Goal: Task Accomplishment & Management: Complete application form

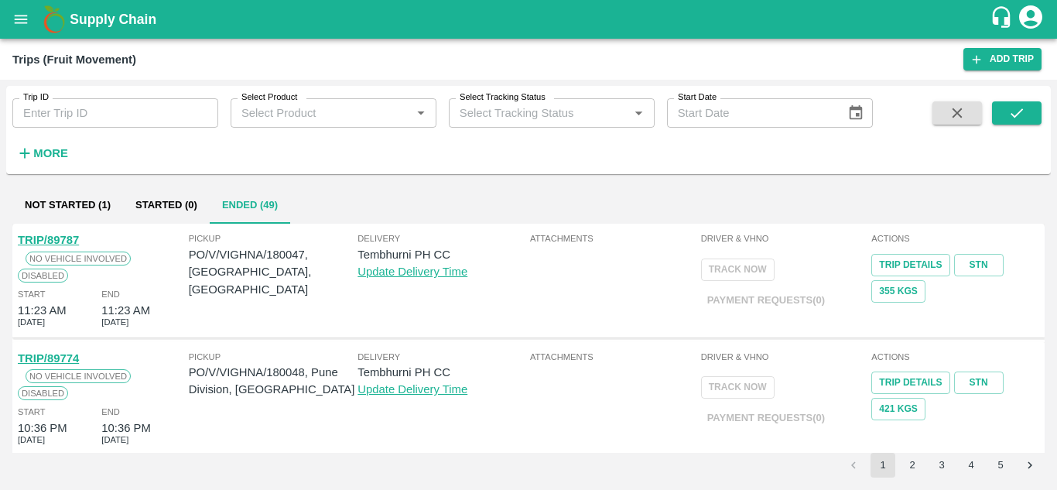
scroll to position [1113, 0]
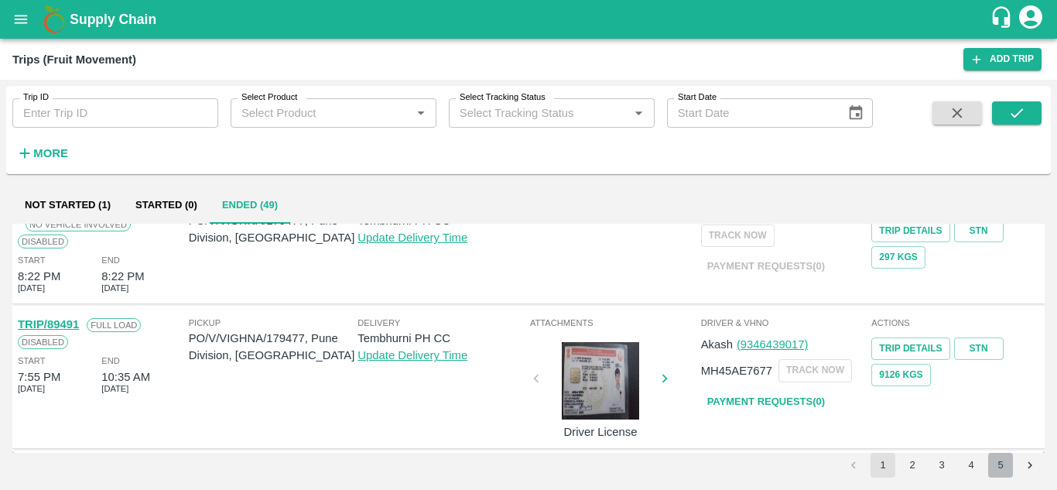
click at [1003, 461] on button "5" at bounding box center [1000, 465] width 25 height 25
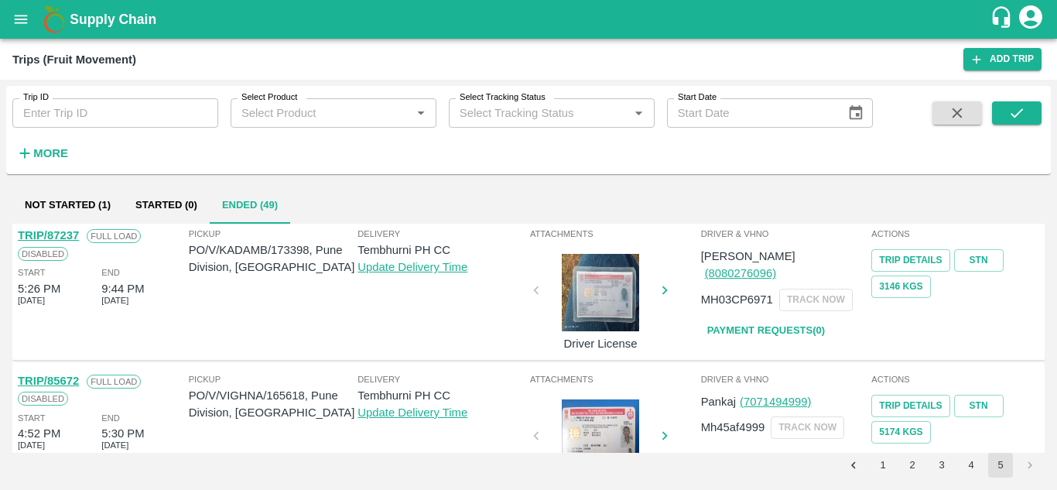
scroll to position [957, 0]
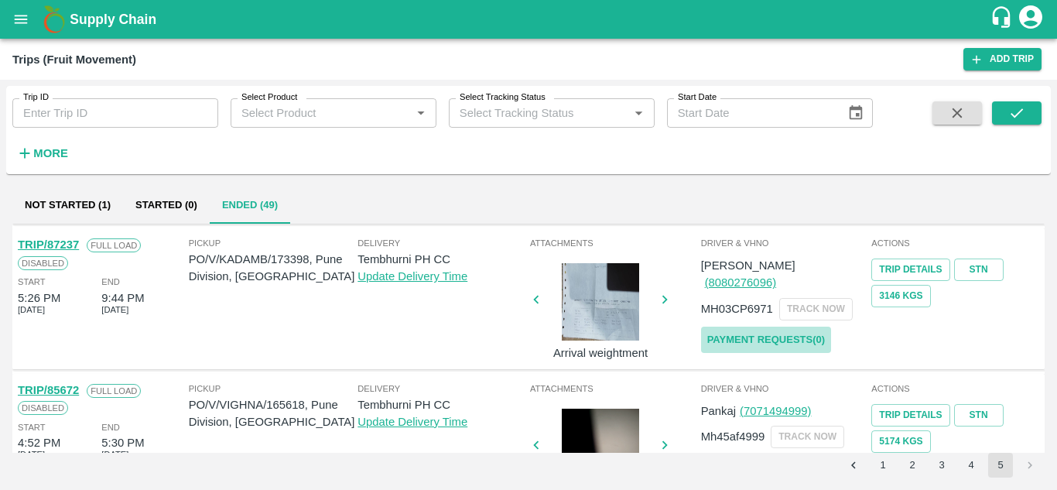
click at [801, 327] on link "Payment Requests( 0 )" at bounding box center [766, 340] width 130 height 27
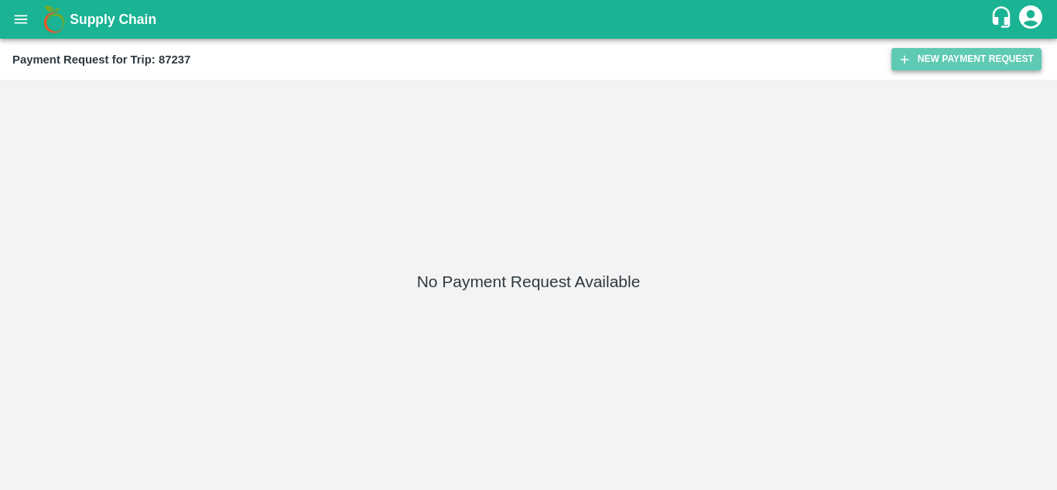
click at [952, 57] on button "New Payment Request" at bounding box center [967, 59] width 150 height 22
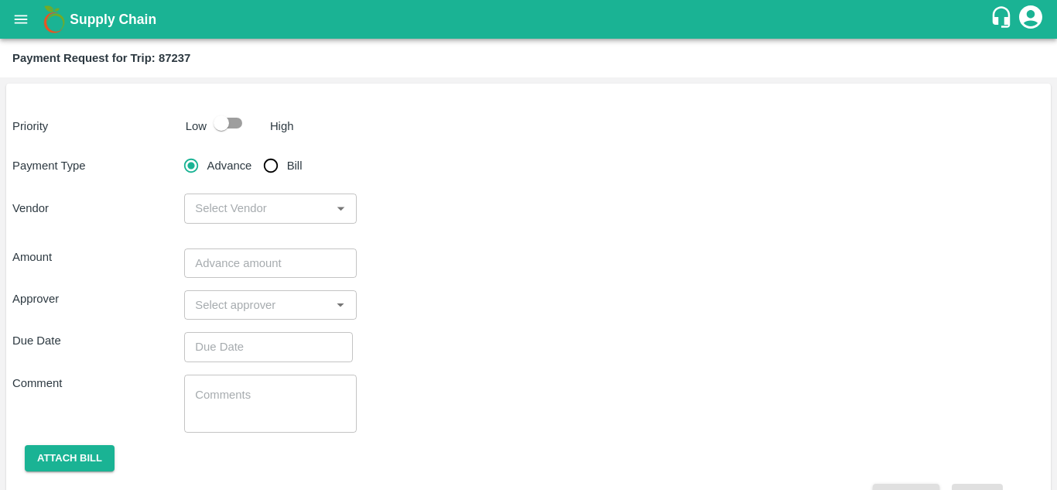
click at [235, 123] on input "checkbox" at bounding box center [221, 122] width 88 height 29
checkbox input "true"
click at [269, 165] on input "Bill" at bounding box center [270, 165] width 31 height 31
radio input "true"
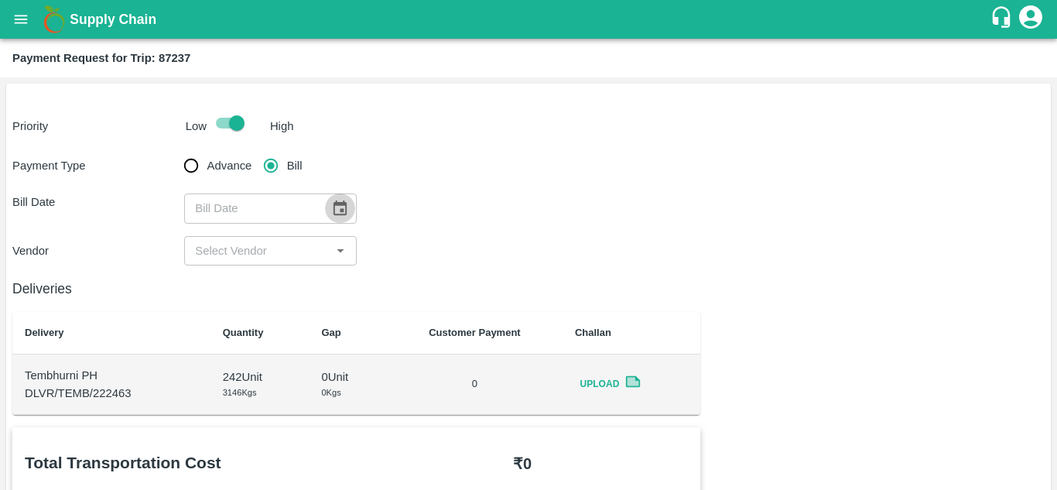
click at [343, 207] on icon "Choose date" at bounding box center [339, 208] width 17 height 17
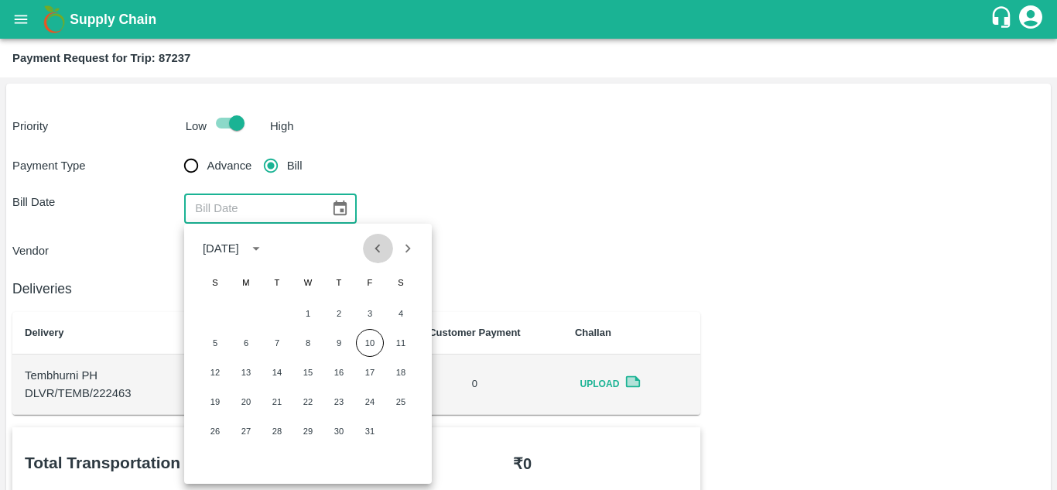
click at [381, 248] on icon "Previous month" at bounding box center [377, 248] width 17 height 17
click at [252, 308] on button "1" at bounding box center [246, 314] width 28 height 28
type input "01/09/2025"
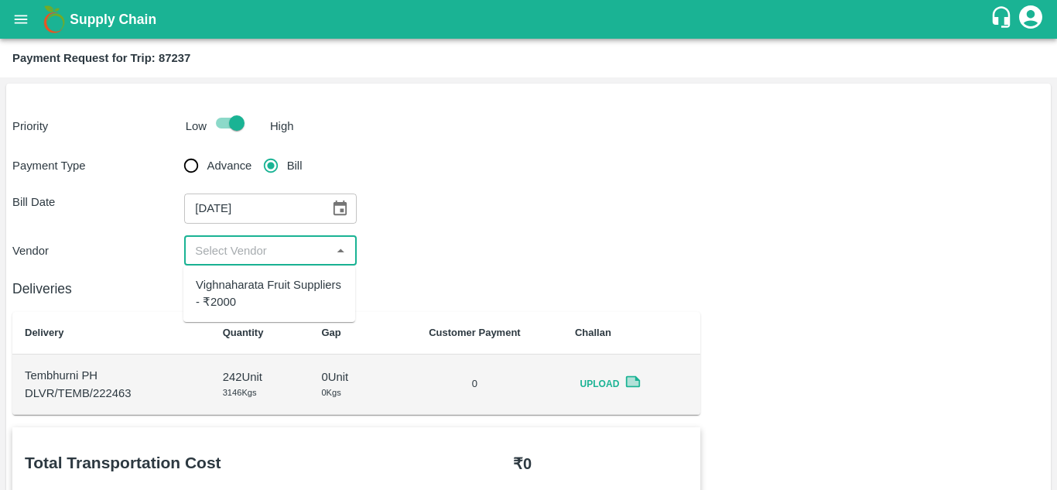
click at [282, 242] on input "input" at bounding box center [257, 251] width 137 height 20
click at [258, 299] on div "Vighnaharata Fruit Suppliers - ₹2000" at bounding box center [269, 293] width 147 height 35
type input "Vighnaharata Fruit Suppliers - ₹2000"
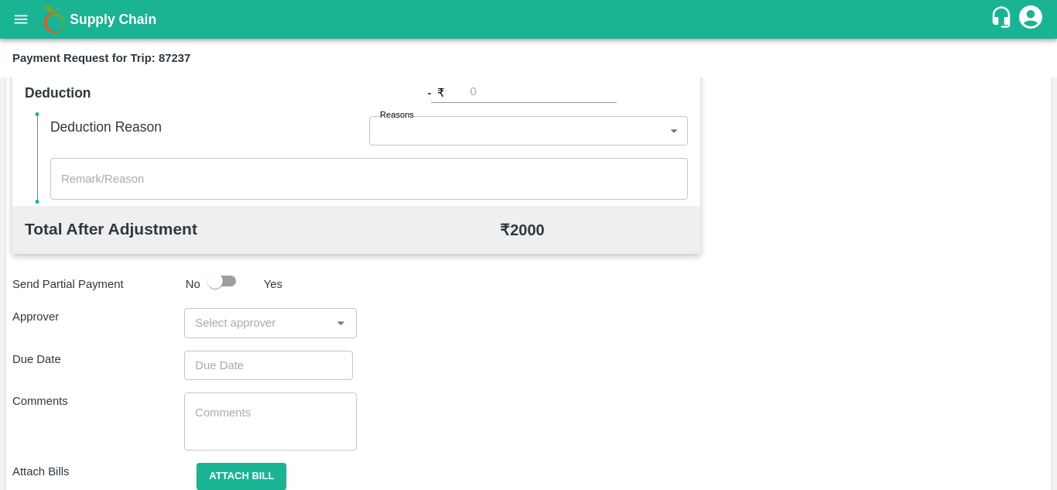
scroll to position [704, 0]
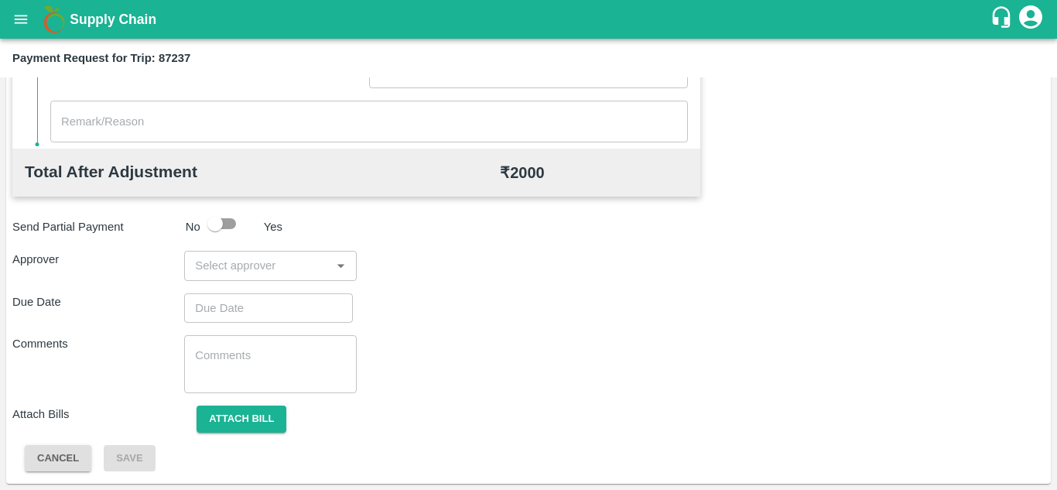
click at [214, 282] on div "Total Transportation Cost ₹ 2000 Advance payment - ₹ Additional Charges(+) Inam…" at bounding box center [528, 97] width 1032 height 749
click at [211, 252] on div "​" at bounding box center [270, 265] width 172 height 29
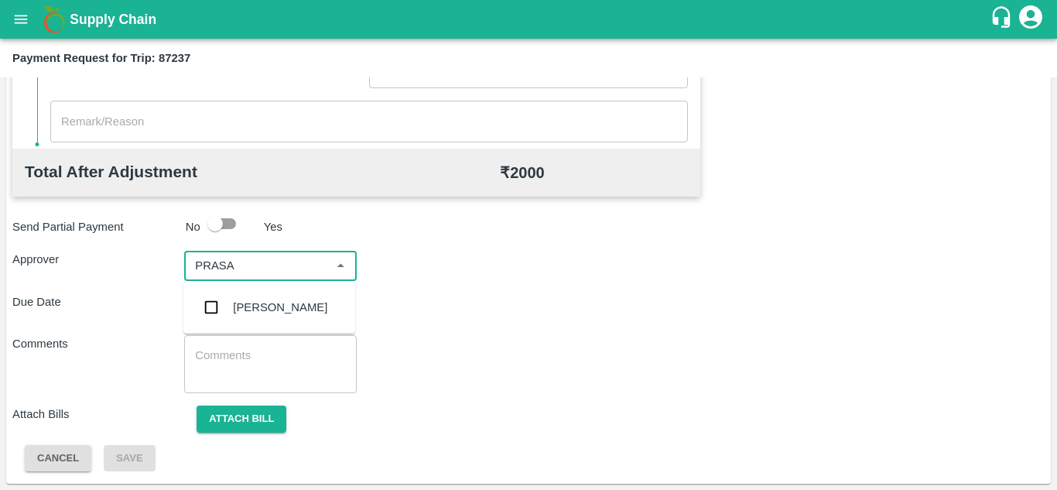
type input "PRASAD"
click at [278, 312] on div "Prasad Waghade" at bounding box center [280, 307] width 94 height 17
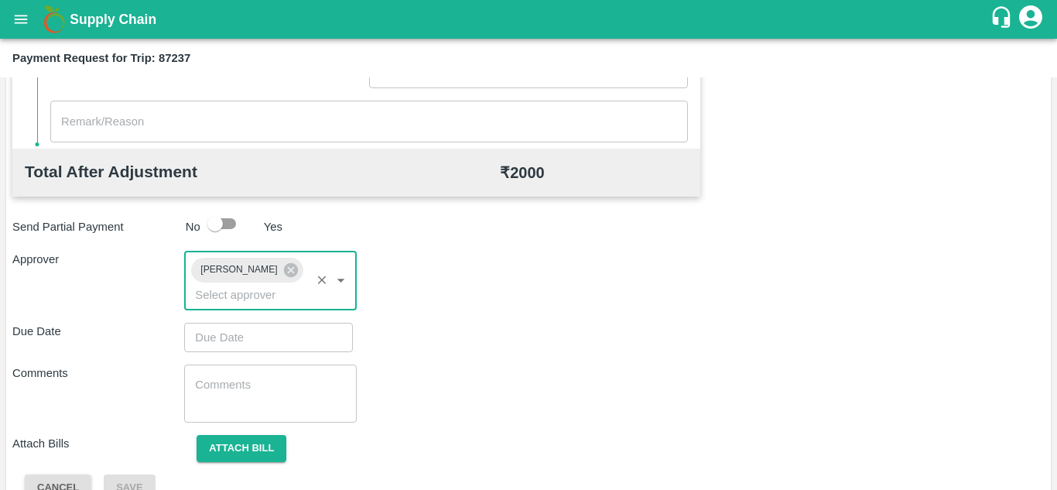
type input "DD/MM/YYYY hh:mm aa"
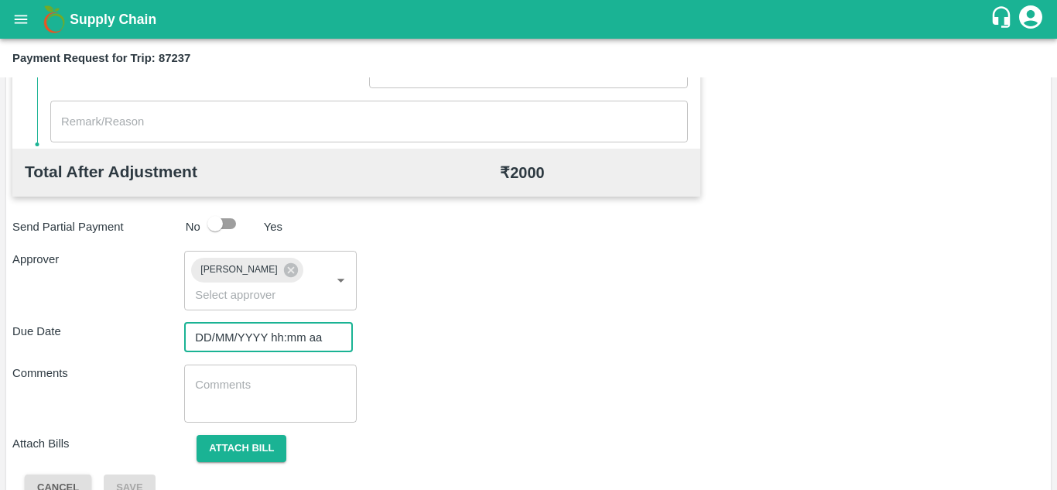
click at [215, 334] on input "DD/MM/YYYY hh:mm aa" at bounding box center [263, 337] width 158 height 29
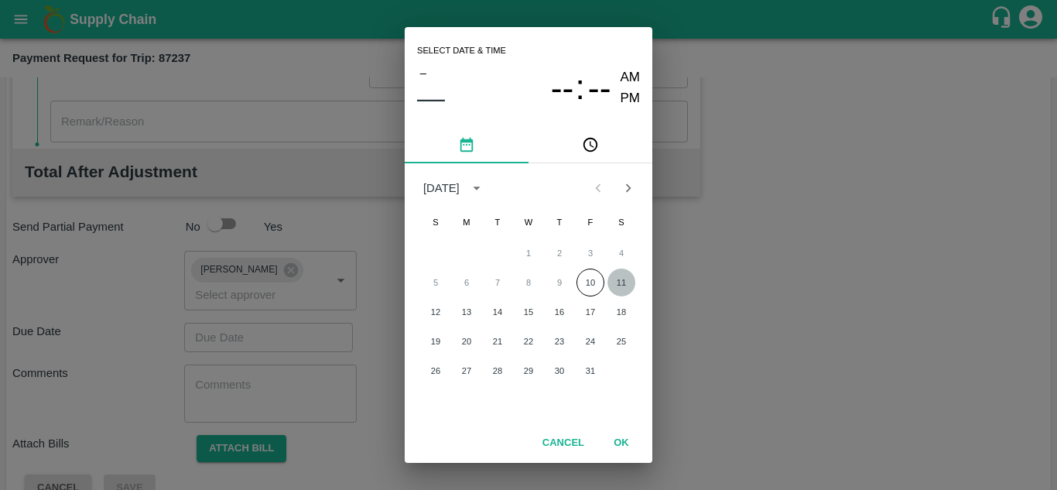
click at [619, 279] on button "11" at bounding box center [622, 283] width 28 height 28
type input "11/10/2025 12:00 AM"
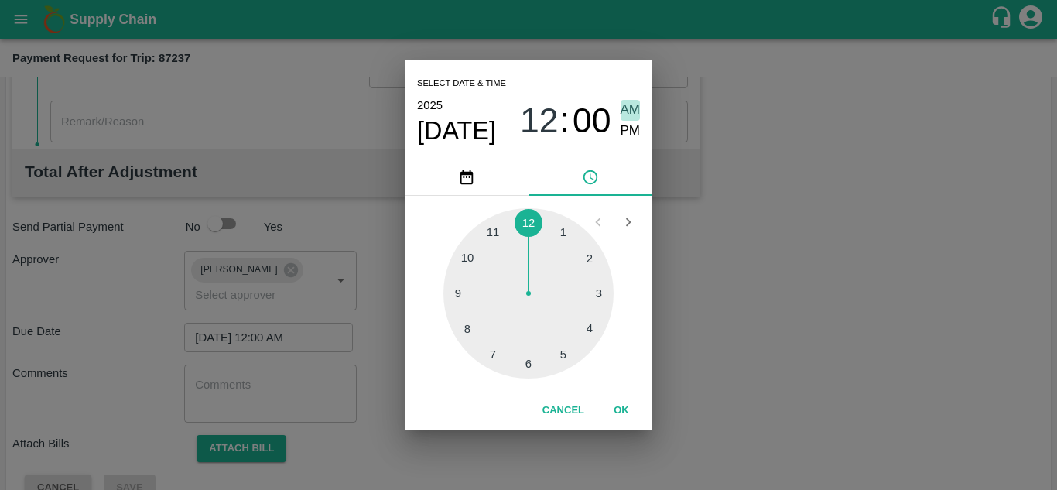
click at [632, 107] on span "AM" at bounding box center [631, 110] width 20 height 21
click at [620, 408] on button "OK" at bounding box center [622, 410] width 50 height 27
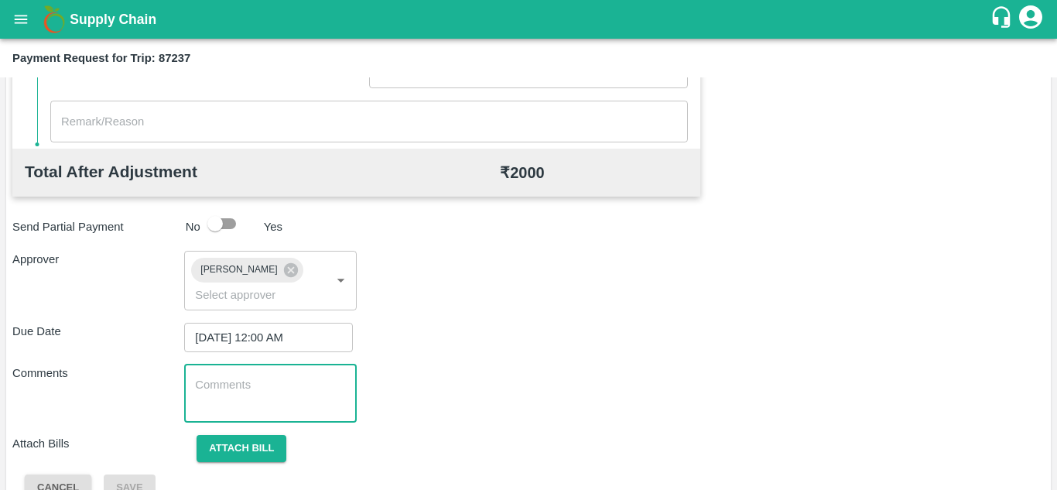
click at [221, 399] on textarea at bounding box center [270, 393] width 150 height 33
paste textarea "Transport Bill"
type textarea "Transport Bill"
click at [542, 366] on div "Comments Transport Bill x ​" at bounding box center [528, 394] width 1032 height 58
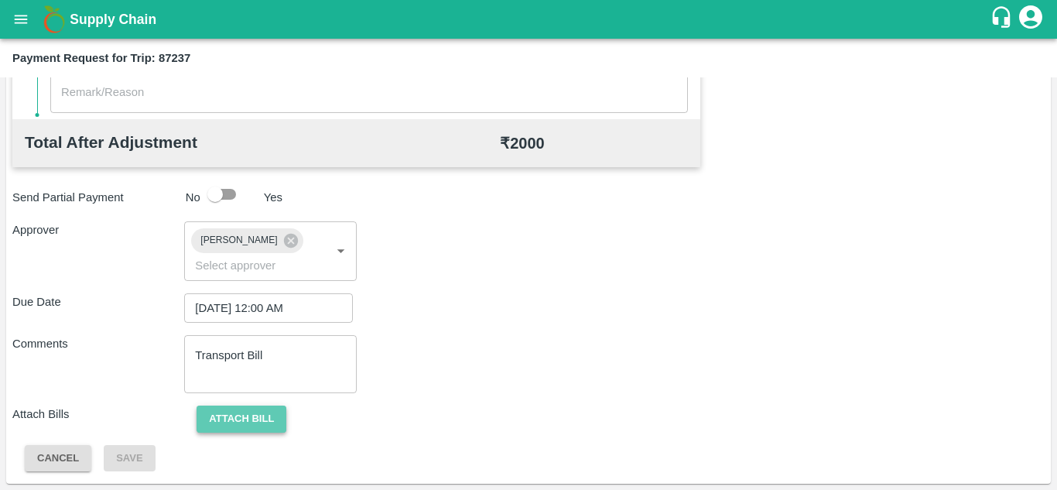
click at [241, 413] on button "Attach bill" at bounding box center [242, 419] width 90 height 27
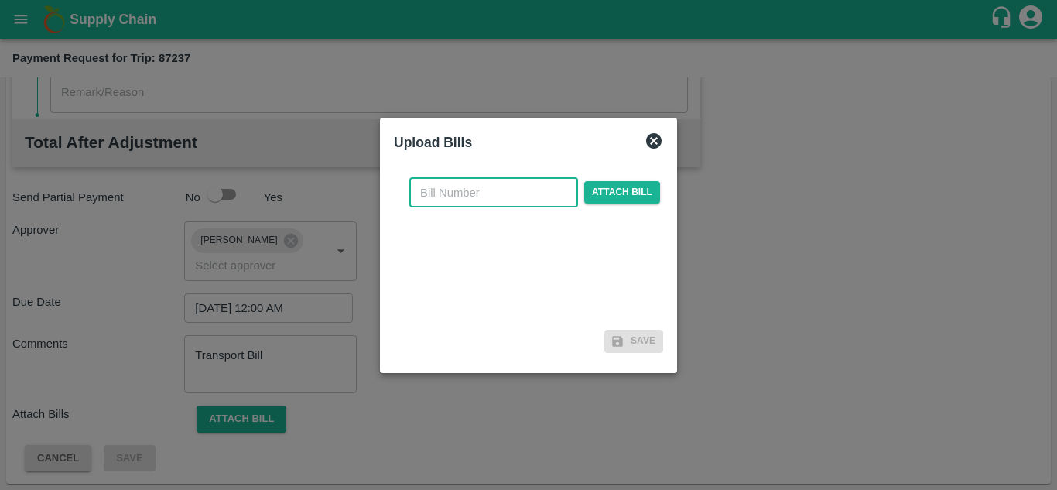
click at [443, 191] on input "text" at bounding box center [493, 192] width 169 height 29
type input "931"
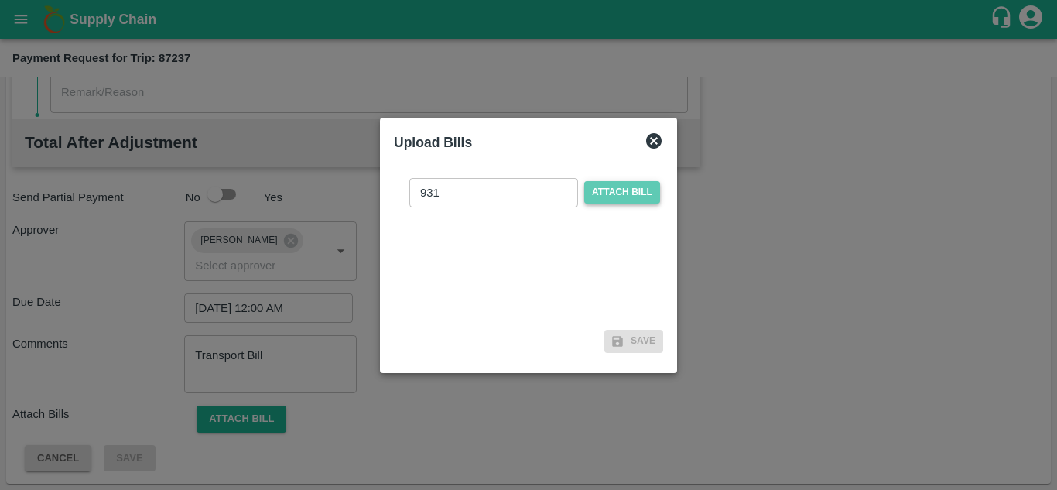
click at [625, 189] on span "Attach bill" at bounding box center [622, 192] width 76 height 22
click at [0, 0] on input "Attach bill" at bounding box center [0, 0] width 0 height 0
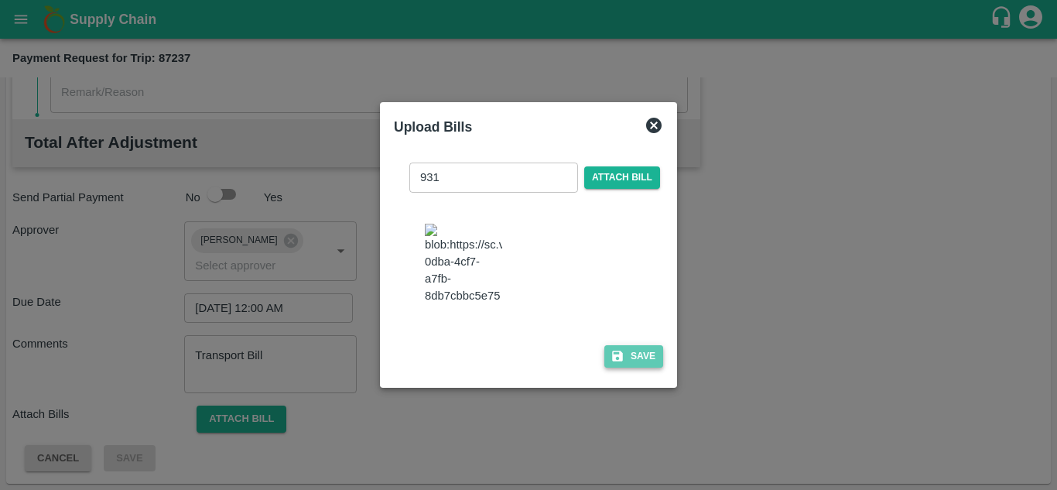
click at [632, 365] on button "Save" at bounding box center [633, 356] width 59 height 22
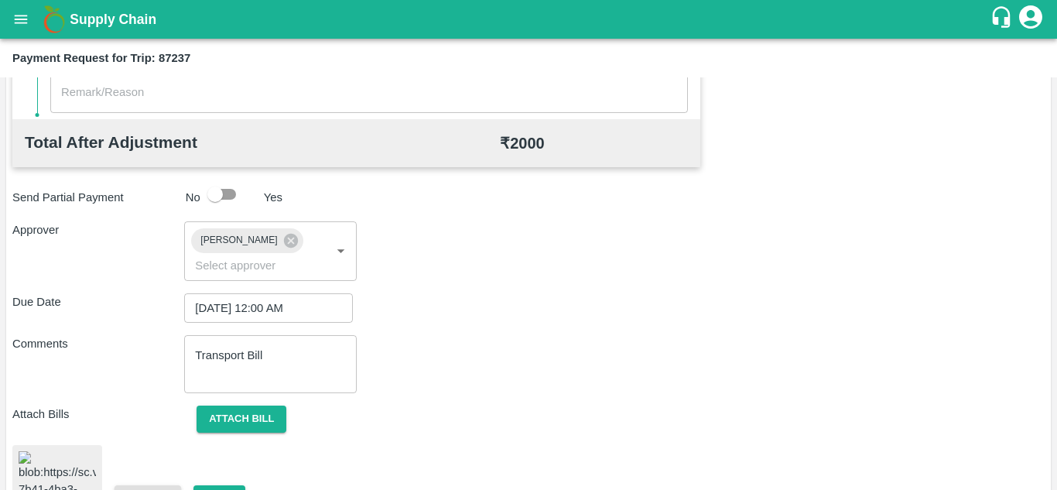
scroll to position [835, 0]
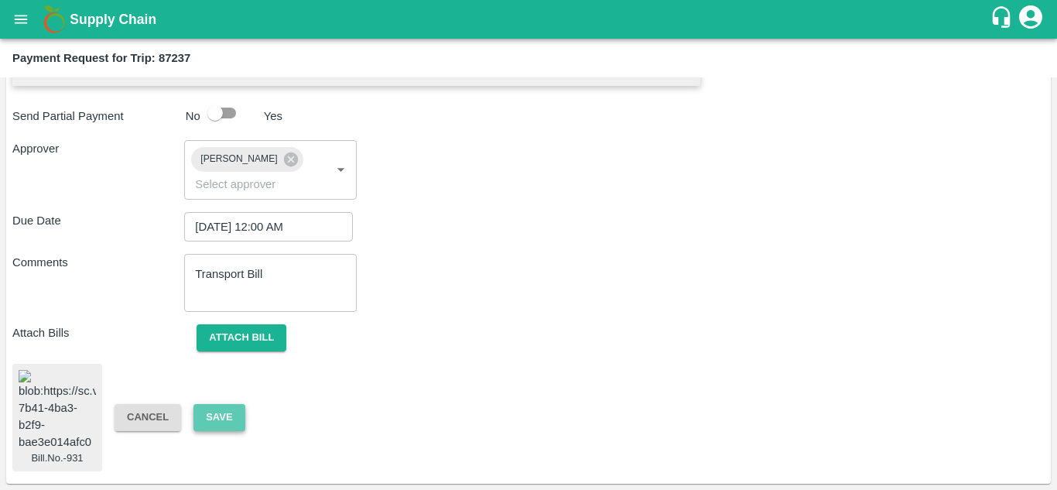
click at [209, 404] on button "Save" at bounding box center [218, 417] width 51 height 27
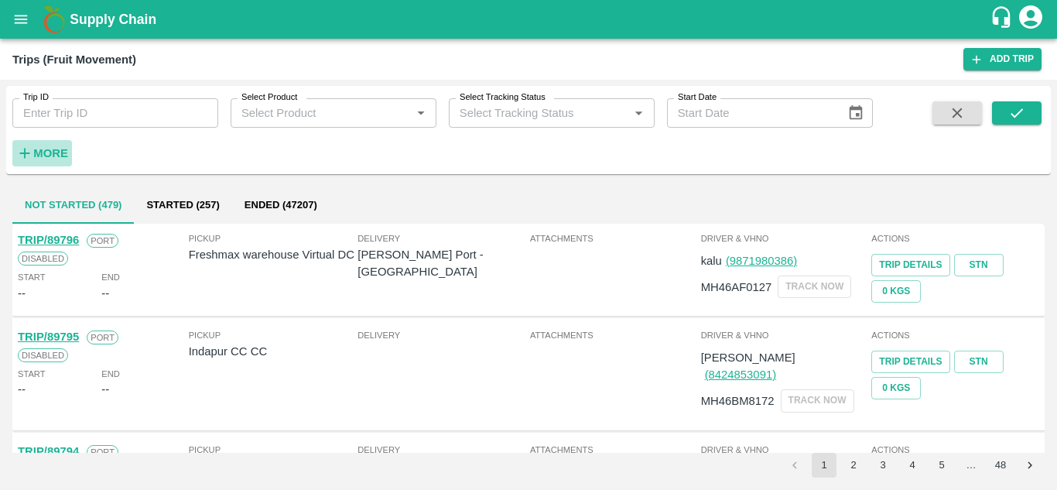
click at [36, 150] on strong "More" at bounding box center [50, 153] width 35 height 12
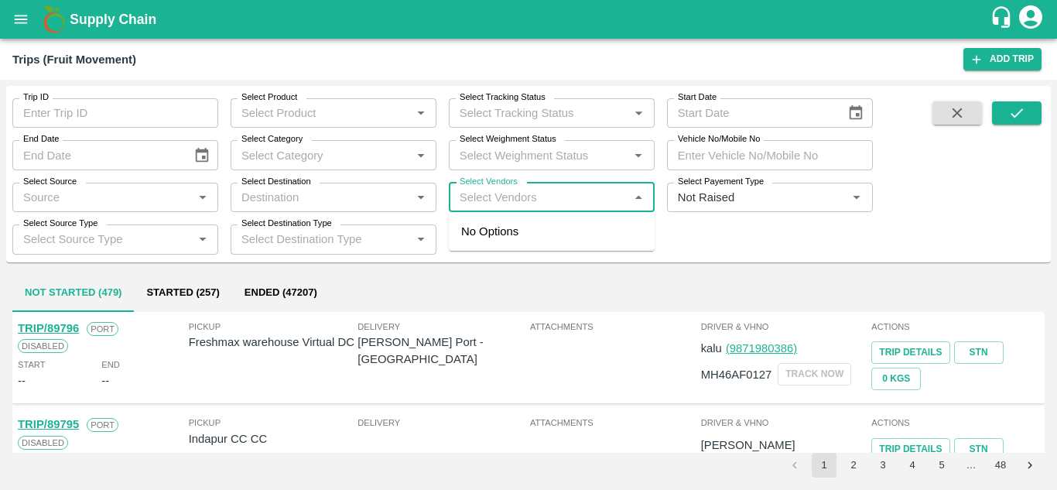
click at [495, 194] on input "Select Vendors" at bounding box center [539, 197] width 171 height 20
drag, startPoint x: 491, startPoint y: 212, endPoint x: 485, endPoint y: 199, distance: 14.5
click at [485, 199] on body "Supply Chain Trips (Fruit Movement) Add Trip Trip ID Trip ID Select Product Sel…" at bounding box center [528, 245] width 1057 height 490
click at [485, 199] on input "Select Vendors" at bounding box center [539, 197] width 171 height 20
type input "A"
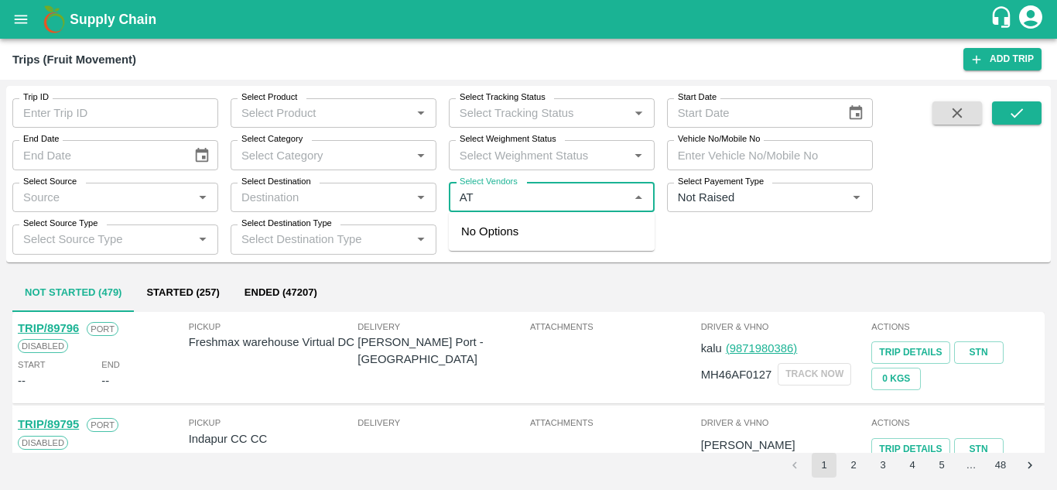
type input "AT"
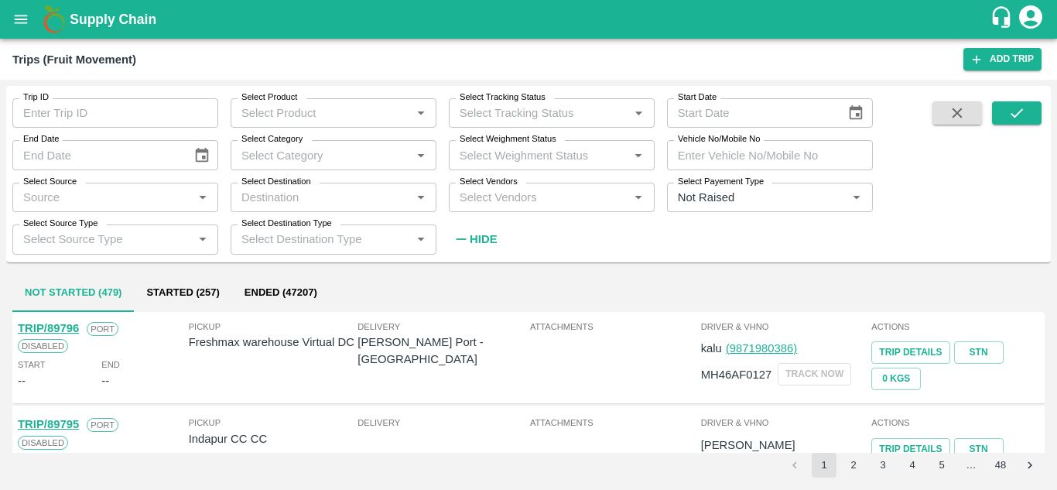
click at [703, 236] on div "Trip ID Trip ID Select Product Select Product   * Select Tracking Status Select…" at bounding box center [436, 170] width 873 height 168
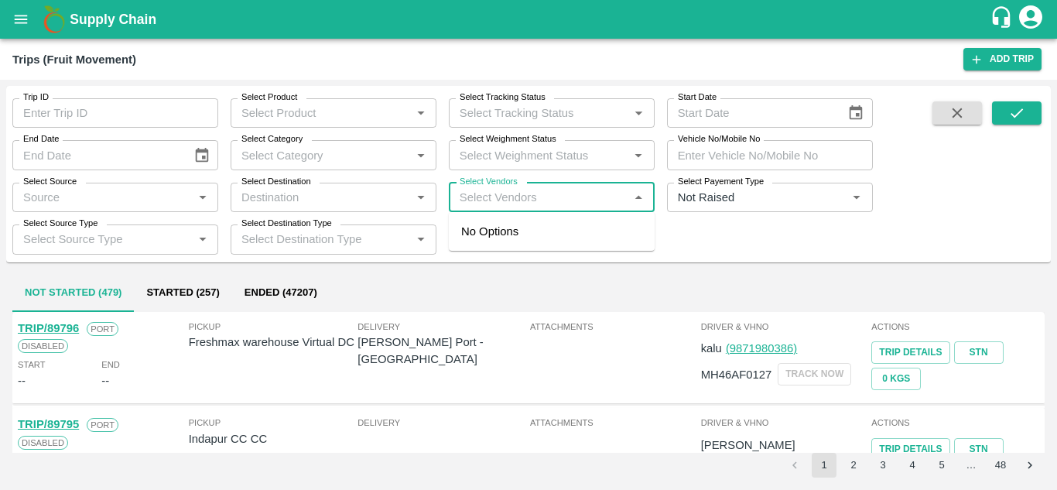
click at [502, 193] on input "Select Vendors" at bounding box center [539, 197] width 171 height 20
type input "AT"
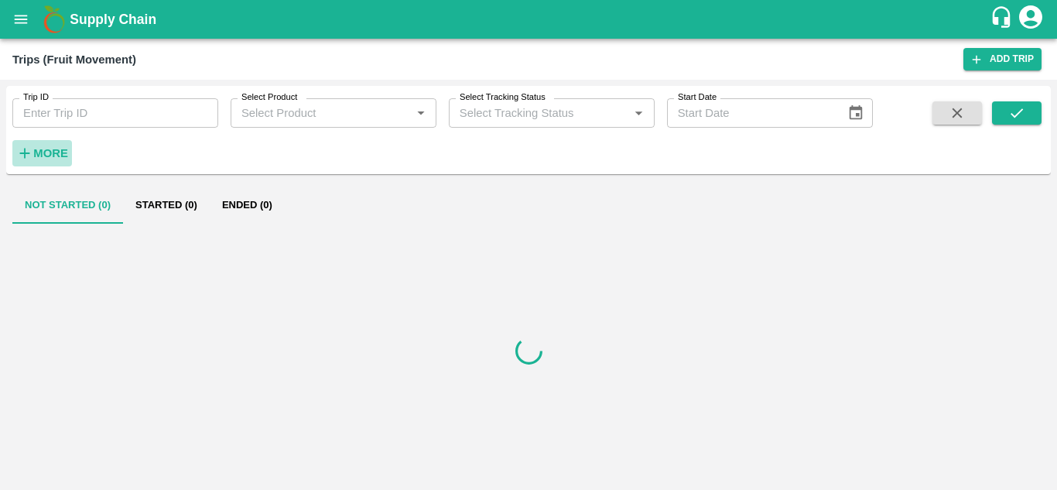
click at [60, 158] on strong "More" at bounding box center [50, 153] width 35 height 12
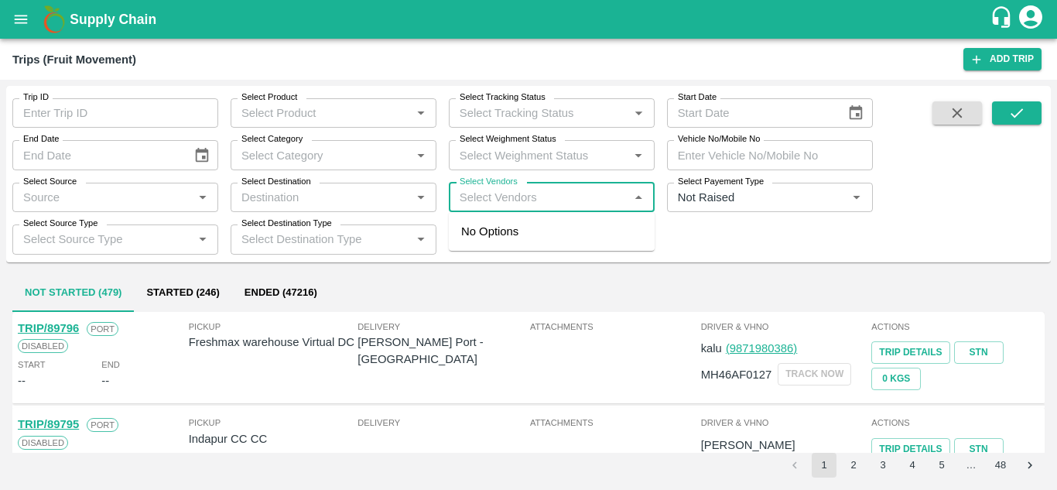
click at [467, 205] on input "Select Vendors" at bounding box center [539, 197] width 171 height 20
click at [507, 236] on span "No Options" at bounding box center [489, 231] width 57 height 12
type input "AT"
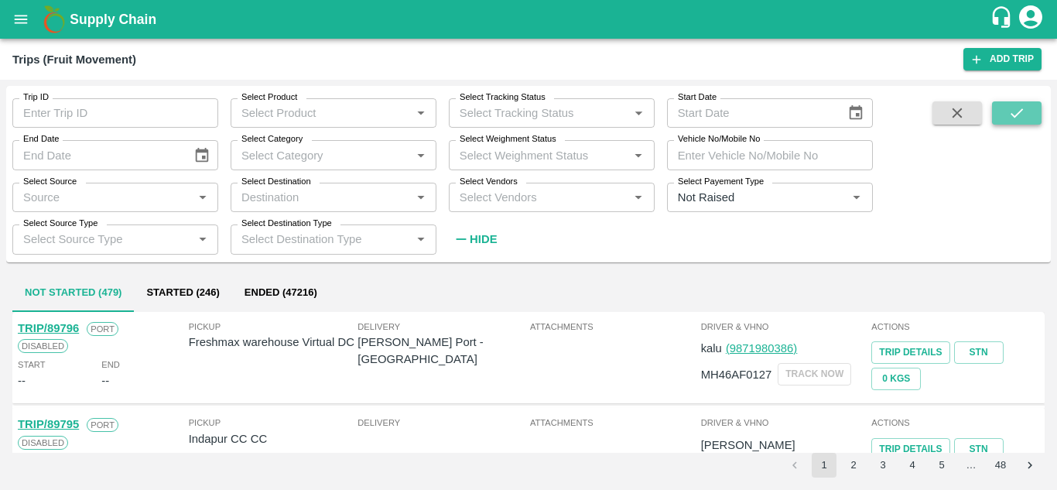
click at [1017, 118] on icon "submit" at bounding box center [1016, 112] width 17 height 17
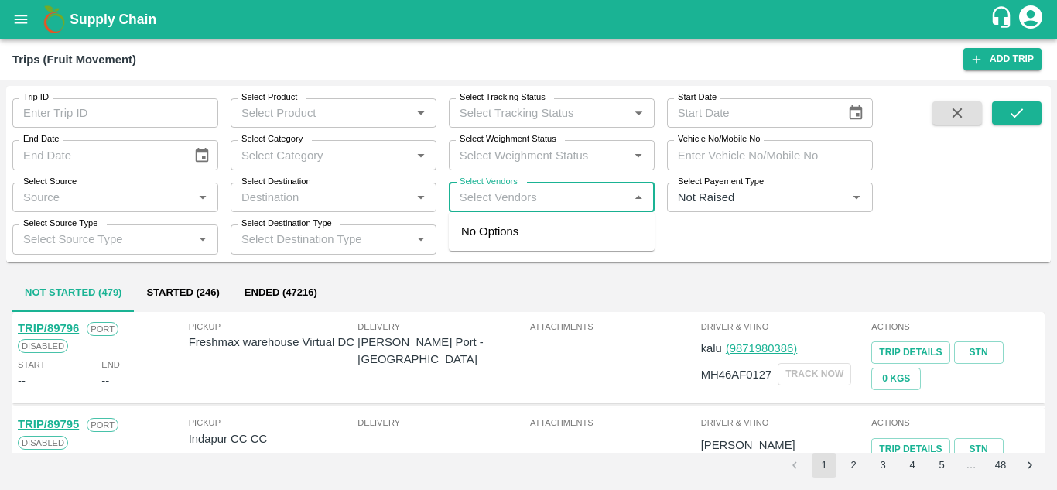
click at [483, 192] on input "Select Vendors" at bounding box center [539, 197] width 171 height 20
type input "A"
type input "AJINKYA"
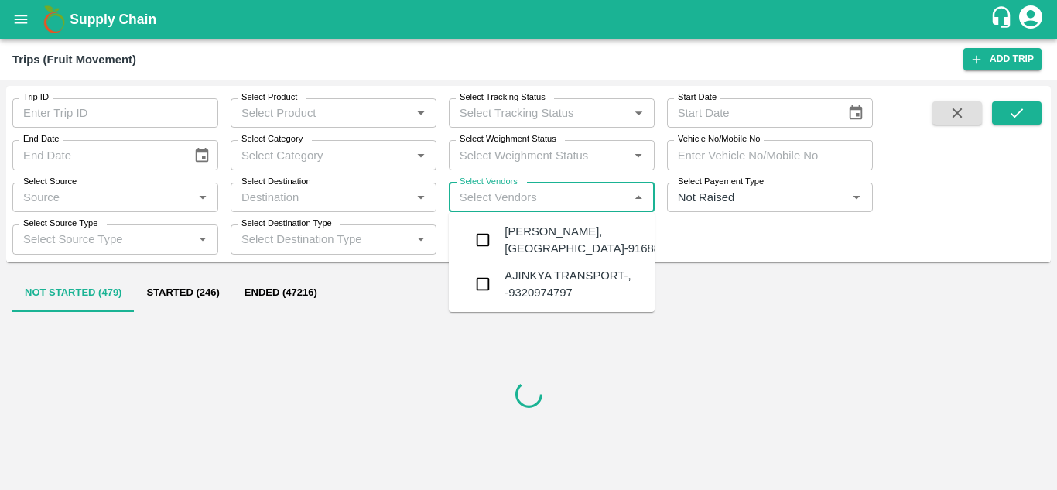
click at [558, 258] on div "Ajinkya Haridas Takik-Wangi, Solapur-9168800742" at bounding box center [598, 240] width 187 height 35
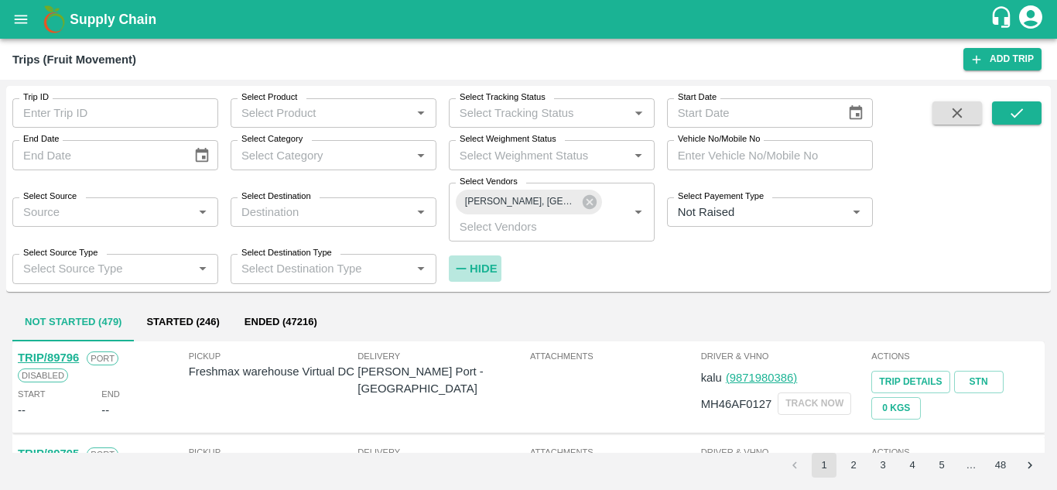
click at [479, 270] on strong "Hide" at bounding box center [483, 268] width 27 height 12
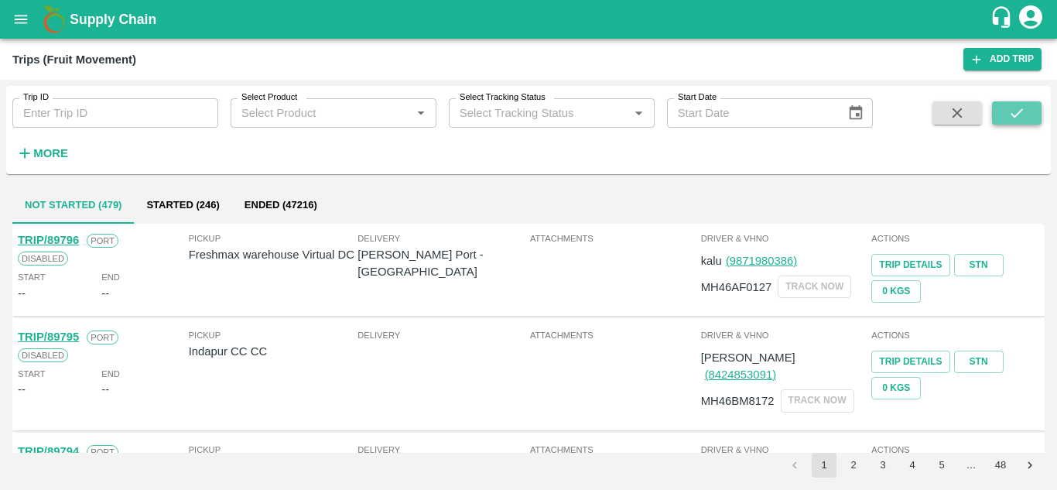
click at [1029, 109] on button "submit" at bounding box center [1017, 112] width 50 height 23
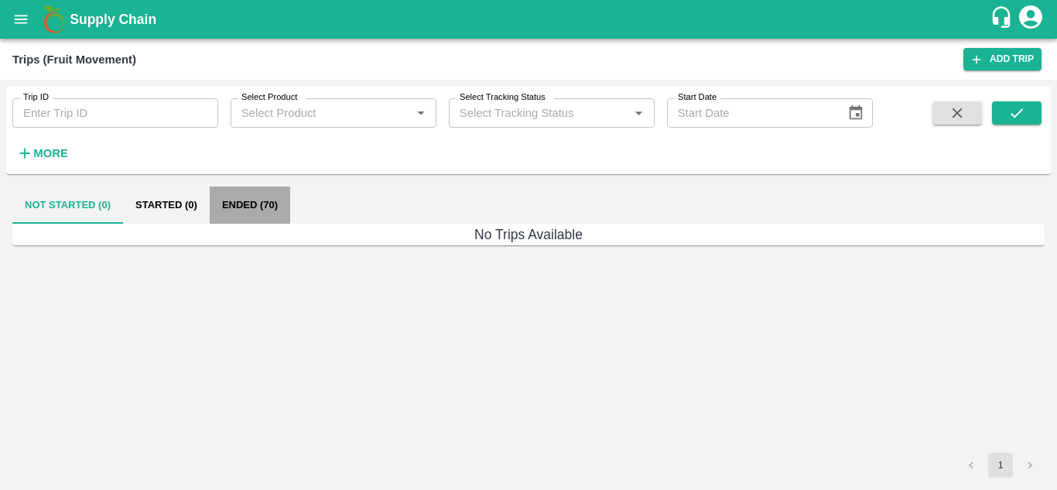
click at [239, 205] on button "Ended (70)" at bounding box center [250, 205] width 80 height 37
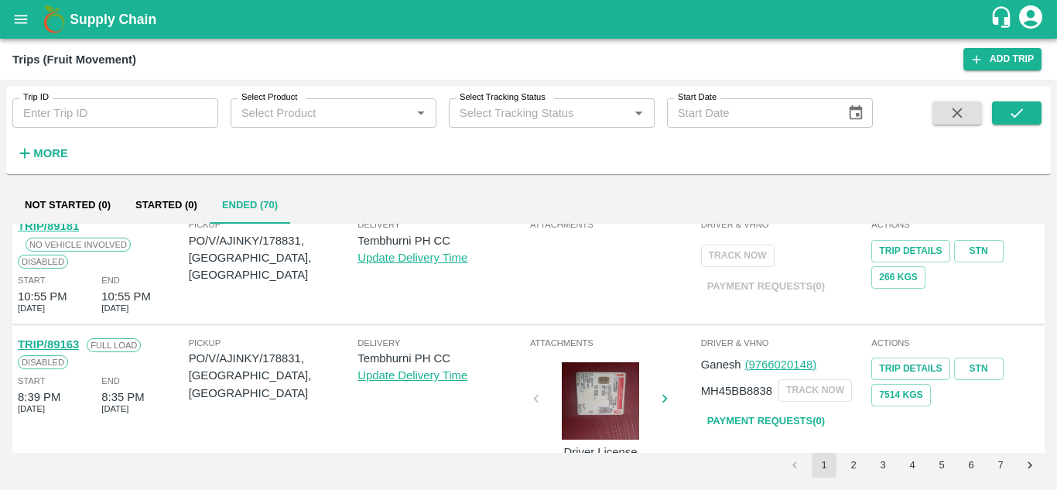
scroll to position [1085, 0]
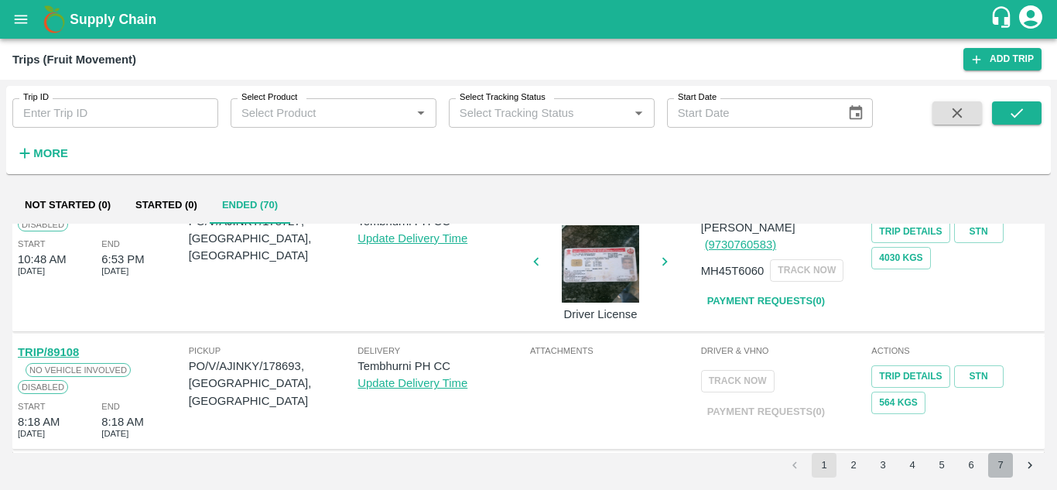
click at [998, 467] on button "7" at bounding box center [1000, 465] width 25 height 25
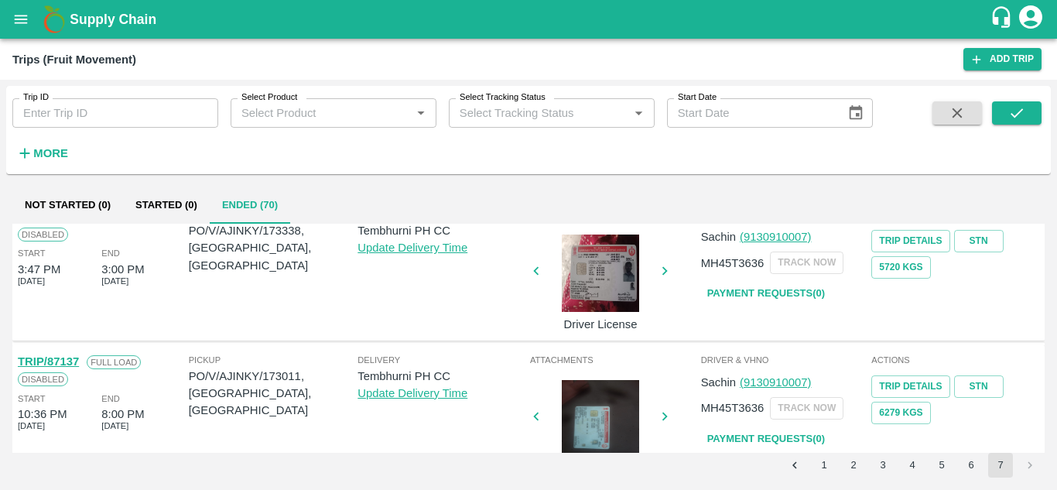
scroll to position [0, 0]
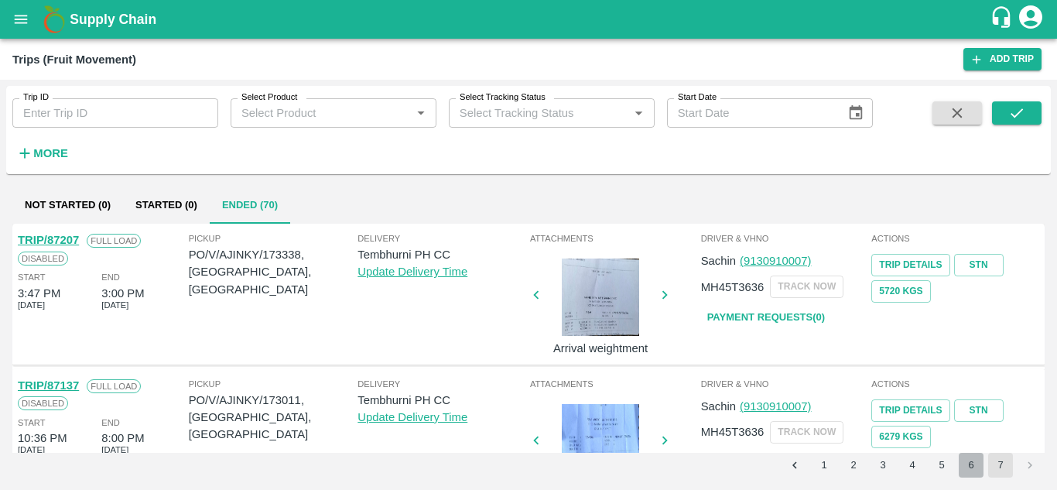
click at [975, 461] on button "6" at bounding box center [971, 465] width 25 height 25
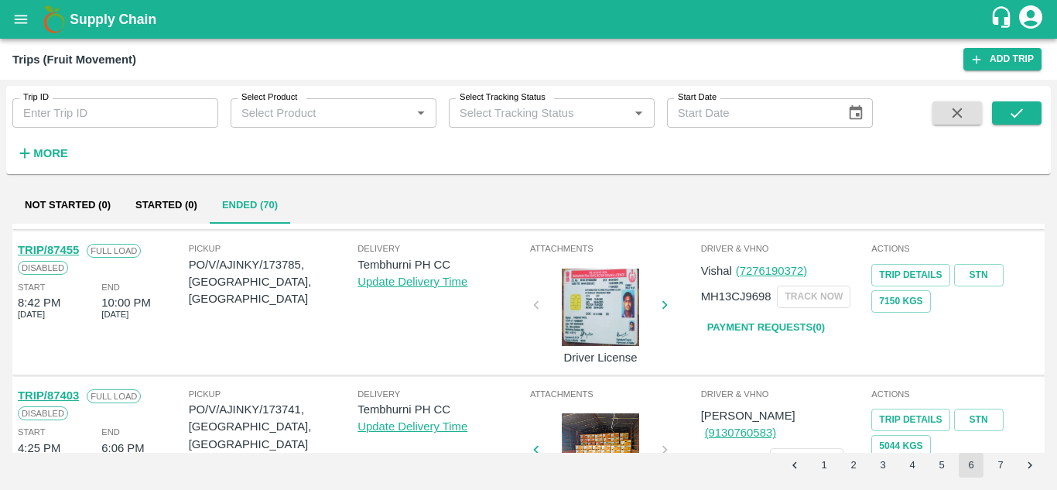
scroll to position [413, 0]
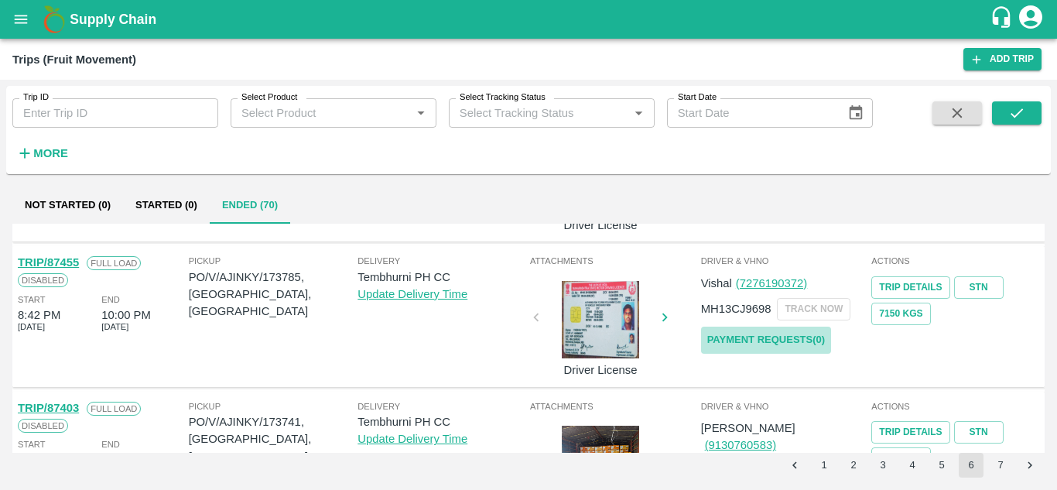
click at [789, 338] on link "Payment Requests( 0 )" at bounding box center [766, 340] width 130 height 27
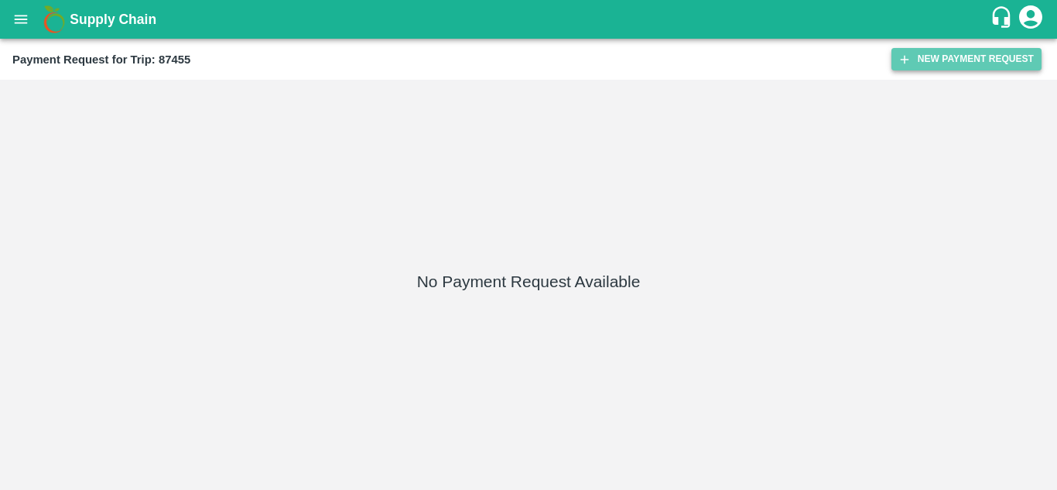
click at [939, 59] on button "New Payment Request" at bounding box center [967, 59] width 150 height 22
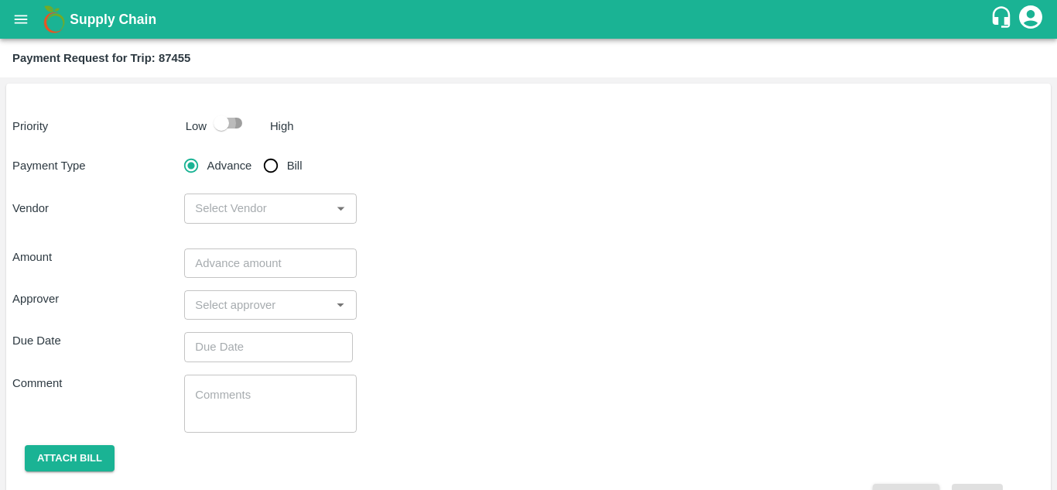
click at [244, 113] on input "checkbox" at bounding box center [221, 122] width 88 height 29
checkbox input "true"
click at [270, 174] on input "Bill" at bounding box center [270, 165] width 31 height 31
radio input "true"
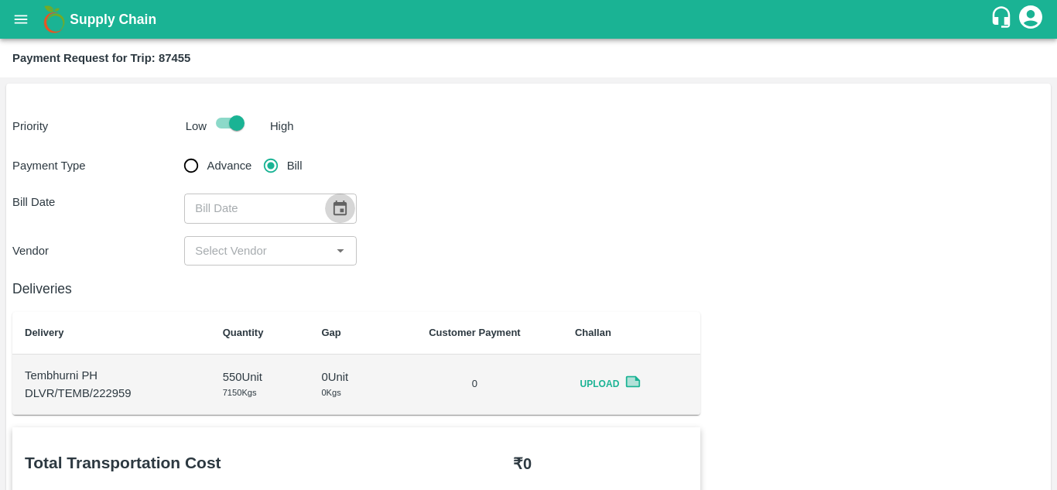
click at [334, 203] on icon "Choose date" at bounding box center [340, 207] width 13 height 15
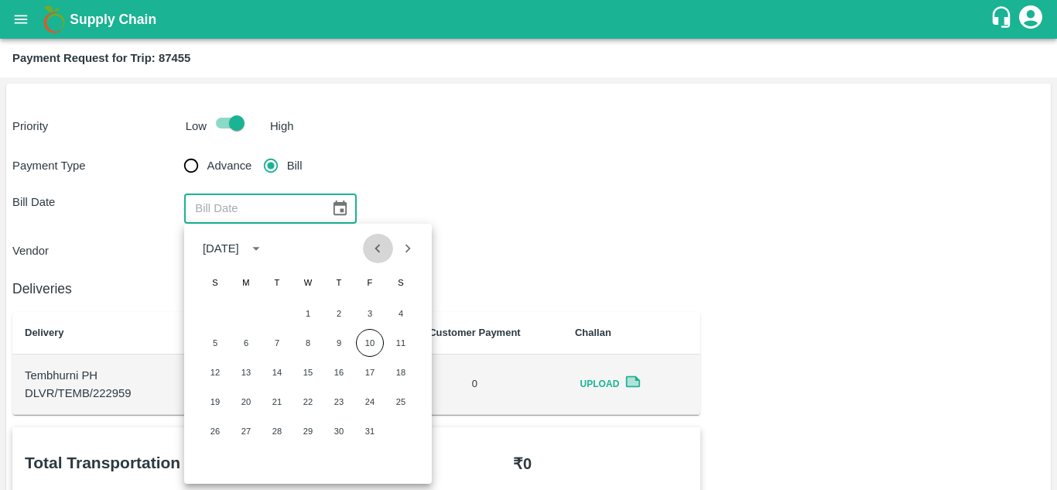
click at [371, 245] on icon "Previous month" at bounding box center [377, 248] width 17 height 17
click at [341, 308] on button "4" at bounding box center [339, 314] width 28 height 28
type input "[DATE]"
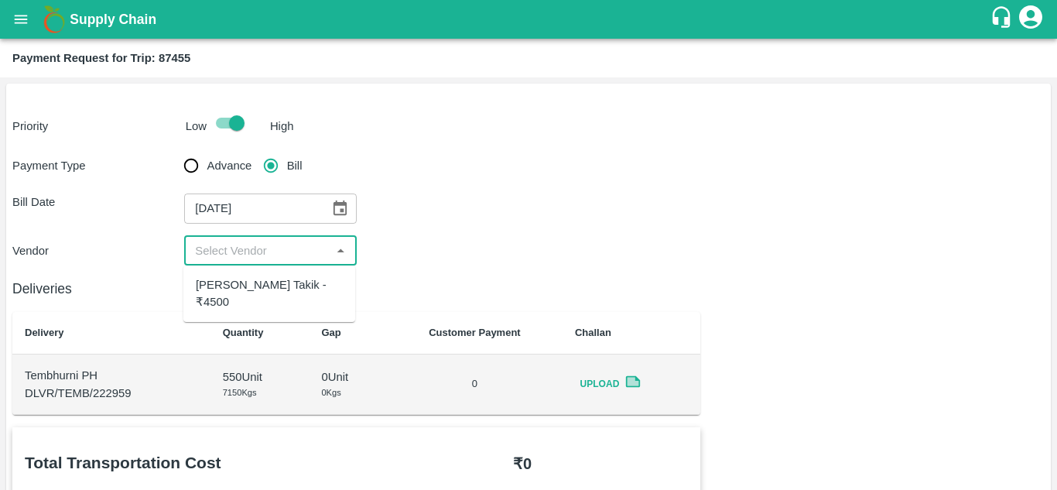
click at [257, 247] on input "input" at bounding box center [257, 251] width 137 height 20
click at [237, 277] on div "[PERSON_NAME] Takik - ₹4500" at bounding box center [269, 293] width 147 height 35
type input "[PERSON_NAME] Takik - ₹4500"
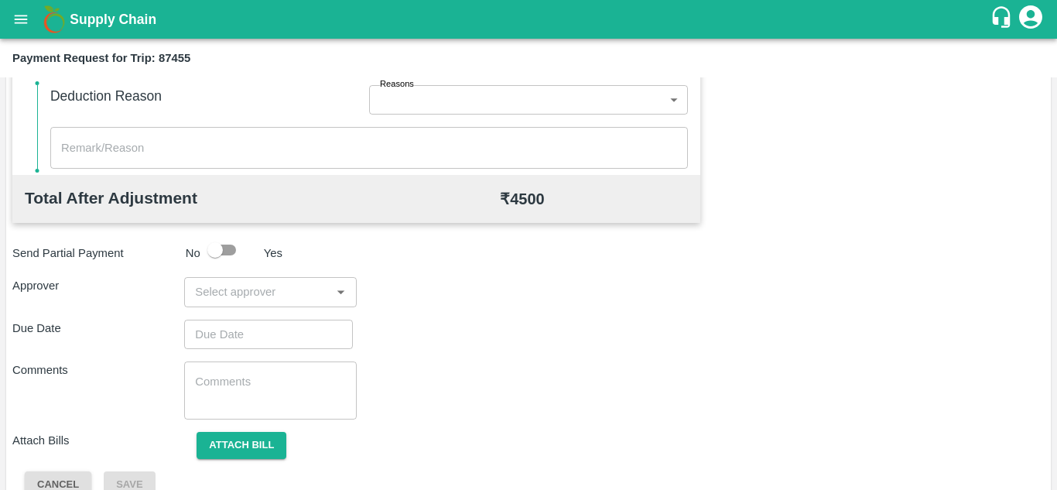
scroll to position [704, 0]
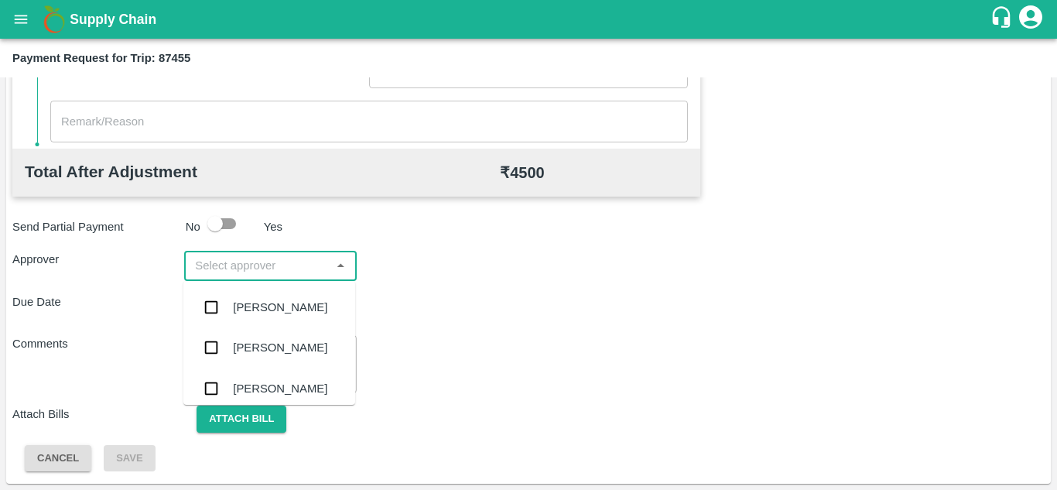
click at [227, 271] on input "input" at bounding box center [257, 265] width 137 height 20
click at [254, 255] on input "input" at bounding box center [257, 265] width 137 height 20
type input "PRASA"
click at [285, 293] on div "[PERSON_NAME]" at bounding box center [269, 307] width 172 height 40
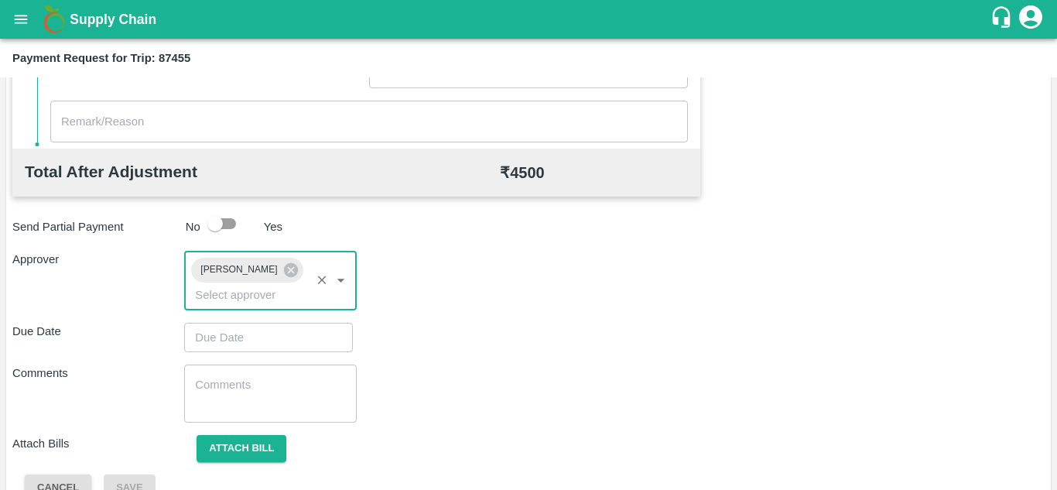
type input "DD/MM/YYYY hh:mm aa"
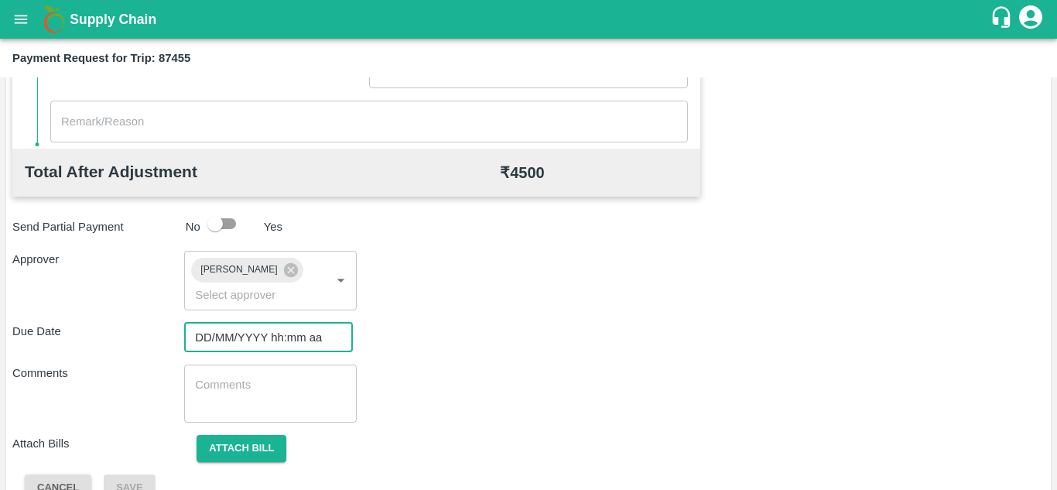
click at [235, 331] on input "DD/MM/YYYY hh:mm aa" at bounding box center [263, 337] width 158 height 29
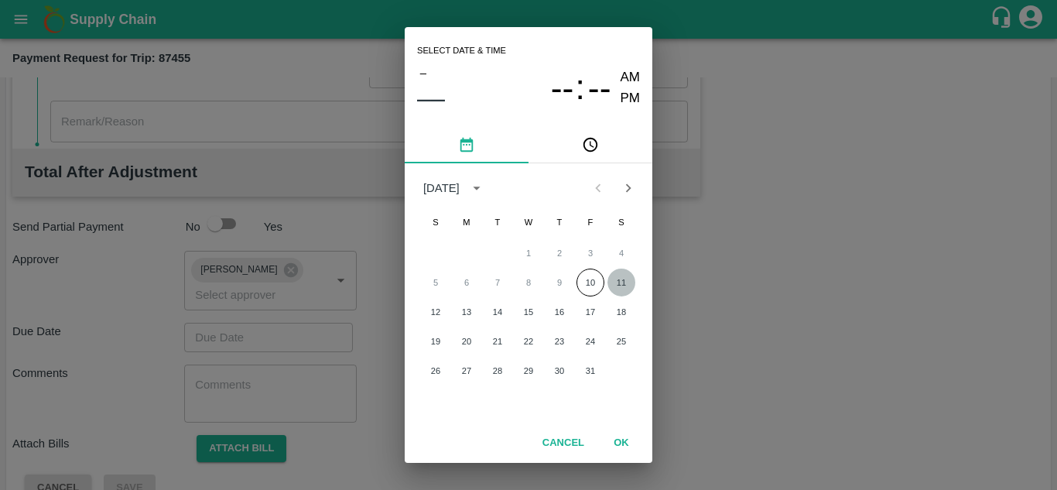
click at [622, 284] on button "11" at bounding box center [622, 283] width 28 height 28
type input "[DATE] 12:00 AM"
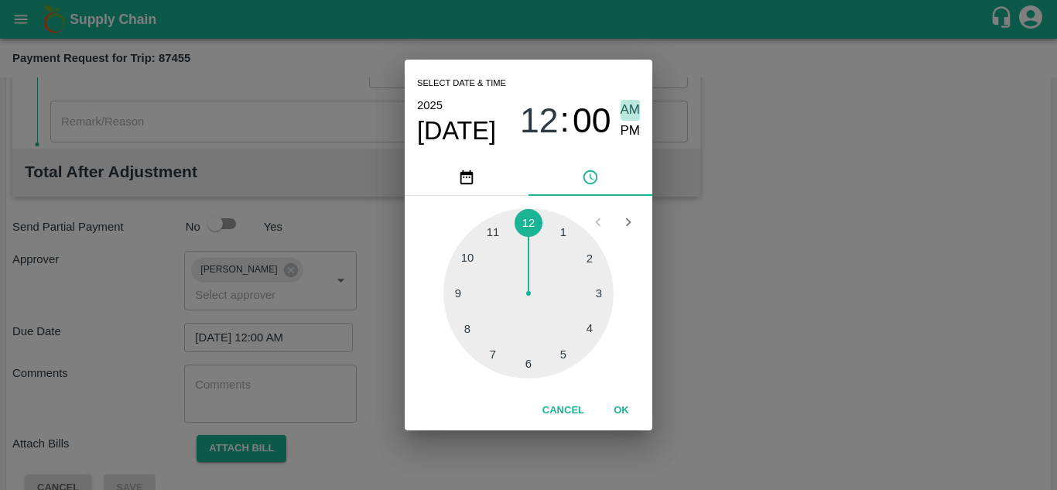
click at [636, 104] on span "AM" at bounding box center [631, 110] width 20 height 21
click at [622, 400] on button "OK" at bounding box center [622, 410] width 50 height 27
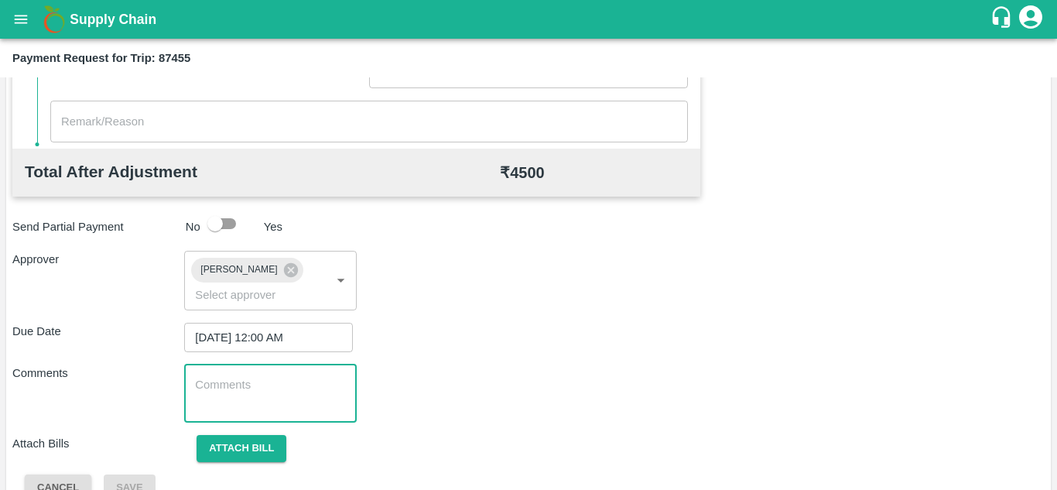
click at [238, 387] on textarea at bounding box center [270, 393] width 150 height 33
paste textarea "Transport Bill"
type textarea "Transport Bill"
click at [536, 361] on div "Total Transportation Cost ₹ 4500 Advance payment - ₹ Additional Charges(+) Inam…" at bounding box center [528, 112] width 1032 height 779
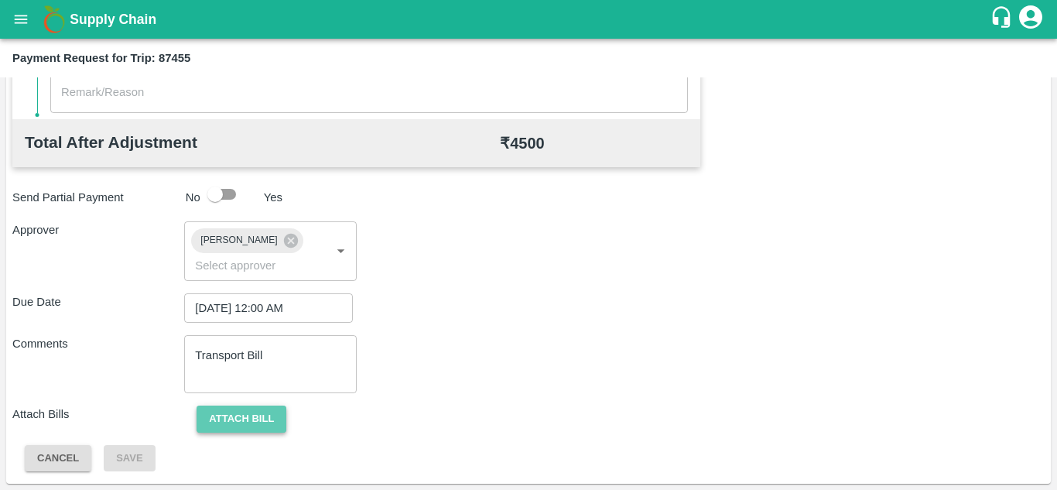
click at [248, 426] on button "Attach bill" at bounding box center [242, 419] width 90 height 27
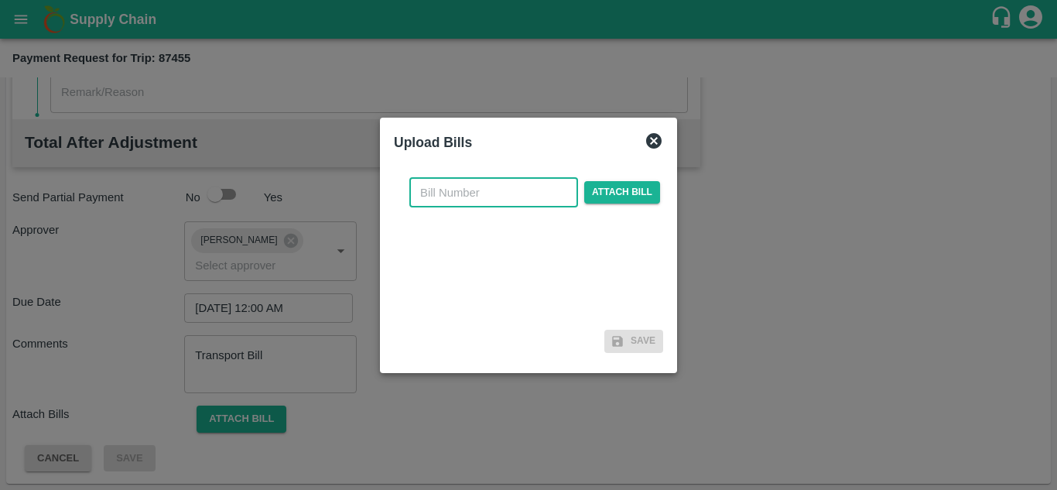
click at [462, 184] on input "text" at bounding box center [493, 192] width 169 height 29
type input "AT/T/CHIFU-0161"
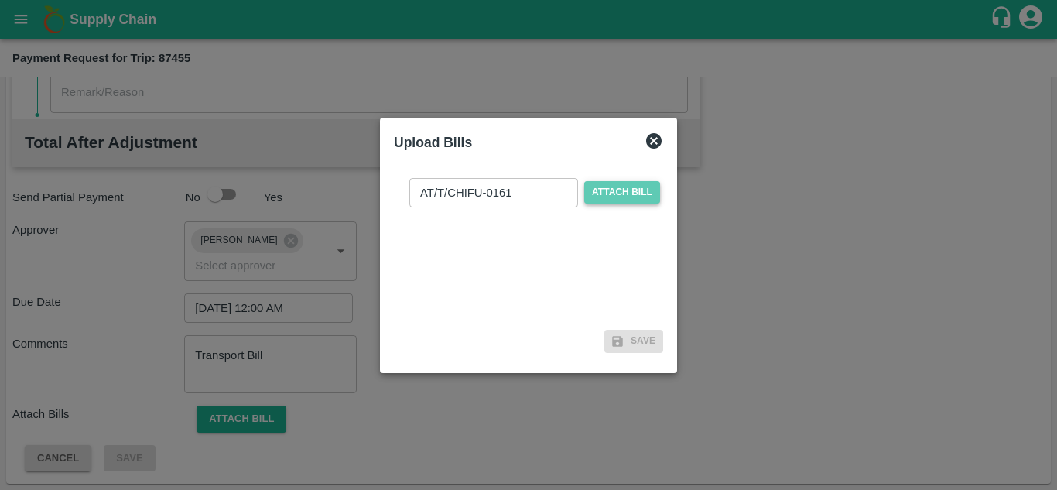
click at [607, 187] on span "Attach bill" at bounding box center [622, 192] width 76 height 22
click at [0, 0] on input "Attach bill" at bounding box center [0, 0] width 0 height 0
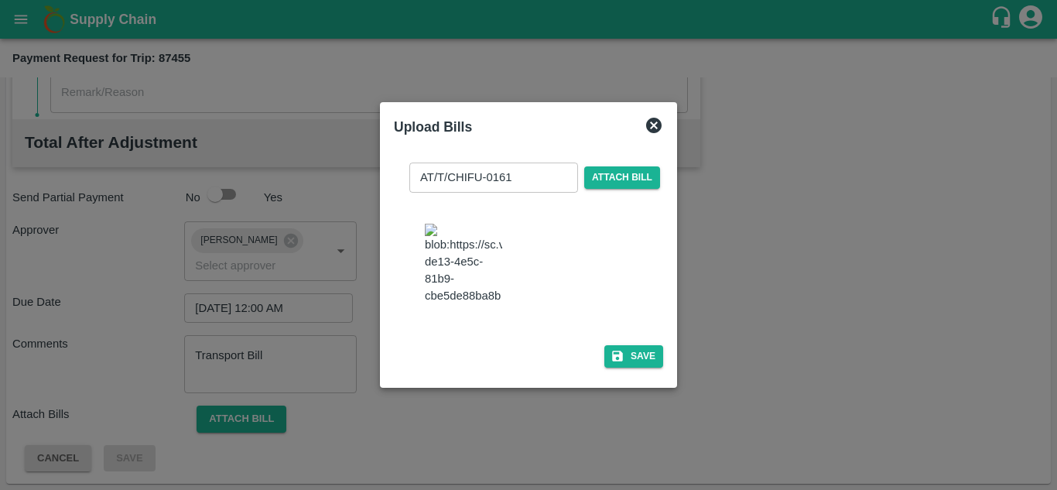
click at [469, 251] on img at bounding box center [463, 264] width 77 height 81
click at [633, 365] on button "Save" at bounding box center [633, 356] width 59 height 22
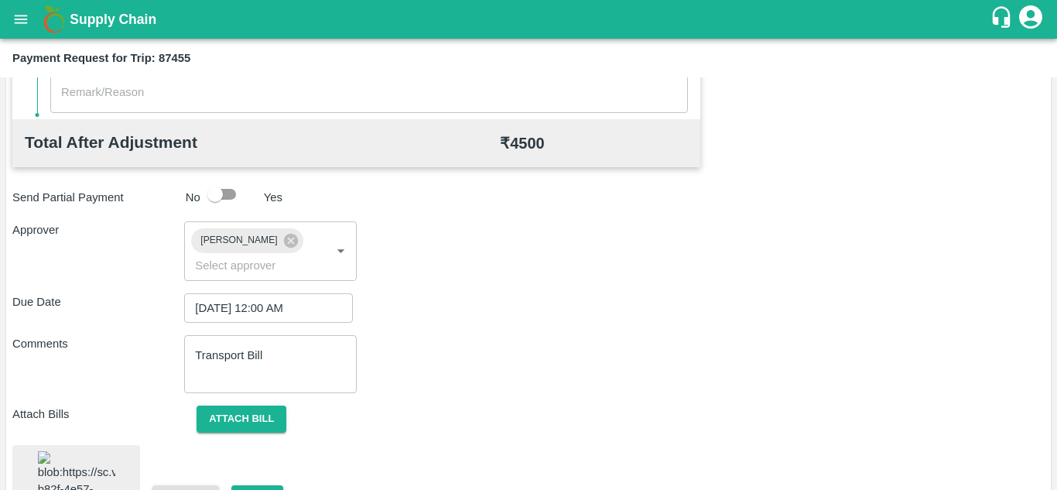
scroll to position [844, 0]
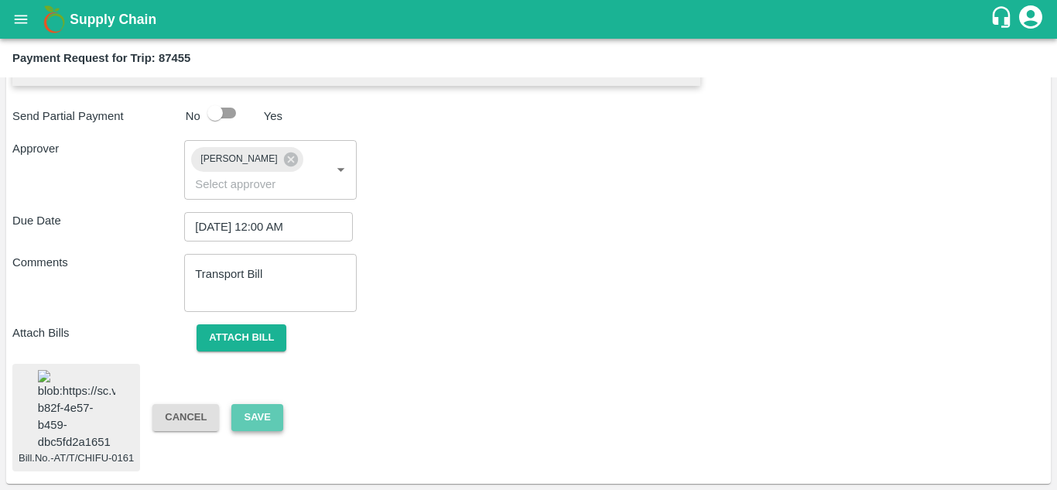
click at [259, 404] on button "Save" at bounding box center [256, 417] width 51 height 27
click at [258, 406] on button "Save" at bounding box center [256, 417] width 51 height 27
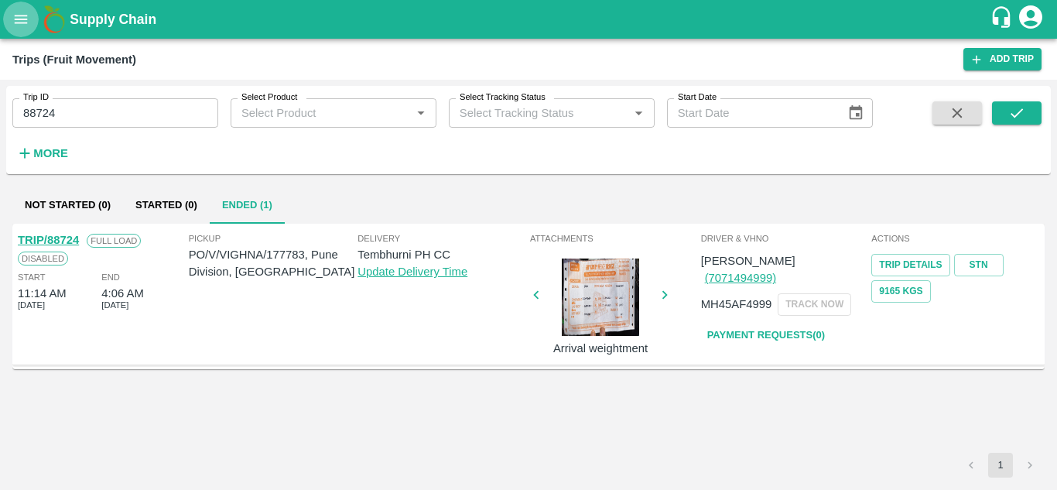
click at [28, 17] on icon "open drawer" at bounding box center [20, 19] width 17 height 17
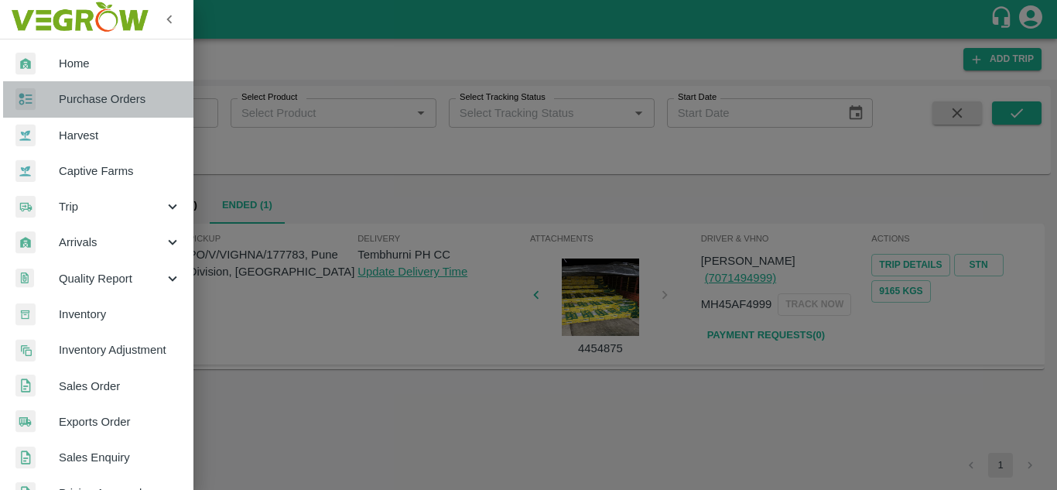
click at [128, 92] on span "Purchase Orders" at bounding box center [120, 99] width 122 height 17
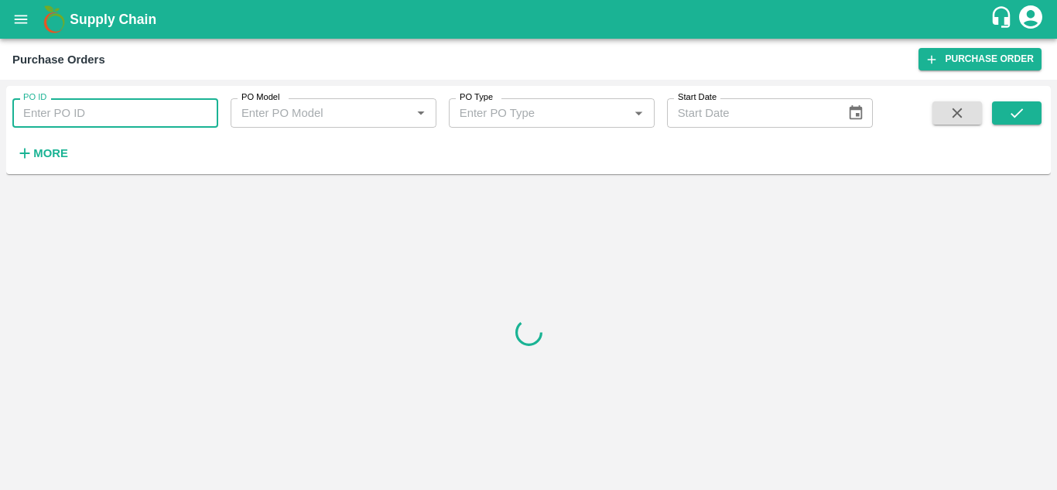
click at [70, 109] on input "PO ID" at bounding box center [115, 112] width 206 height 29
paste input "173785"
type input "173785"
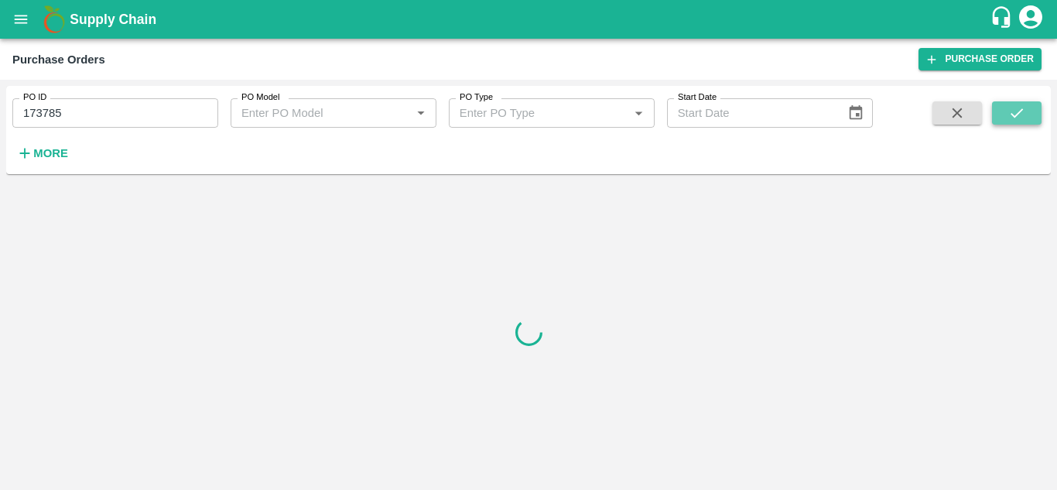
click at [1027, 111] on button "submit" at bounding box center [1017, 112] width 50 height 23
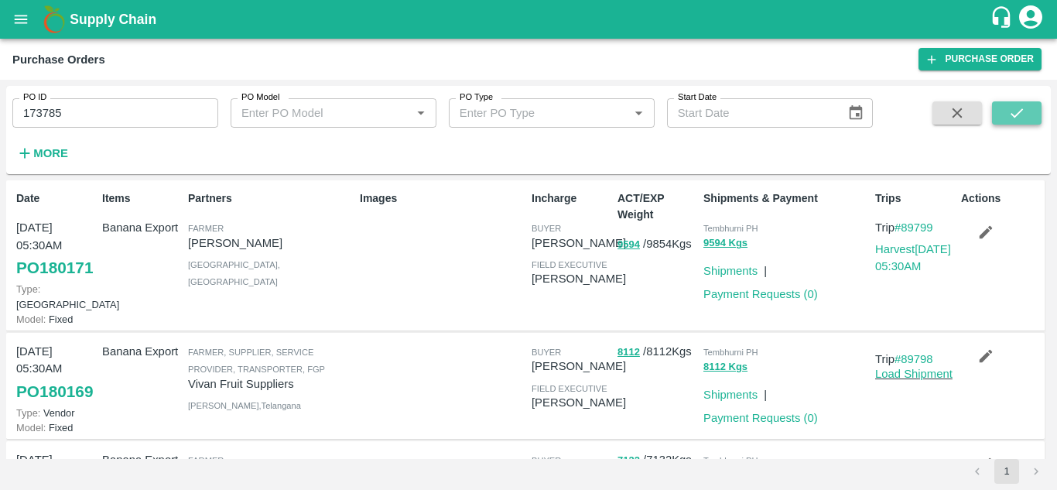
click at [1002, 112] on button "submit" at bounding box center [1017, 112] width 50 height 23
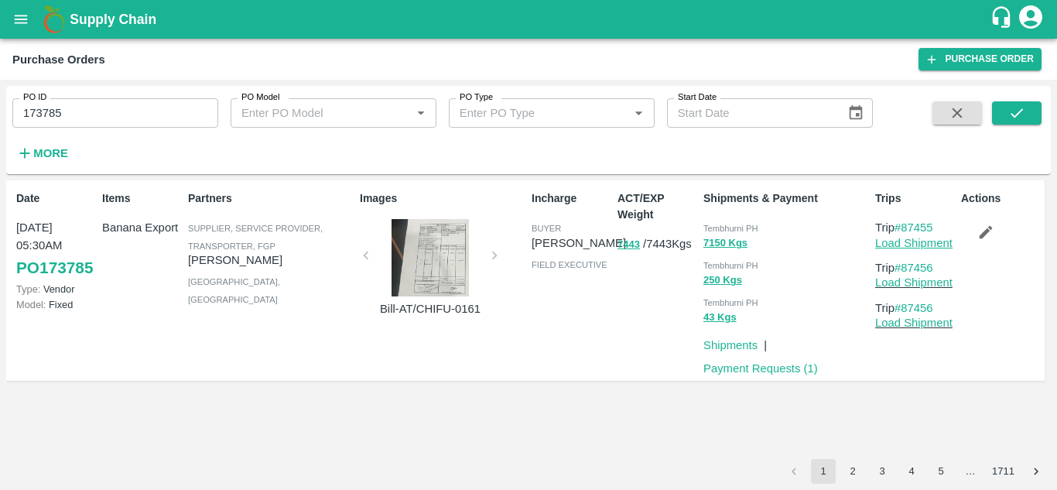
click at [924, 244] on link "Load Shipment" at bounding box center [913, 243] width 77 height 12
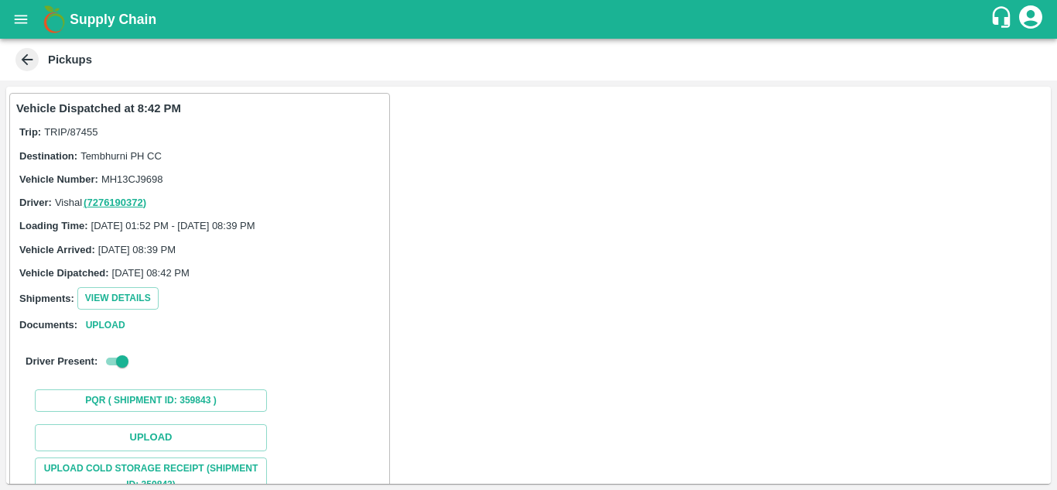
scroll to position [200, 0]
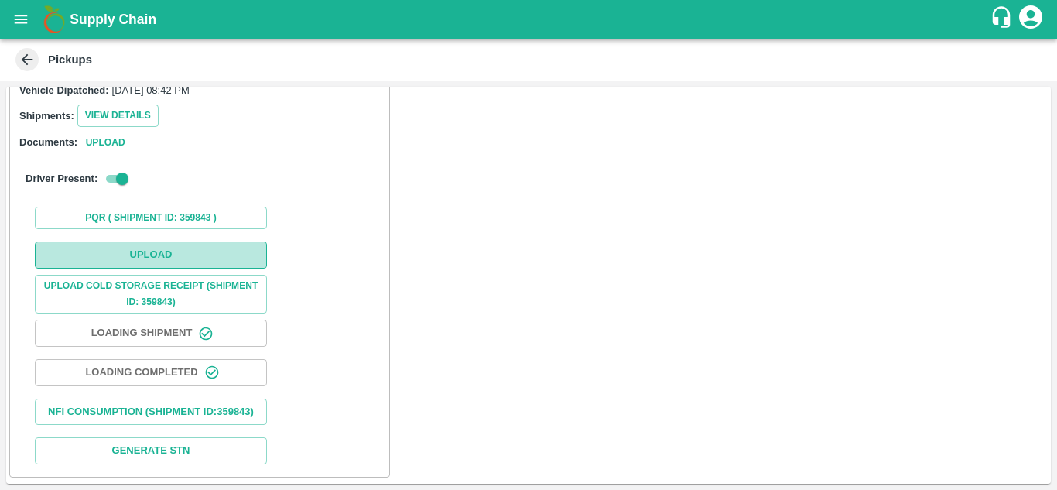
click at [168, 241] on button "Upload" at bounding box center [151, 254] width 232 height 27
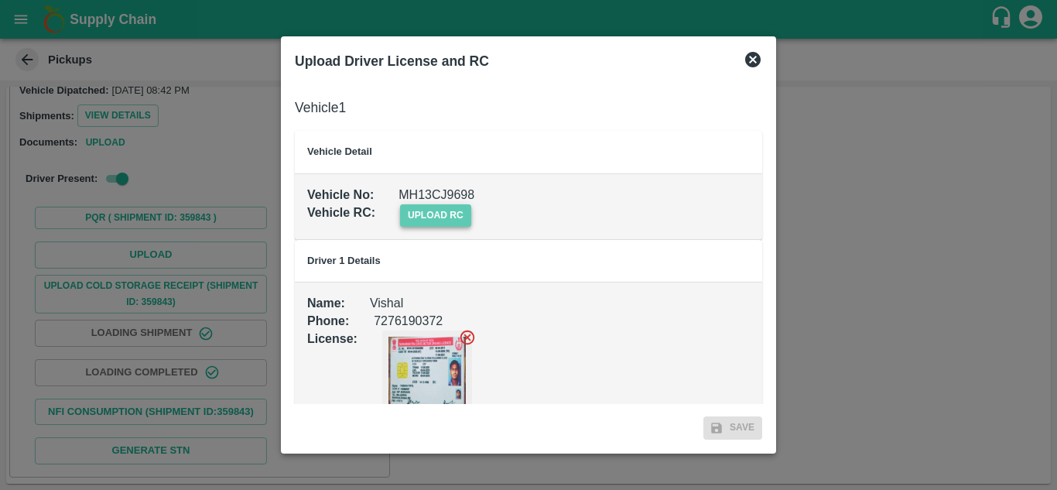
click at [439, 217] on span "upload rc" at bounding box center [435, 215] width 71 height 22
click at [0, 0] on input "upload rc" at bounding box center [0, 0] width 0 height 0
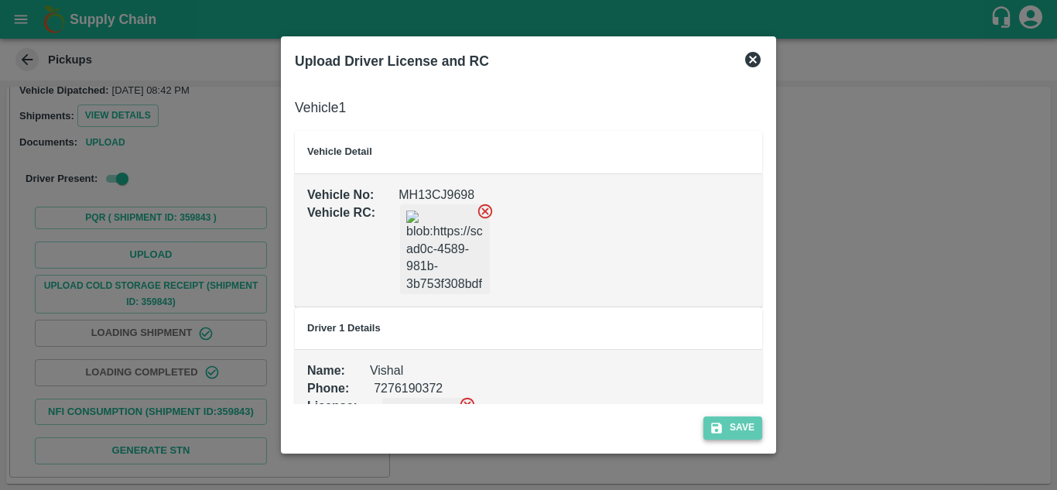
click at [750, 419] on button "Save" at bounding box center [733, 427] width 59 height 22
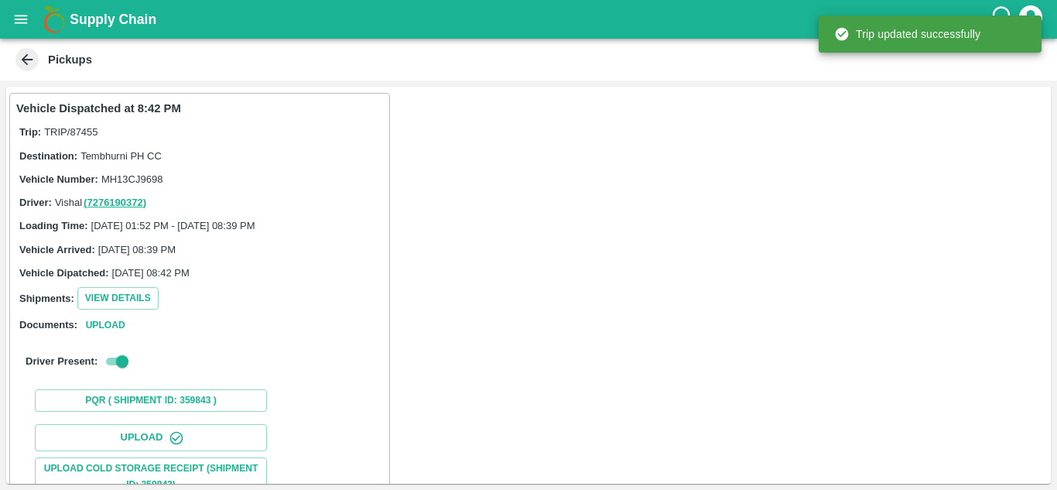
scroll to position [240, 0]
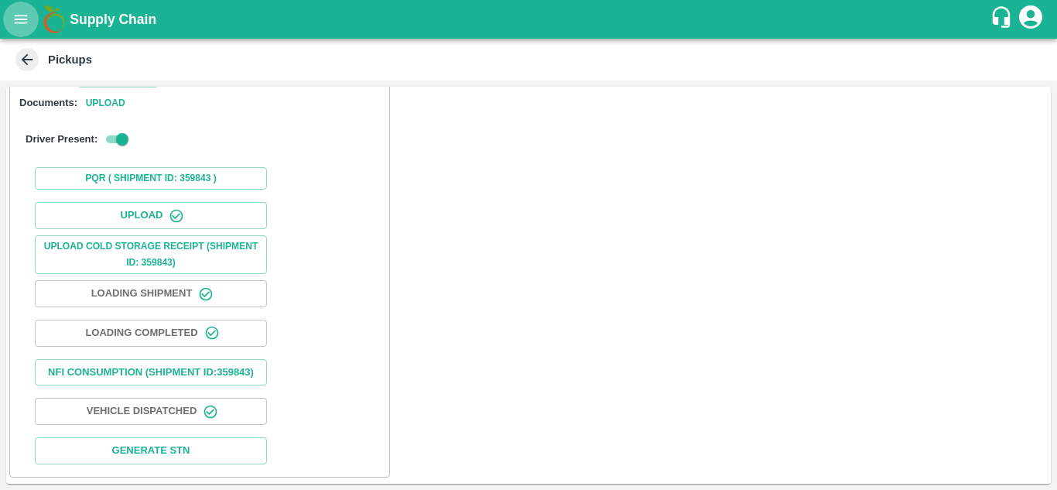
click at [18, 17] on icon "open drawer" at bounding box center [20, 19] width 17 height 17
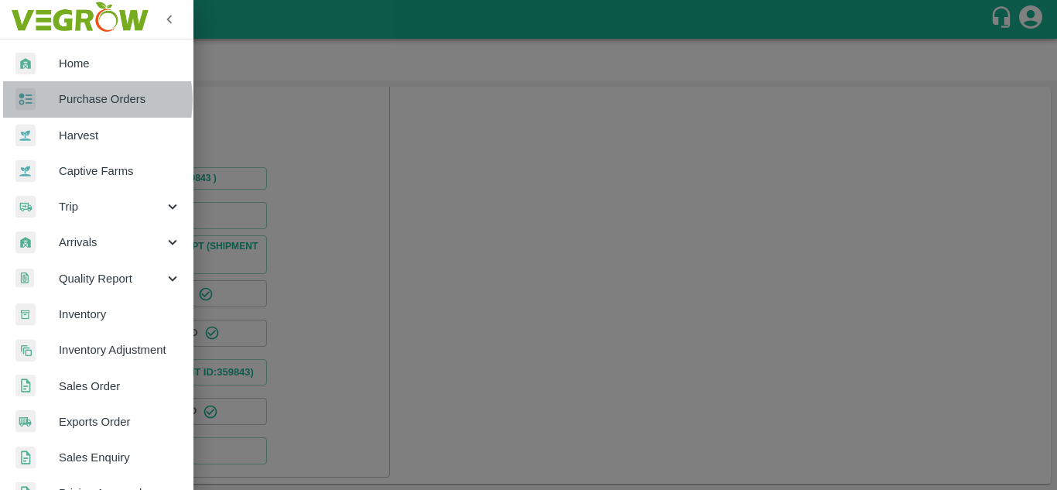
click at [75, 100] on span "Purchase Orders" at bounding box center [120, 99] width 122 height 17
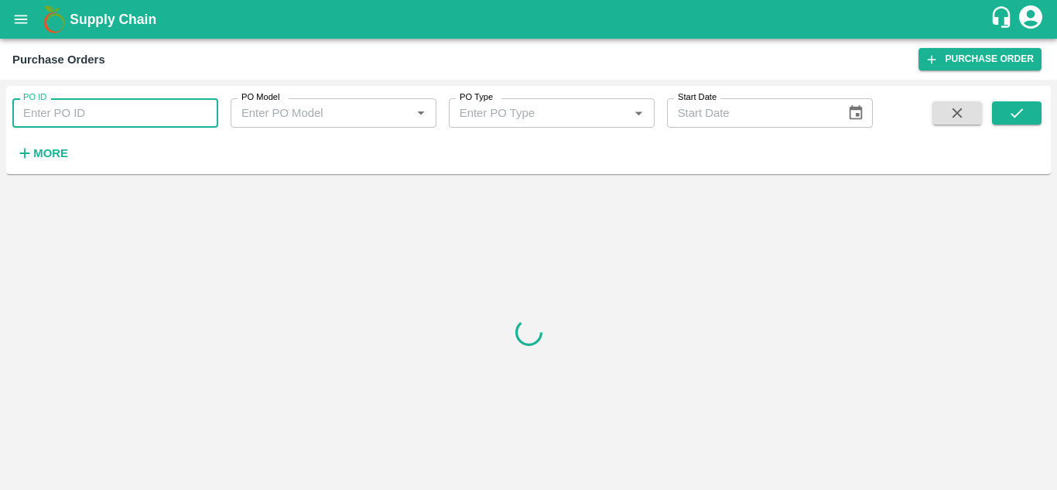
click at [88, 107] on input "PO ID" at bounding box center [115, 112] width 206 height 29
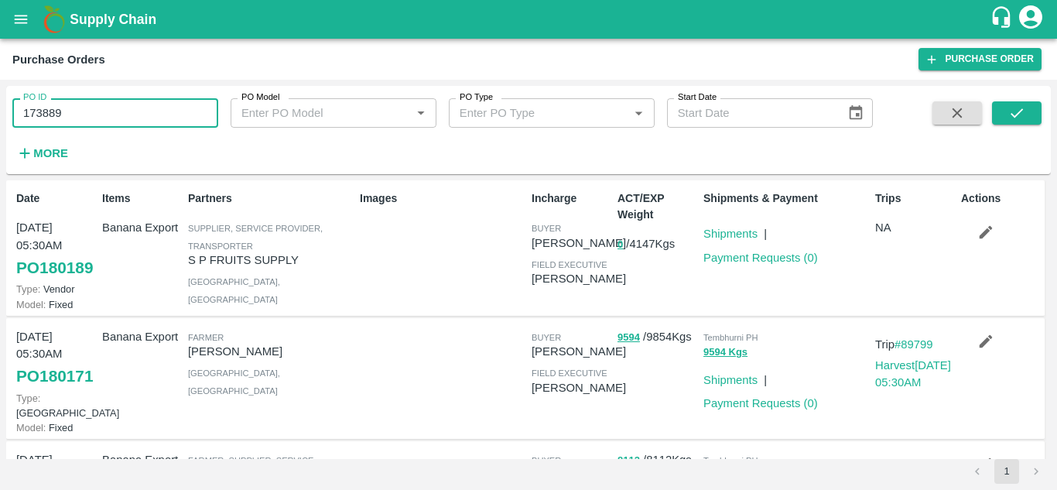
type input "173889"
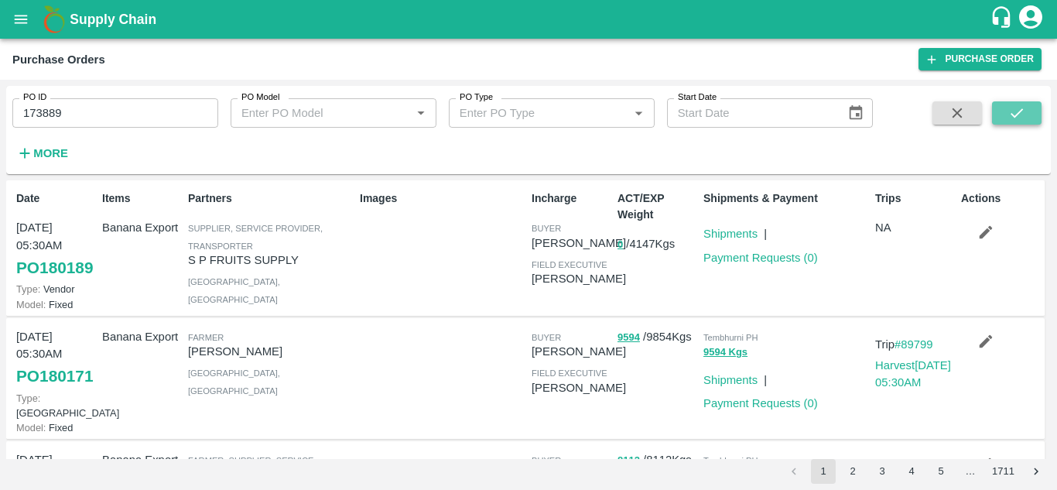
click at [1012, 118] on icon "submit" at bounding box center [1016, 112] width 17 height 17
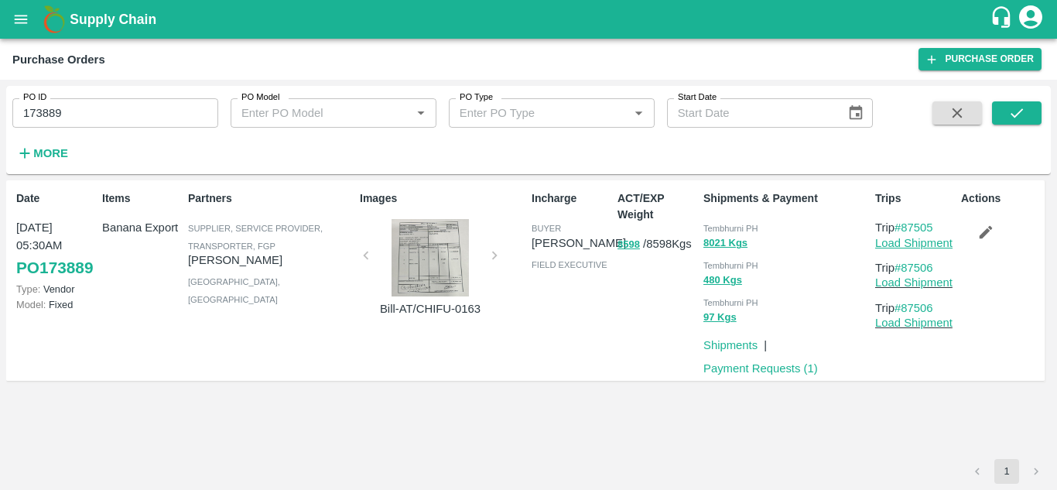
click at [904, 247] on link "Load Shipment" at bounding box center [913, 243] width 77 height 12
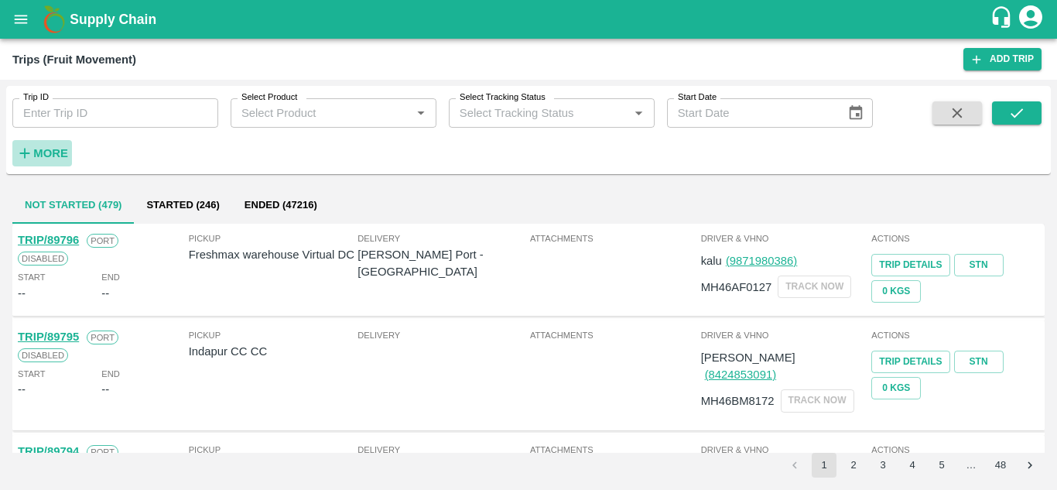
click at [63, 146] on h6 "More" at bounding box center [50, 153] width 35 height 20
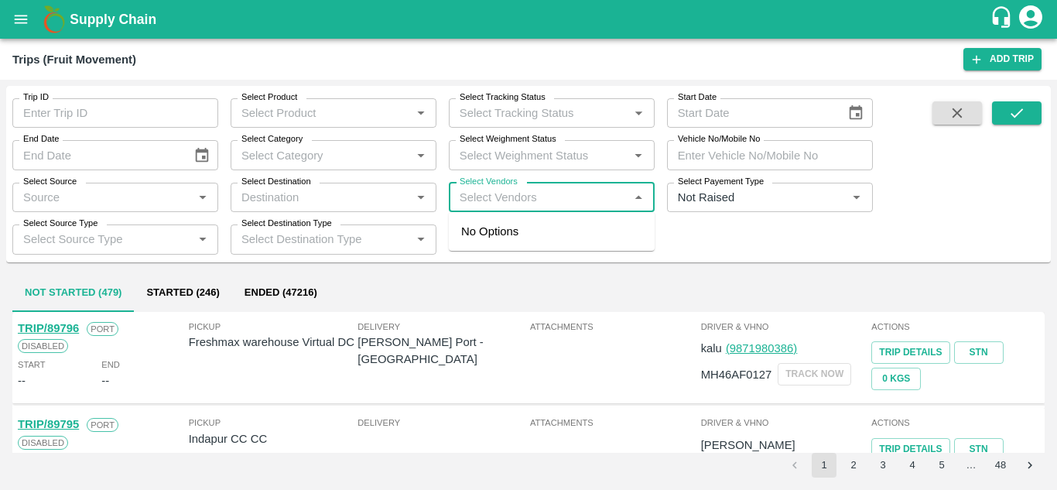
click at [487, 193] on input "Select Vendors" at bounding box center [539, 197] width 171 height 20
type input "AJNI"
type input "AJNKYA"
type input "AJNKY"
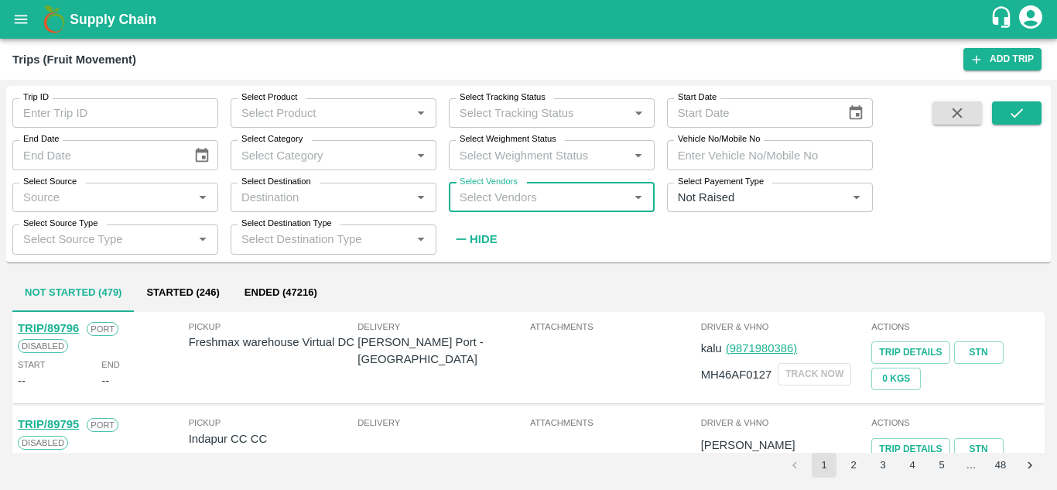
click at [482, 193] on input "Select Vendors" at bounding box center [539, 197] width 171 height 20
type input "AJINKYA"
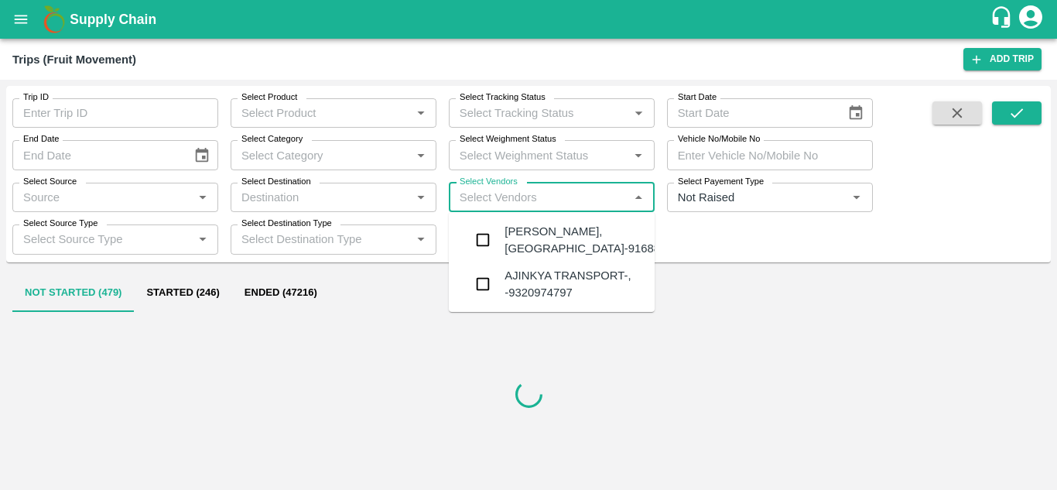
click at [584, 240] on div "Ajinkya Haridas Takik-Wangi, Solapur-9168800742" at bounding box center [598, 240] width 187 height 35
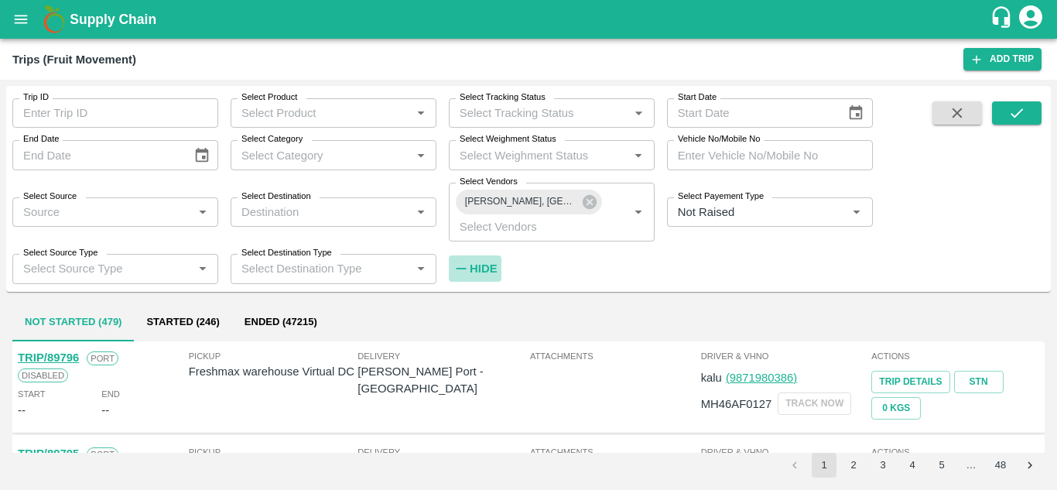
click at [476, 272] on strong "Hide" at bounding box center [483, 268] width 27 height 12
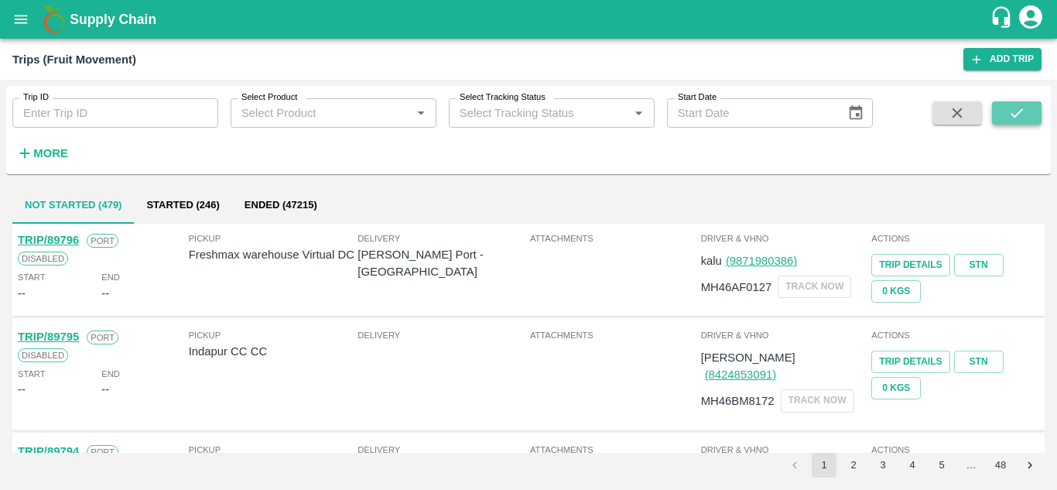
click at [1029, 107] on button "submit" at bounding box center [1017, 112] width 50 height 23
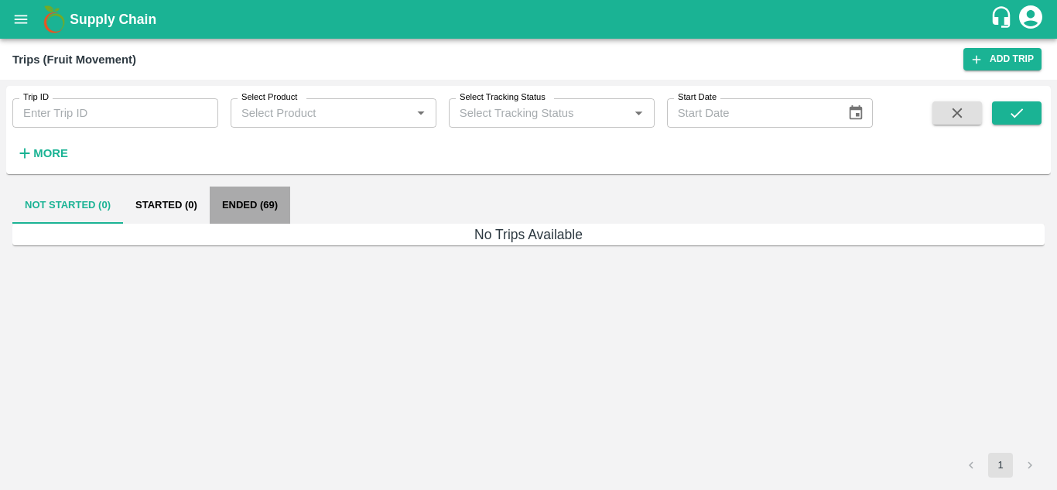
click at [246, 200] on button "Ended (69)" at bounding box center [250, 205] width 80 height 37
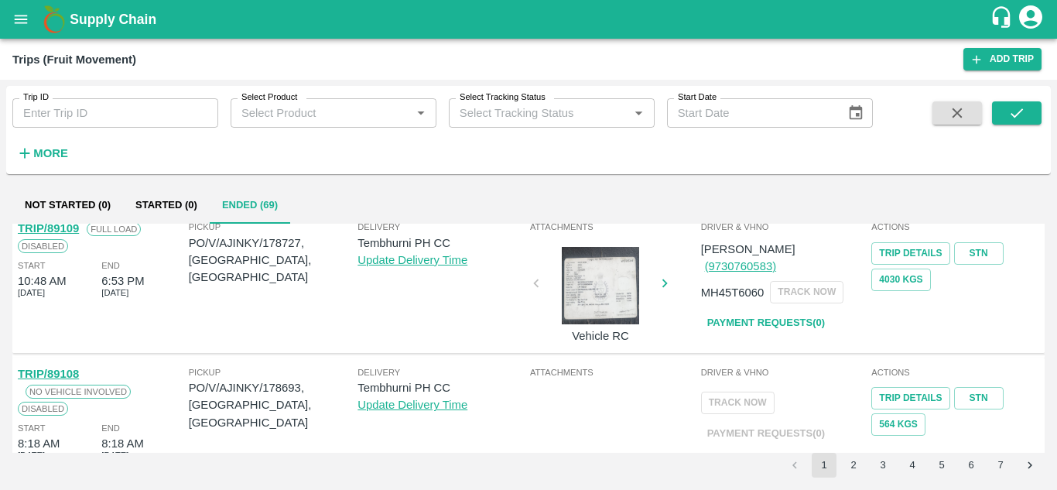
scroll to position [1085, 0]
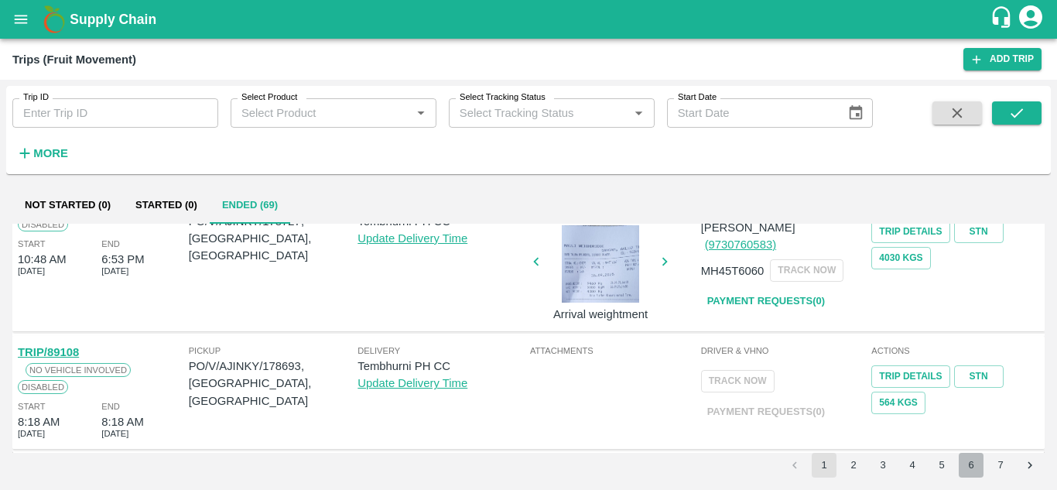
click at [971, 459] on button "6" at bounding box center [971, 465] width 25 height 25
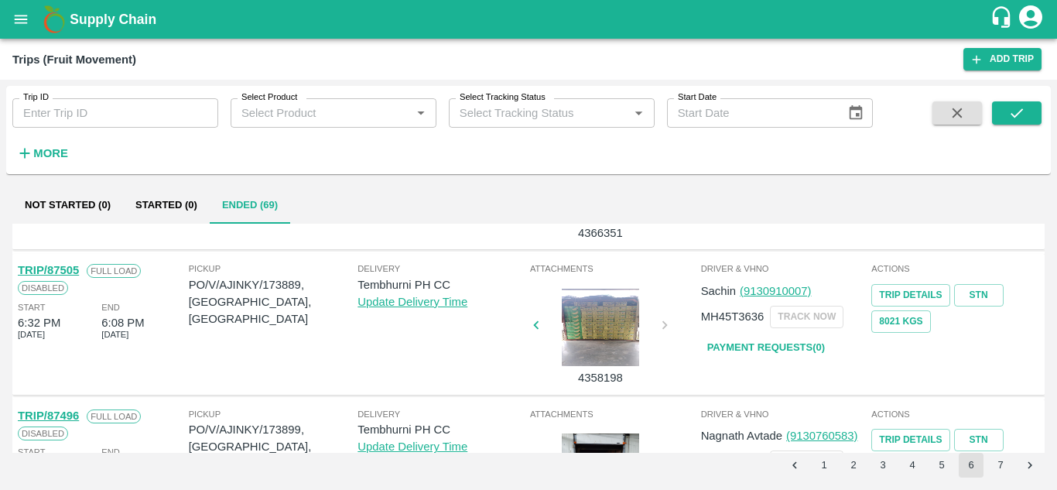
scroll to position [116, 0]
click at [773, 342] on link "Payment Requests( 0 )" at bounding box center [766, 347] width 130 height 27
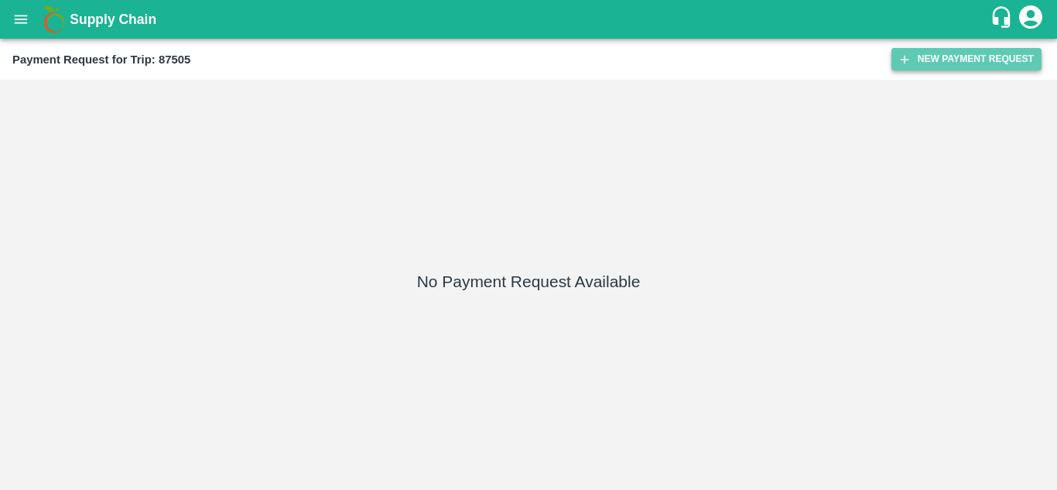
click at [954, 57] on button "New Payment Request" at bounding box center [967, 59] width 150 height 22
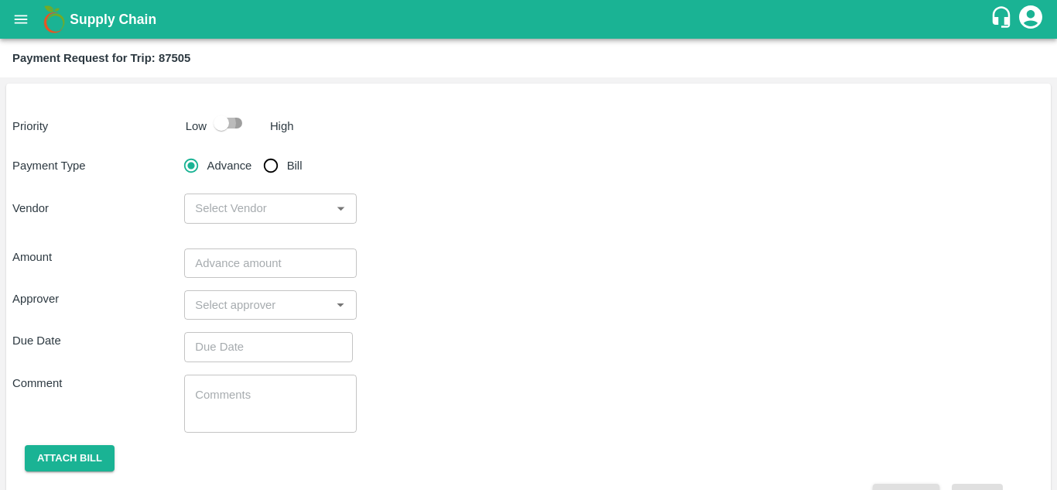
click at [228, 120] on input "checkbox" at bounding box center [221, 122] width 88 height 29
checkbox input "true"
click at [267, 176] on input "Bill" at bounding box center [270, 165] width 31 height 31
radio input "true"
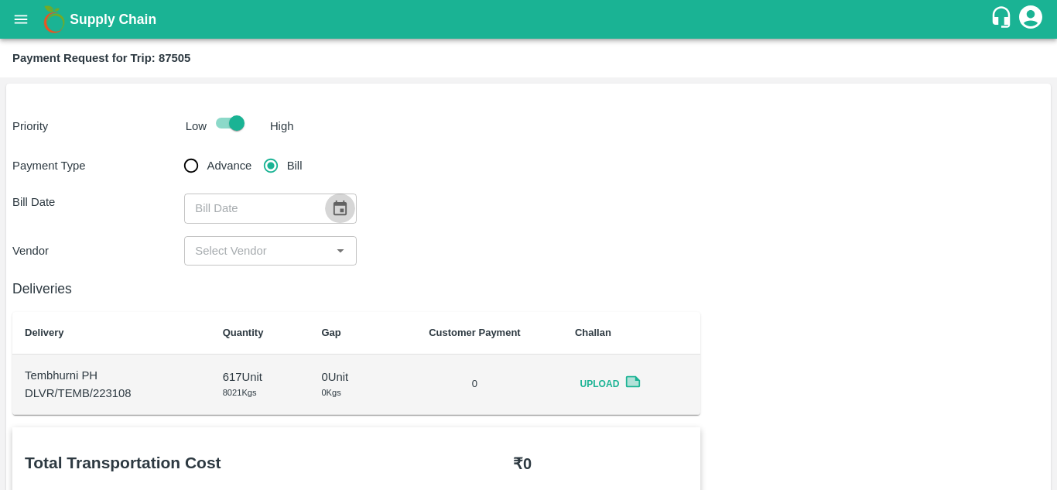
click at [342, 210] on icon "Choose date" at bounding box center [340, 207] width 13 height 15
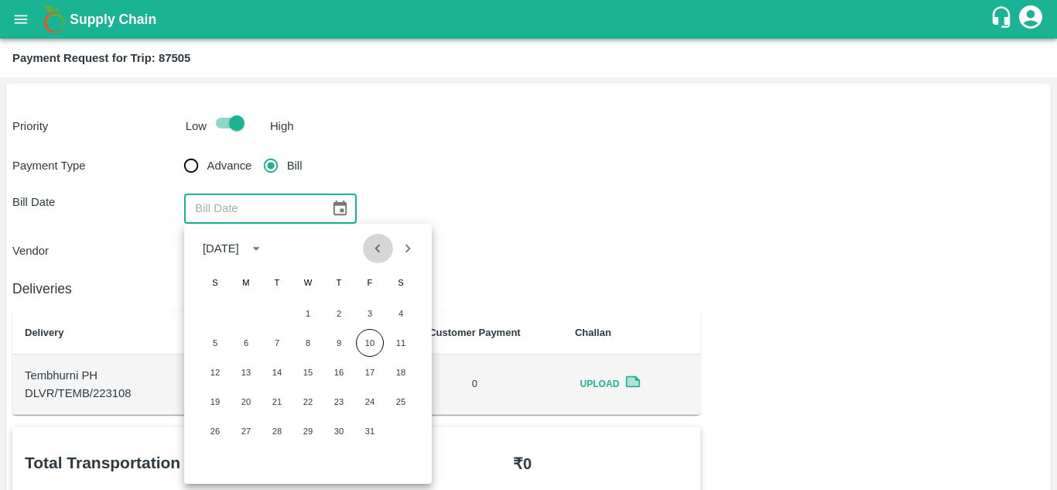
click at [378, 254] on icon "Previous month" at bounding box center [377, 248] width 17 height 17
click at [372, 312] on button "5" at bounding box center [370, 314] width 28 height 28
type input "05/09/2025"
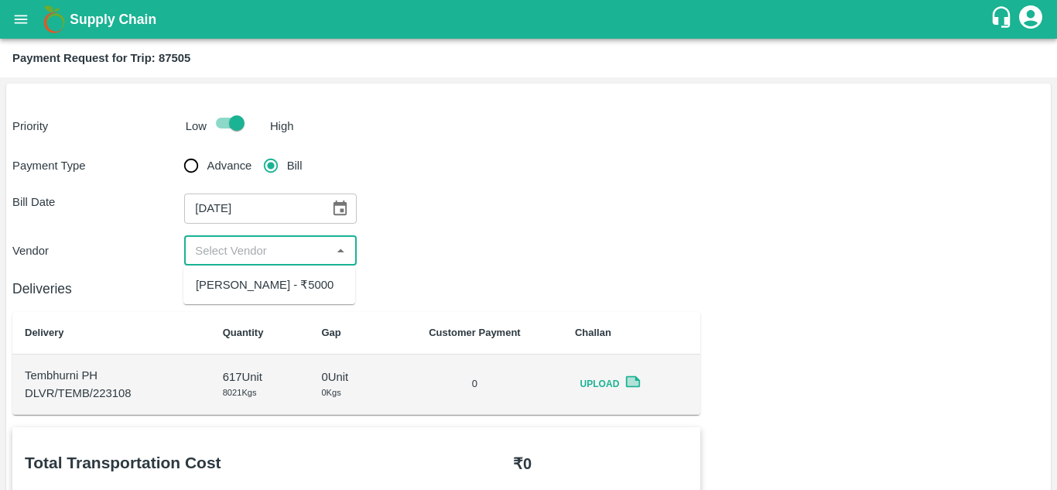
drag, startPoint x: 261, startPoint y: 256, endPoint x: 252, endPoint y: 274, distance: 19.7
click at [252, 274] on body "Supply Chain Payment Request for Trip: 87505 Priority Low High Payment Type Adv…" at bounding box center [528, 245] width 1057 height 490
click at [252, 274] on div "Ajinkya Haridas Takik - ₹5000" at bounding box center [269, 285] width 172 height 26
type input "Ajinkya Haridas Takik - ₹5000"
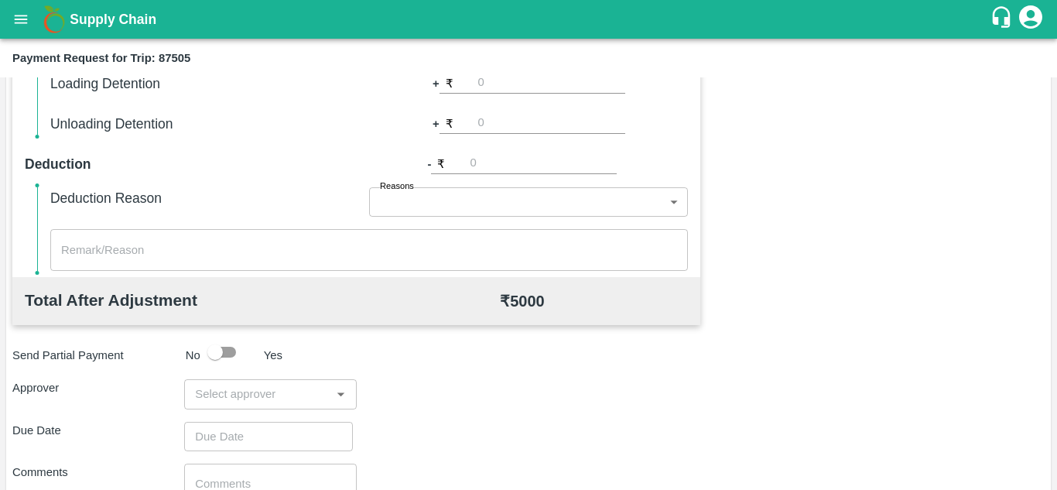
scroll to position [577, 0]
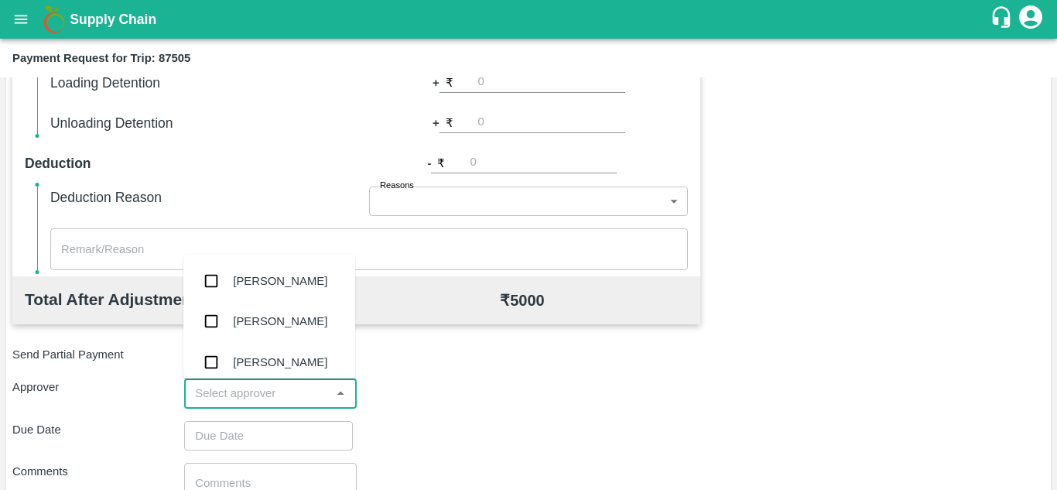
click at [213, 389] on input "input" at bounding box center [257, 393] width 137 height 20
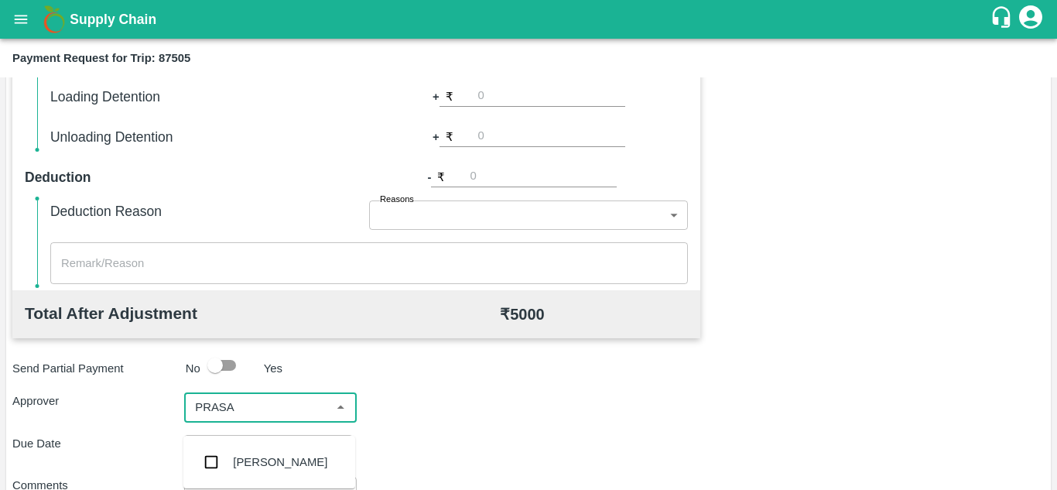
scroll to position [587, 0]
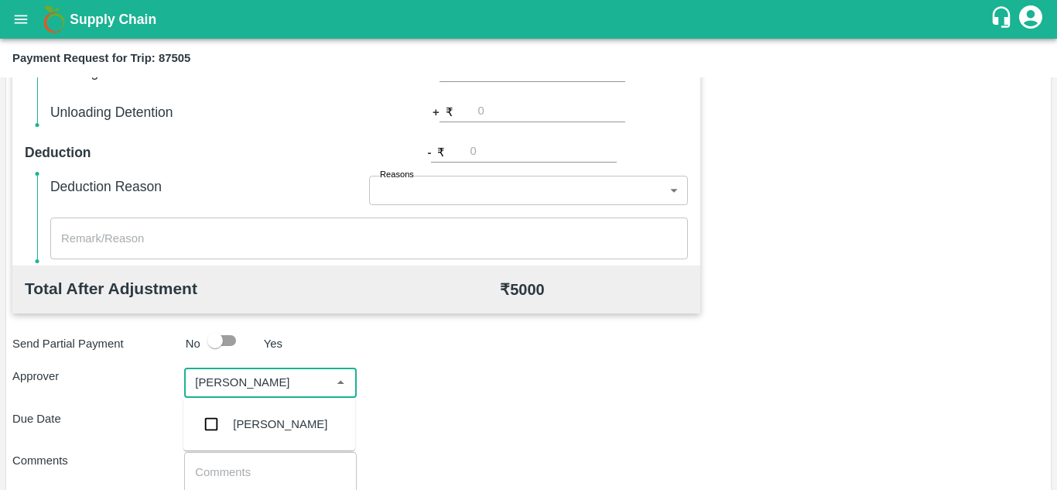
type input "PRASAD"
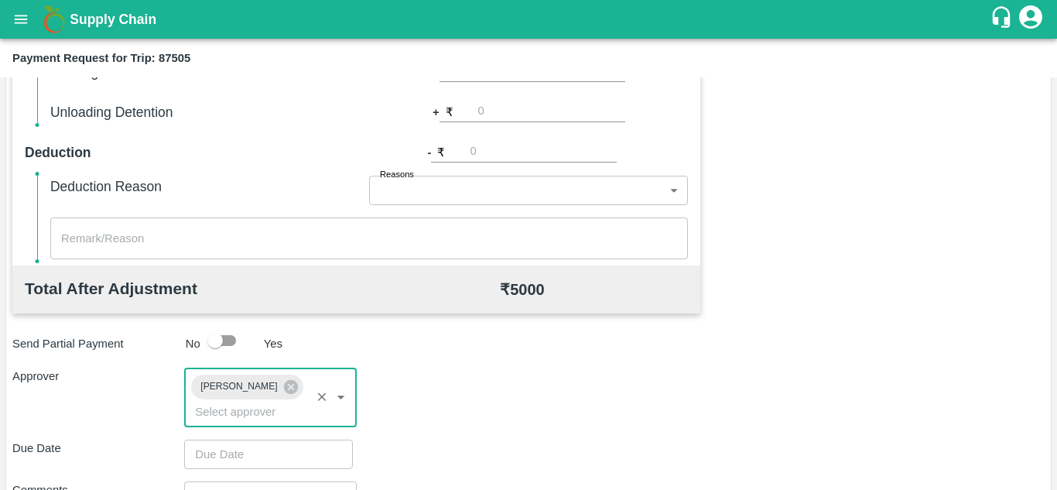
type input "DD/MM/YYYY hh:mm aa"
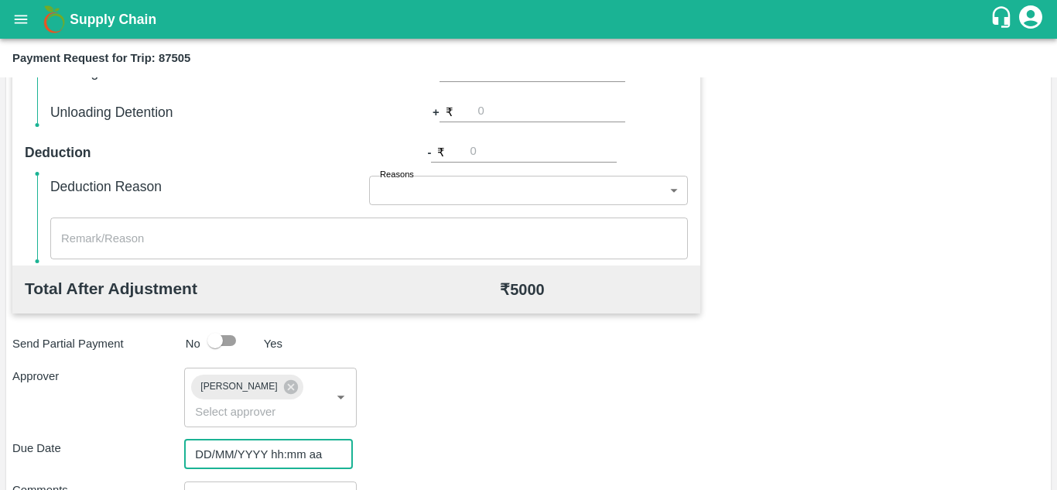
click at [217, 457] on input "DD/MM/YYYY hh:mm aa" at bounding box center [263, 454] width 158 height 29
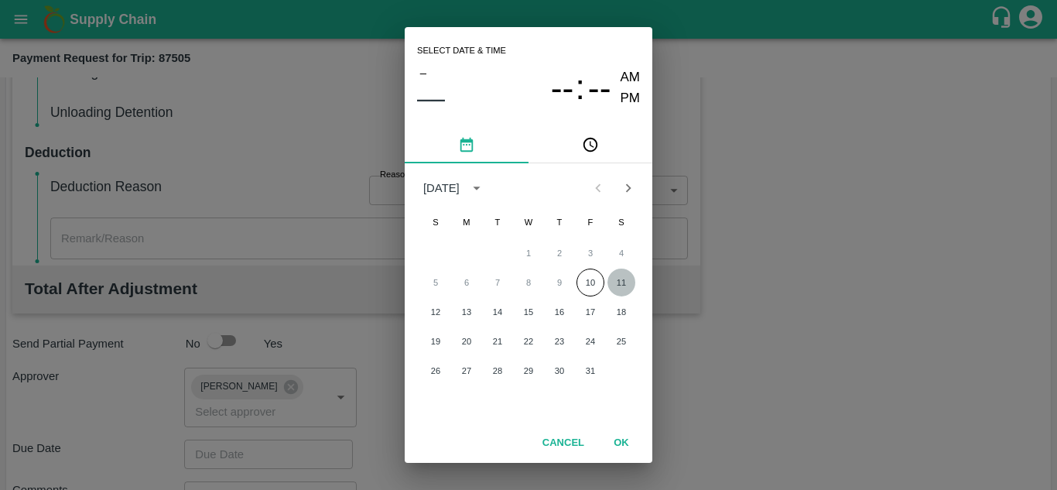
click at [620, 276] on button "11" at bounding box center [622, 283] width 28 height 28
type input "11/10/2025 12:00 AM"
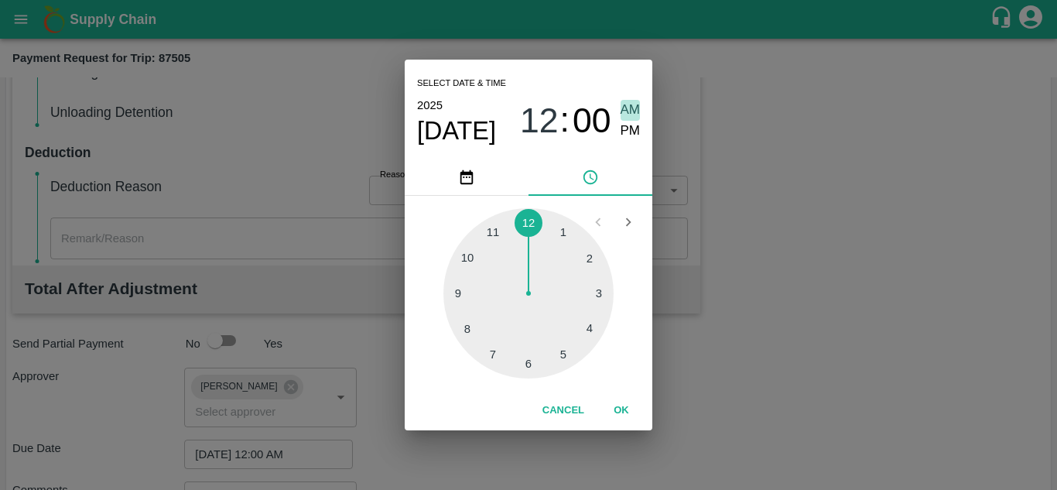
click at [638, 108] on span "AM" at bounding box center [631, 110] width 20 height 21
click at [627, 417] on button "OK" at bounding box center [622, 410] width 50 height 27
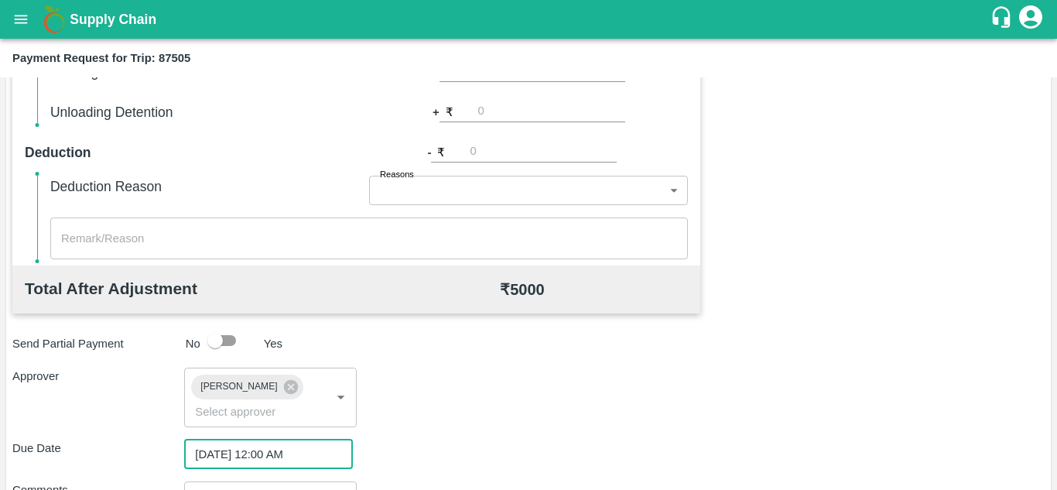
scroll to position [734, 0]
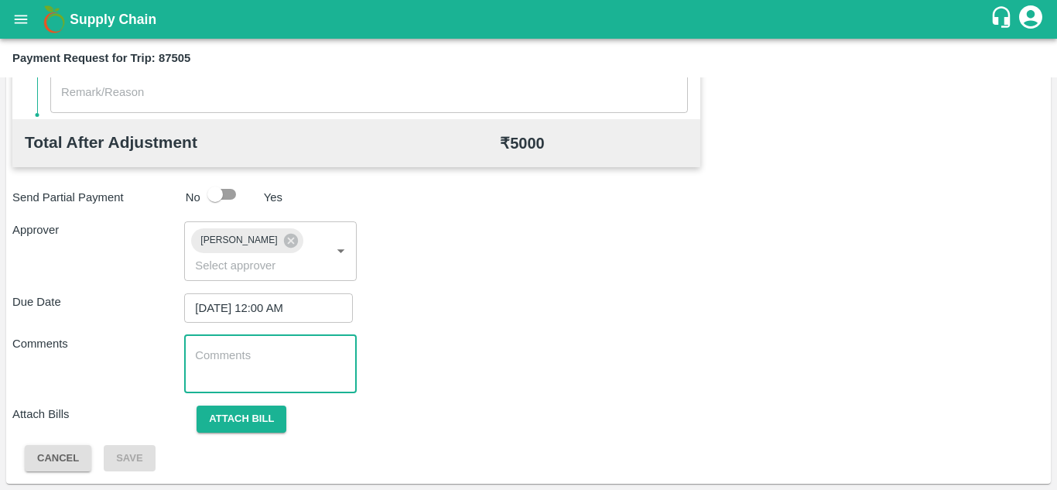
click at [295, 369] on textarea at bounding box center [270, 364] width 150 height 33
paste textarea "173785"
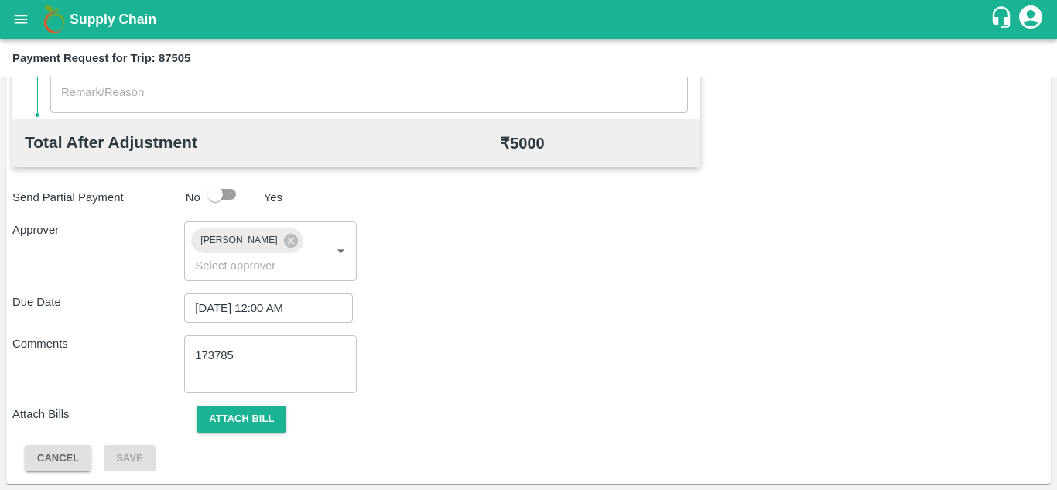
click at [563, 289] on div "Total Transportation Cost ₹ 5000 Advance payment - ₹ Additional Charges(+) Inam…" at bounding box center [528, 83] width 1032 height 779
click at [260, 336] on div "173785 x ​" at bounding box center [270, 364] width 172 height 58
click at [255, 362] on textarea "173785" at bounding box center [270, 364] width 150 height 33
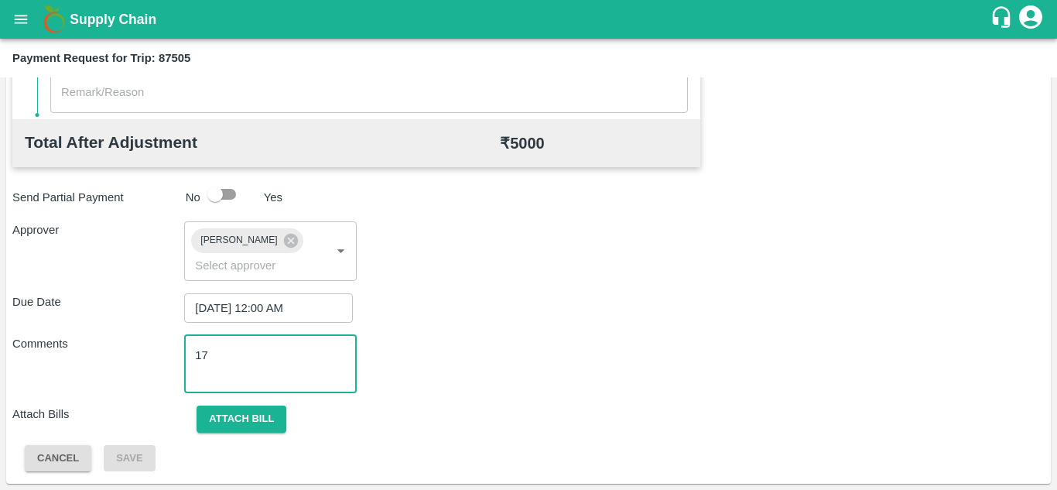
type textarea "1"
type textarea "t"
type textarea "Transport Bill"
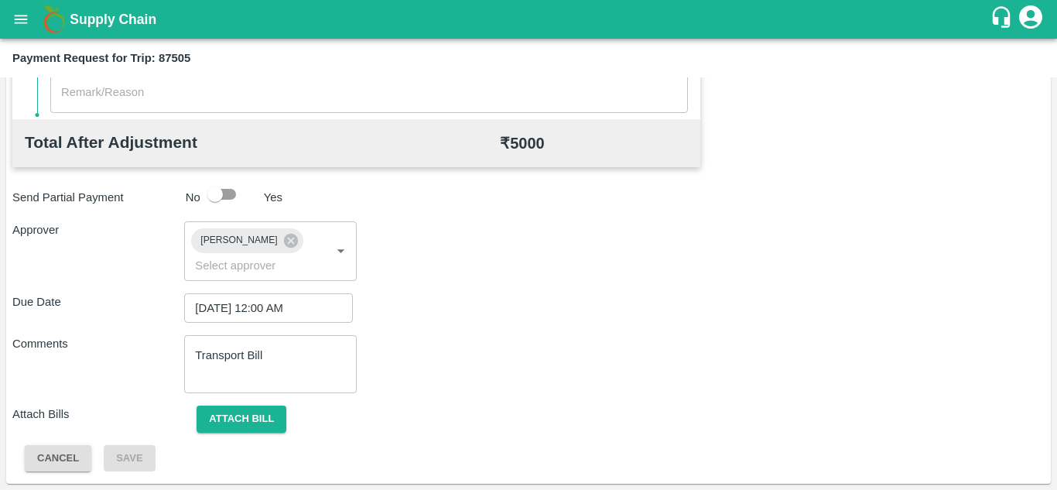
click at [544, 291] on div "Total Transportation Cost ₹ 5000 Advance payment - ₹ Additional Charges(+) Inam…" at bounding box center [528, 83] width 1032 height 779
click at [244, 411] on button "Attach bill" at bounding box center [242, 419] width 90 height 27
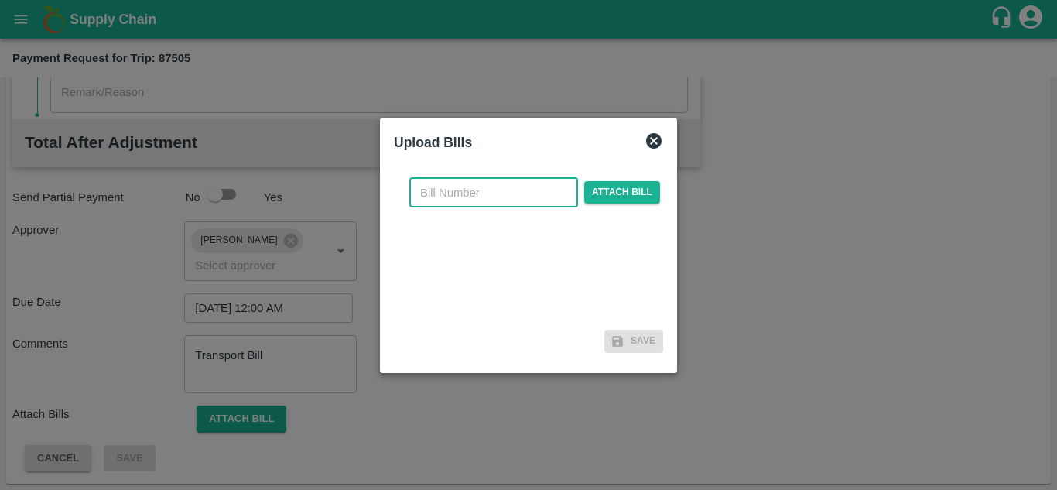
click at [443, 192] on input "text" at bounding box center [493, 192] width 169 height 29
type input "AT/T/CHIFU-0158"
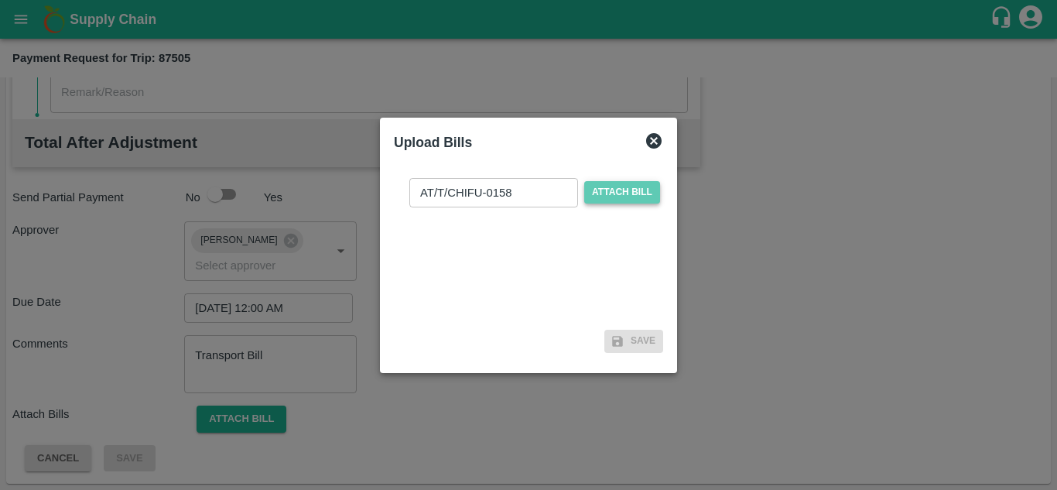
click at [611, 186] on span "Attach bill" at bounding box center [622, 192] width 76 height 22
click at [0, 0] on input "Attach bill" at bounding box center [0, 0] width 0 height 0
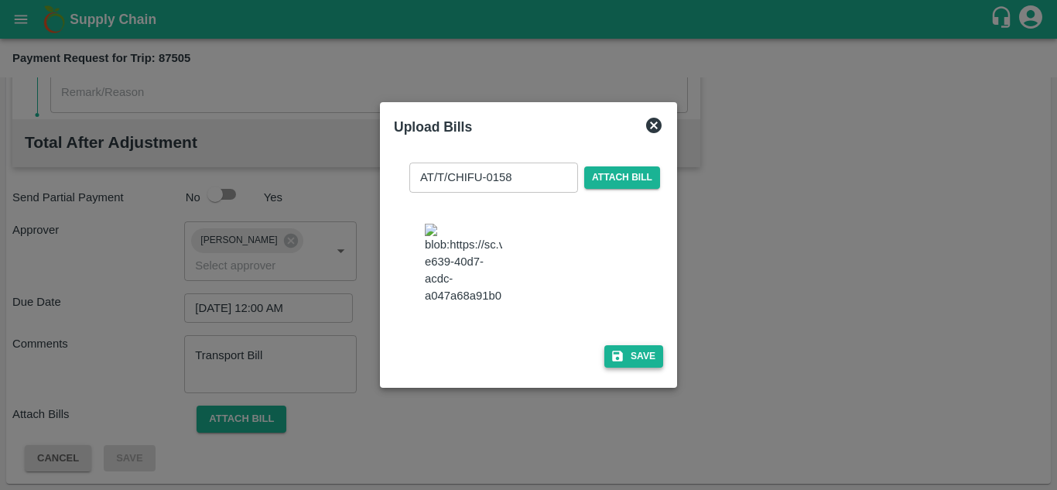
click at [646, 368] on button "Save" at bounding box center [633, 356] width 59 height 22
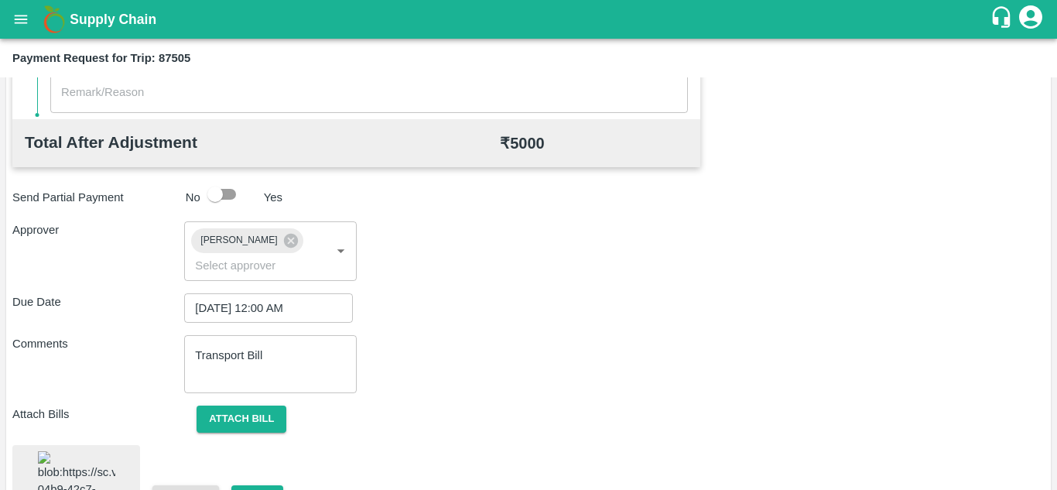
scroll to position [844, 0]
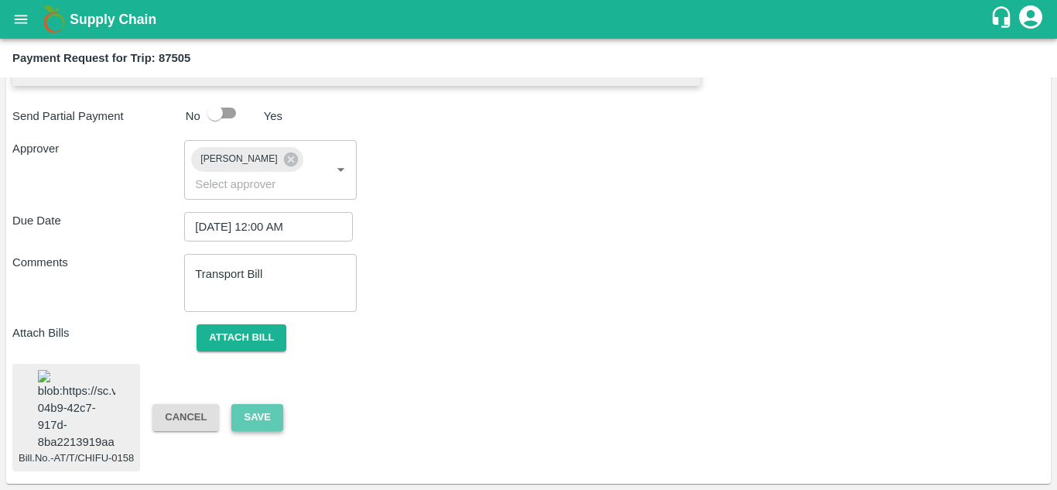
click at [263, 404] on button "Save" at bounding box center [256, 417] width 51 height 27
click at [266, 404] on button "Save" at bounding box center [256, 417] width 51 height 27
click at [263, 404] on button "Save" at bounding box center [256, 417] width 51 height 27
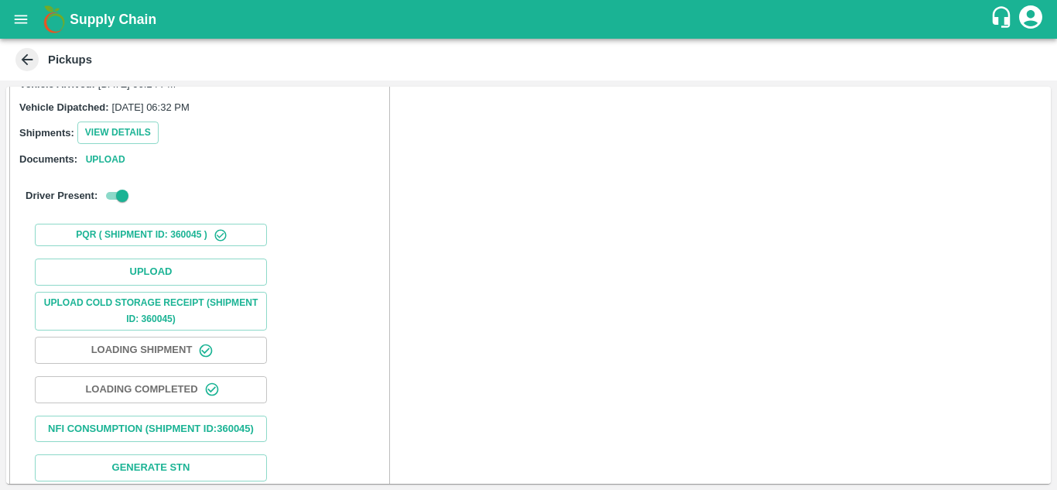
scroll to position [175, 0]
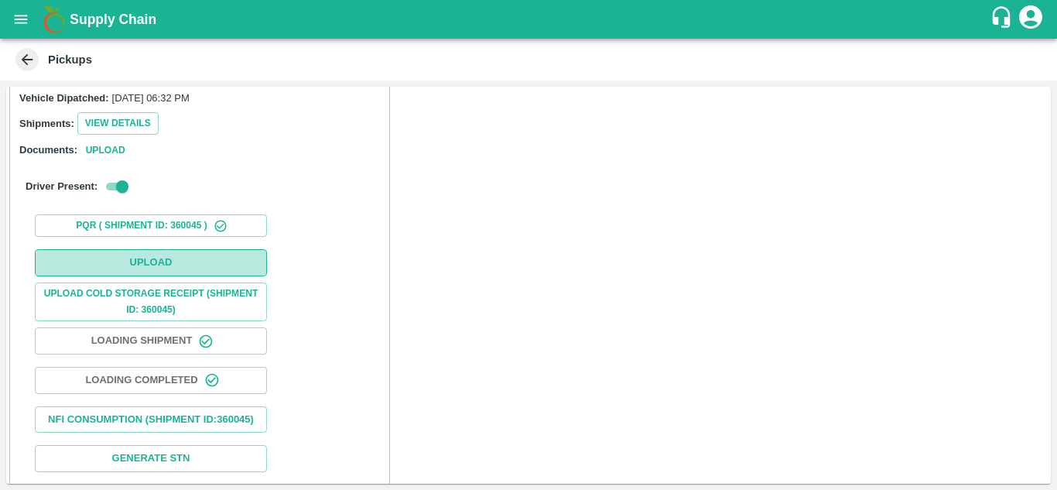
click at [156, 261] on button "Upload" at bounding box center [151, 262] width 232 height 27
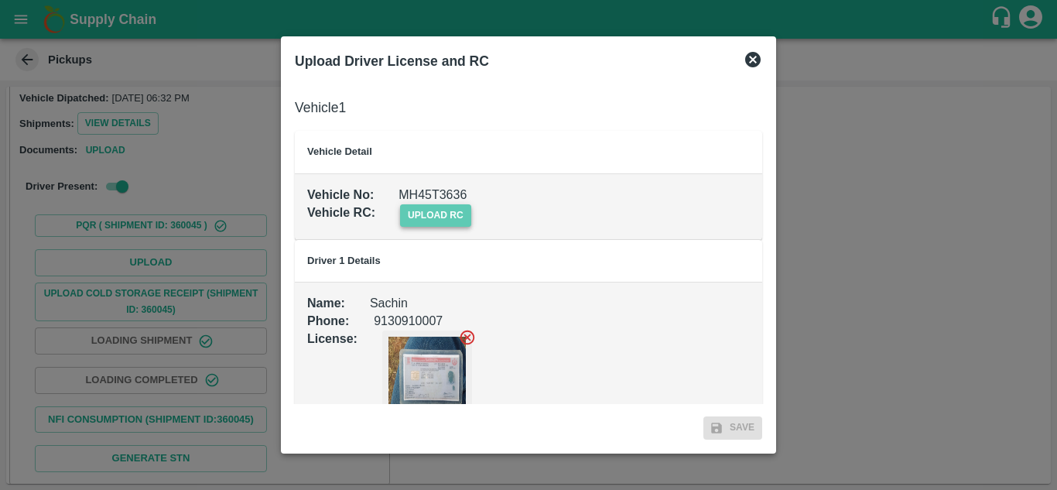
click at [443, 221] on span "upload rc" at bounding box center [435, 215] width 71 height 22
click at [0, 0] on input "upload rc" at bounding box center [0, 0] width 0 height 0
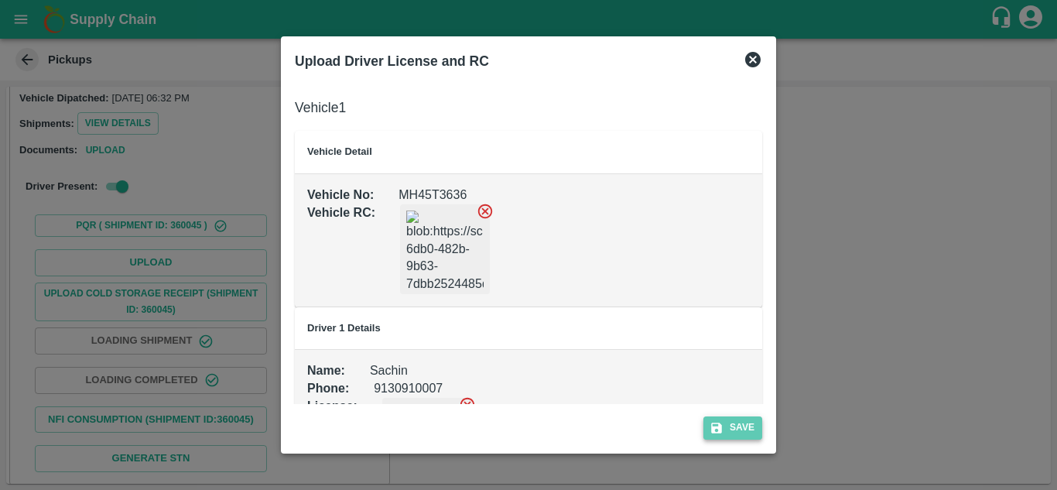
click at [748, 421] on button "Save" at bounding box center [733, 427] width 59 height 22
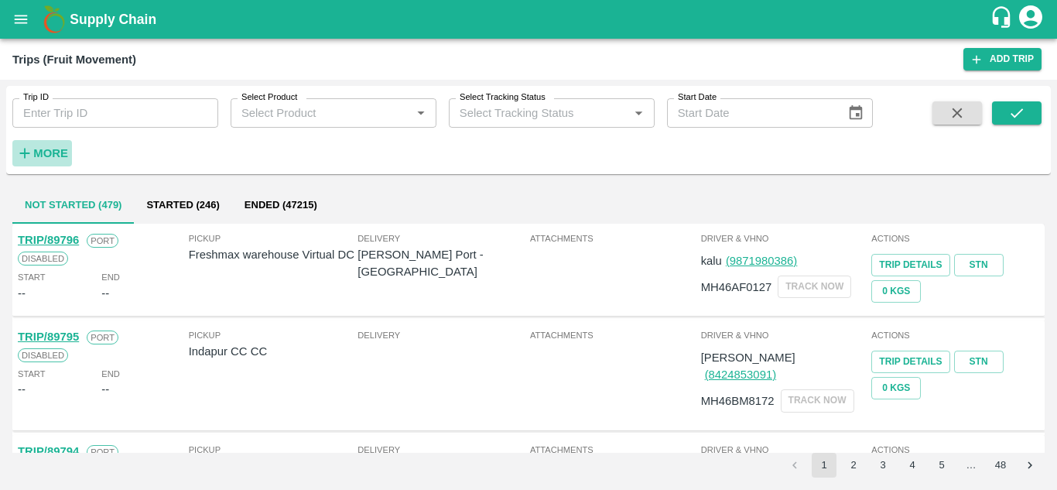
click at [50, 152] on strong "More" at bounding box center [50, 153] width 35 height 12
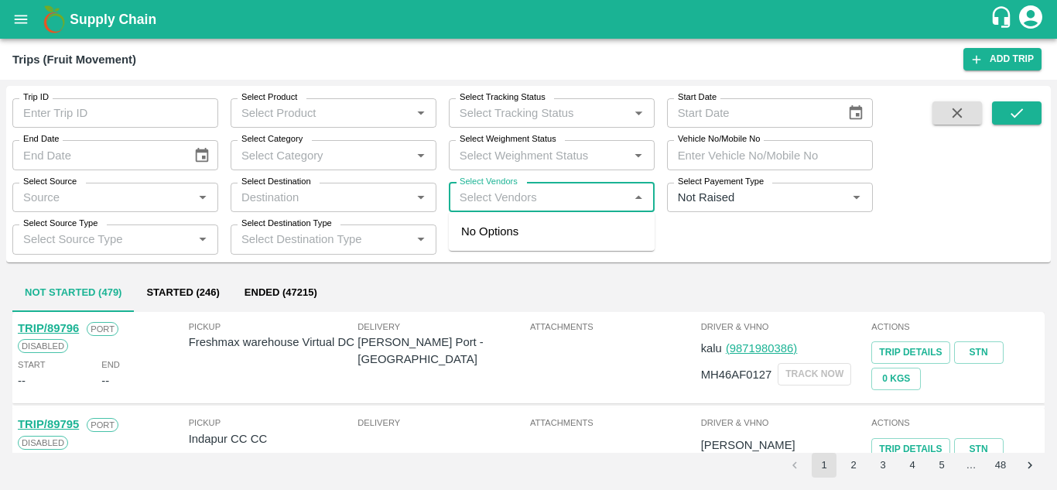
click at [498, 206] on input "Select Vendors" at bounding box center [539, 197] width 171 height 20
type input "AJINKYA"
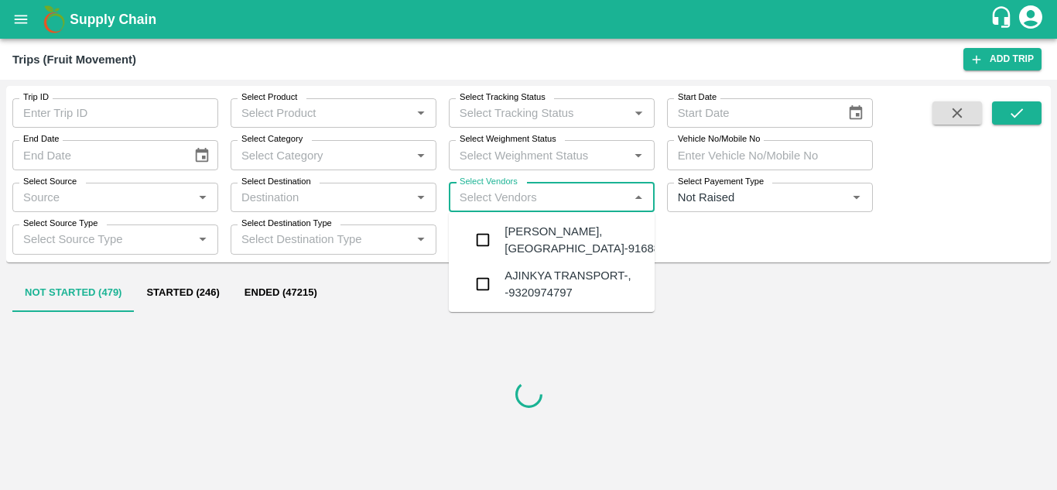
click at [560, 241] on div "[PERSON_NAME], [GEOGRAPHIC_DATA]-9168800742" at bounding box center [598, 240] width 187 height 35
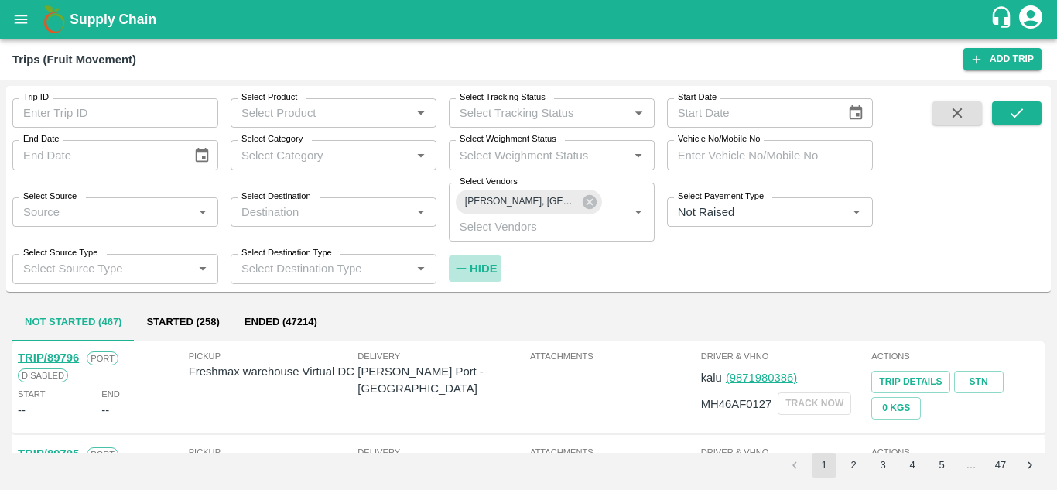
click at [478, 268] on strong "Hide" at bounding box center [483, 268] width 27 height 12
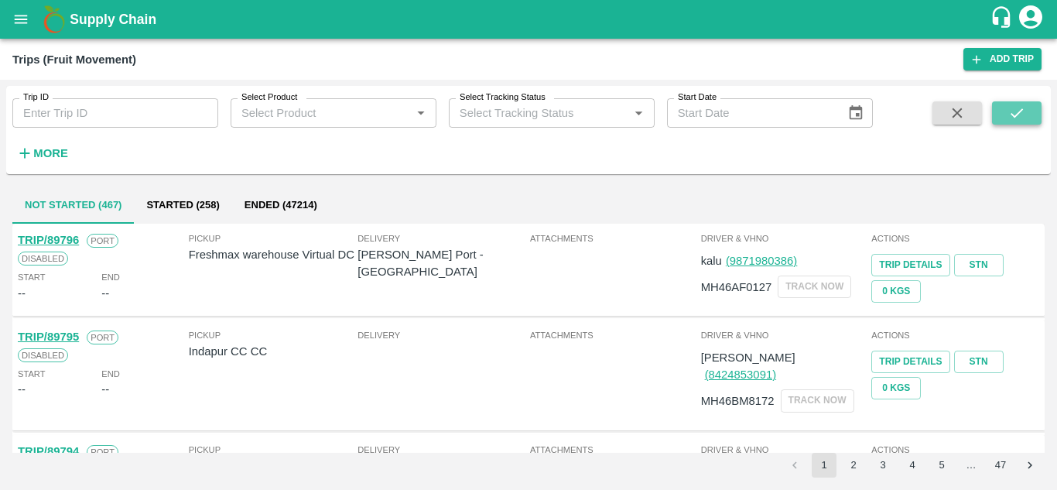
click at [1033, 104] on button "submit" at bounding box center [1017, 112] width 50 height 23
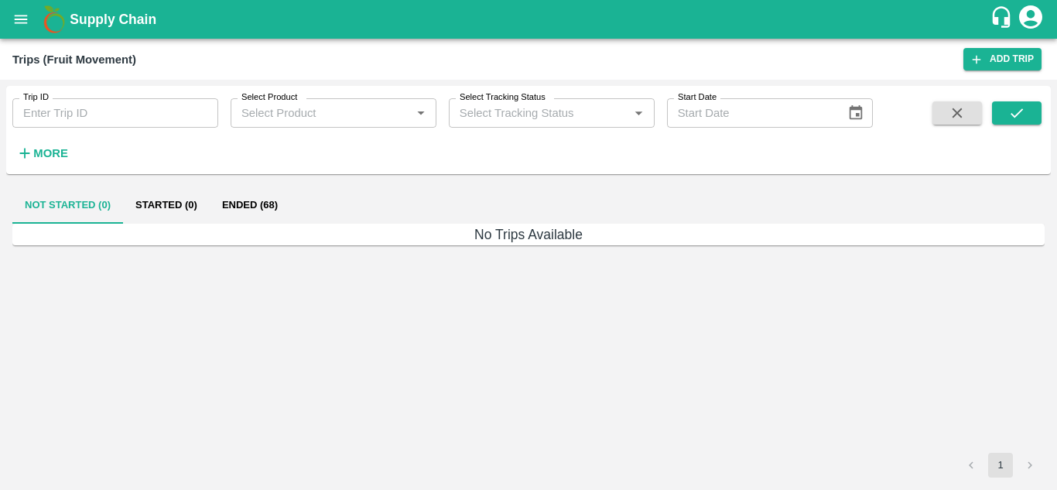
click at [246, 216] on button "Ended (68)" at bounding box center [250, 205] width 80 height 37
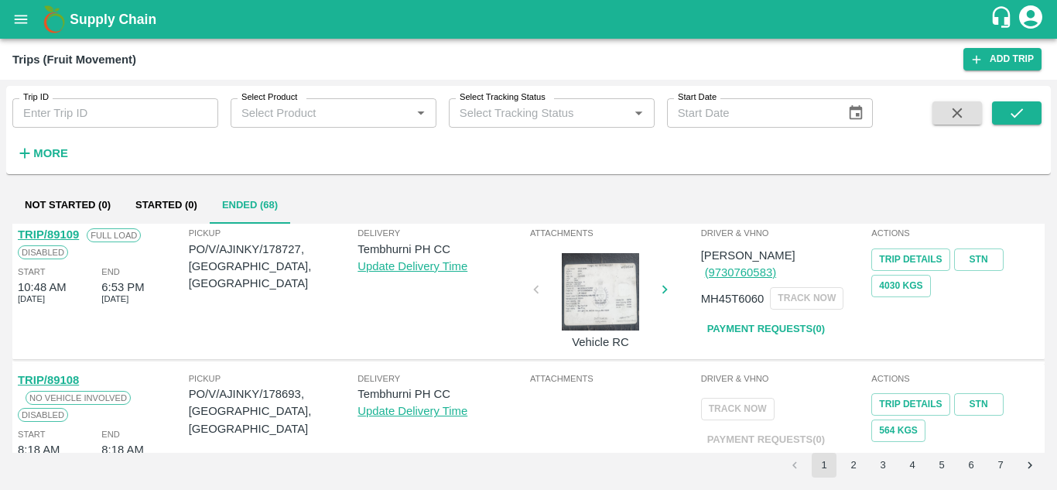
scroll to position [1085, 0]
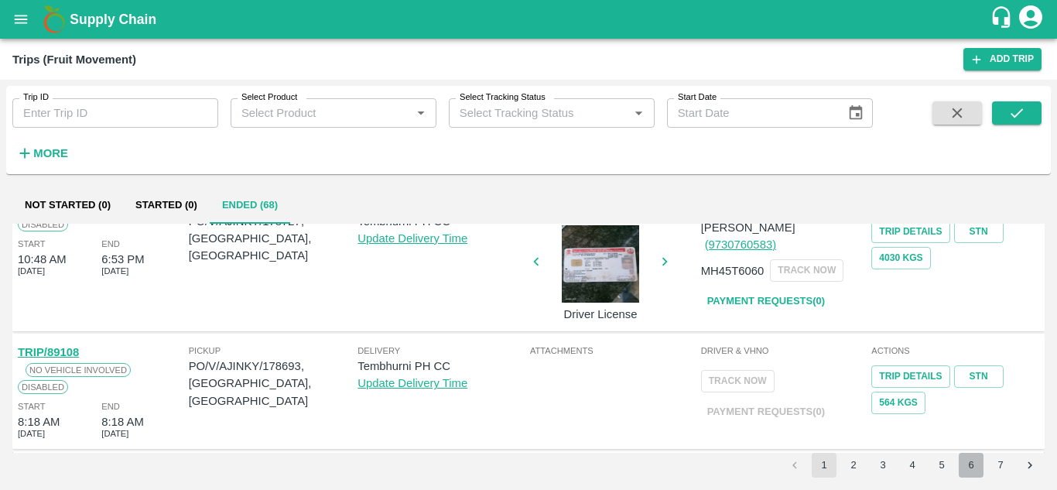
click at [982, 471] on button "6" at bounding box center [971, 465] width 25 height 25
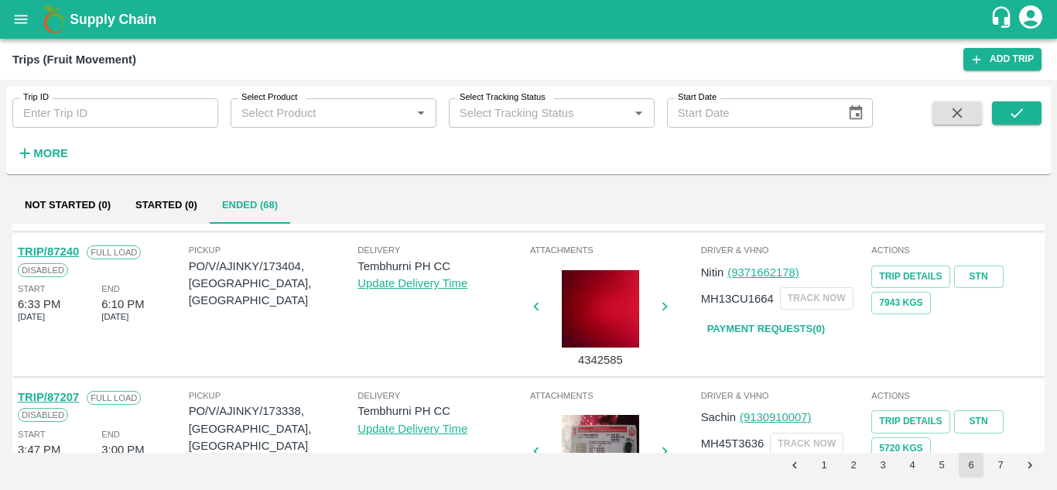
scroll to position [1223, 0]
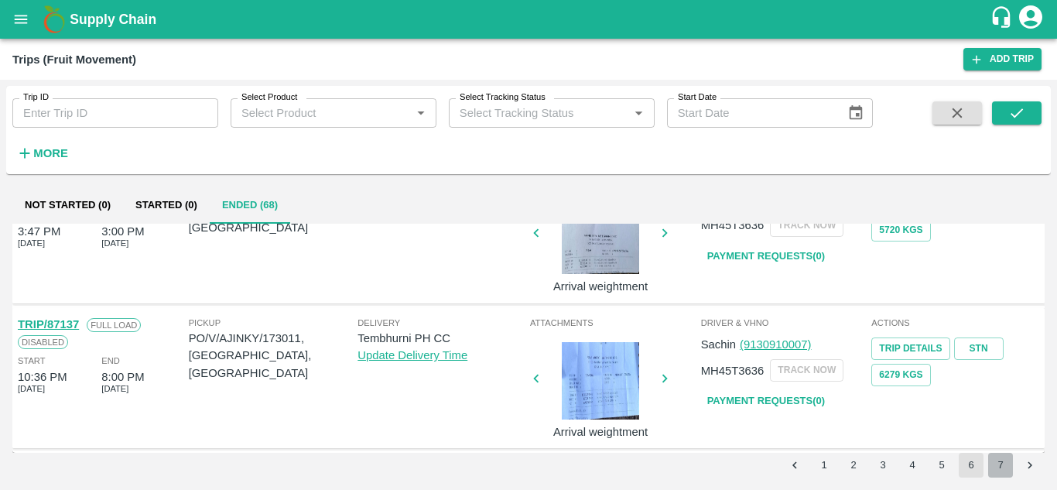
click at [999, 457] on button "7" at bounding box center [1000, 465] width 25 height 25
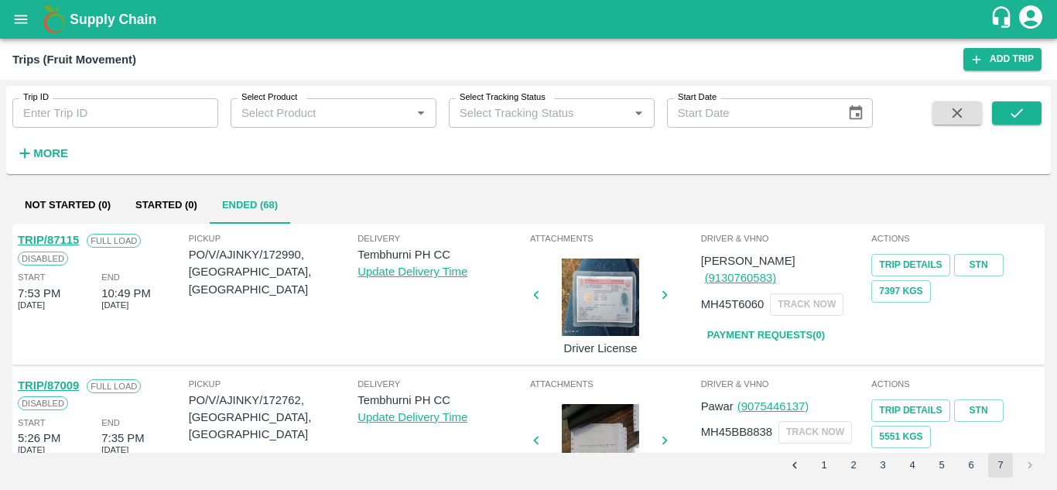
click at [913, 465] on button "4" at bounding box center [912, 465] width 25 height 25
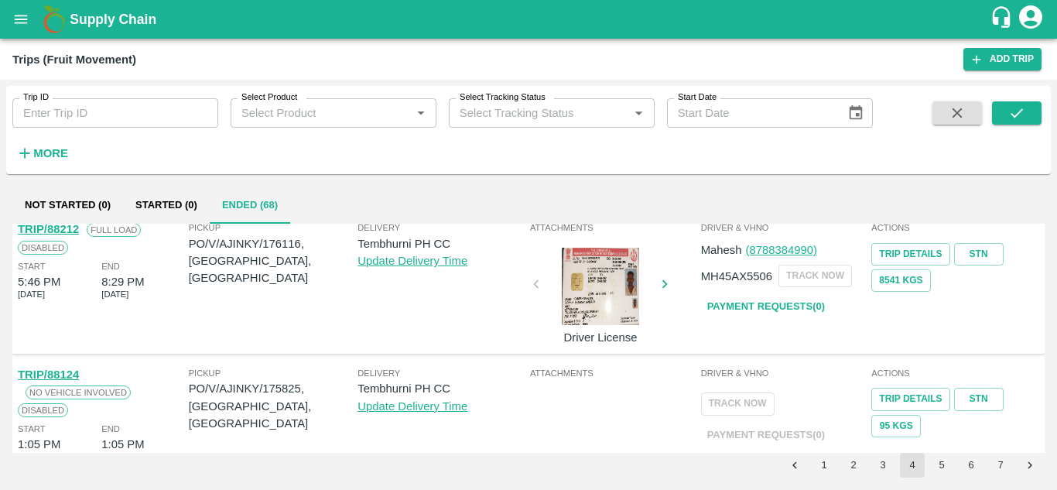
scroll to position [1085, 0]
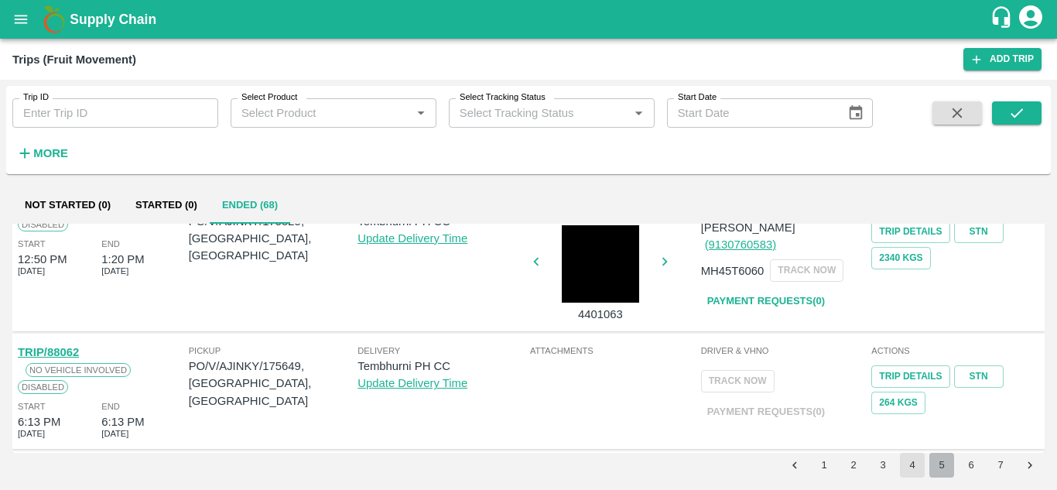
click at [936, 471] on button "5" at bounding box center [942, 465] width 25 height 25
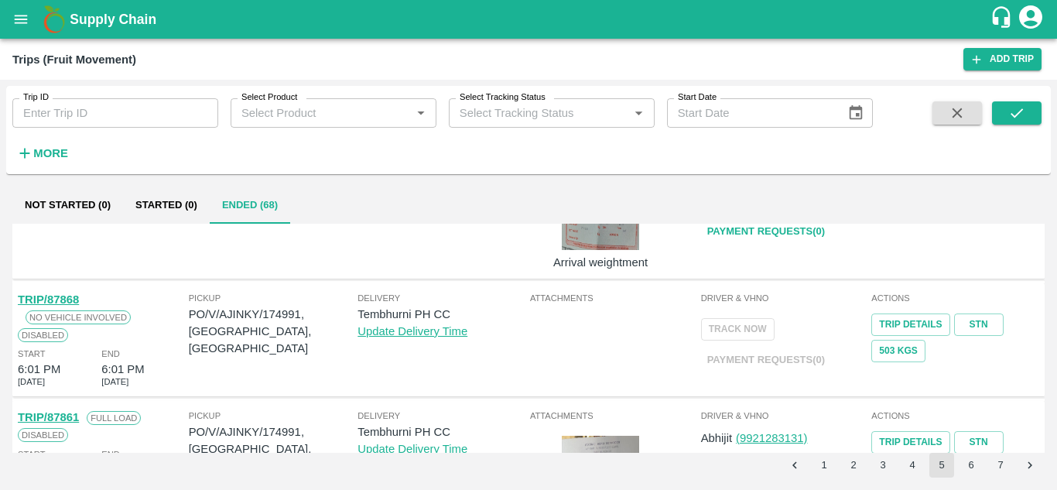
scroll to position [1140, 0]
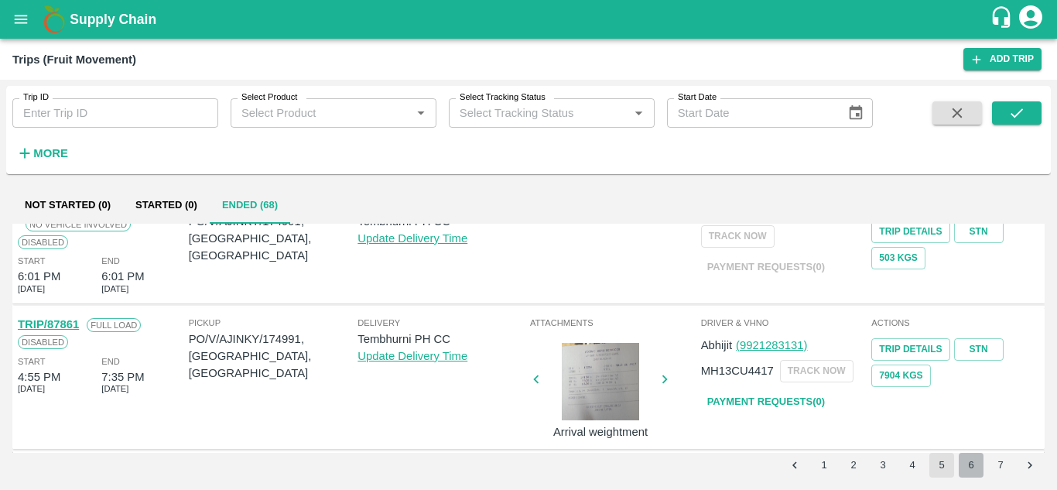
click at [974, 462] on button "6" at bounding box center [971, 465] width 25 height 25
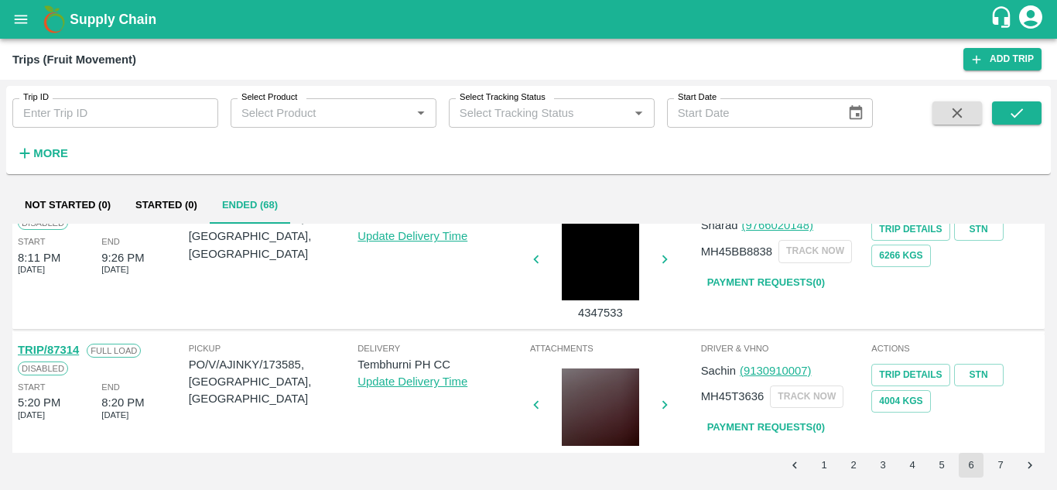
scroll to position [615, 0]
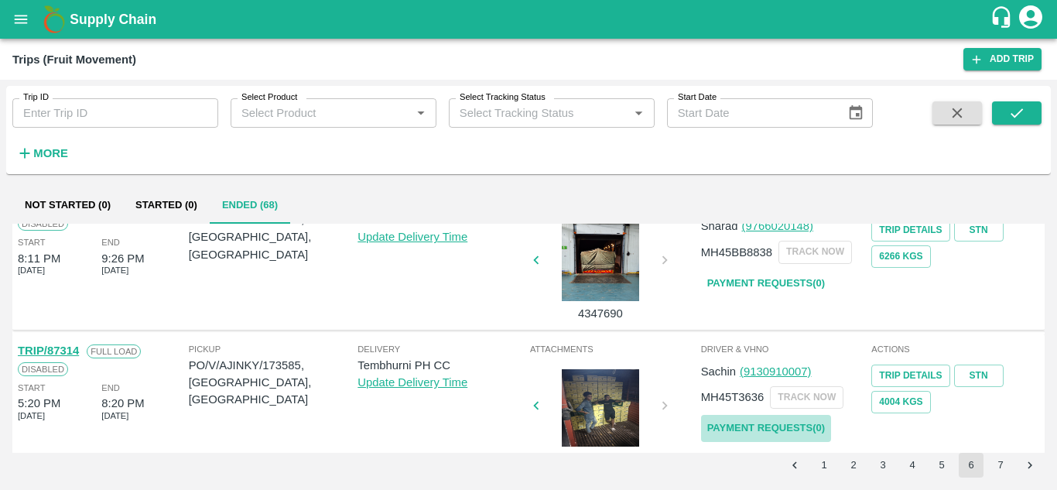
click at [789, 423] on link "Payment Requests( 0 )" at bounding box center [766, 428] width 130 height 27
click at [1027, 116] on button "submit" at bounding box center [1017, 112] width 50 height 23
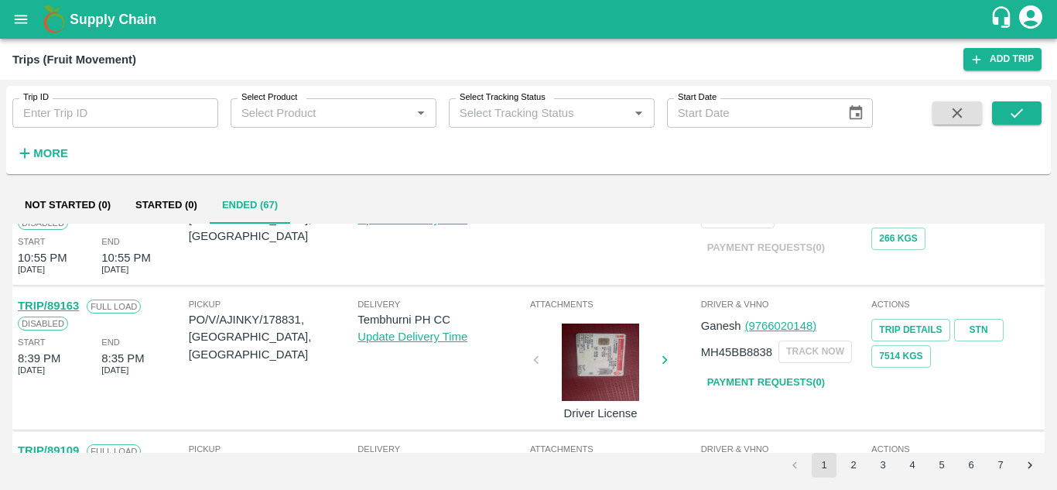
scroll to position [1085, 0]
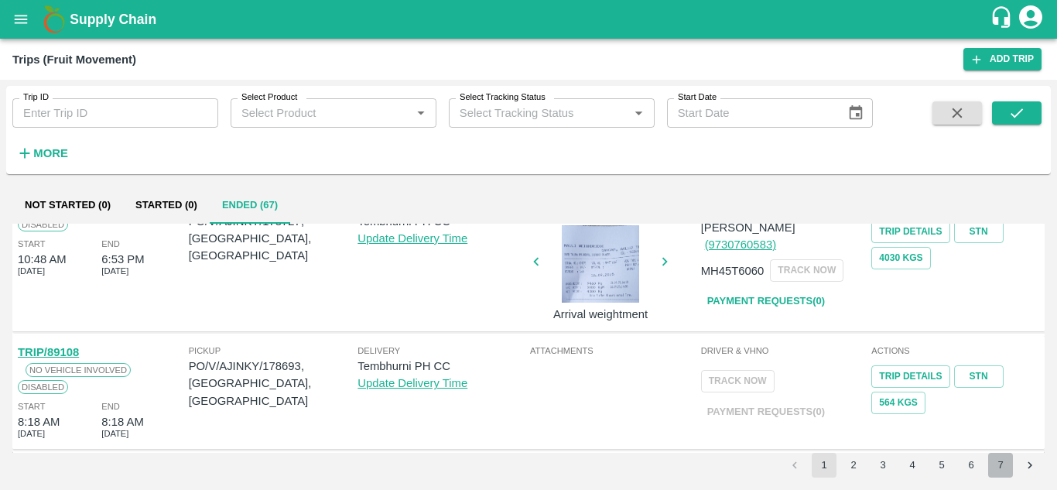
click at [999, 458] on button "7" at bounding box center [1000, 465] width 25 height 25
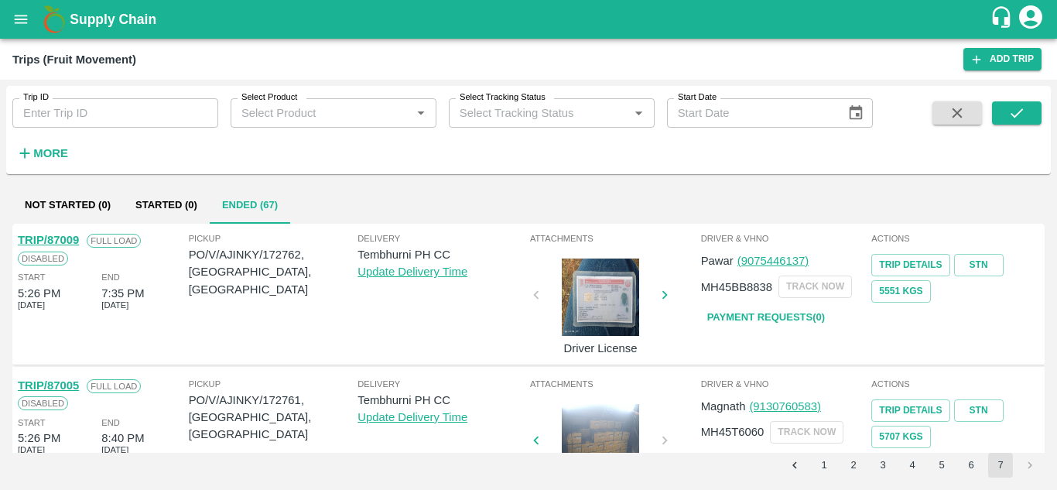
click at [934, 466] on button "5" at bounding box center [942, 465] width 25 height 25
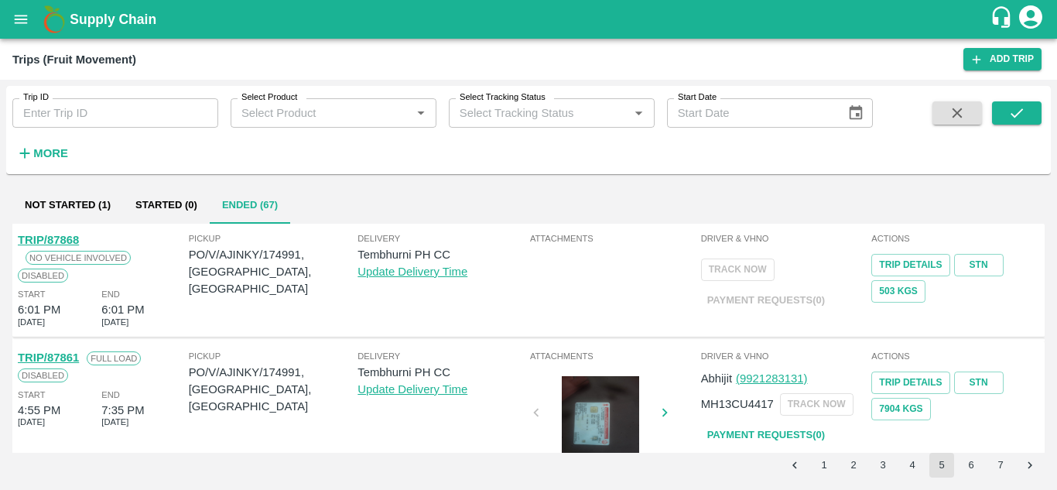
scroll to position [1140, 0]
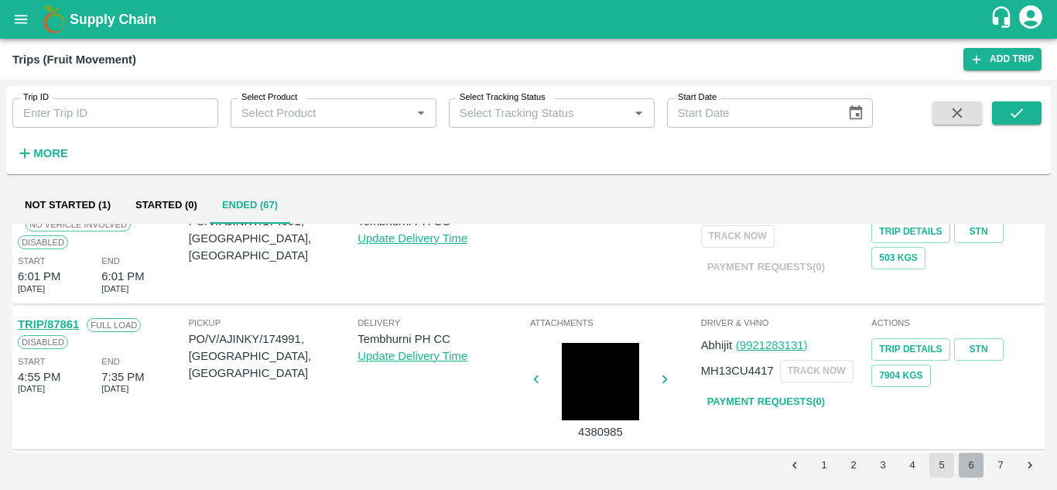
click at [976, 474] on button "6" at bounding box center [971, 465] width 25 height 25
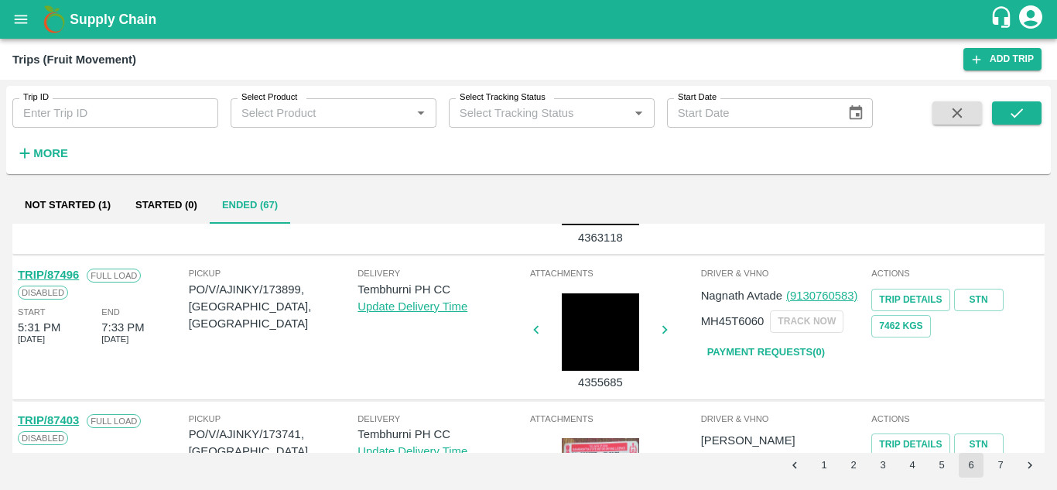
scroll to position [110, 0]
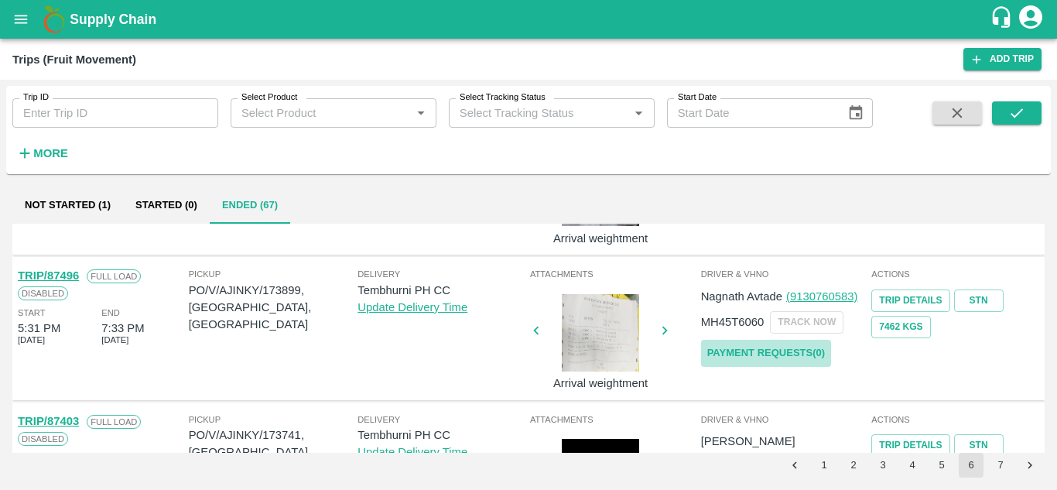
click at [796, 345] on link "Payment Requests( 0 )" at bounding box center [766, 353] width 130 height 27
click at [1009, 112] on icon "submit" at bounding box center [1016, 112] width 17 height 17
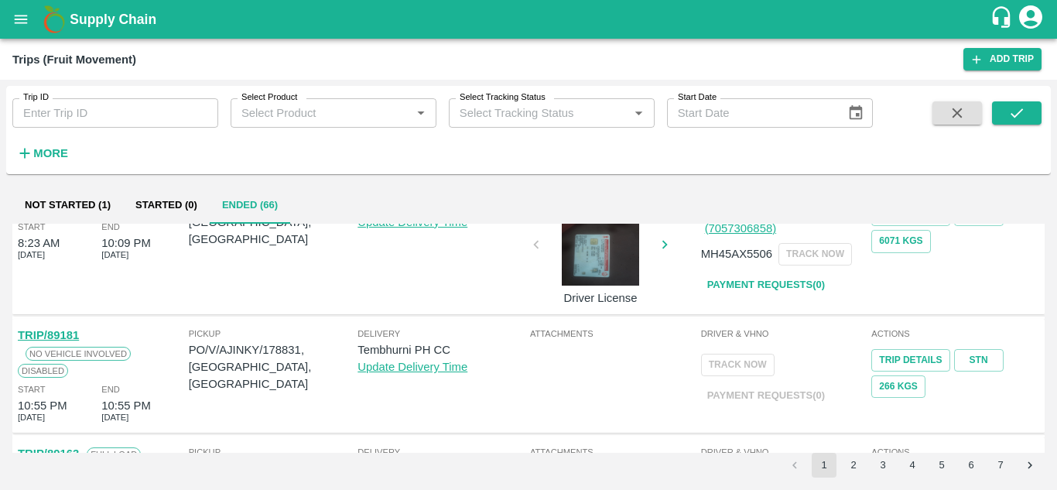
scroll to position [1085, 0]
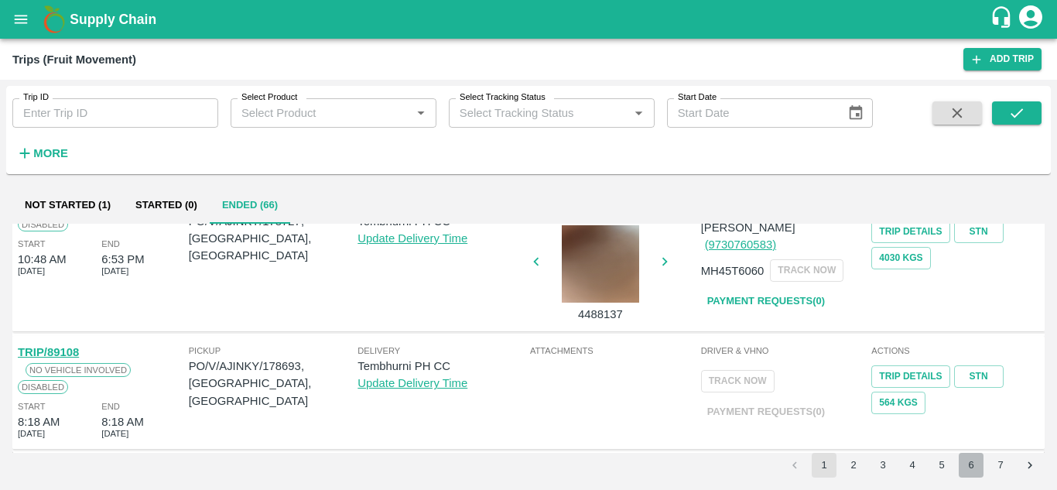
click at [974, 471] on button "6" at bounding box center [971, 465] width 25 height 25
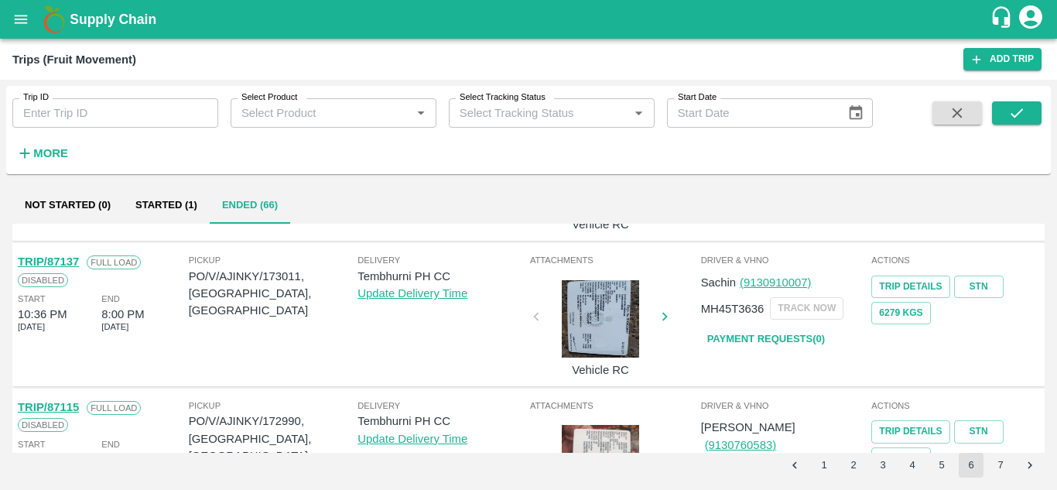
scroll to position [1223, 0]
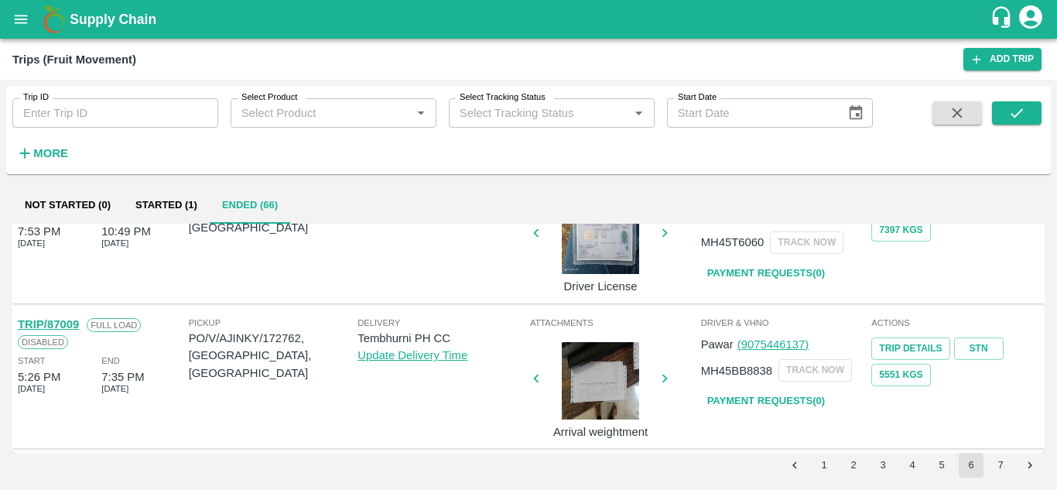
click at [1013, 475] on li "7" at bounding box center [1000, 465] width 29 height 25
click at [1001, 467] on button "7" at bounding box center [1000, 465] width 25 height 25
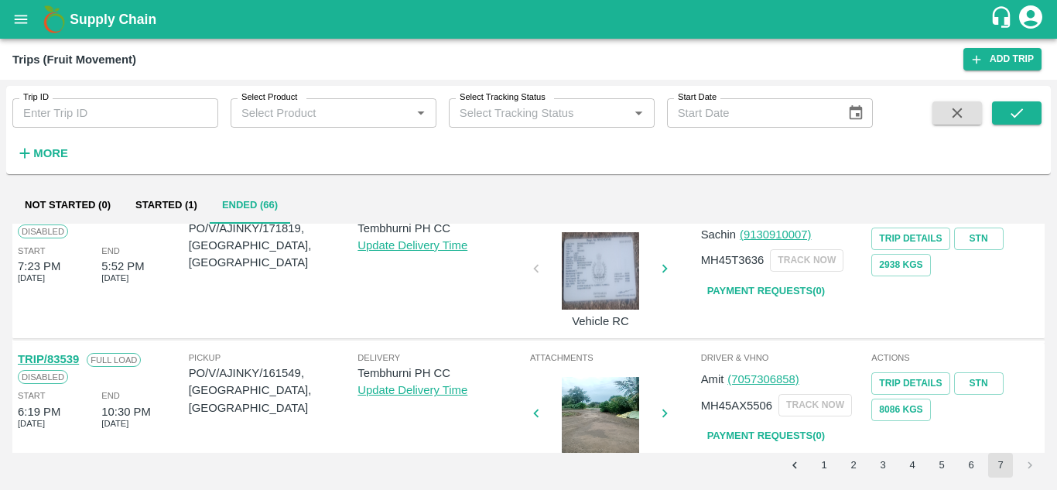
scroll to position [0, 0]
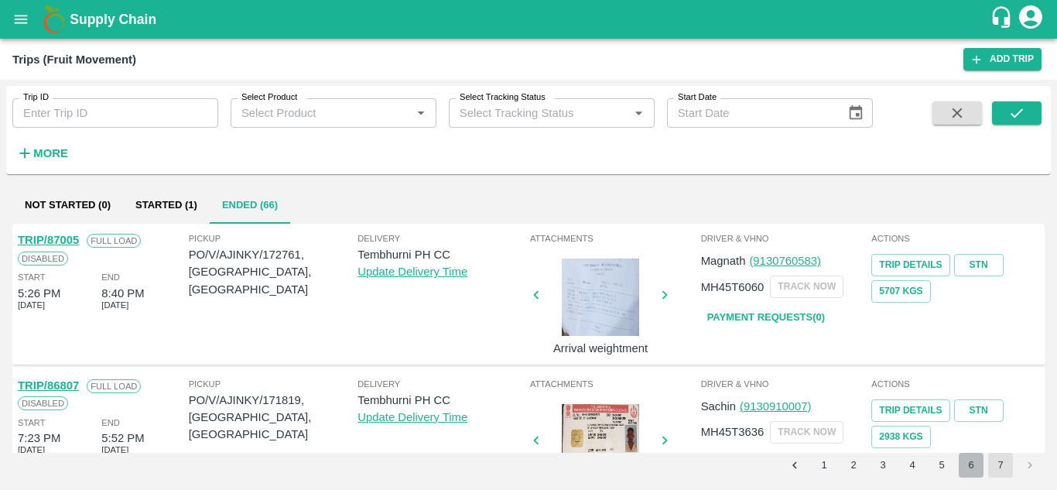
click at [967, 463] on button "6" at bounding box center [971, 465] width 25 height 25
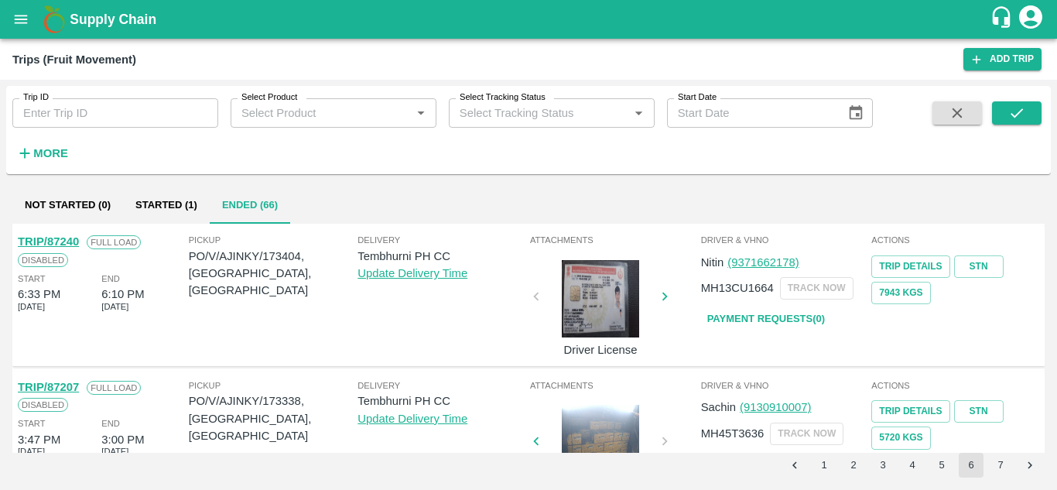
scroll to position [723, 0]
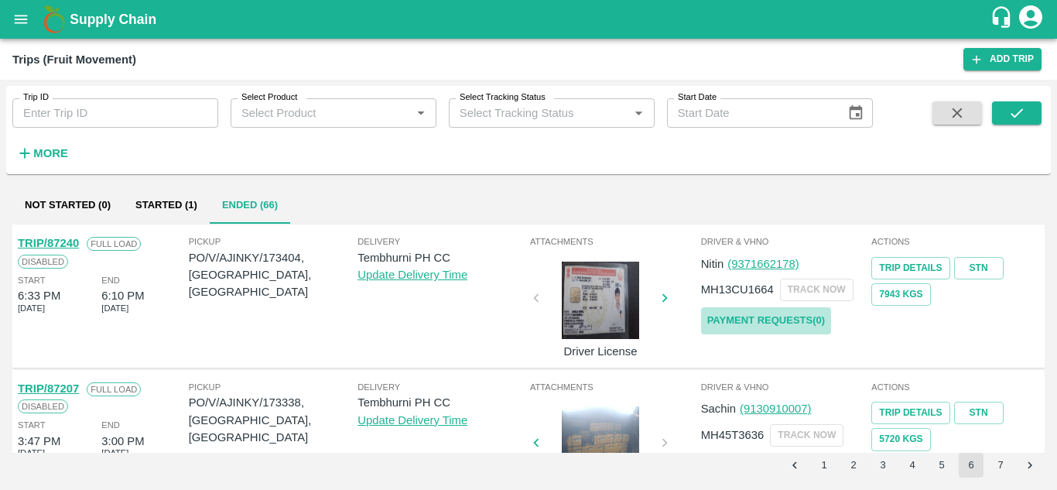
click at [774, 316] on link "Payment Requests( 0 )" at bounding box center [766, 320] width 130 height 27
click at [1018, 115] on icon "submit" at bounding box center [1017, 112] width 12 height 9
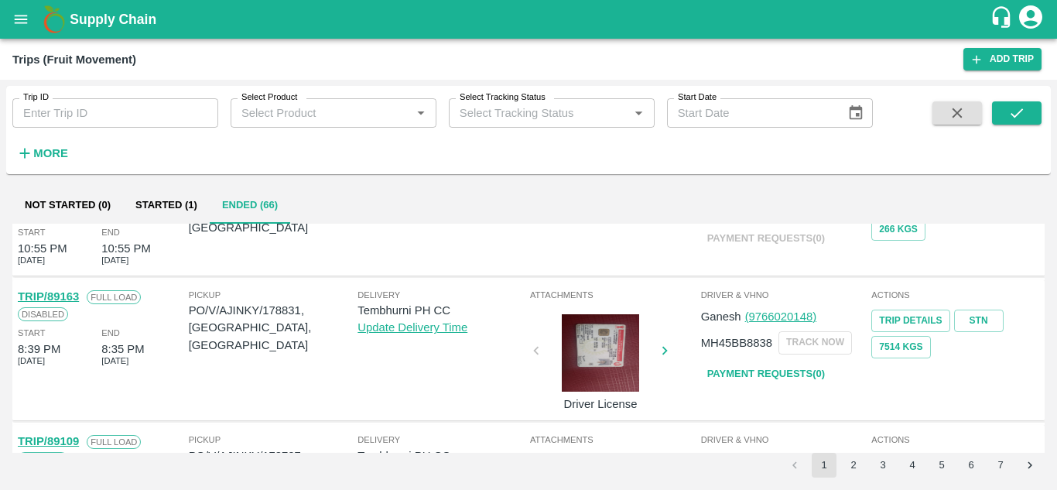
scroll to position [1085, 0]
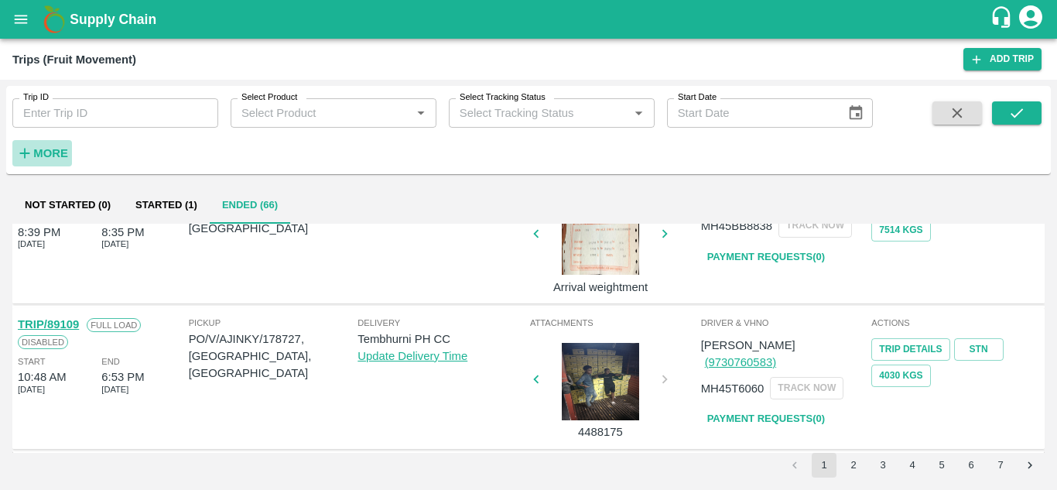
click at [57, 147] on strong "More" at bounding box center [50, 153] width 35 height 12
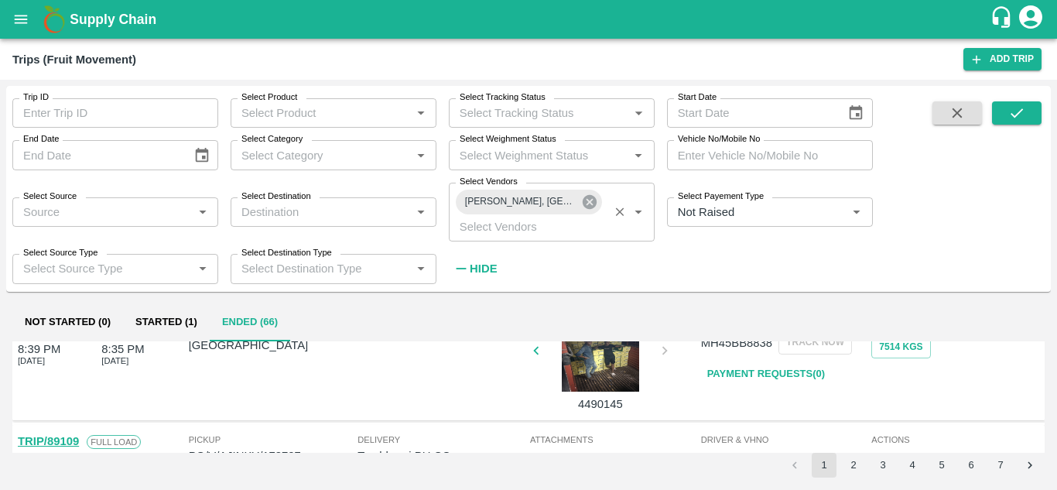
click at [591, 204] on icon at bounding box center [589, 201] width 17 height 17
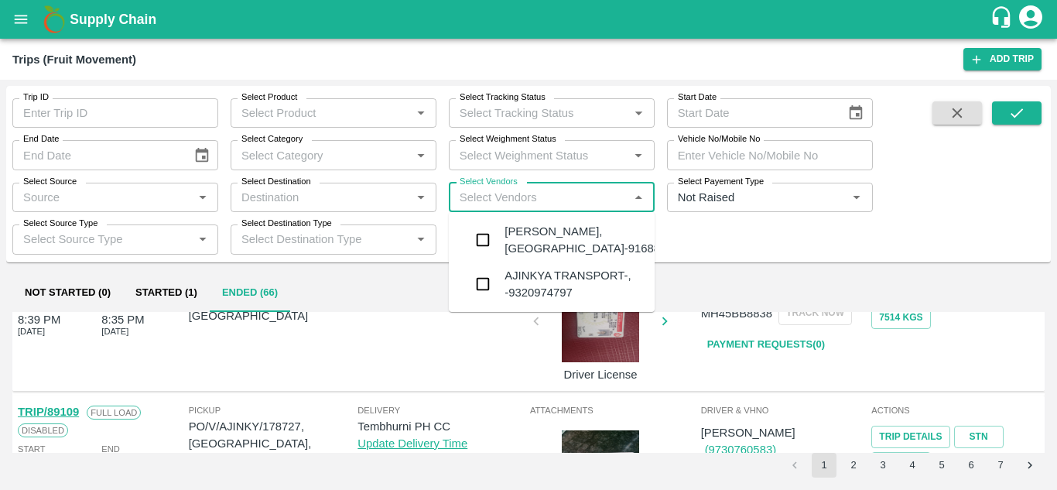
click at [487, 200] on input "Select Vendors" at bounding box center [539, 197] width 171 height 20
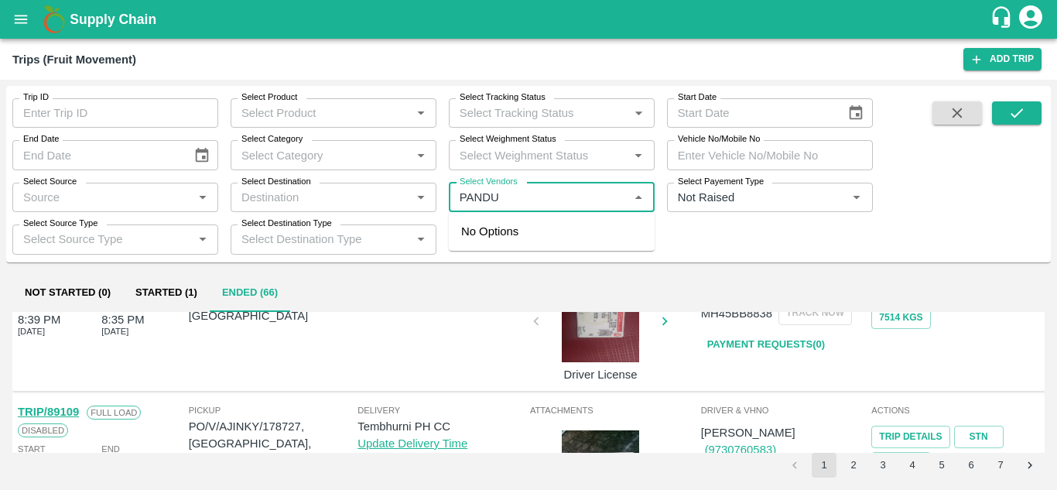
type input "PANDUR"
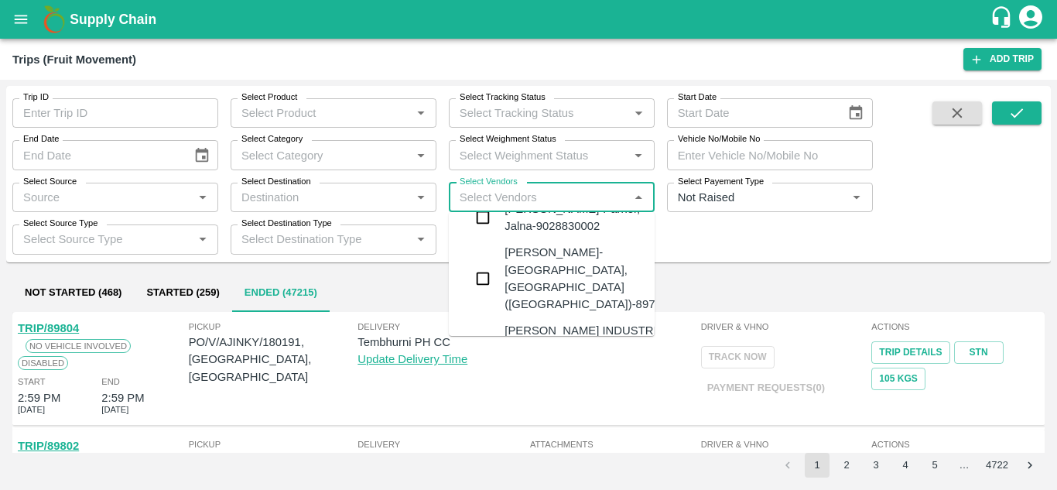
scroll to position [665, 0]
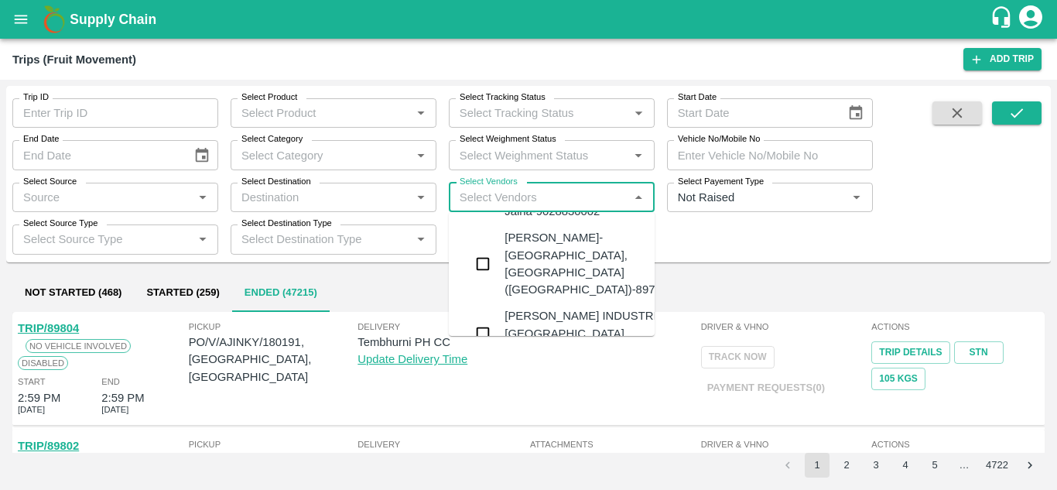
click at [560, 307] on div "PANDURANG AGRO INDUSTRIES-Bitargaon, Solapur-9637756555" at bounding box center [598, 333] width 187 height 52
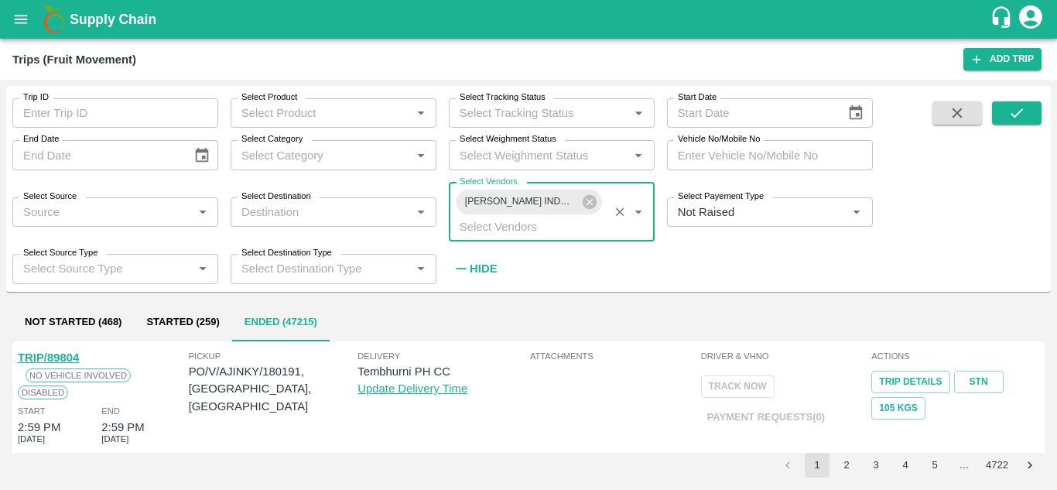
click at [485, 263] on strong "Hide" at bounding box center [483, 268] width 27 height 12
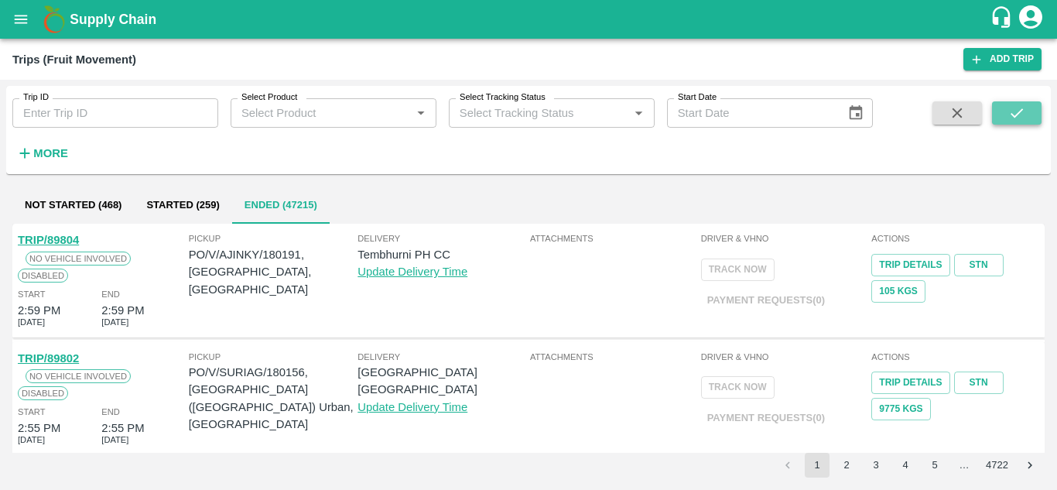
click at [1024, 101] on button "submit" at bounding box center [1017, 112] width 50 height 23
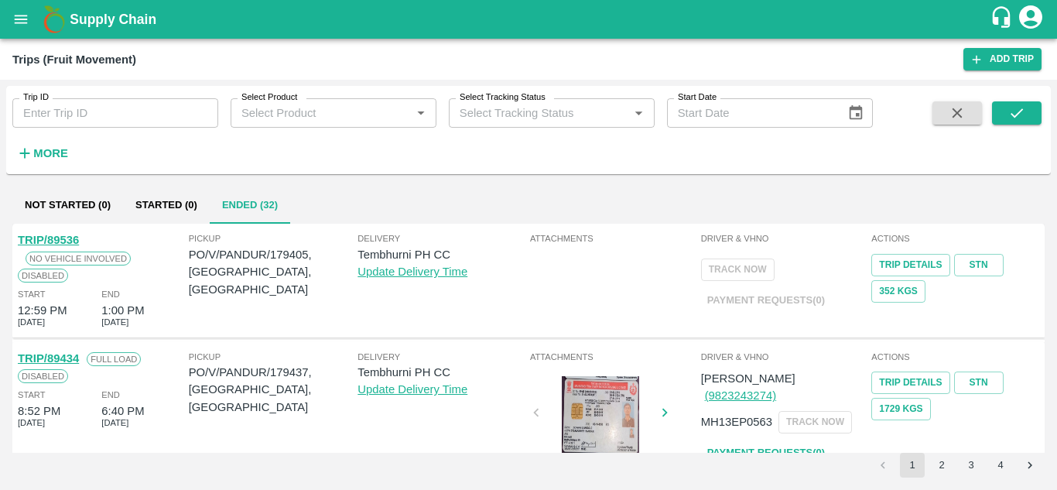
click at [251, 206] on button "Ended (32)" at bounding box center [250, 205] width 80 height 37
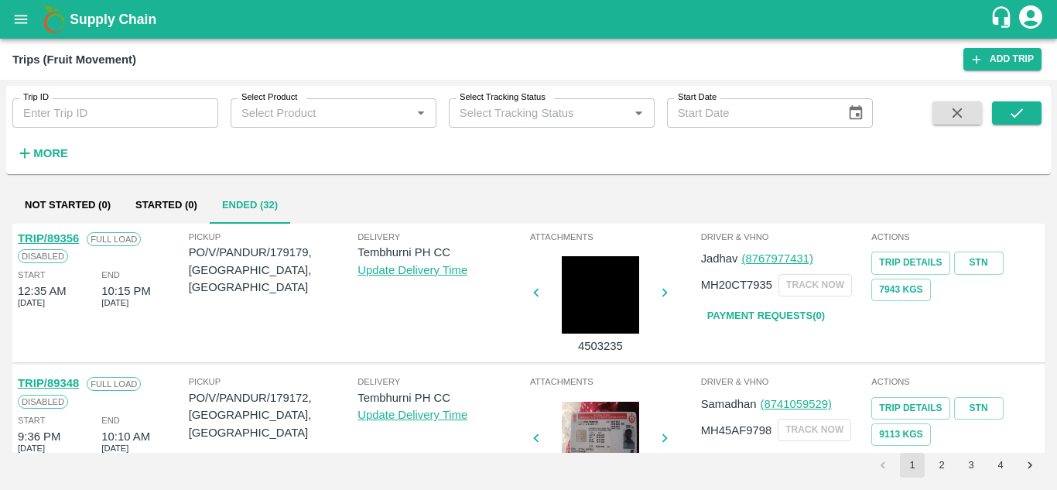
scroll to position [1140, 0]
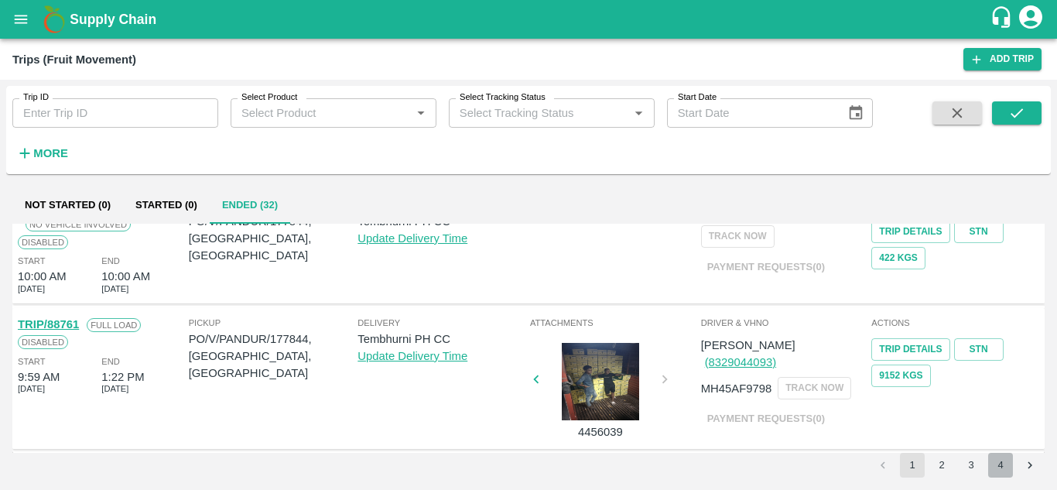
click at [1000, 461] on button "4" at bounding box center [1000, 465] width 25 height 25
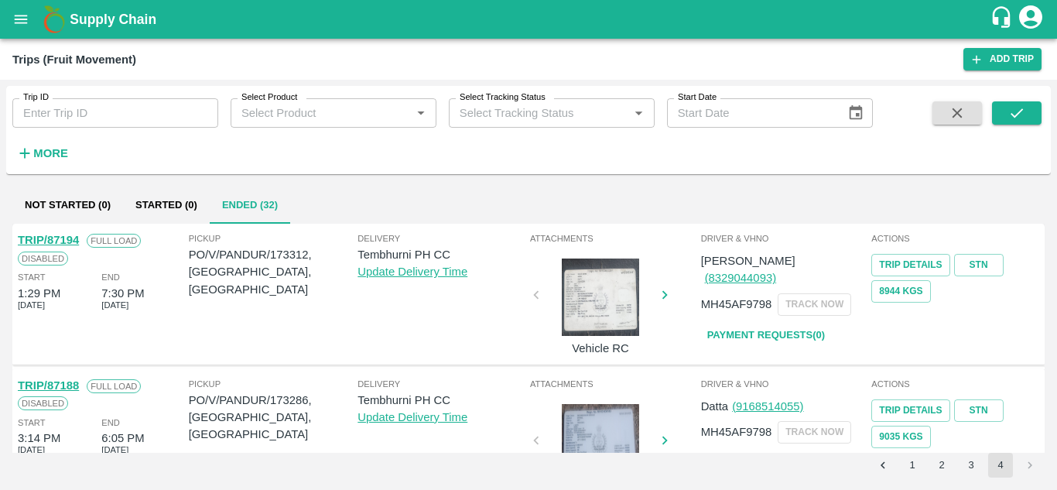
scroll to position [61, 0]
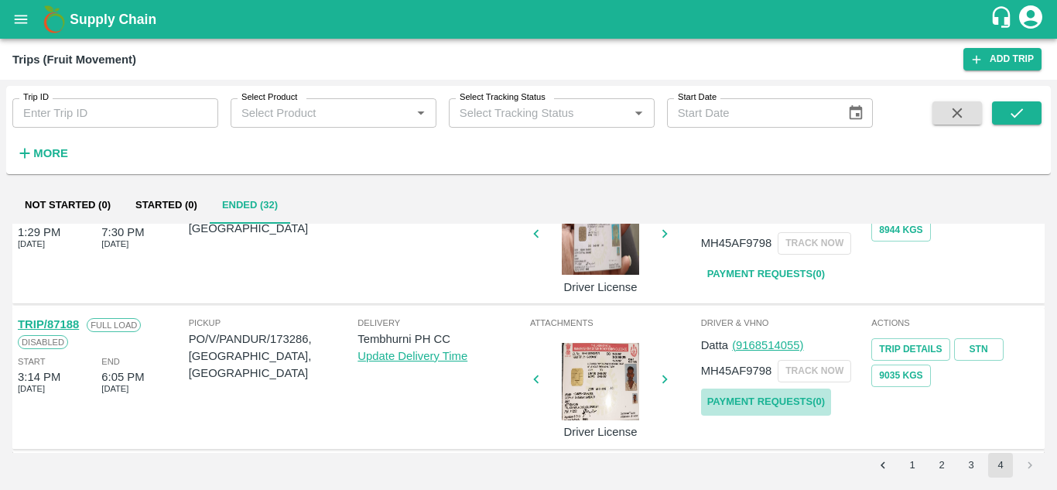
click at [791, 402] on link "Payment Requests( 0 )" at bounding box center [766, 402] width 130 height 27
click at [1022, 109] on icon "submit" at bounding box center [1017, 112] width 12 height 9
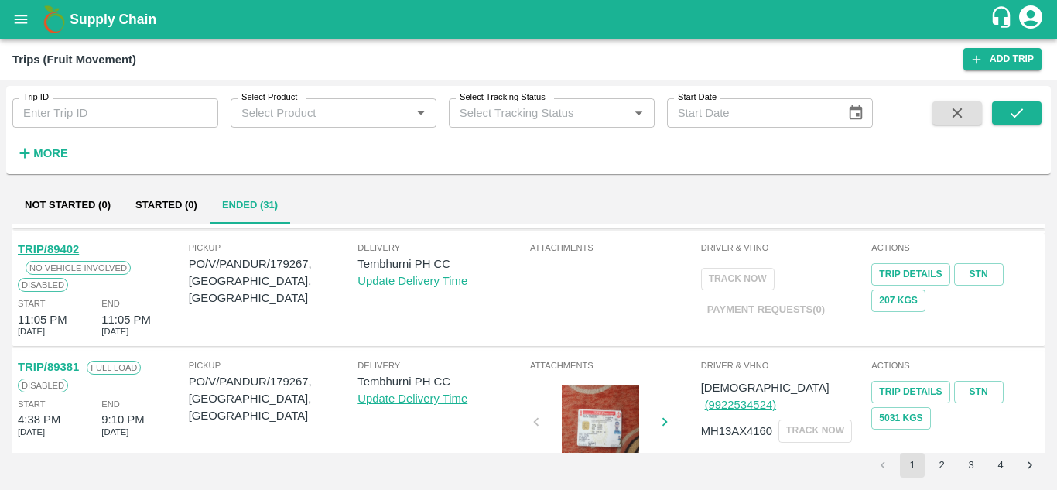
scroll to position [1140, 0]
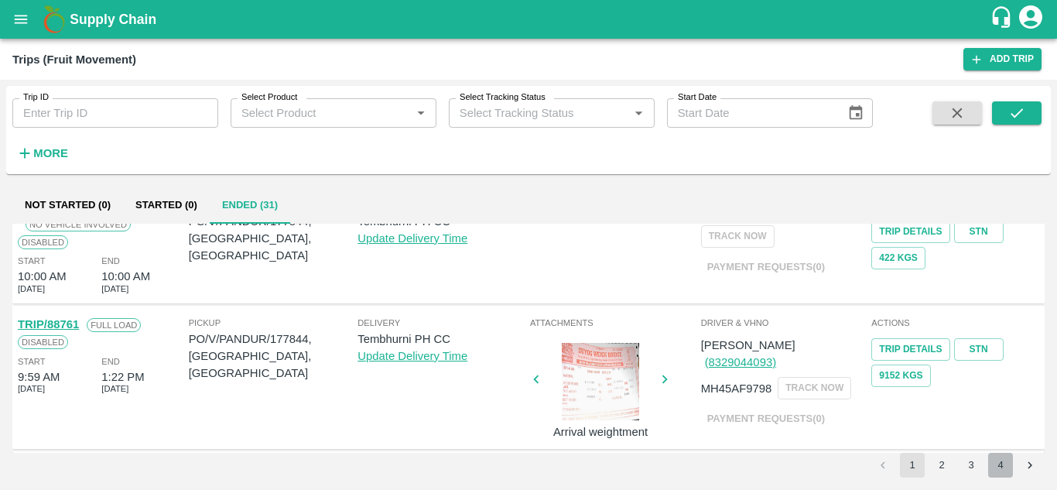
click at [1002, 458] on button "4" at bounding box center [1000, 465] width 25 height 25
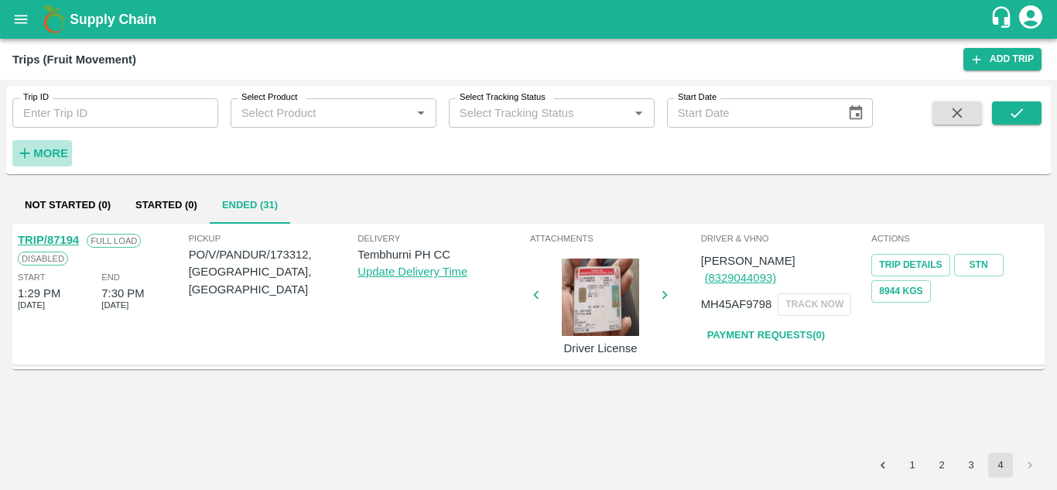
click at [58, 149] on strong "More" at bounding box center [50, 153] width 35 height 12
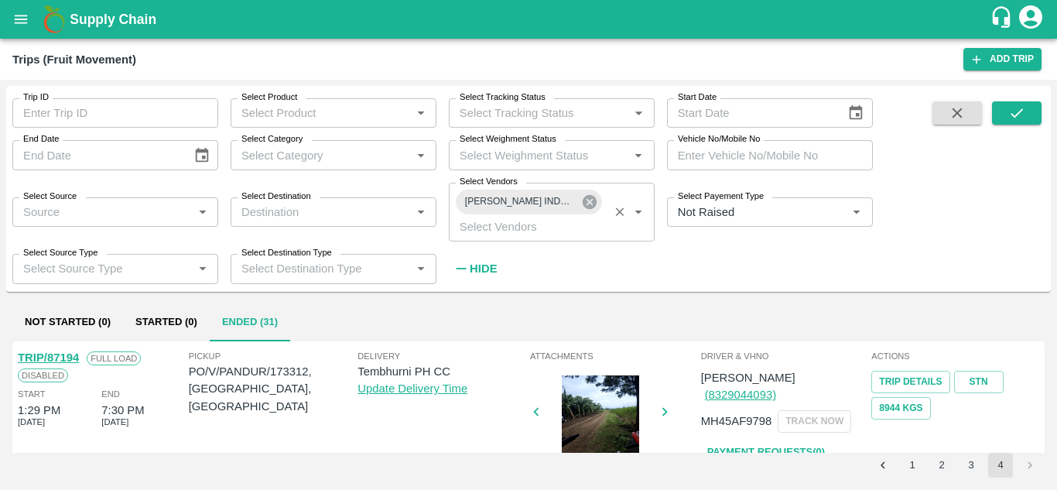
click at [594, 203] on icon at bounding box center [590, 202] width 14 height 14
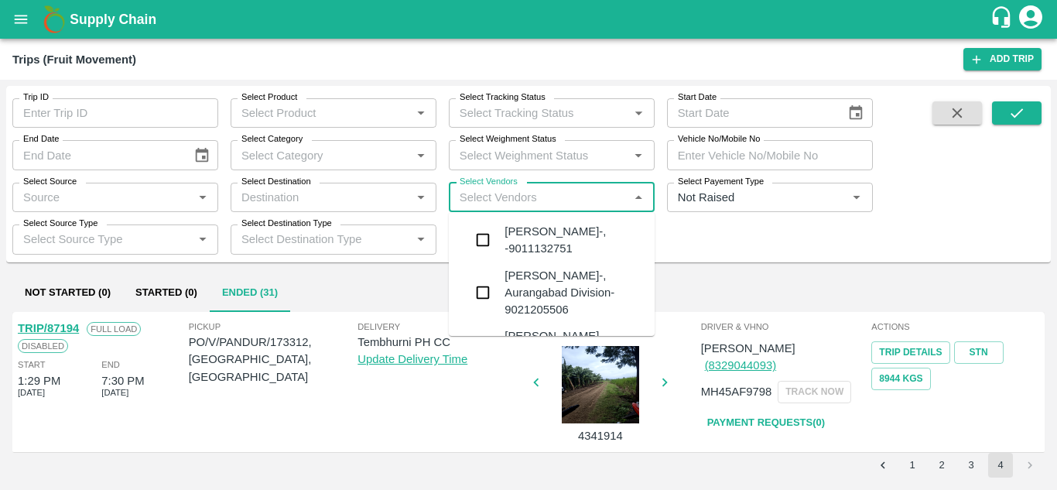
click at [478, 193] on input "Select Vendors" at bounding box center [539, 197] width 171 height 20
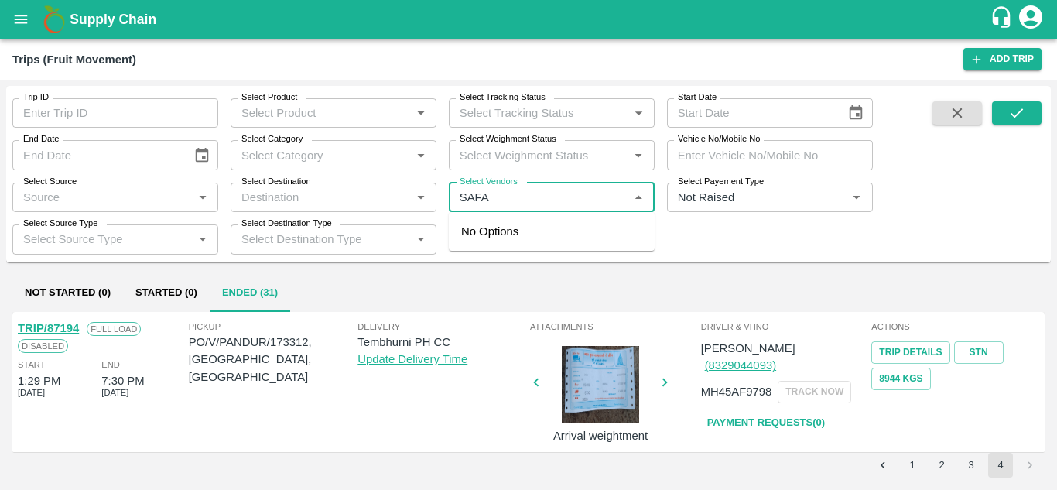
type input "SAFAL"
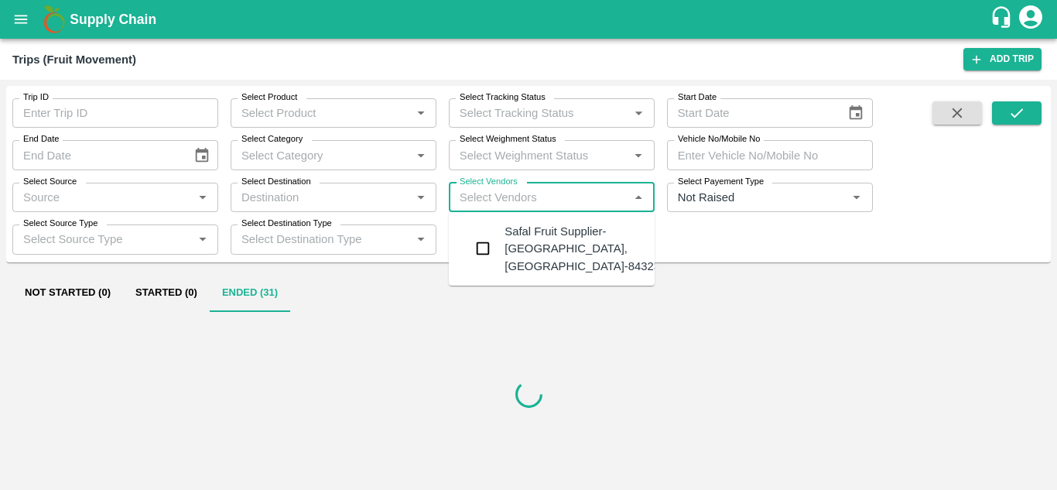
click at [546, 245] on div "Safal Fruit Supplier-Surli, Solapur-8432377401" at bounding box center [598, 249] width 187 height 52
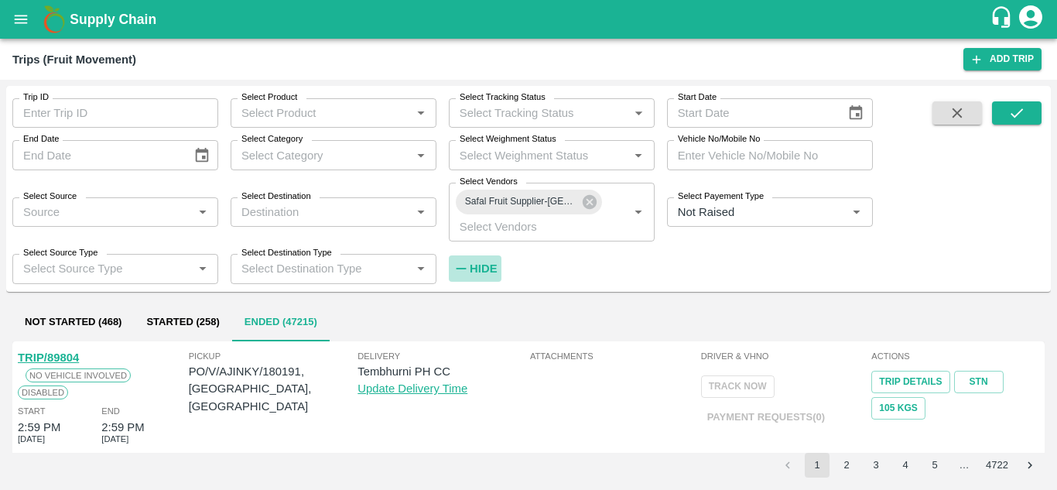
click at [491, 263] on strong "Hide" at bounding box center [483, 268] width 27 height 12
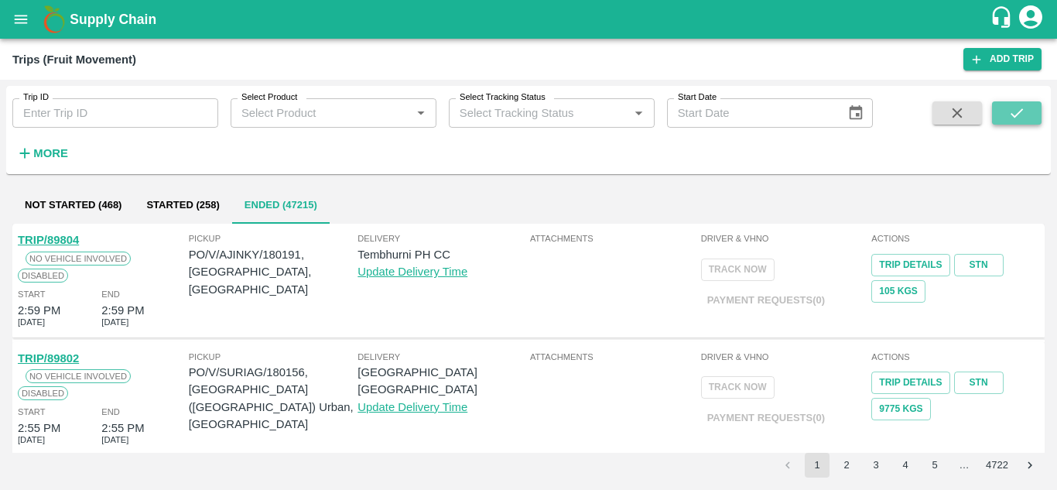
click at [1019, 111] on icon "submit" at bounding box center [1016, 112] width 17 height 17
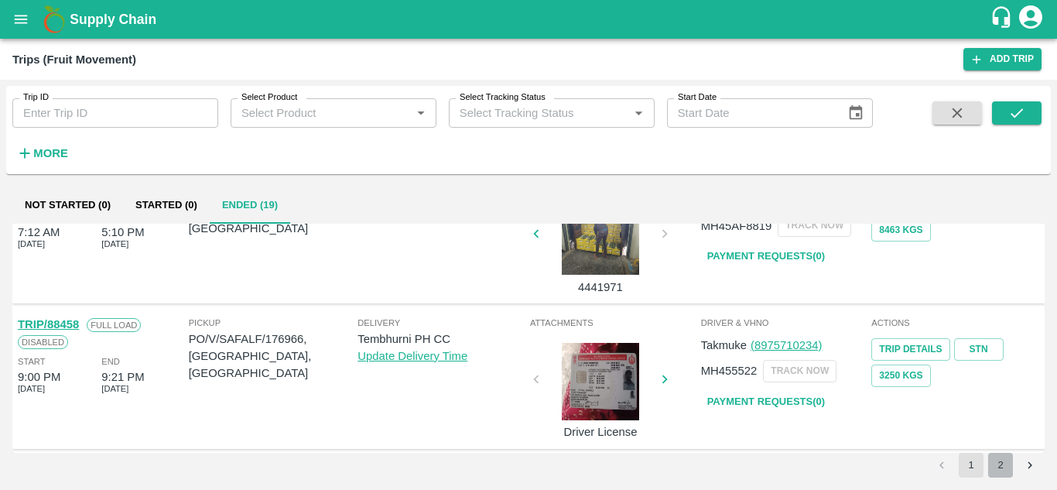
click at [998, 468] on button "2" at bounding box center [1000, 465] width 25 height 25
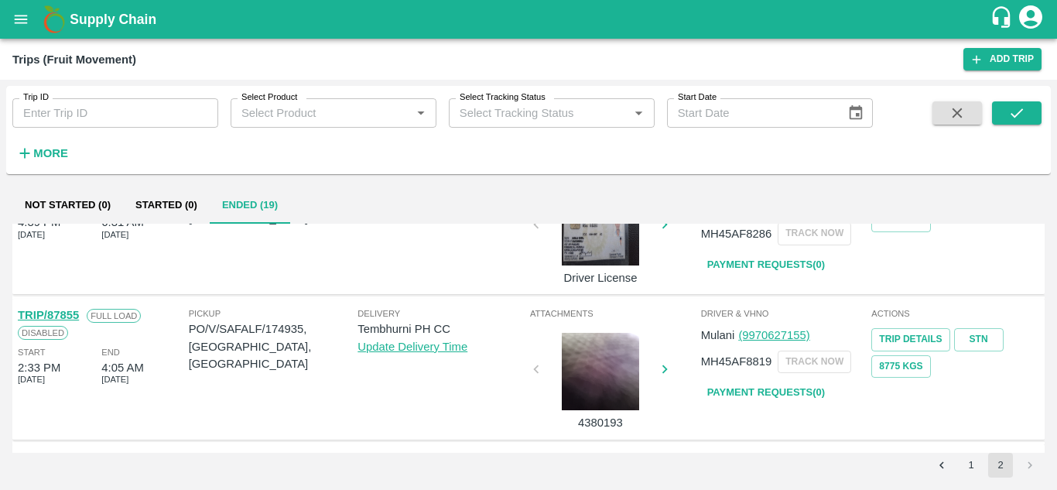
scroll to position [995, 0]
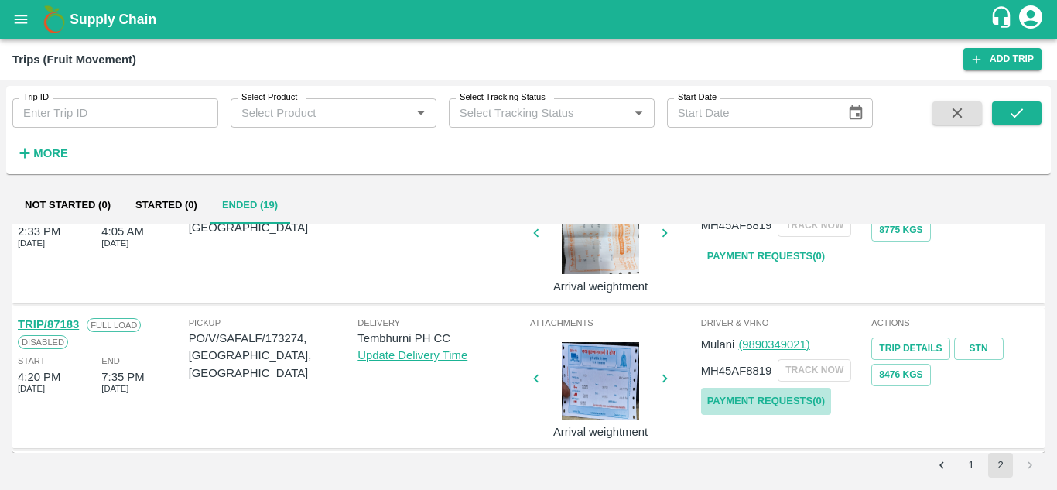
click at [761, 396] on link "Payment Requests( 0 )" at bounding box center [766, 401] width 130 height 27
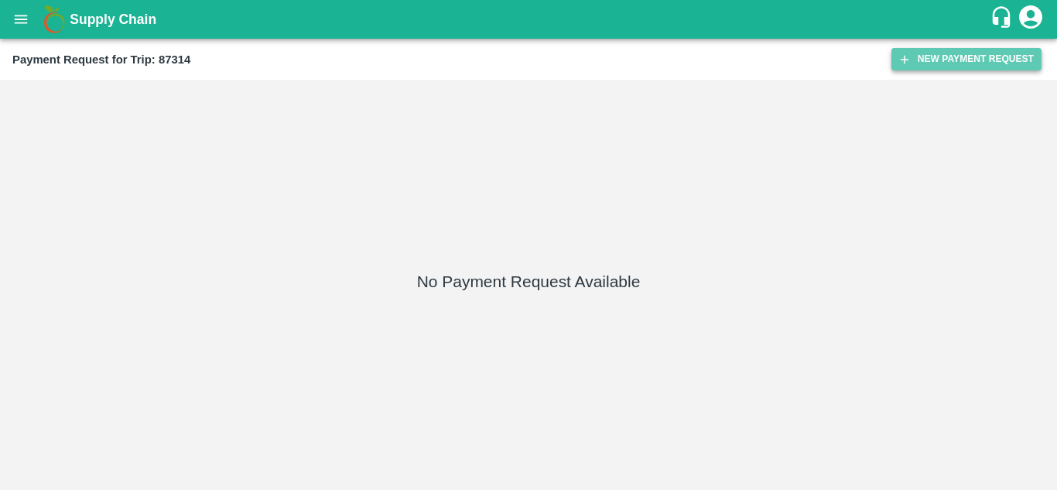
click at [949, 56] on button "New Payment Request" at bounding box center [967, 59] width 150 height 22
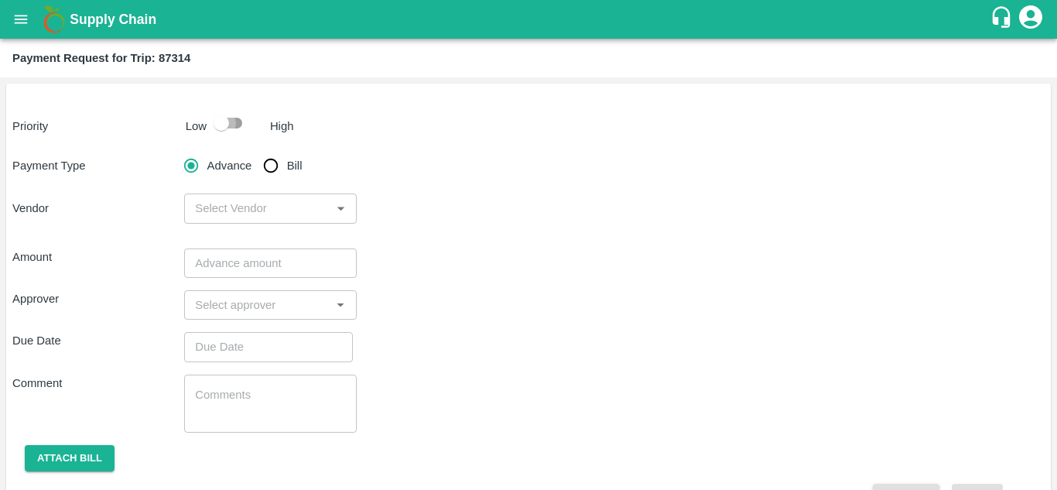
click at [233, 120] on input "checkbox" at bounding box center [221, 122] width 88 height 29
checkbox input "true"
click at [277, 167] on input "Bill" at bounding box center [270, 165] width 31 height 31
radio input "true"
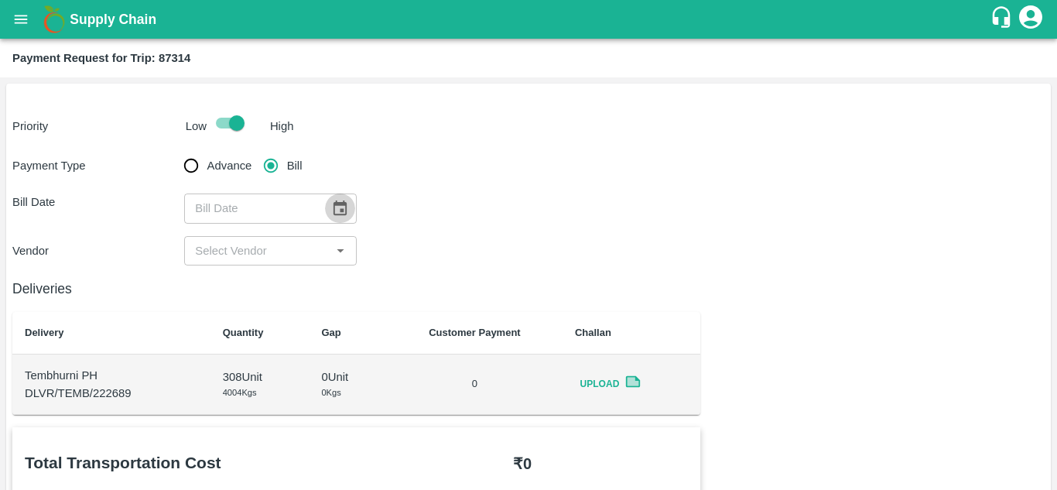
click at [335, 197] on button "Choose date" at bounding box center [339, 207] width 29 height 29
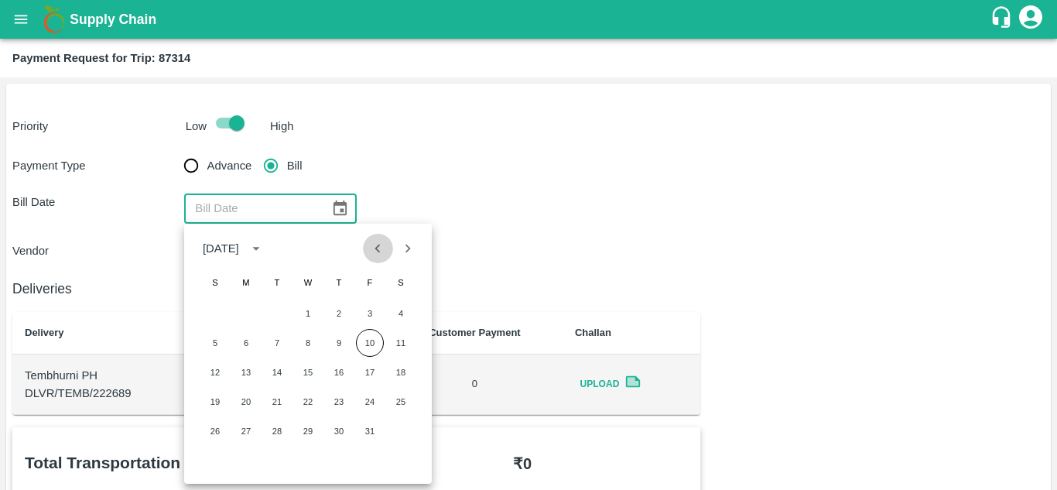
click at [389, 245] on button "Previous month" at bounding box center [377, 248] width 29 height 29
click at [316, 313] on button "3" at bounding box center [308, 314] width 28 height 28
type input "[DATE]"
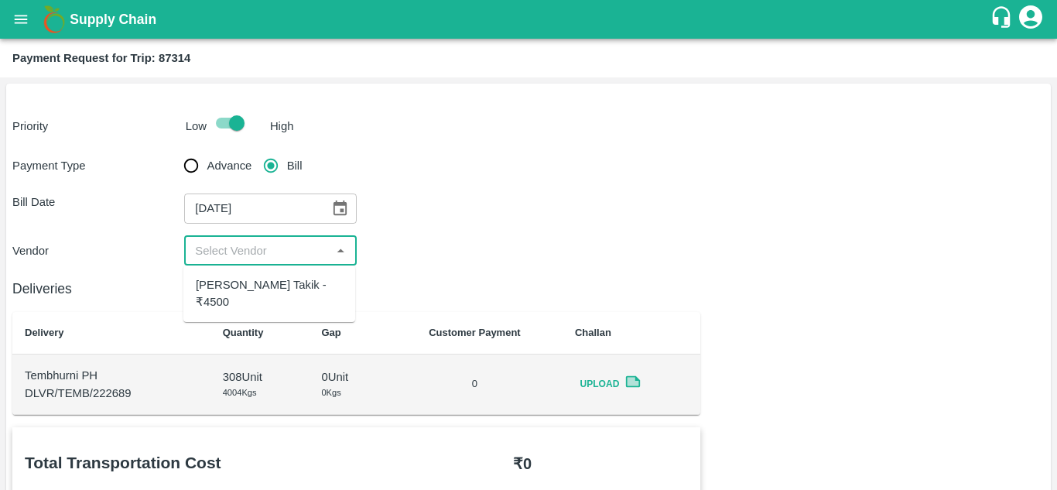
click at [271, 257] on input "input" at bounding box center [257, 251] width 137 height 20
click at [224, 293] on div "Ajinkya Haridas Takik - ₹4500" at bounding box center [269, 293] width 147 height 35
type input "Ajinkya Haridas Takik - ₹4500"
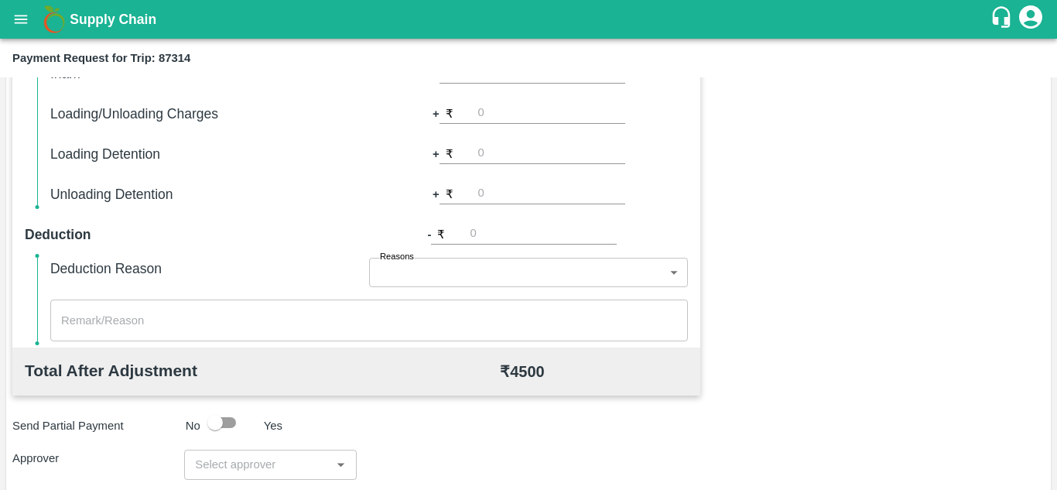
scroll to position [704, 0]
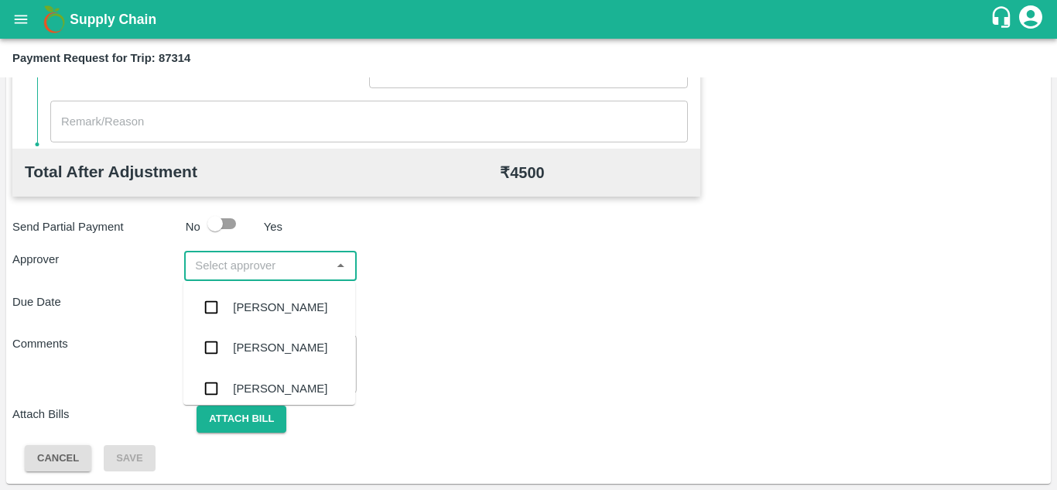
click at [204, 265] on input "input" at bounding box center [257, 265] width 137 height 20
type input "PRASAD"
click at [288, 320] on div "Prasad Waghade" at bounding box center [269, 307] width 172 height 40
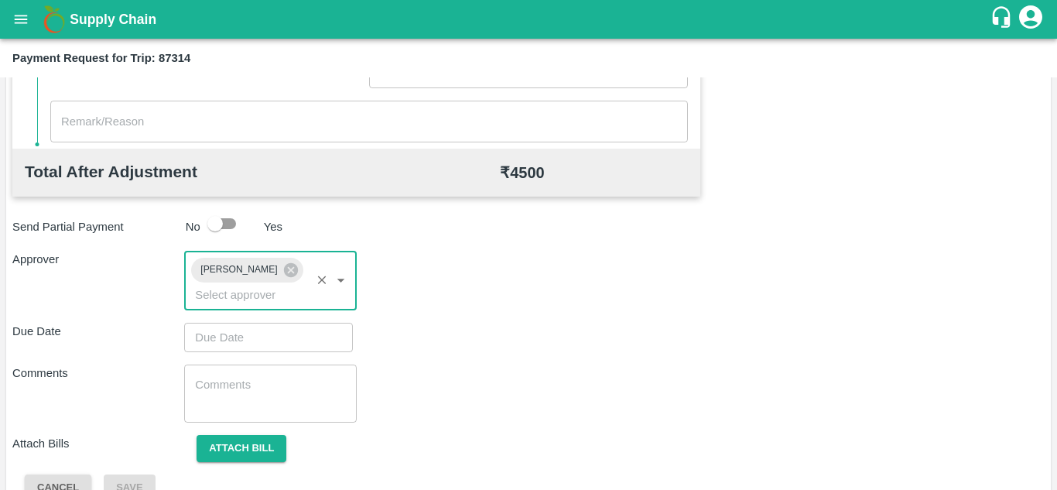
type input "DD/MM/YYYY hh:mm aa"
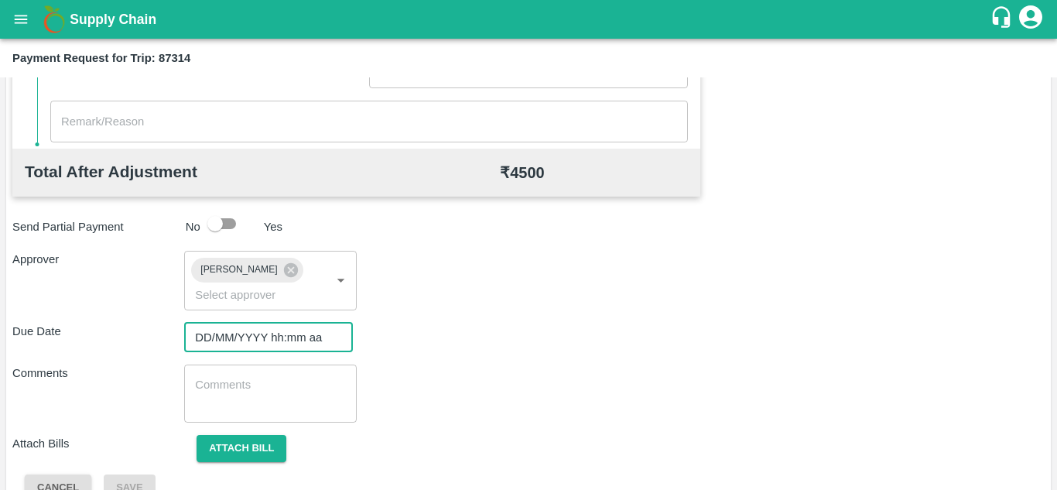
click at [210, 342] on input "DD/MM/YYYY hh:mm aa" at bounding box center [263, 337] width 158 height 29
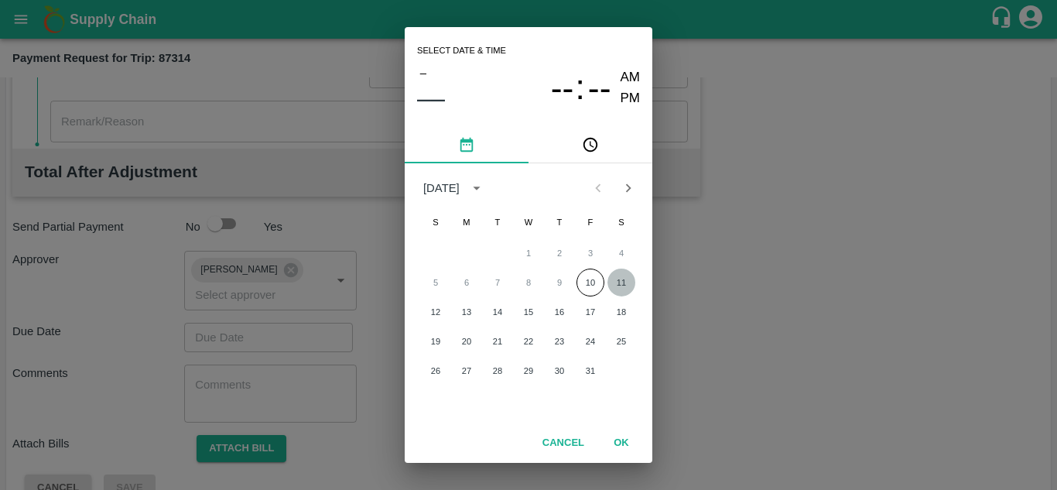
click at [621, 283] on button "11" at bounding box center [622, 283] width 28 height 28
type input "11/10/2025 12:00 AM"
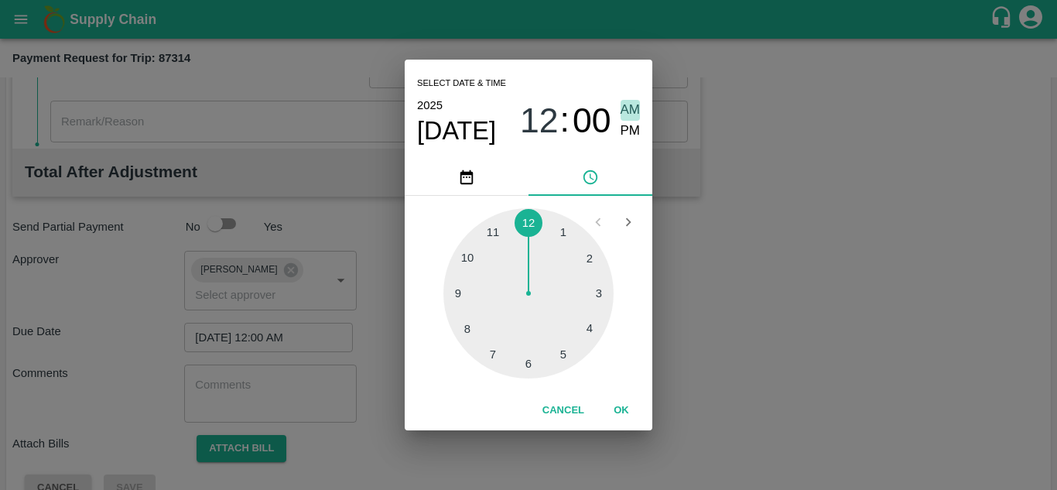
click at [634, 106] on span "AM" at bounding box center [631, 110] width 20 height 21
click at [622, 407] on button "OK" at bounding box center [622, 410] width 50 height 27
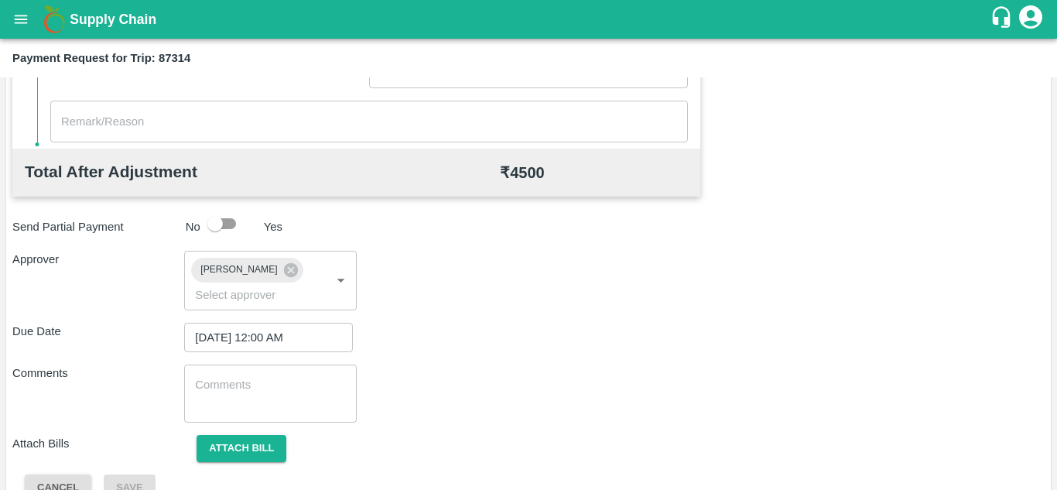
click at [249, 418] on div "x ​" at bounding box center [270, 394] width 172 height 58
paste textarea "Transport Bill"
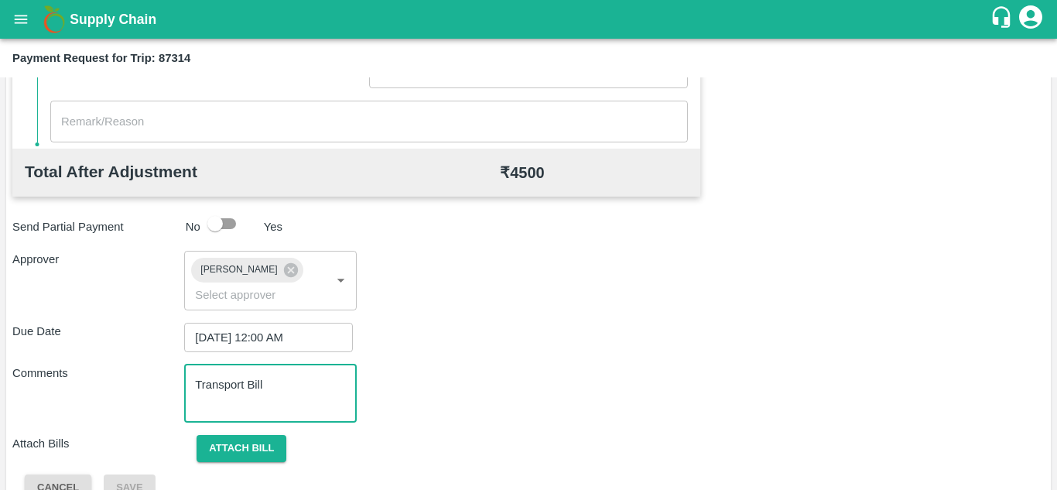
type textarea "Transport Bill"
click at [570, 337] on div "Due Date [DATE] 12:00 AM ​" at bounding box center [528, 337] width 1032 height 29
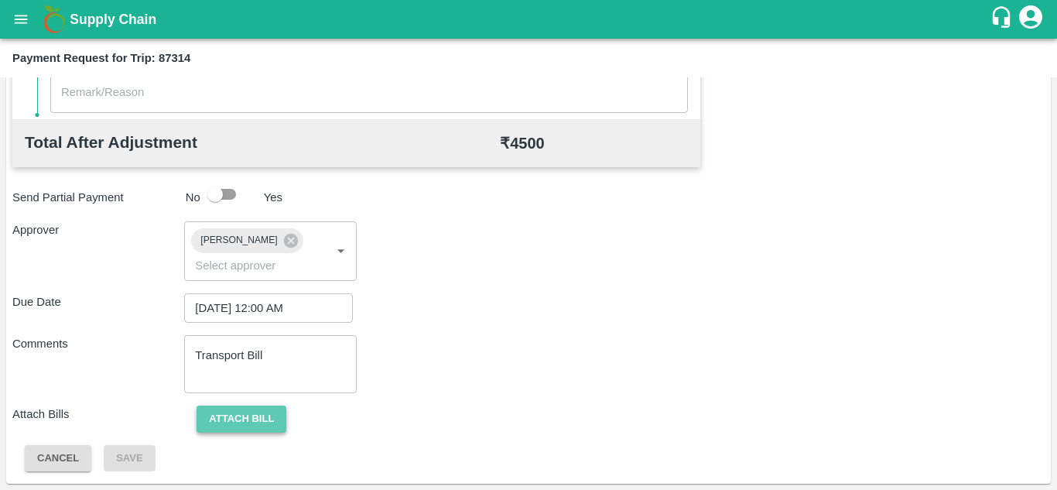
click at [241, 415] on button "Attach bill" at bounding box center [242, 419] width 90 height 27
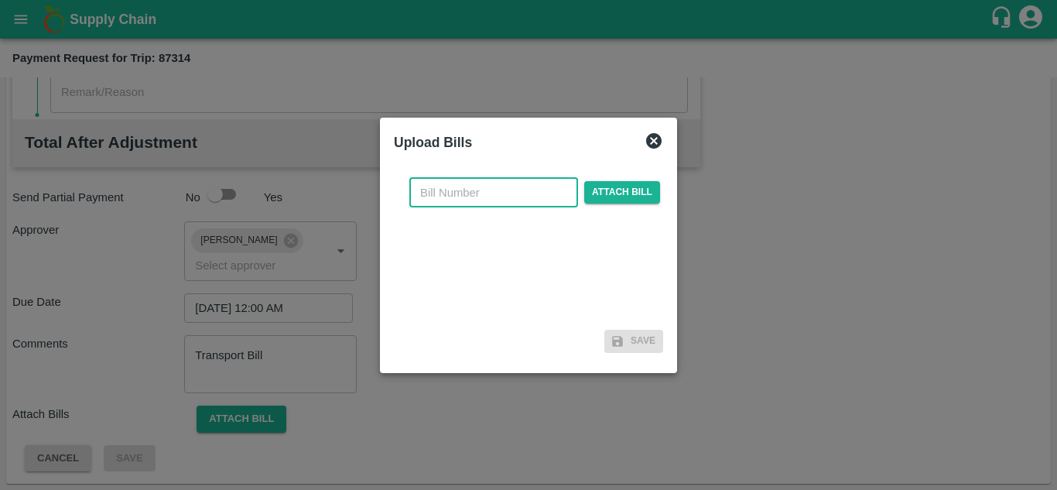
click at [430, 188] on input "text" at bounding box center [493, 192] width 169 height 29
type input "AT/T/CHIFU-0158"
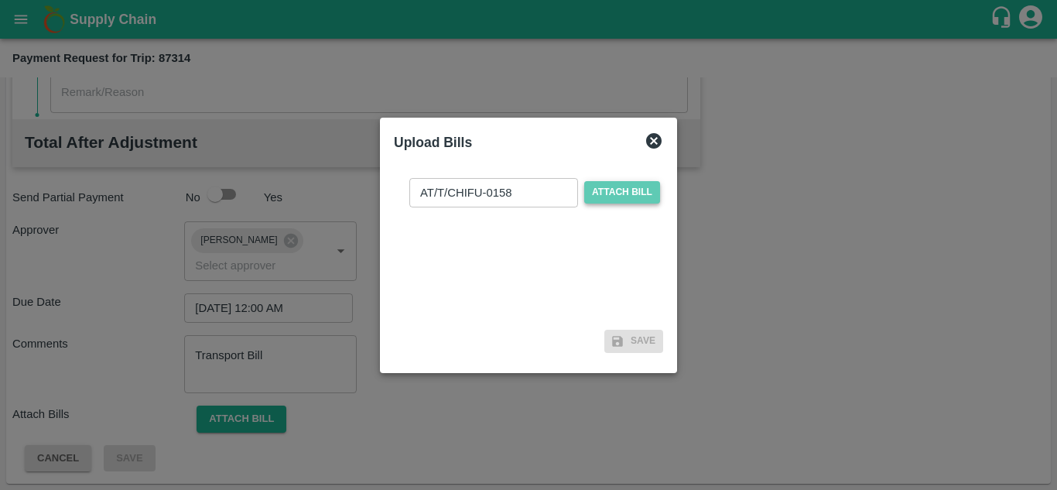
click at [622, 182] on span "Attach bill" at bounding box center [622, 192] width 76 height 22
click at [0, 0] on input "Attach bill" at bounding box center [0, 0] width 0 height 0
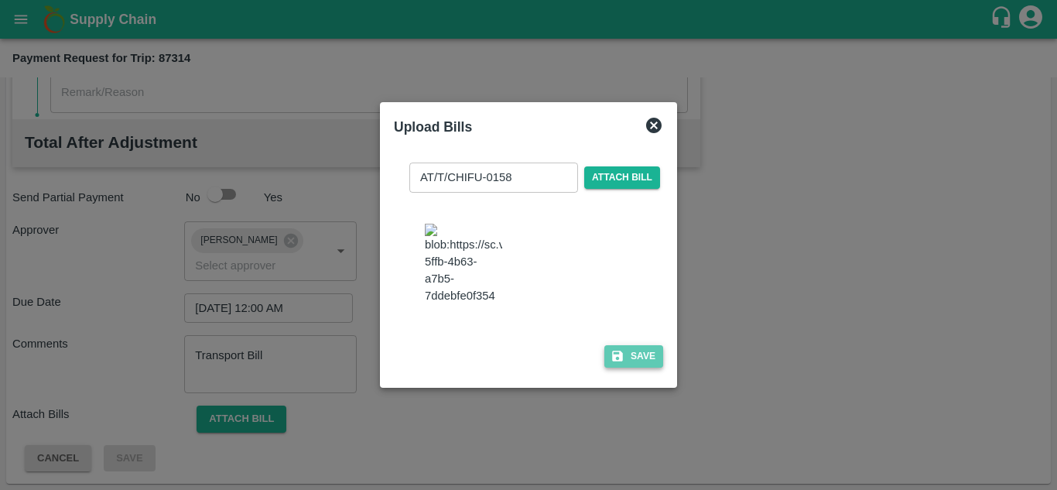
click at [641, 367] on button "Save" at bounding box center [633, 356] width 59 height 22
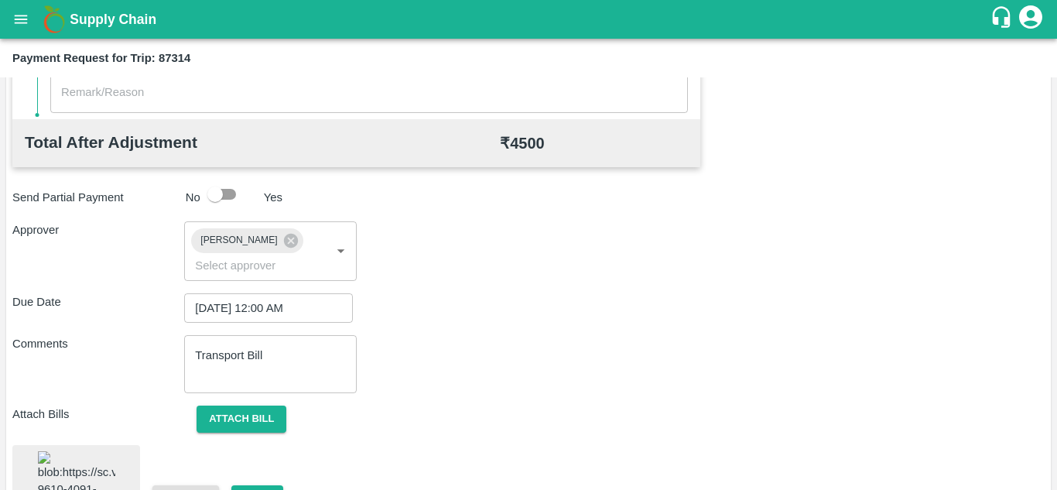
scroll to position [842, 0]
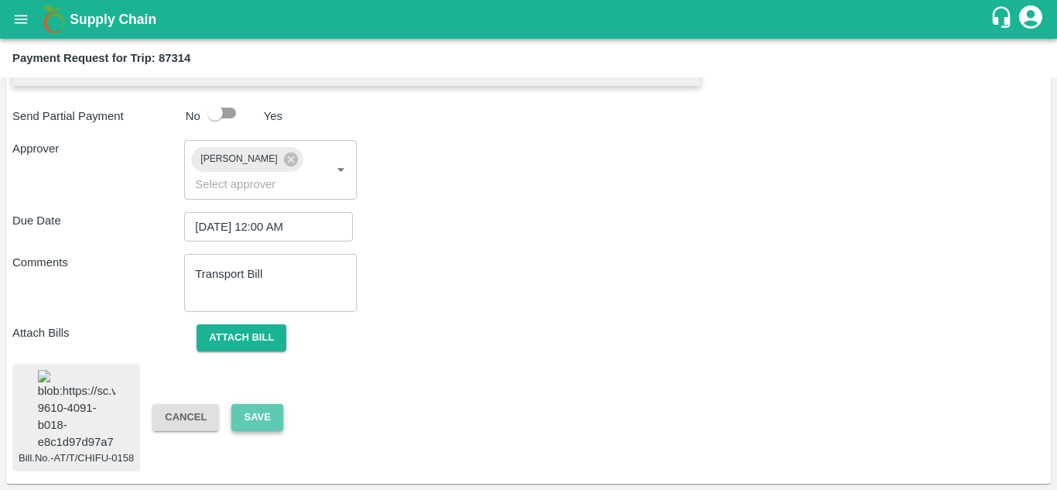
click at [248, 404] on button "Save" at bounding box center [256, 417] width 51 height 27
click at [253, 406] on button "Save" at bounding box center [256, 417] width 51 height 27
click at [73, 378] on img at bounding box center [76, 410] width 77 height 81
click at [262, 324] on button "Attach bill" at bounding box center [242, 337] width 90 height 27
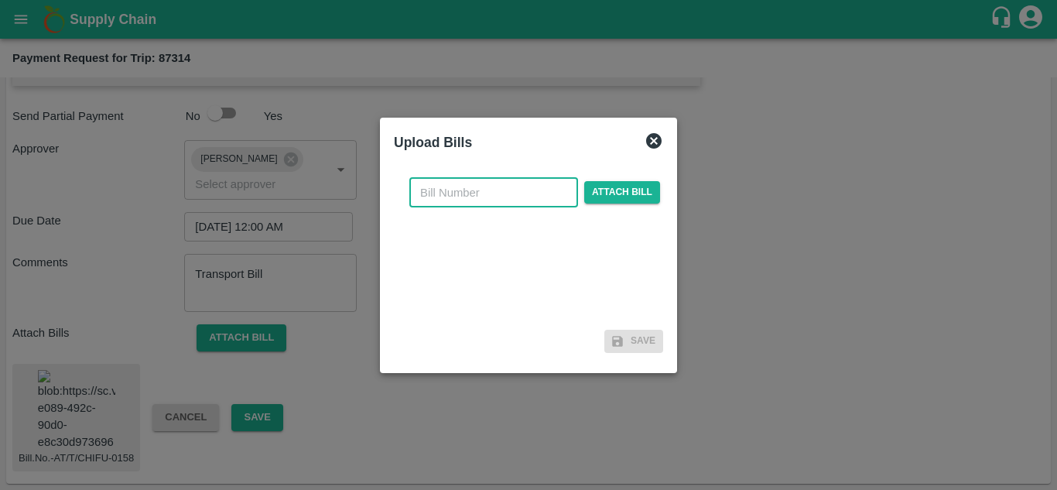
click at [427, 206] on input "text" at bounding box center [493, 192] width 169 height 29
type input "AT/T/CHIFU-158"
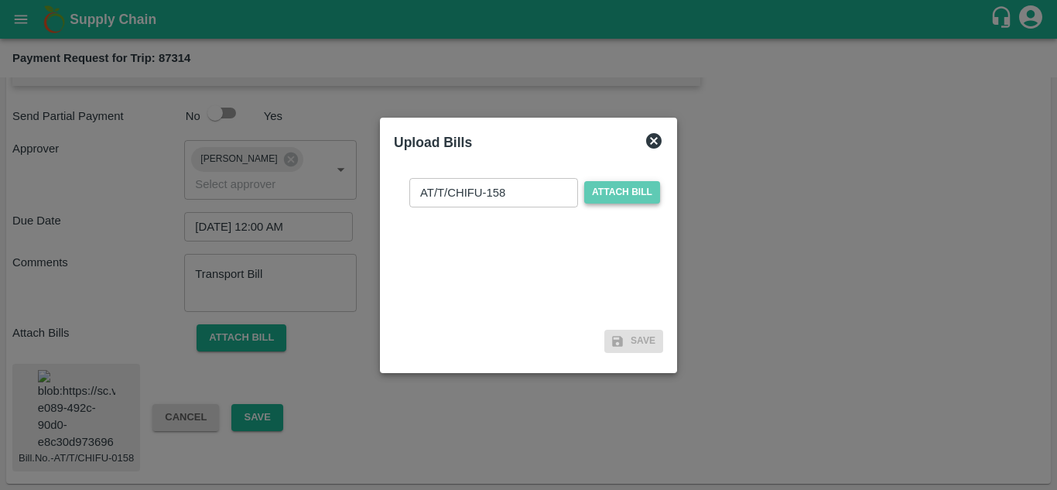
click at [631, 186] on span "Attach bill" at bounding box center [622, 192] width 76 height 22
click at [0, 0] on input "Attach bill" at bounding box center [0, 0] width 0 height 0
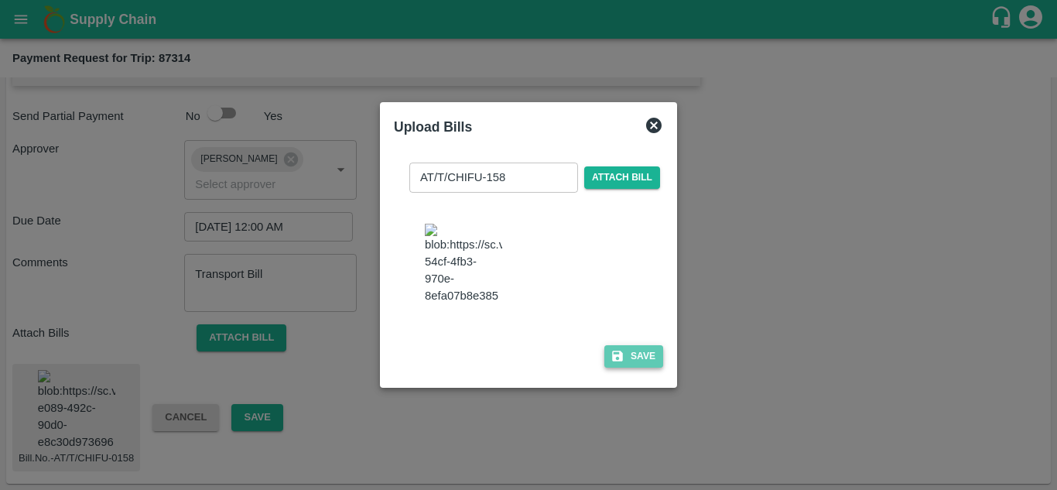
click at [638, 368] on button "Save" at bounding box center [633, 356] width 59 height 22
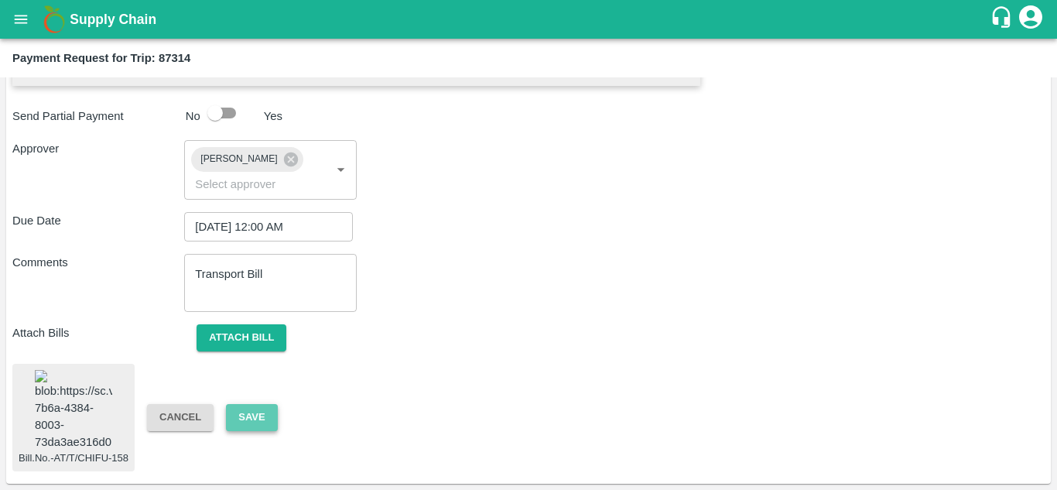
click at [248, 404] on button "Save" at bounding box center [251, 417] width 51 height 27
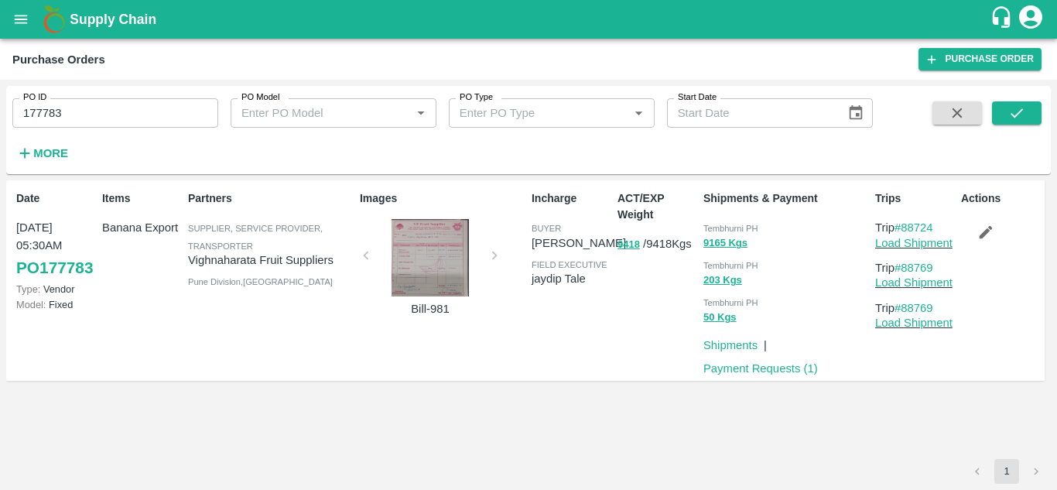
click at [81, 106] on input "177783" at bounding box center [115, 112] width 206 height 29
type input "173585"
click at [1008, 116] on icon "submit" at bounding box center [1016, 112] width 17 height 17
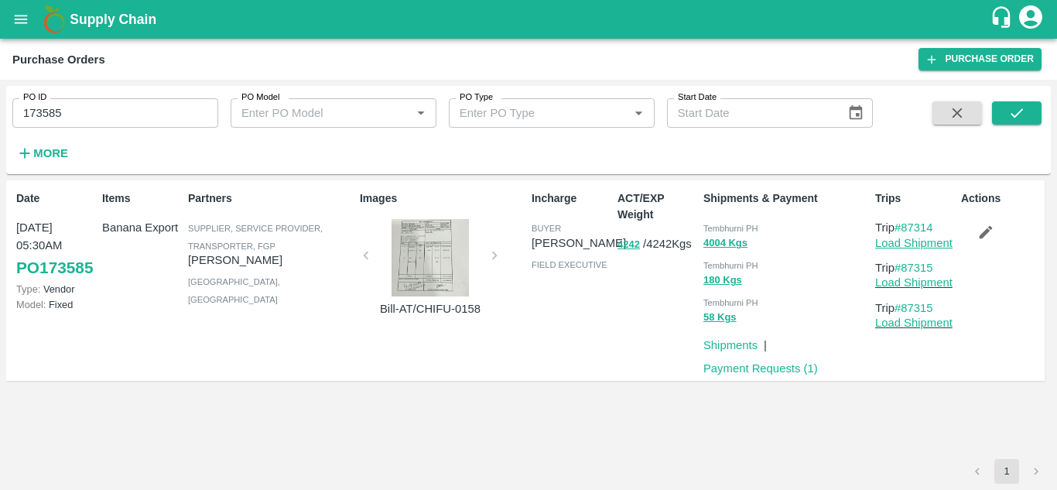
click at [918, 247] on link "Load Shipment" at bounding box center [913, 243] width 77 height 12
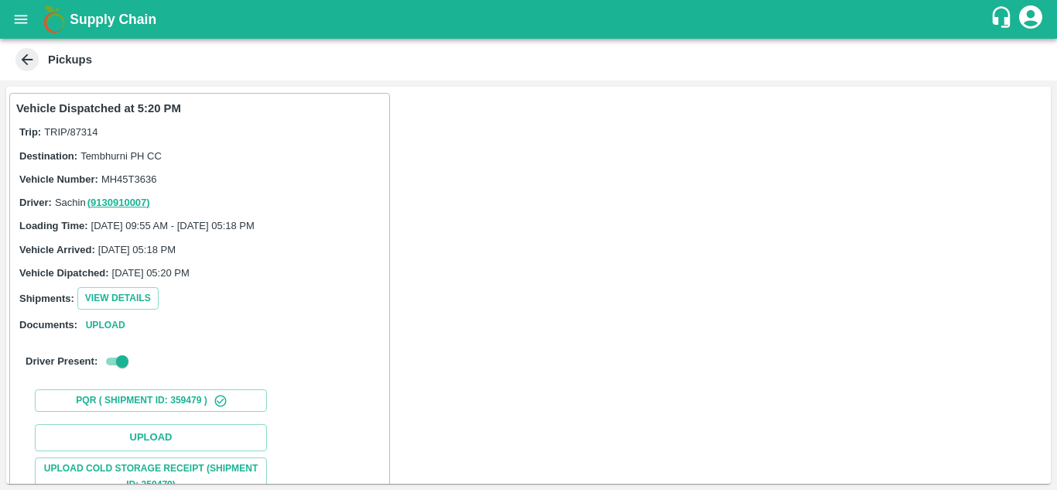
scroll to position [200, 0]
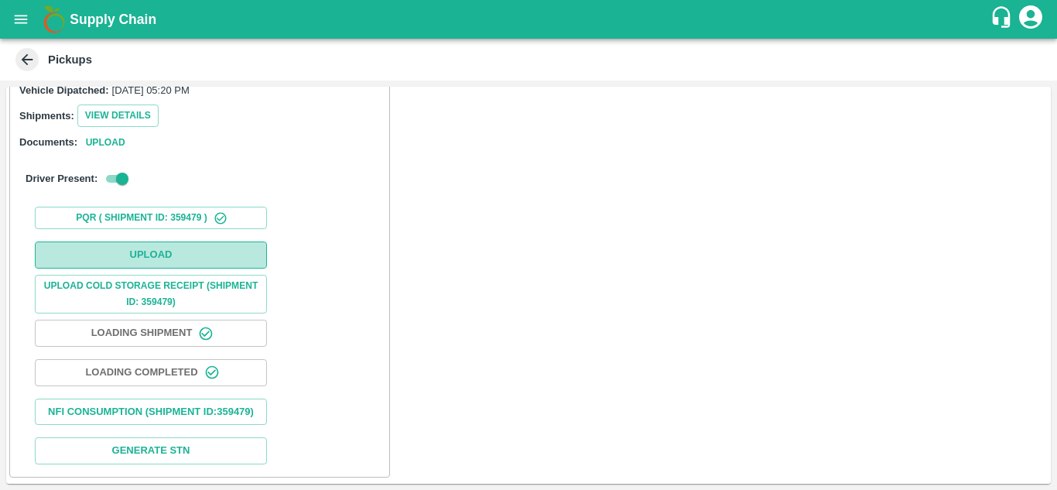
click at [164, 241] on button "Upload" at bounding box center [151, 254] width 232 height 27
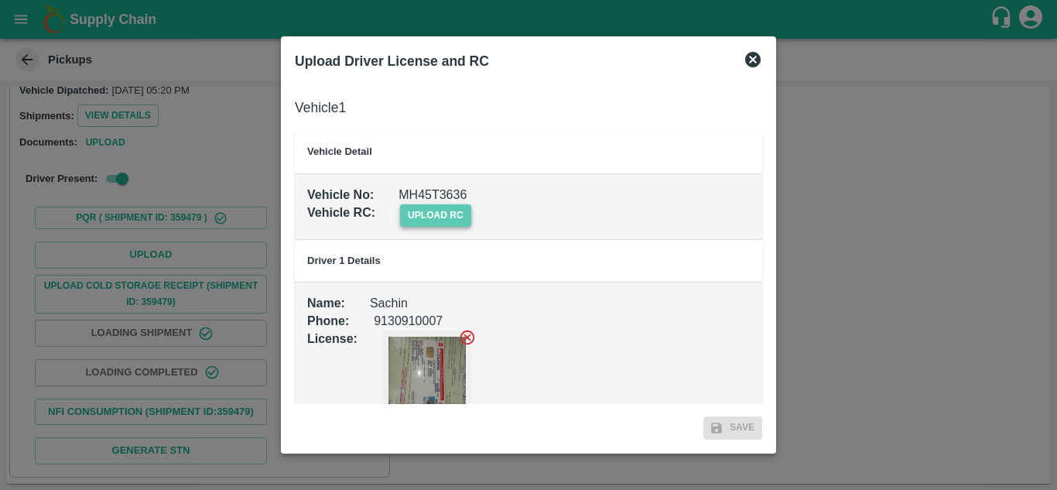
click at [466, 216] on span "upload rc" at bounding box center [435, 215] width 71 height 22
click at [0, 0] on input "upload rc" at bounding box center [0, 0] width 0 height 0
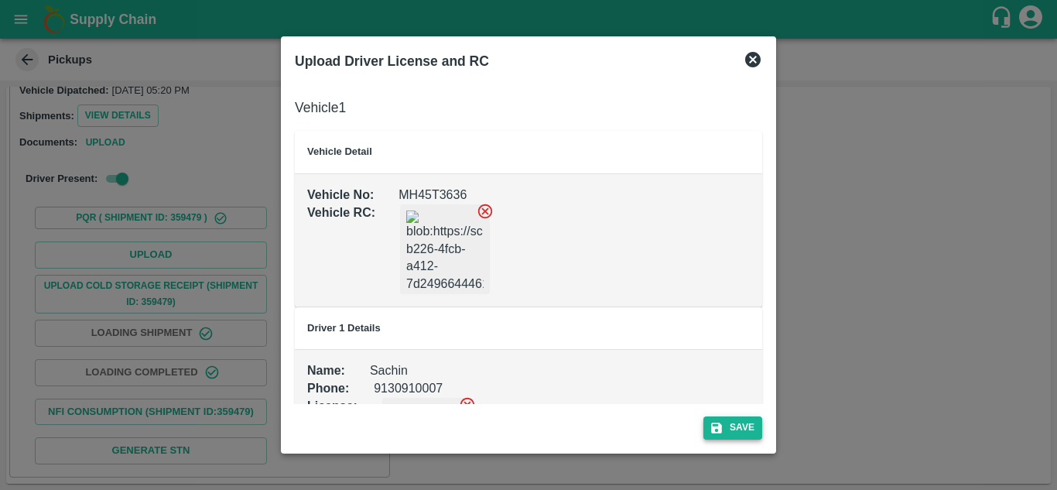
click at [730, 423] on button "Save" at bounding box center [733, 427] width 59 height 22
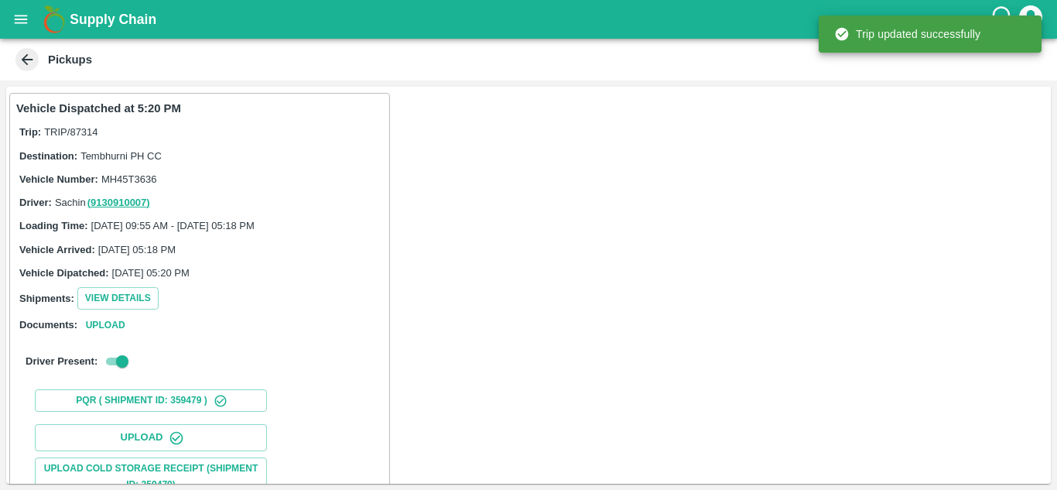
scroll to position [183, 0]
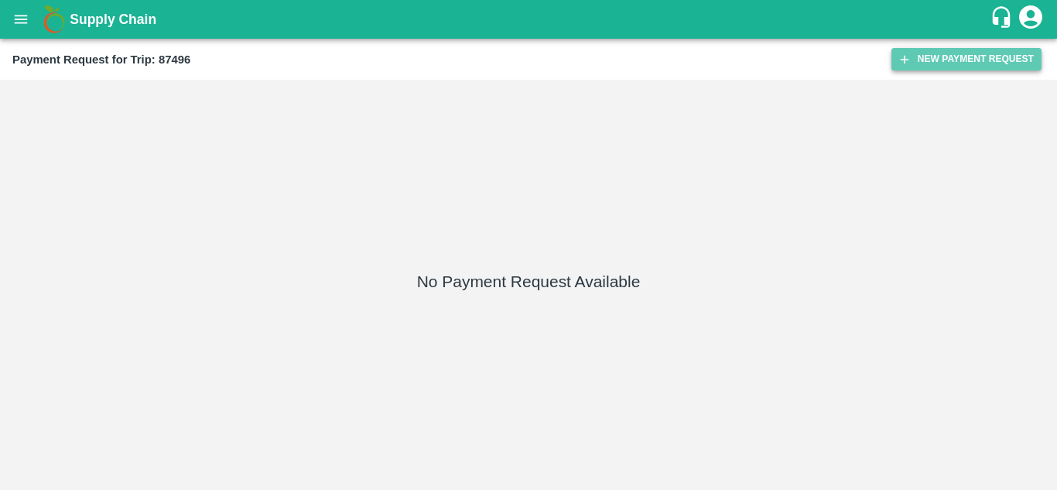
click at [966, 60] on button "New Payment Request" at bounding box center [967, 59] width 150 height 22
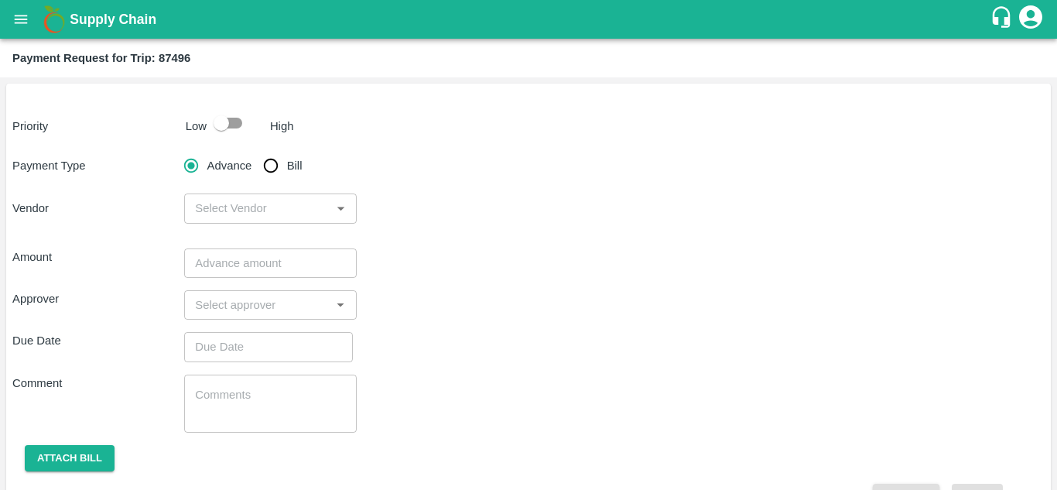
click at [239, 118] on input "checkbox" at bounding box center [221, 122] width 88 height 29
checkbox input "true"
click at [272, 160] on input "Bill" at bounding box center [270, 165] width 31 height 31
radio input "true"
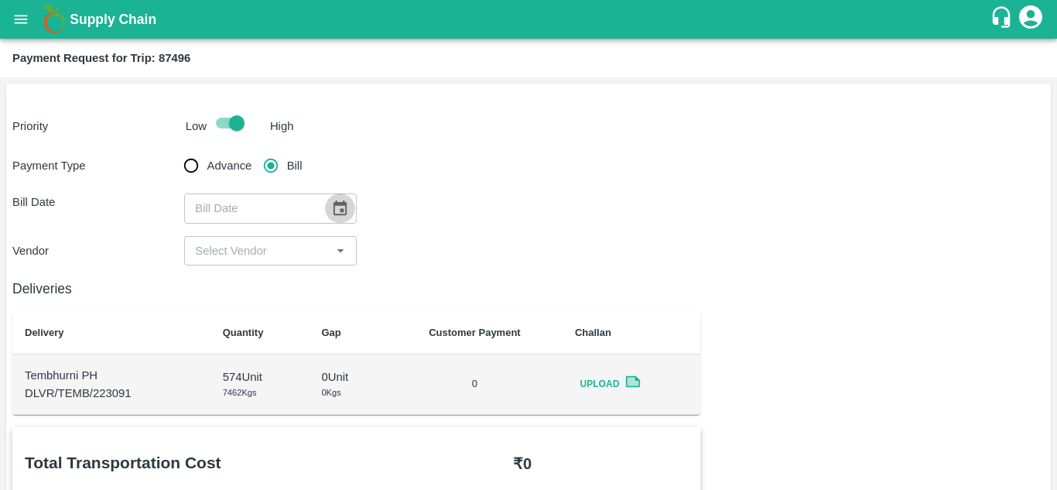
click at [341, 198] on button "Choose date" at bounding box center [339, 207] width 29 height 29
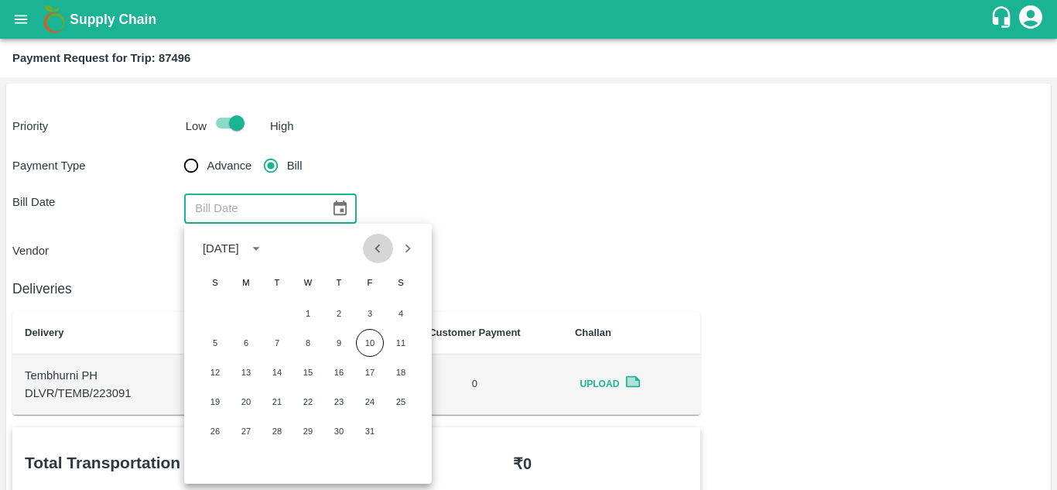
click at [382, 252] on icon "Previous month" at bounding box center [377, 248] width 17 height 17
click at [377, 314] on button "5" at bounding box center [370, 314] width 28 height 28
type input "[DATE]"
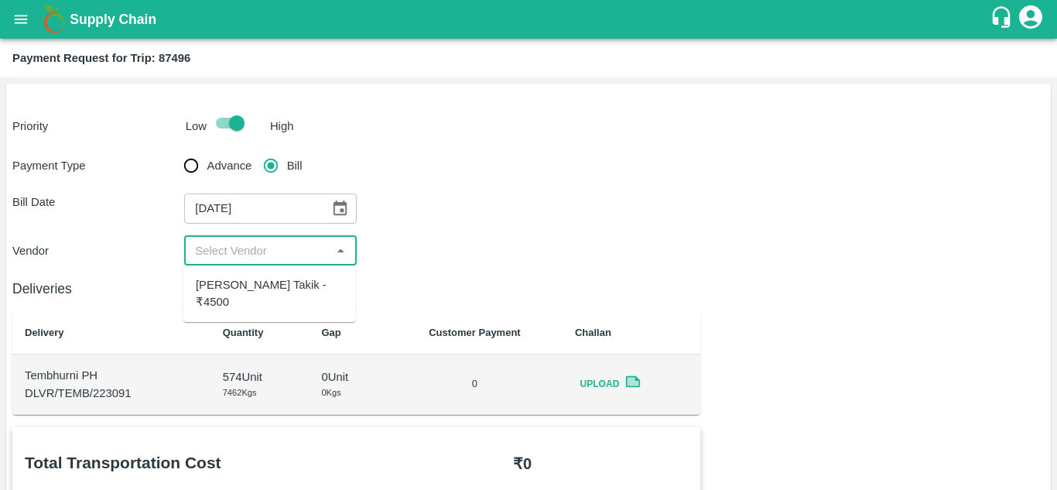
drag, startPoint x: 297, startPoint y: 242, endPoint x: 273, endPoint y: 277, distance: 42.3
click at [273, 277] on body "Supply Chain Payment Request for Trip: 87496 Priority Low High Payment Type Adv…" at bounding box center [528, 245] width 1057 height 490
click at [273, 277] on div "Ajinkya Haridas Takik - ₹4500" at bounding box center [269, 293] width 147 height 35
type input "Ajinkya Haridas Takik - ₹4500"
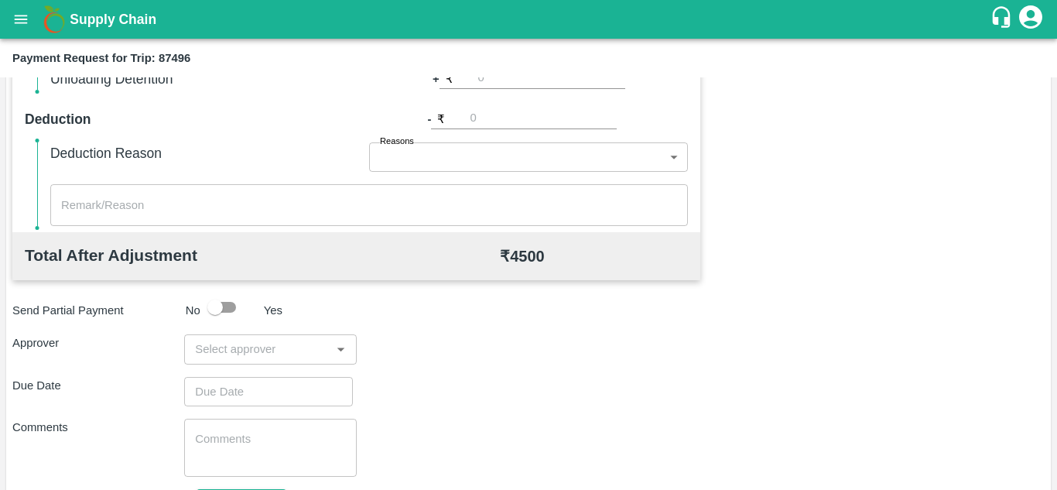
scroll to position [704, 0]
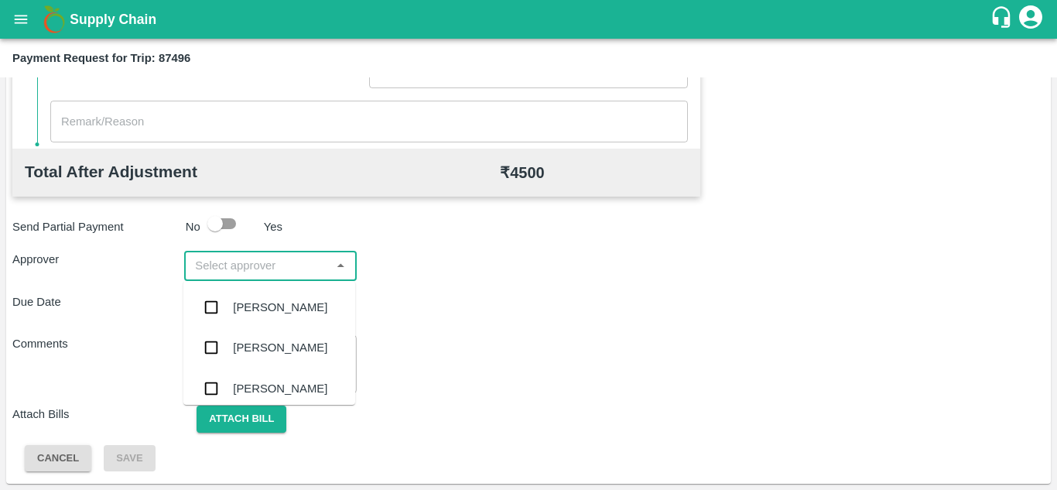
click at [227, 257] on input "input" at bounding box center [257, 265] width 137 height 20
type input "PRASA"
click at [279, 307] on div "Prasad Waghade" at bounding box center [280, 307] width 94 height 17
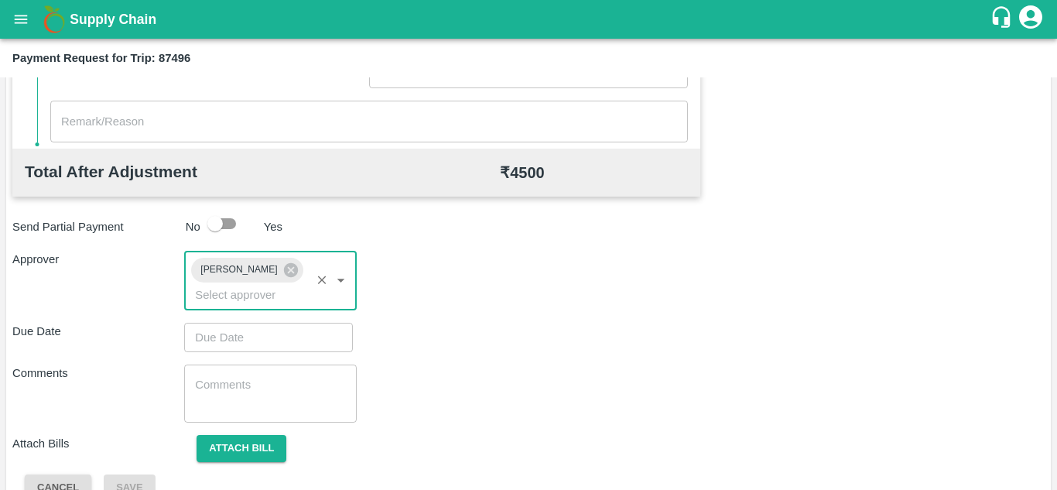
type input "DD/MM/YYYY hh:mm aa"
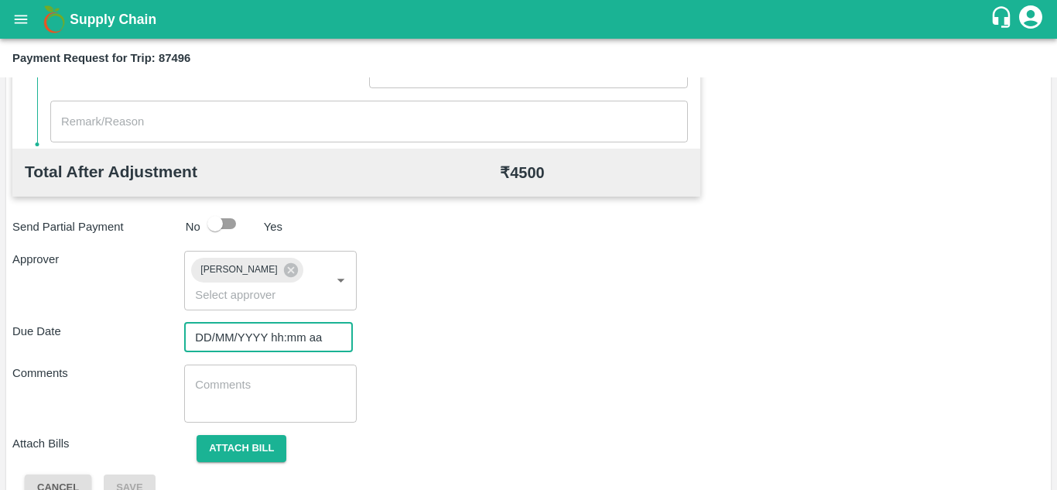
click at [231, 330] on input "DD/MM/YYYY hh:mm aa" at bounding box center [263, 337] width 158 height 29
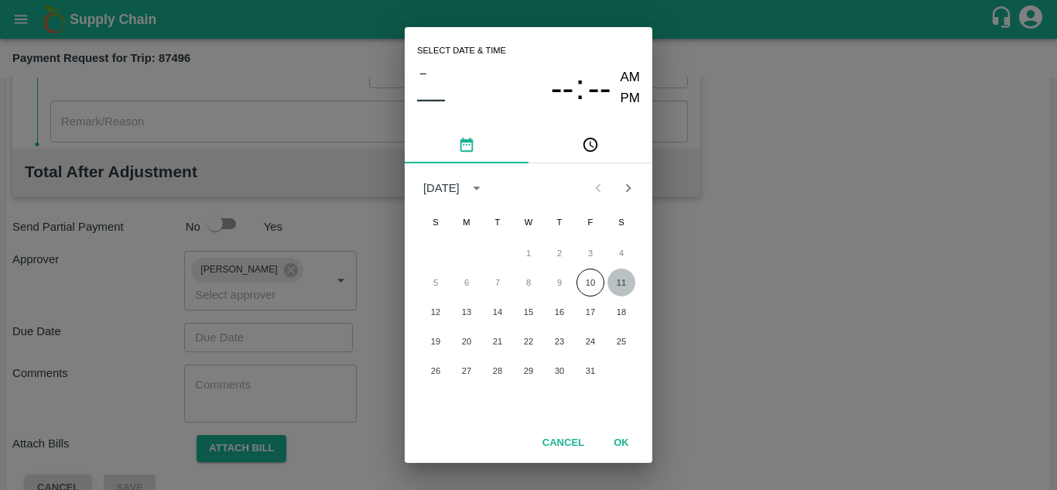
click at [629, 280] on button "11" at bounding box center [622, 283] width 28 height 28
type input "[DATE] 12:00 AM"
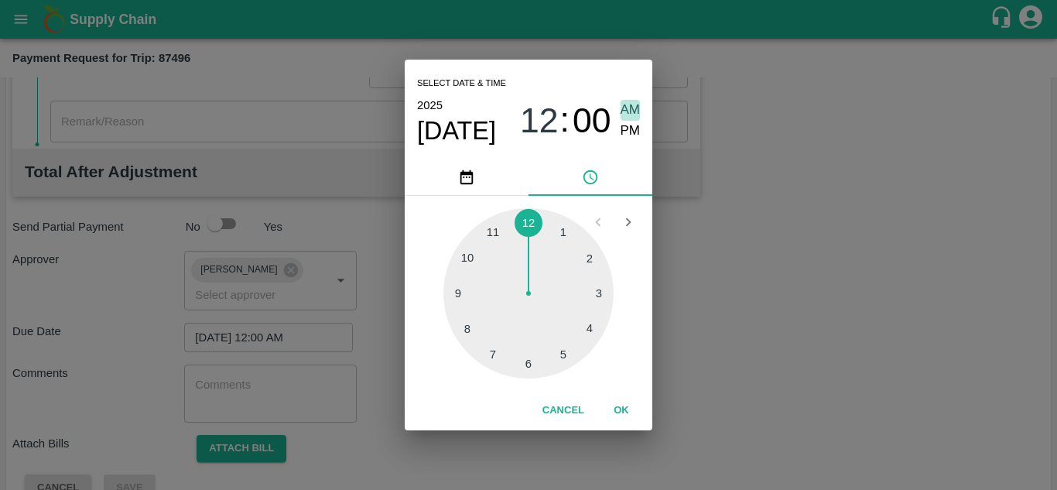
click at [627, 115] on span "AM" at bounding box center [631, 110] width 20 height 21
click at [618, 411] on button "OK" at bounding box center [622, 410] width 50 height 27
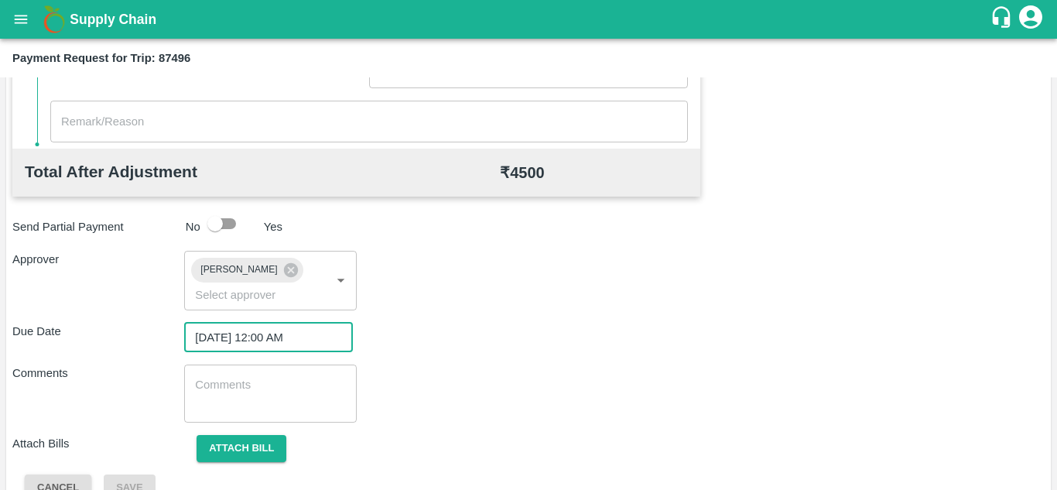
click at [293, 407] on textarea at bounding box center [270, 393] width 150 height 33
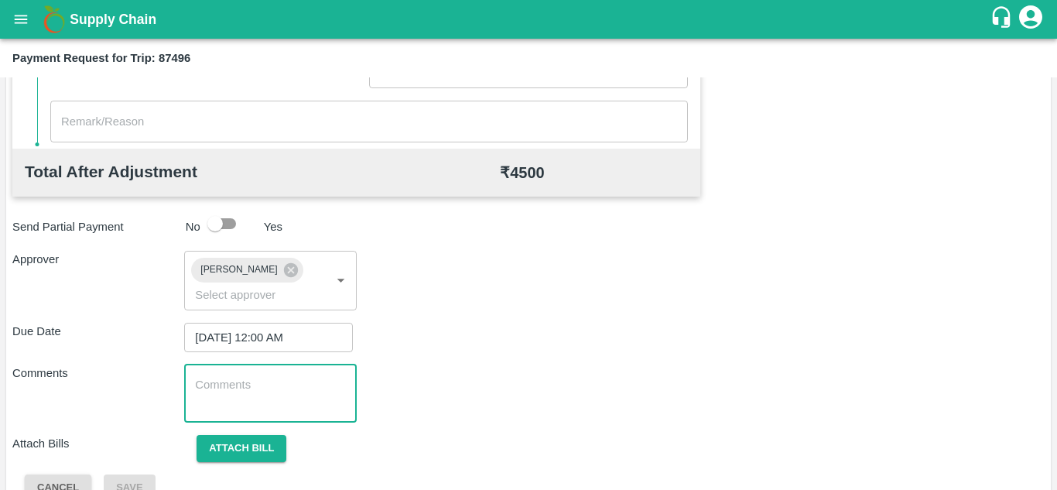
paste textarea "Transport Bill"
type textarea "Transport Bill"
click at [542, 348] on div "Due Date 11/10/2025 12:00 AM ​" at bounding box center [528, 337] width 1032 height 29
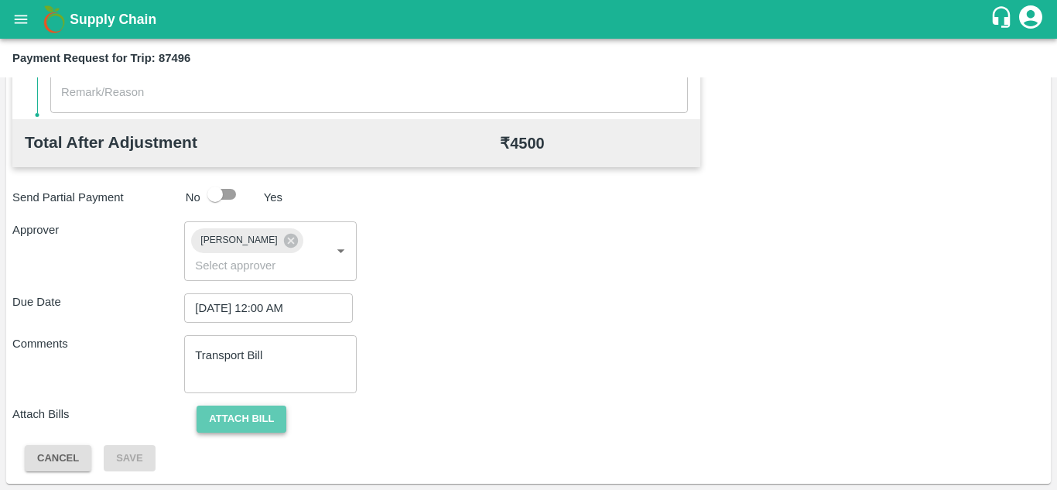
click at [239, 409] on button "Attach bill" at bounding box center [242, 419] width 90 height 27
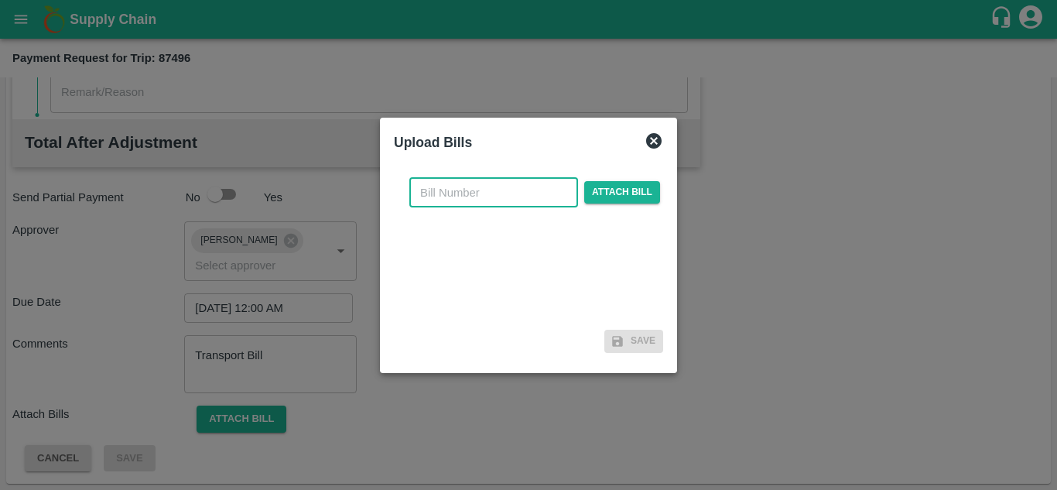
click at [435, 191] on input "text" at bounding box center [493, 192] width 169 height 29
type input "AT/T/CHIFU-0162"
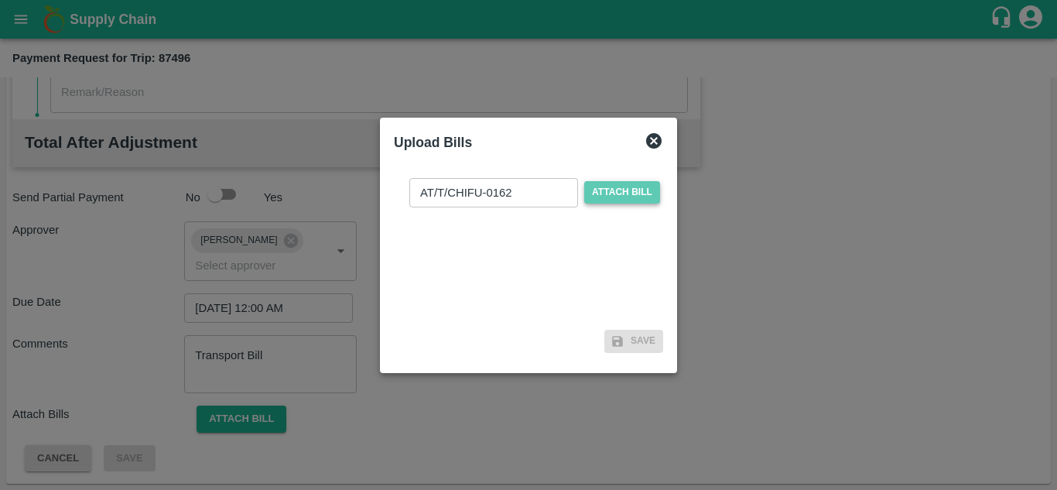
click at [607, 184] on span "Attach bill" at bounding box center [622, 192] width 76 height 22
click at [0, 0] on input "Attach bill" at bounding box center [0, 0] width 0 height 0
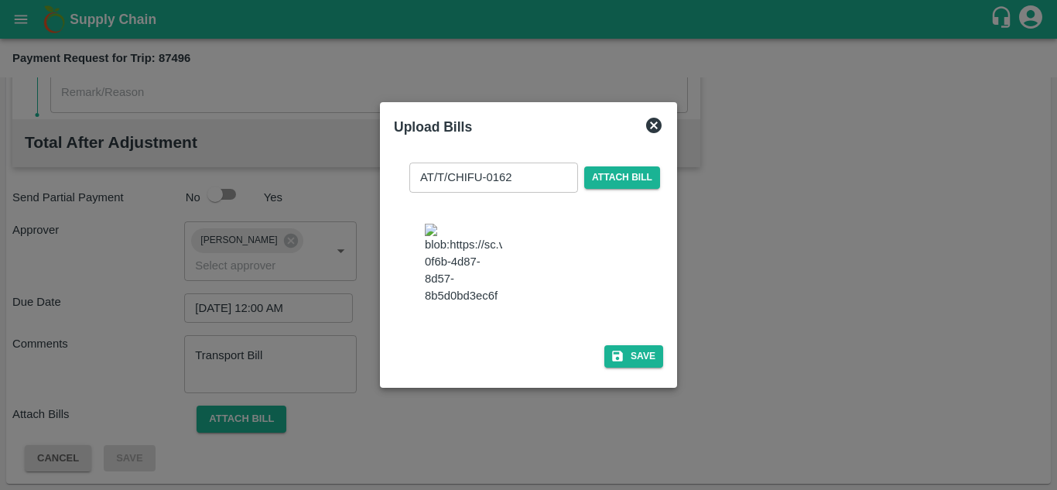
click at [454, 259] on img at bounding box center [463, 264] width 77 height 81
click at [625, 368] on button "Save" at bounding box center [633, 356] width 59 height 22
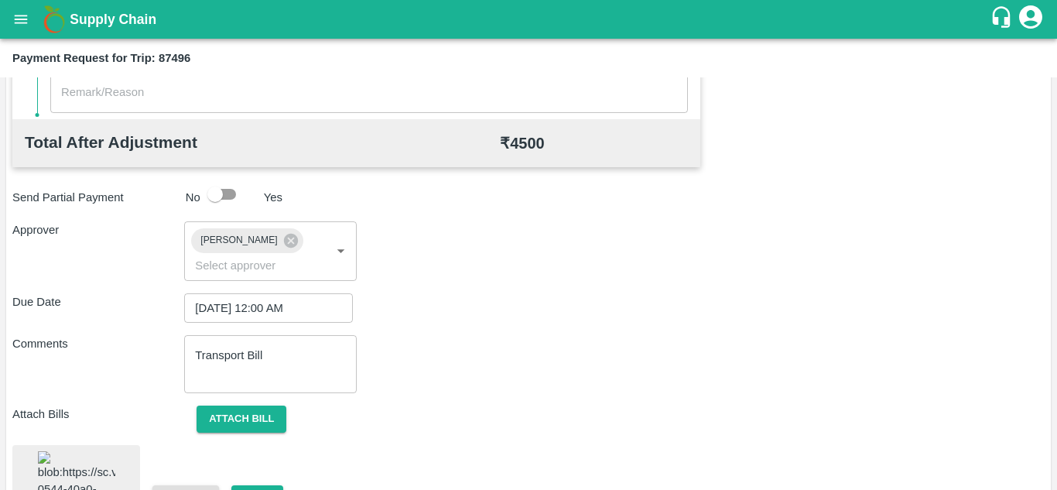
scroll to position [839, 0]
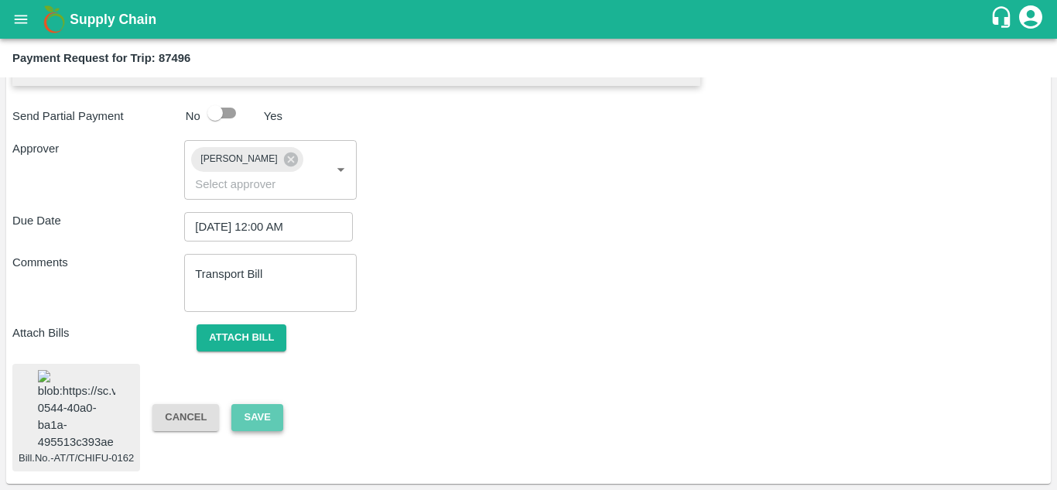
click at [245, 410] on button "Save" at bounding box center [256, 417] width 51 height 27
click at [263, 404] on button "Save" at bounding box center [256, 417] width 51 height 27
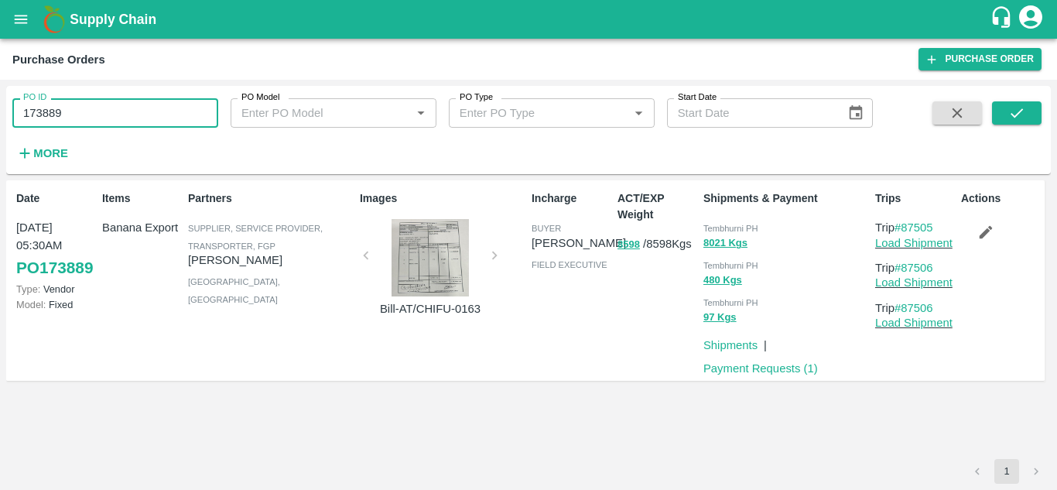
click at [86, 112] on input "173889" at bounding box center [115, 112] width 206 height 29
type input "1"
paste input "text"
type input "173899"
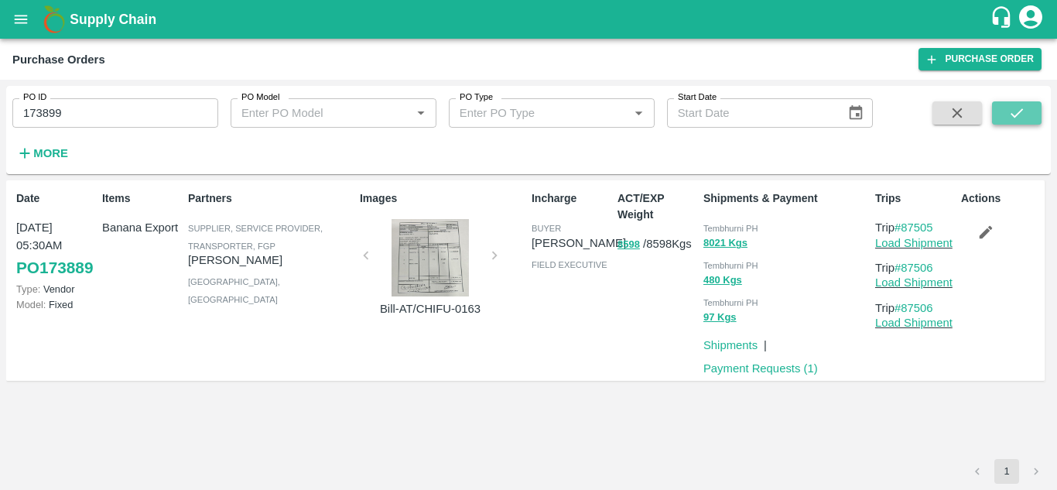
click at [1012, 108] on icon "submit" at bounding box center [1016, 112] width 17 height 17
click at [933, 239] on link "Load Shipment" at bounding box center [913, 243] width 77 height 12
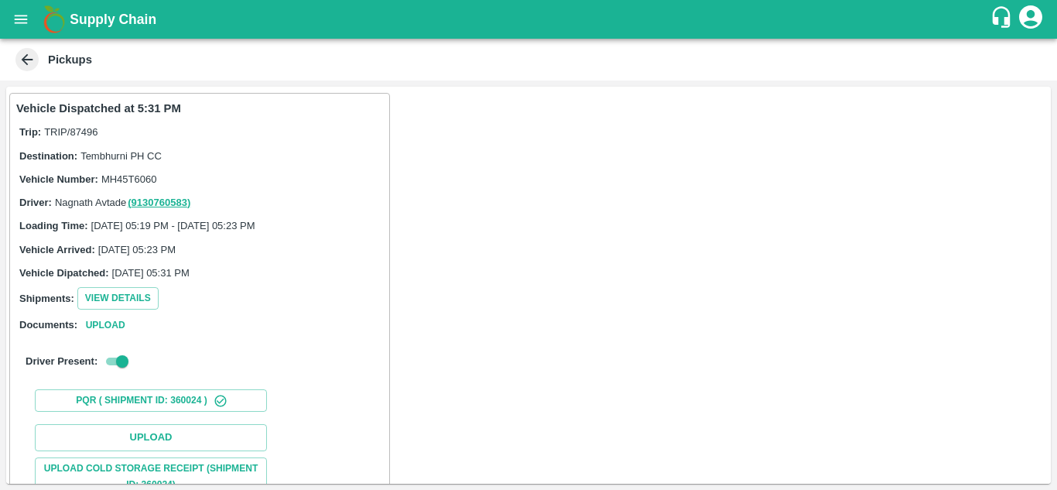
scroll to position [200, 0]
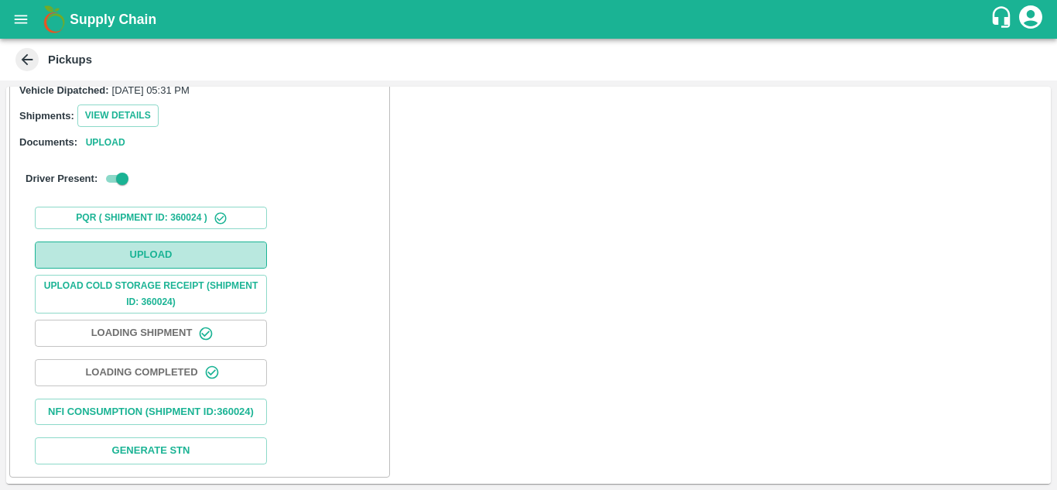
click at [173, 241] on button "Upload" at bounding box center [151, 254] width 232 height 27
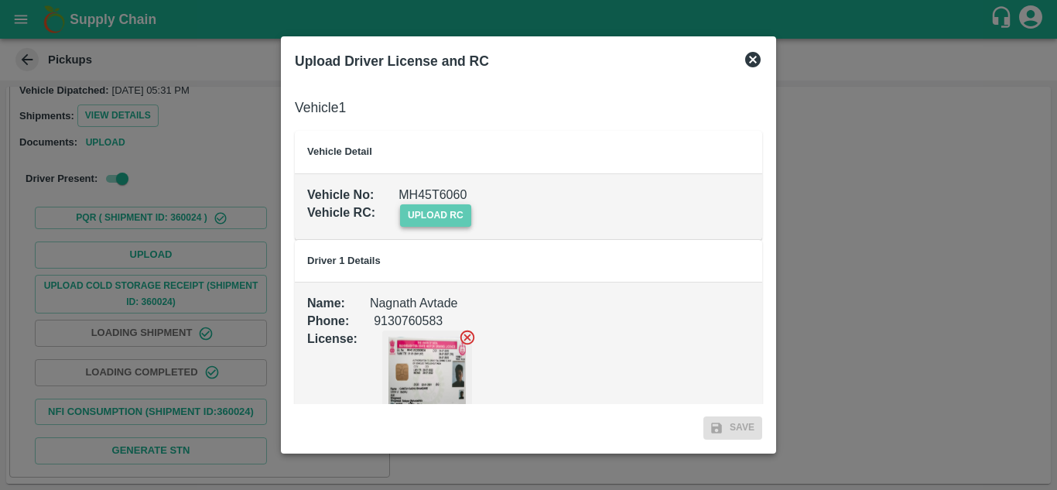
click at [450, 214] on span "upload rc" at bounding box center [435, 215] width 71 height 22
click at [0, 0] on input "upload rc" at bounding box center [0, 0] width 0 height 0
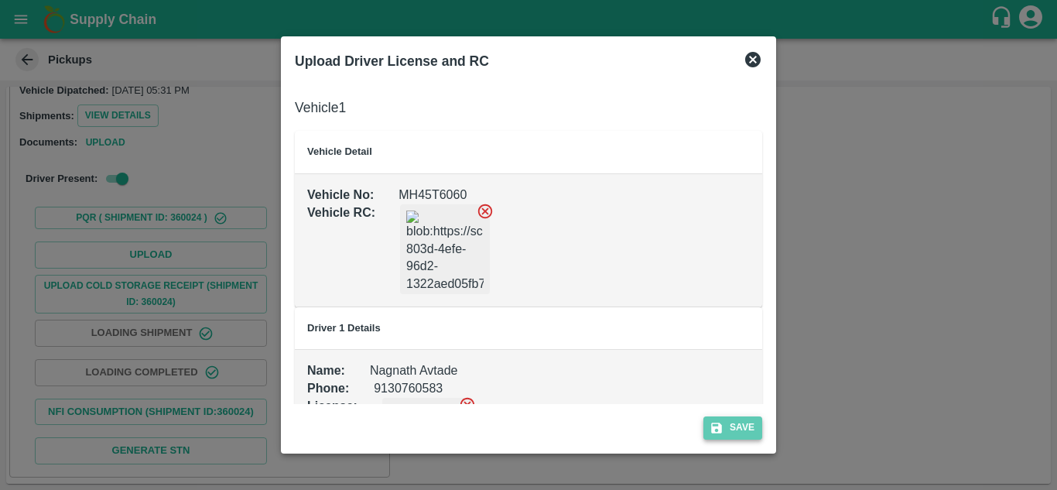
click at [744, 424] on button "Save" at bounding box center [733, 427] width 59 height 22
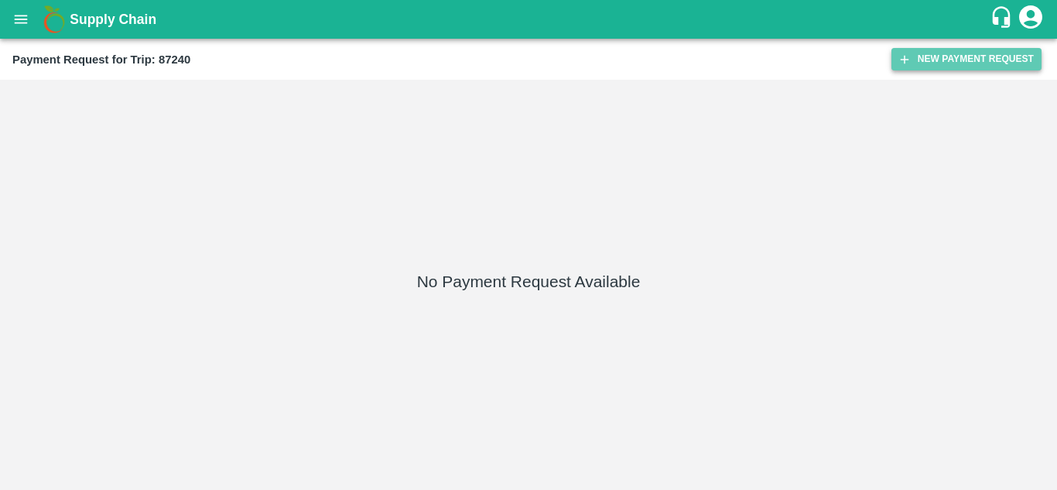
click at [955, 54] on button "New Payment Request" at bounding box center [967, 59] width 150 height 22
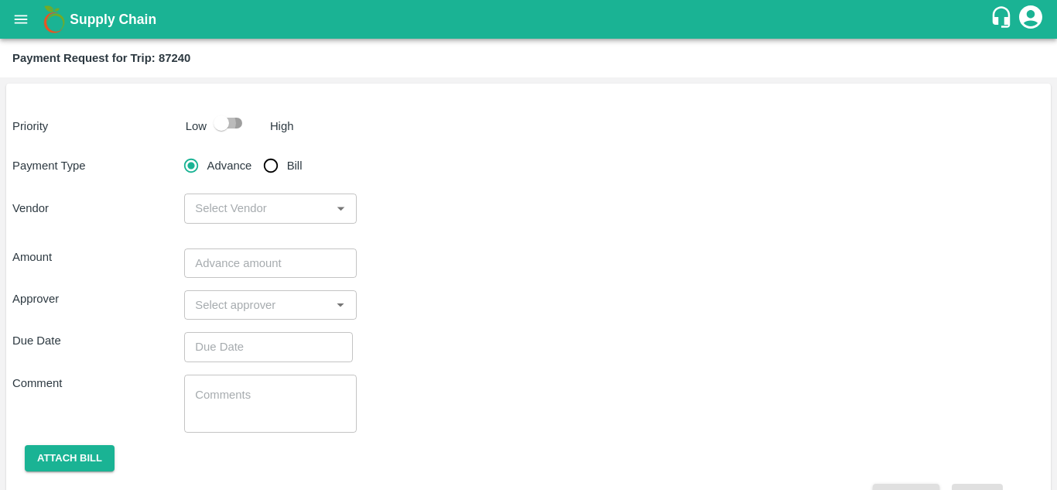
click at [238, 118] on input "checkbox" at bounding box center [221, 122] width 88 height 29
checkbox input "true"
click at [272, 170] on input "Bill" at bounding box center [270, 165] width 31 height 31
radio input "true"
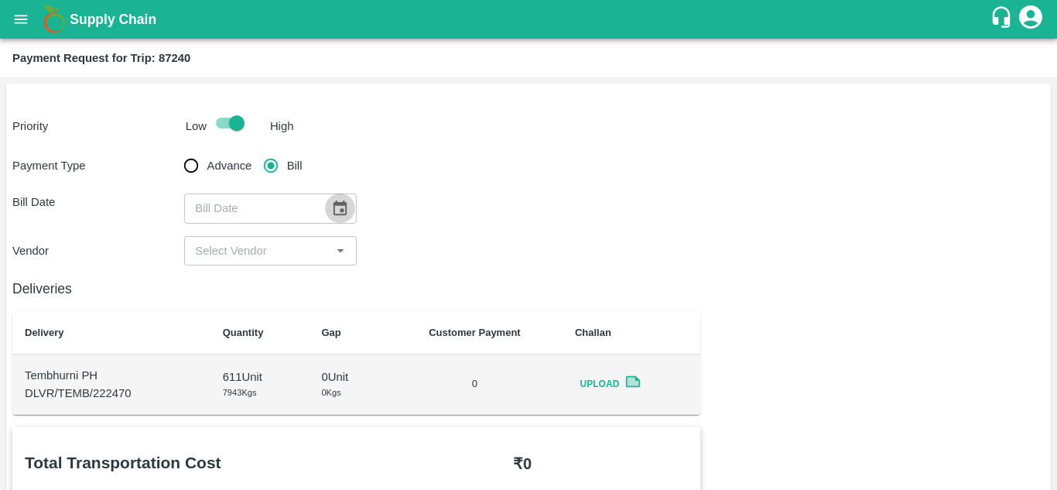
click at [341, 210] on icon "Choose date" at bounding box center [340, 207] width 13 height 15
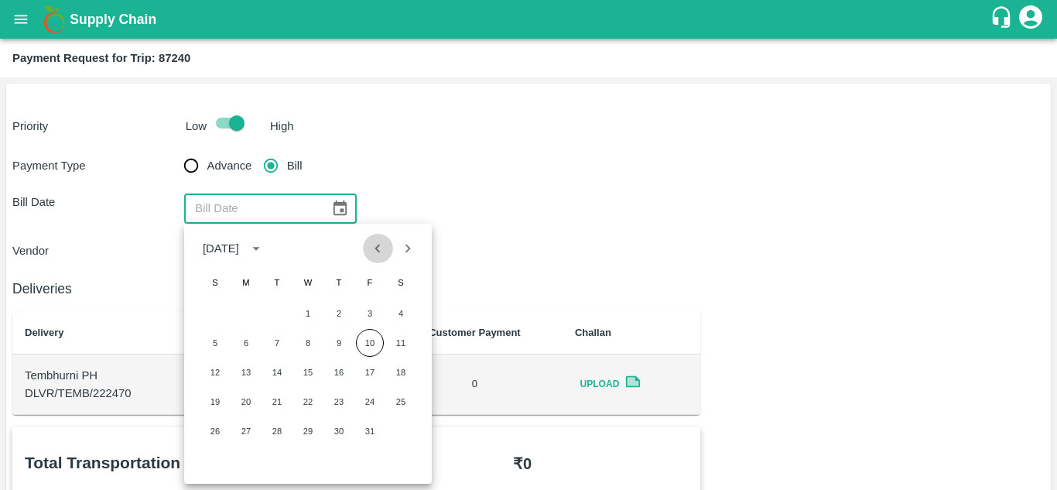
click at [376, 248] on icon "Previous month" at bounding box center [377, 248] width 5 height 9
click at [275, 310] on button "2" at bounding box center [277, 314] width 28 height 28
type input "02/09/2025"
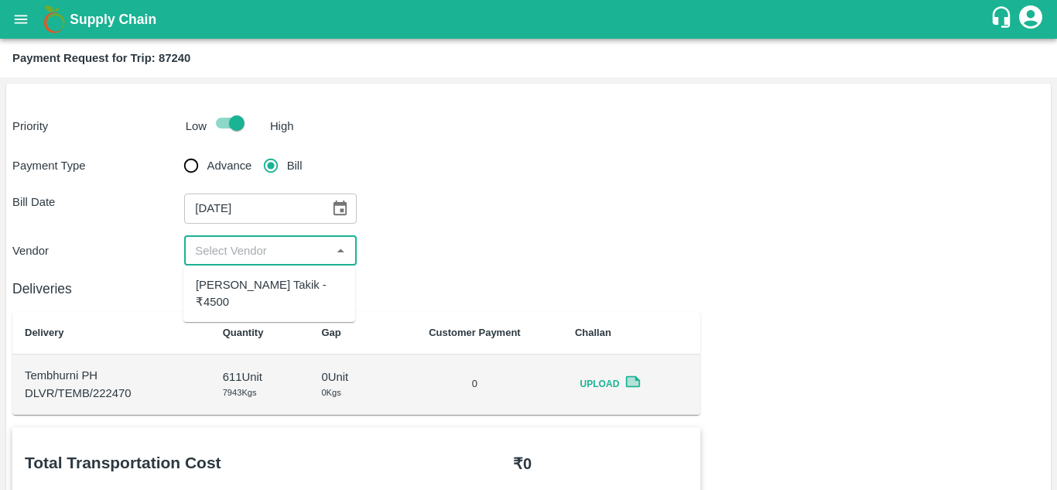
click at [250, 248] on input "input" at bounding box center [257, 251] width 137 height 20
click at [248, 301] on div "Ajinkya Haridas Takik - ₹4500" at bounding box center [269, 293] width 147 height 35
type input "Ajinkya Haridas Takik - ₹4500"
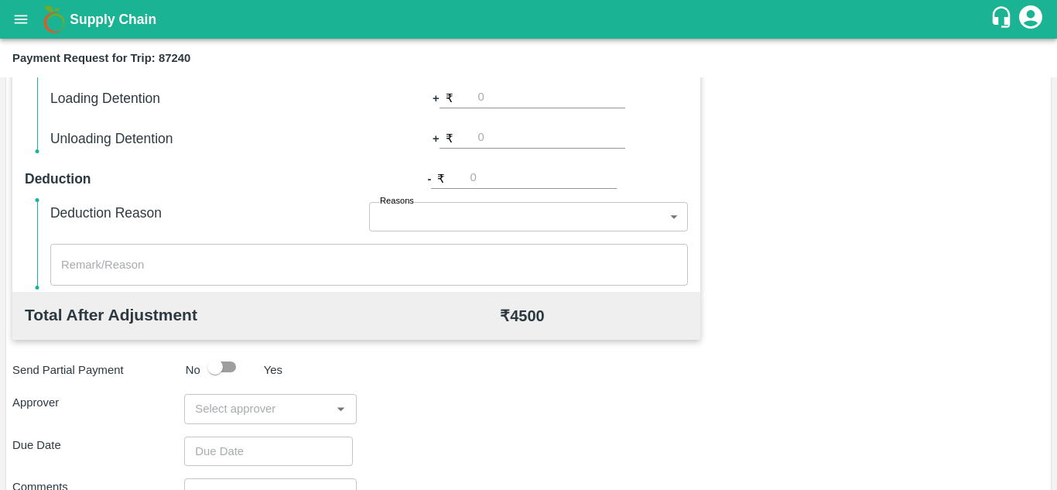
scroll to position [704, 0]
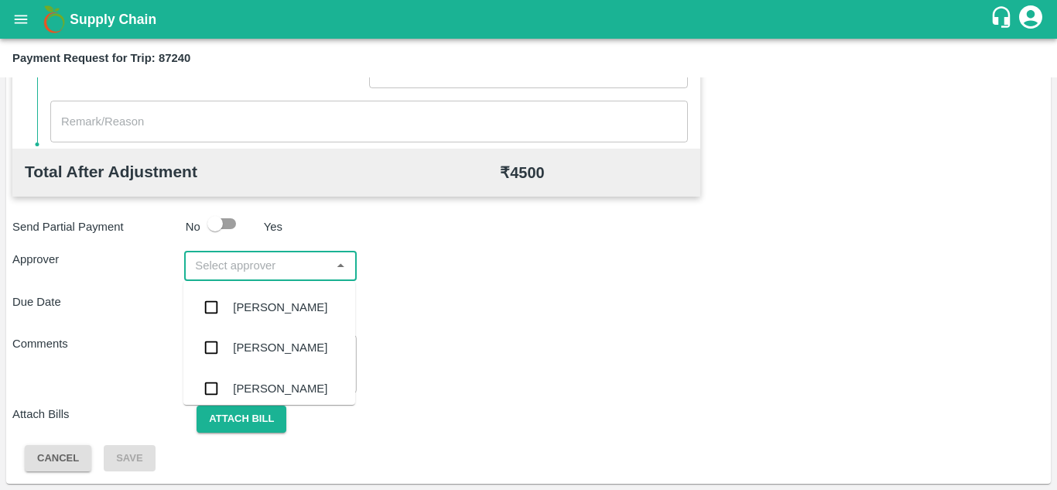
click at [211, 269] on input "input" at bounding box center [257, 265] width 137 height 20
type input "PRASA"
click at [272, 310] on div "Prasad Waghade" at bounding box center [280, 307] width 94 height 17
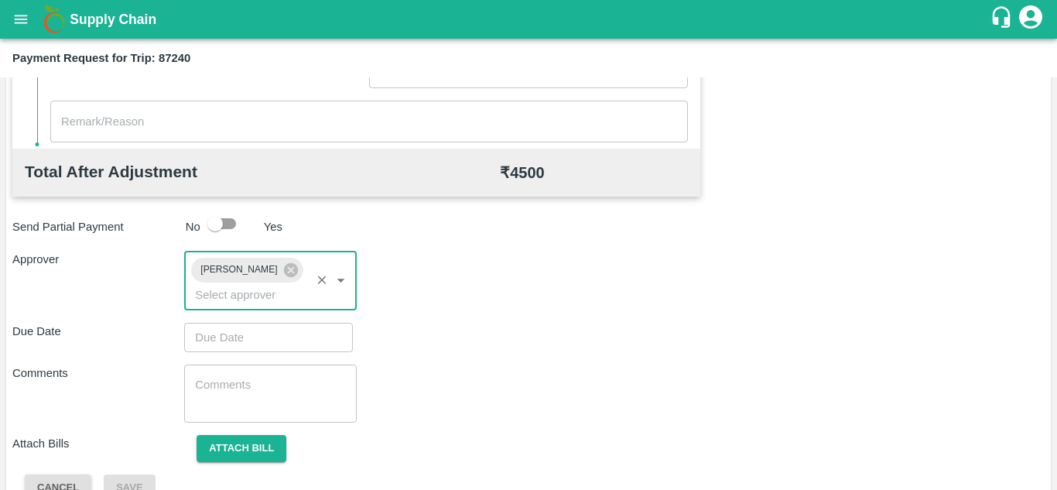
type input "DD/MM/YYYY hh:mm aa"
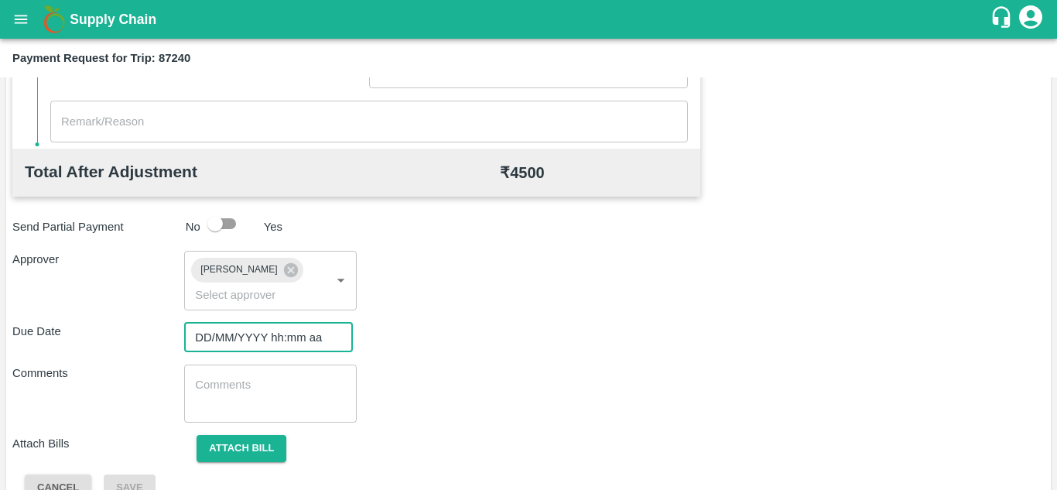
click at [224, 342] on input "DD/MM/YYYY hh:mm aa" at bounding box center [263, 337] width 158 height 29
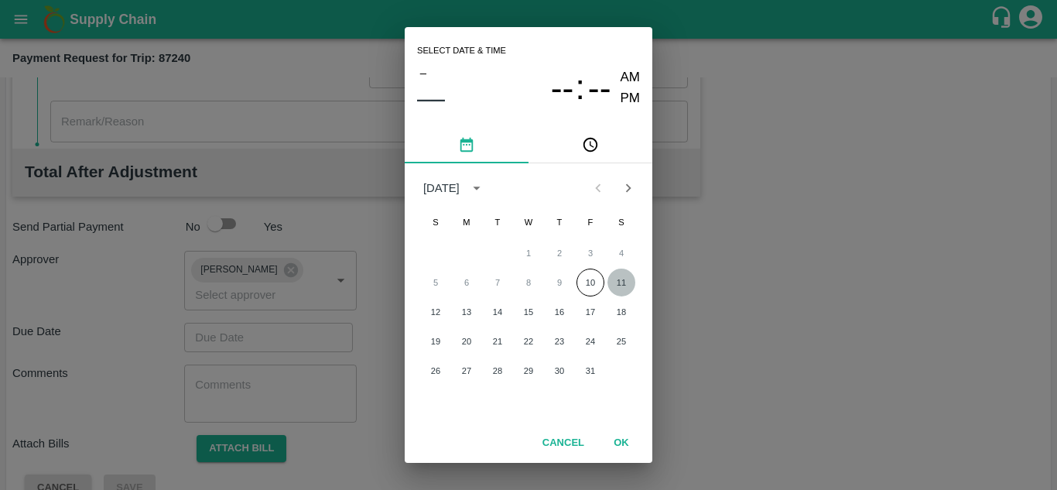
click at [615, 281] on button "11" at bounding box center [622, 283] width 28 height 28
type input "[DATE] 12:00 AM"
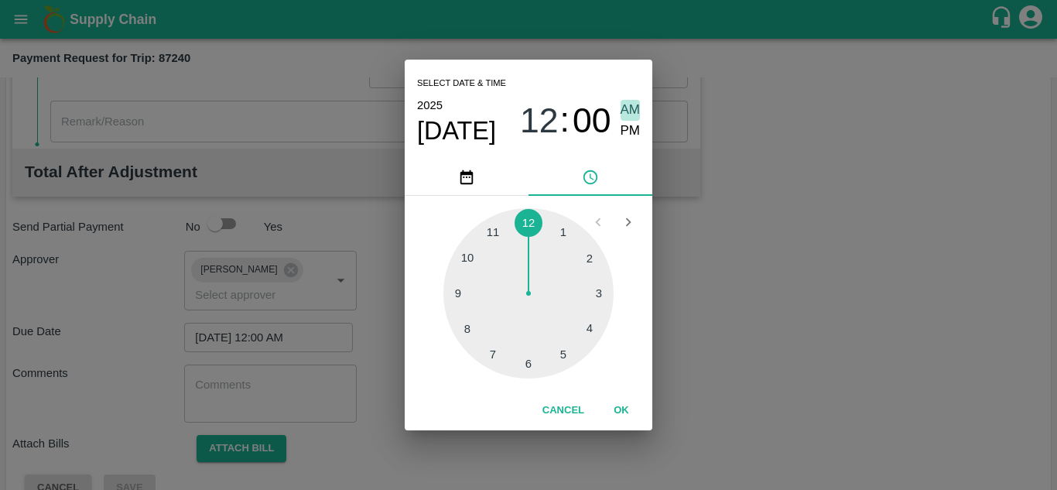
click at [625, 111] on span "AM" at bounding box center [631, 110] width 20 height 21
click at [621, 404] on button "OK" at bounding box center [622, 410] width 50 height 27
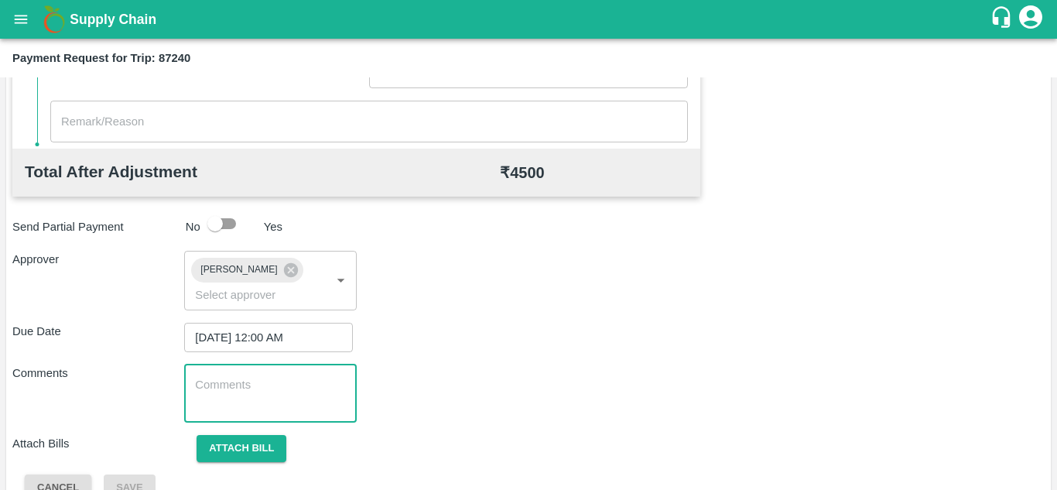
click at [319, 407] on textarea at bounding box center [270, 393] width 150 height 33
paste textarea "173899"
click at [605, 365] on div "Comments 173899 x ​" at bounding box center [528, 394] width 1032 height 58
click at [269, 396] on textarea "173899" at bounding box center [270, 393] width 150 height 33
type textarea "1"
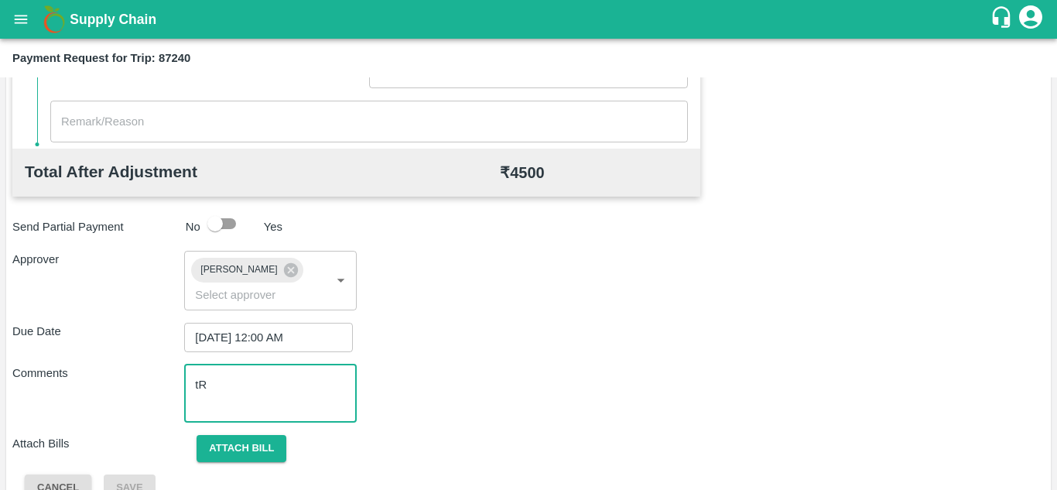
type textarea "t"
click at [269, 396] on textarea "Transport Bill" at bounding box center [270, 393] width 150 height 33
type textarea "Transport Bill"
click at [429, 392] on div "Comments Transport Bill x ​" at bounding box center [528, 394] width 1032 height 58
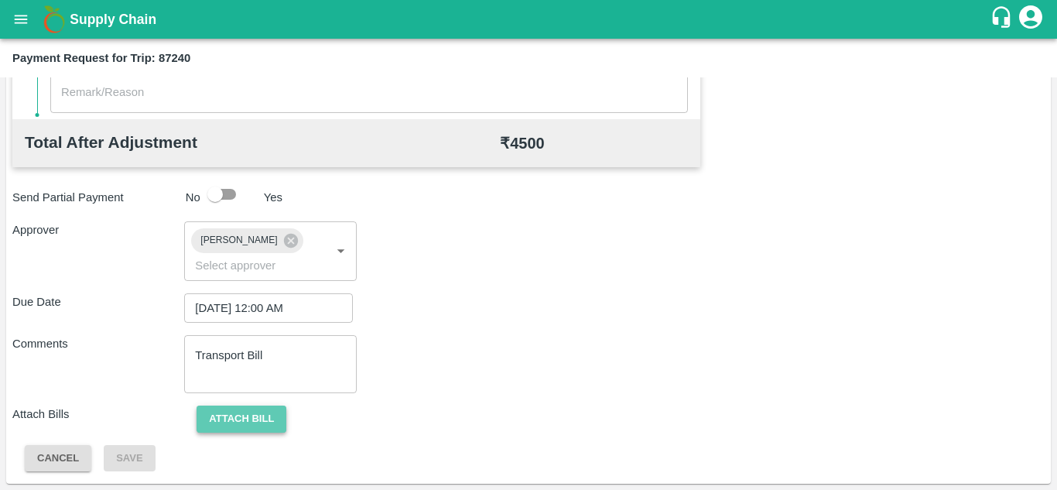
click at [224, 419] on button "Attach bill" at bounding box center [242, 419] width 90 height 27
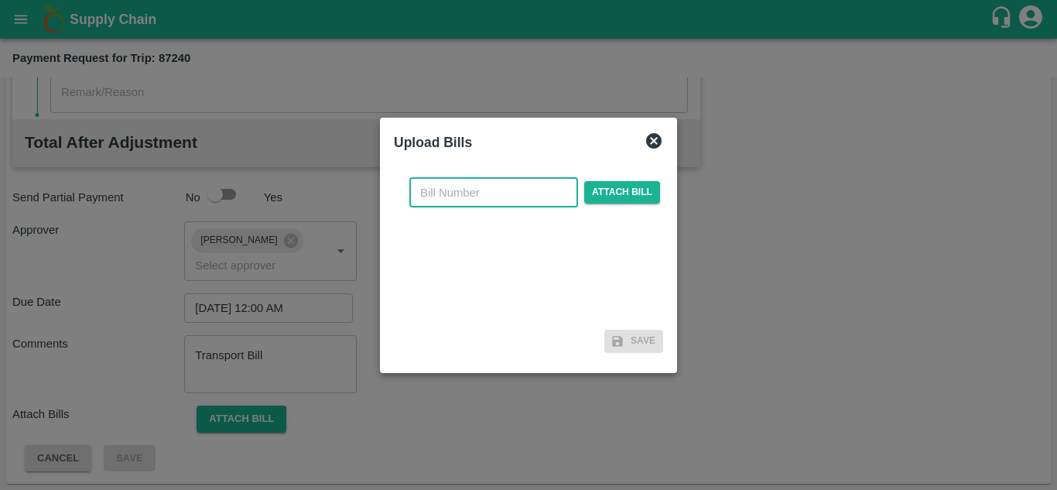
click at [428, 188] on input "text" at bounding box center [493, 192] width 169 height 29
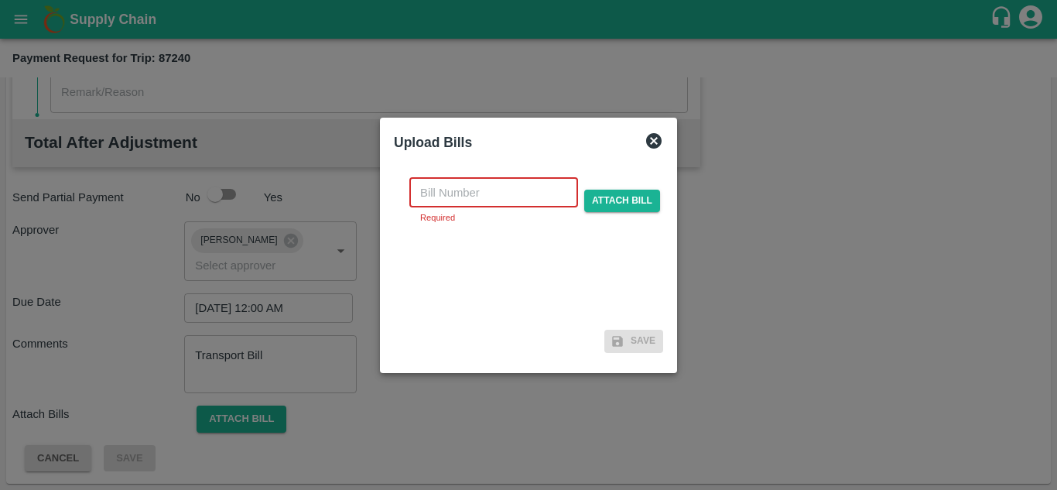
click at [443, 189] on input "text" at bounding box center [493, 192] width 169 height 29
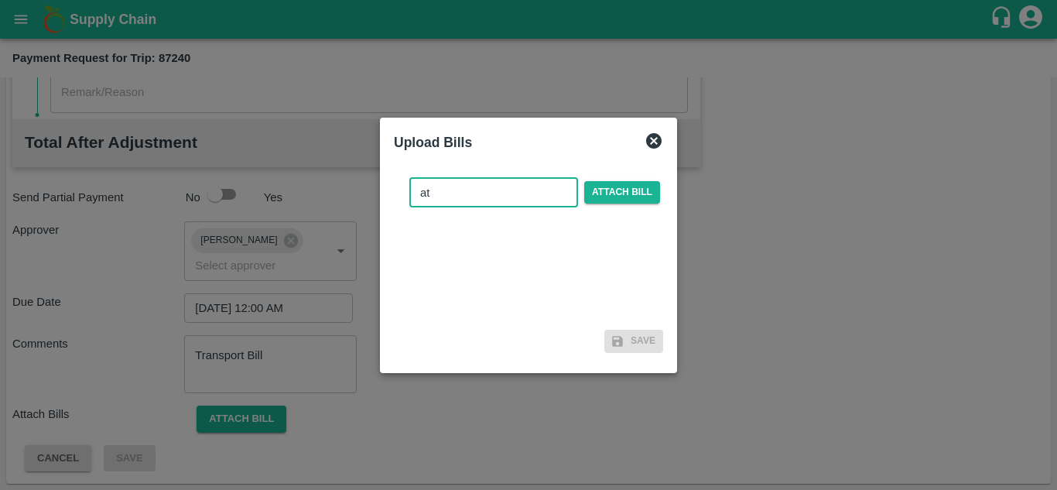
type input "a"
type input "AT/T/CHIFU-0154"
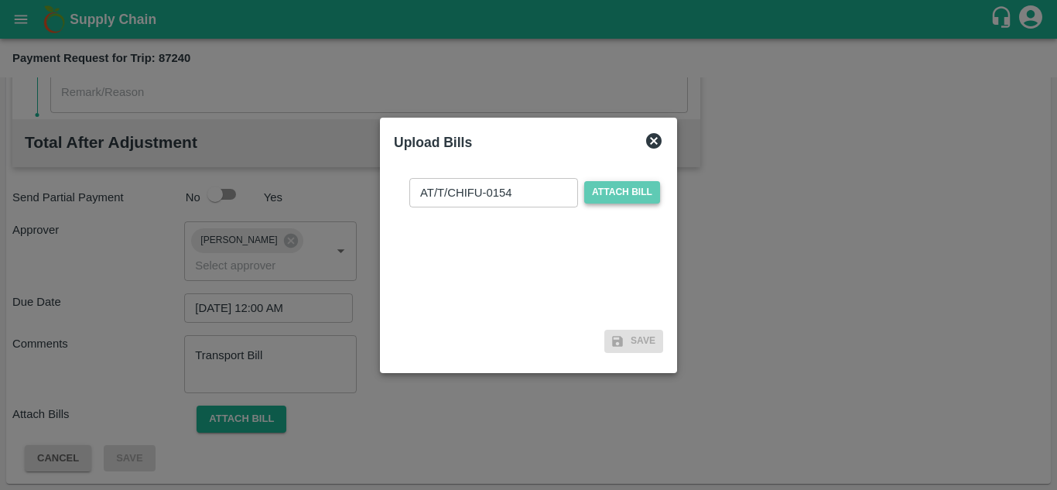
click at [601, 192] on span "Attach bill" at bounding box center [622, 192] width 76 height 22
click at [0, 0] on input "Attach bill" at bounding box center [0, 0] width 0 height 0
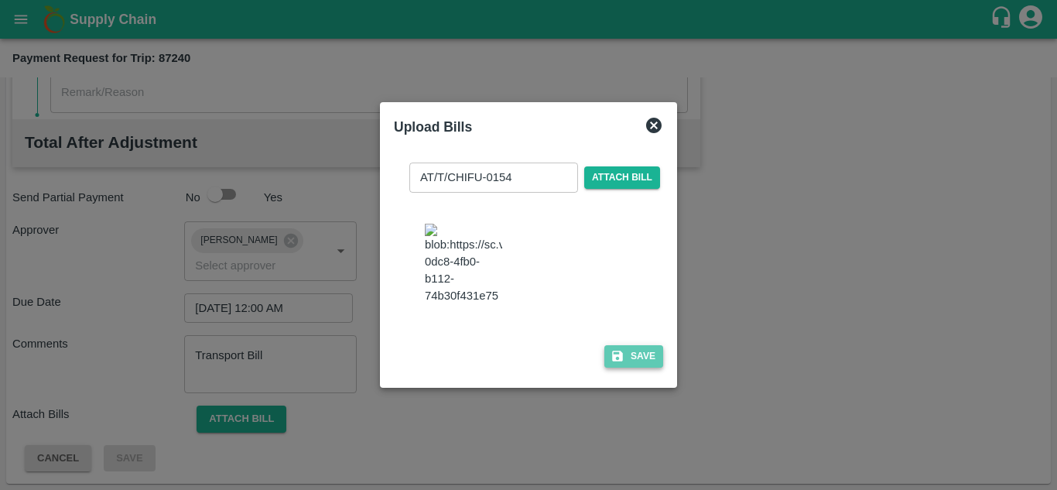
click at [642, 368] on button "Save" at bounding box center [633, 356] width 59 height 22
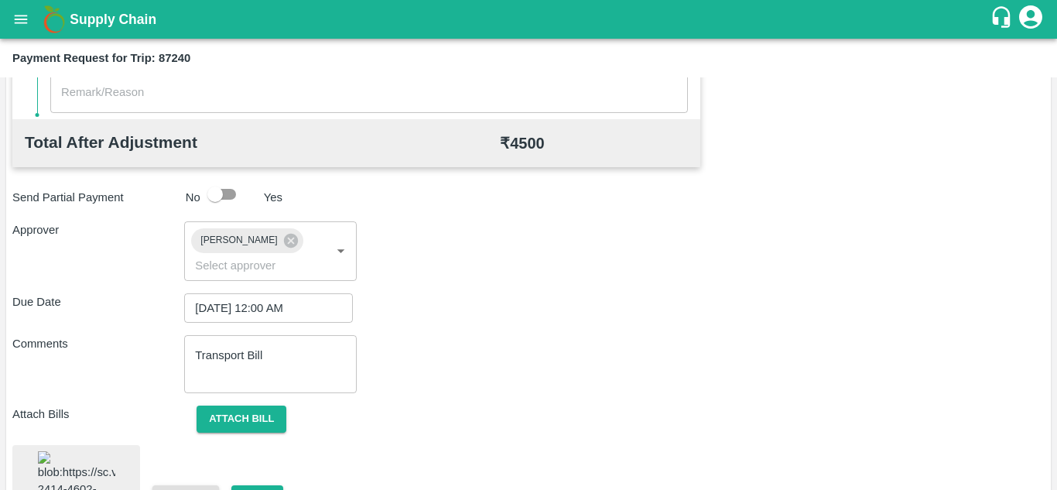
scroll to position [843, 0]
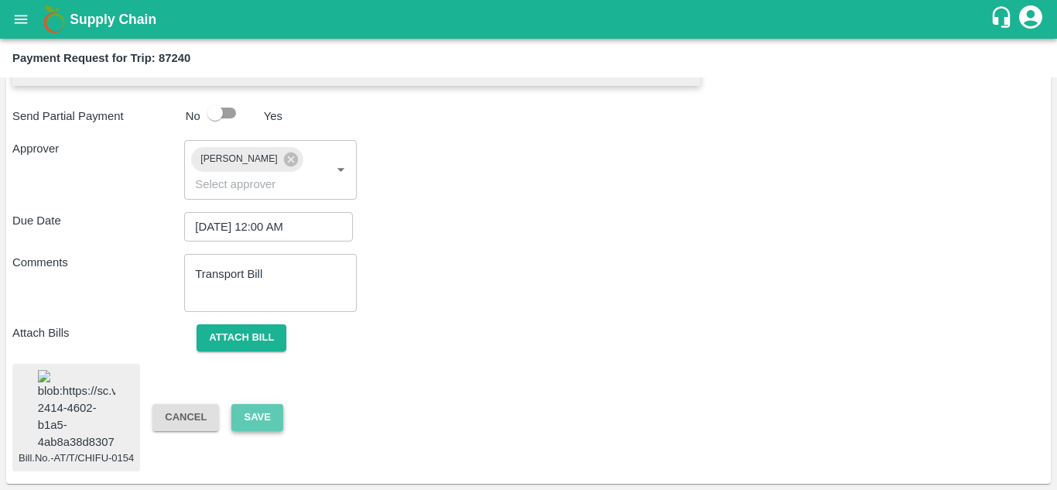
click at [262, 404] on button "Save" at bounding box center [256, 417] width 51 height 27
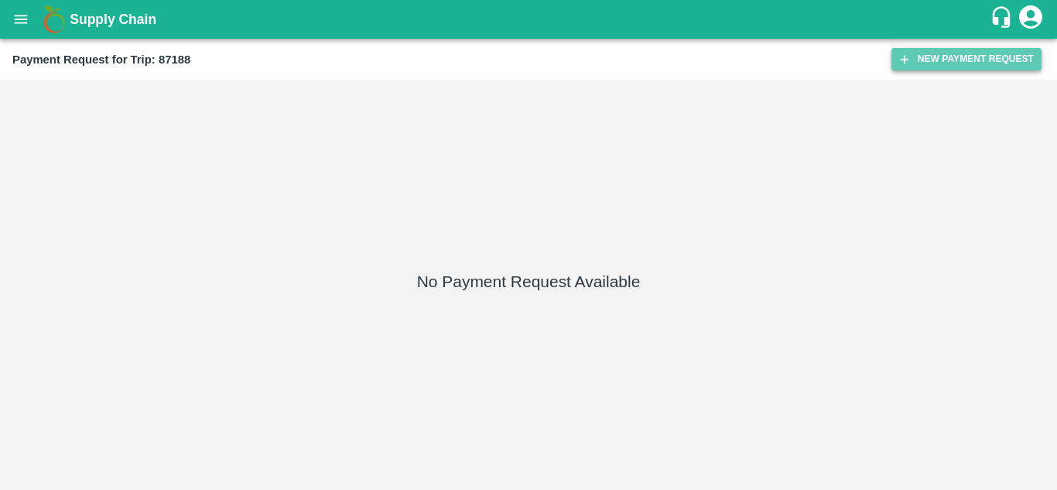
click at [970, 60] on button "New Payment Request" at bounding box center [967, 59] width 150 height 22
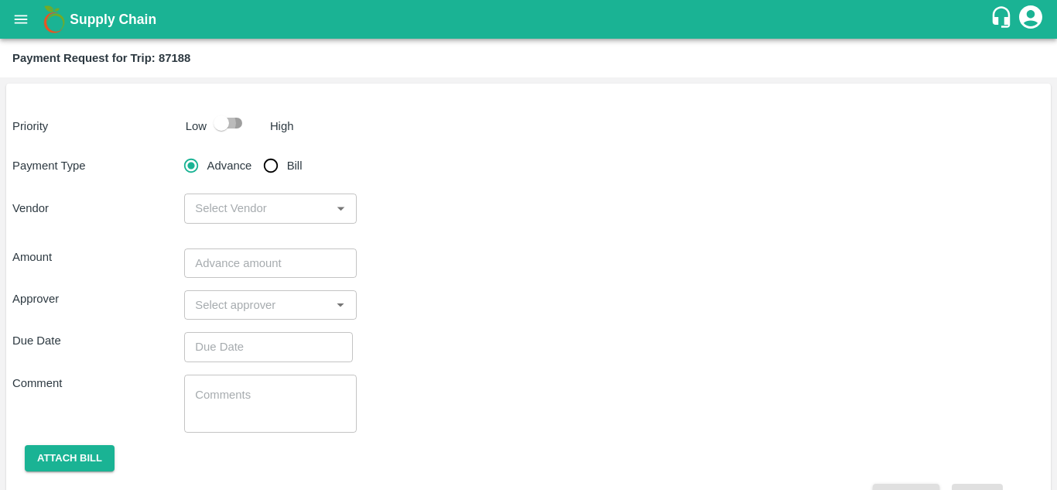
click at [228, 123] on input "checkbox" at bounding box center [221, 122] width 88 height 29
checkbox input "true"
click at [272, 163] on input "Bill" at bounding box center [270, 165] width 31 height 31
radio input "true"
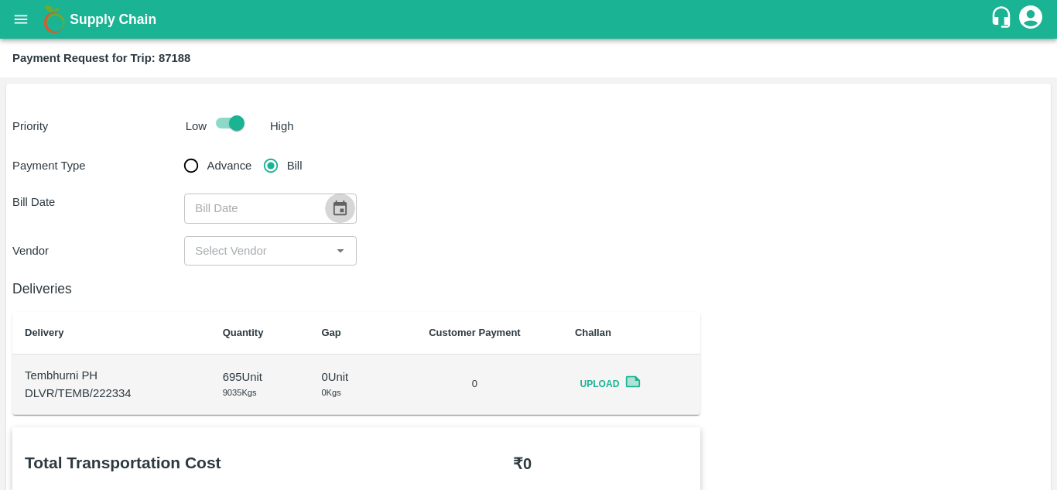
click at [335, 203] on icon "Choose date" at bounding box center [340, 207] width 13 height 15
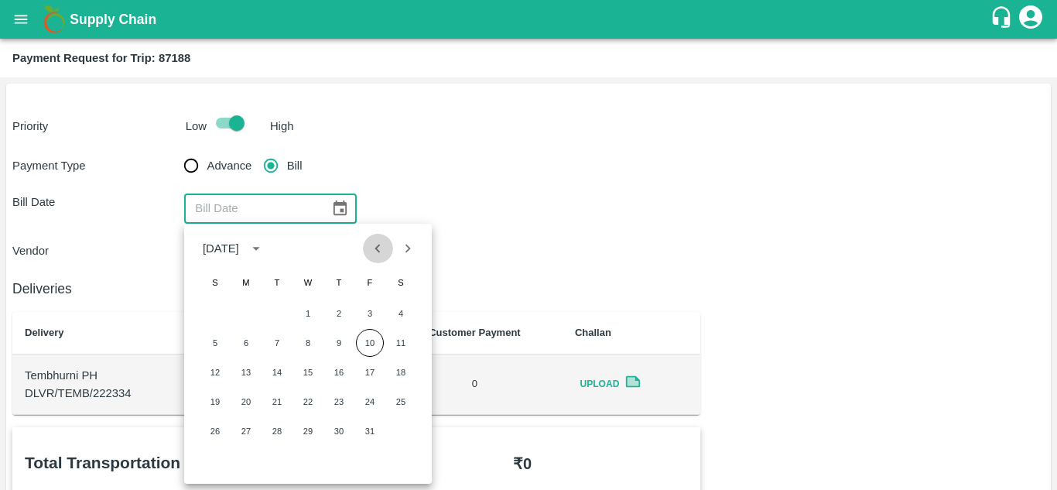
click at [375, 253] on icon "Previous month" at bounding box center [377, 248] width 17 height 17
click at [249, 306] on button "1" at bounding box center [246, 314] width 28 height 28
type input "[DATE]"
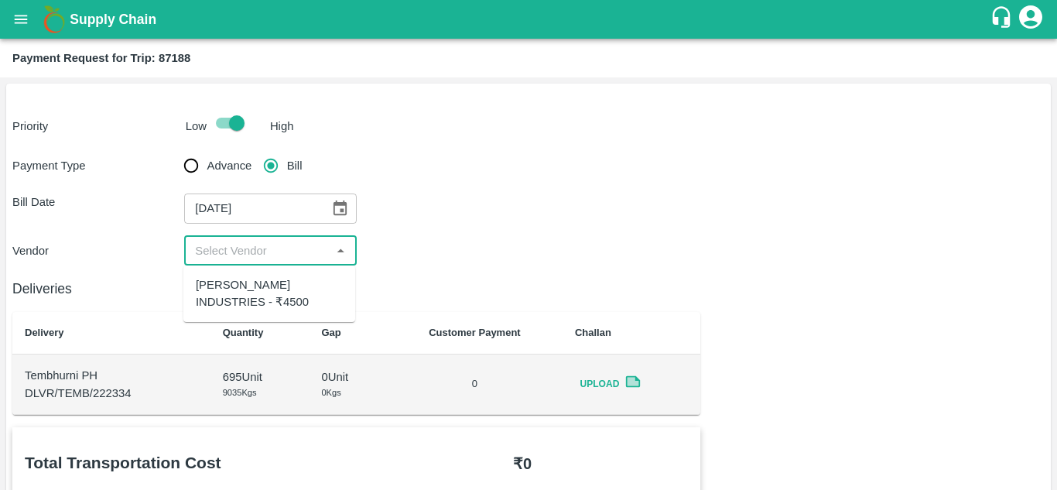
click at [274, 243] on input "input" at bounding box center [257, 251] width 137 height 20
click at [254, 306] on div "PANDURANG AGRO INDUSTRIES - ₹4500" at bounding box center [269, 293] width 147 height 35
type input "PANDURANG AGRO INDUSTRIES - ₹4500"
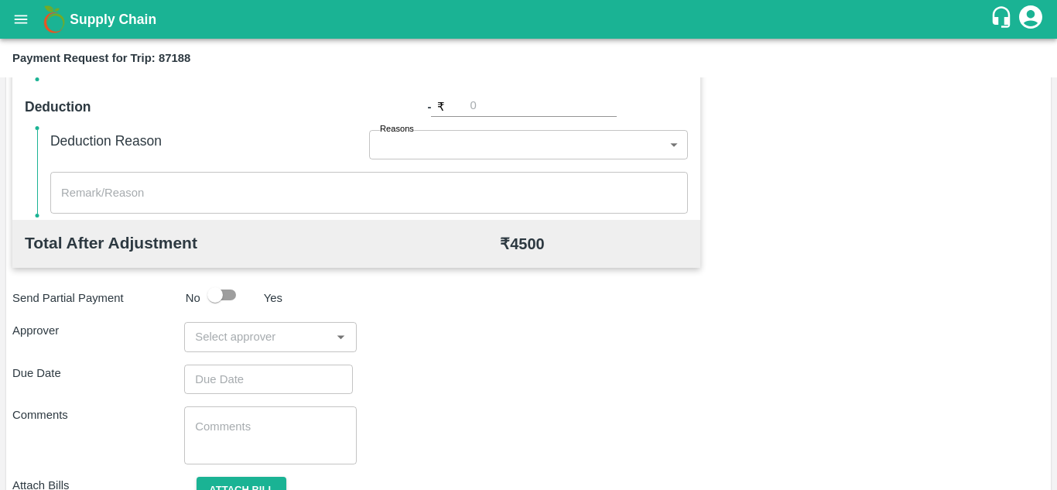
scroll to position [704, 0]
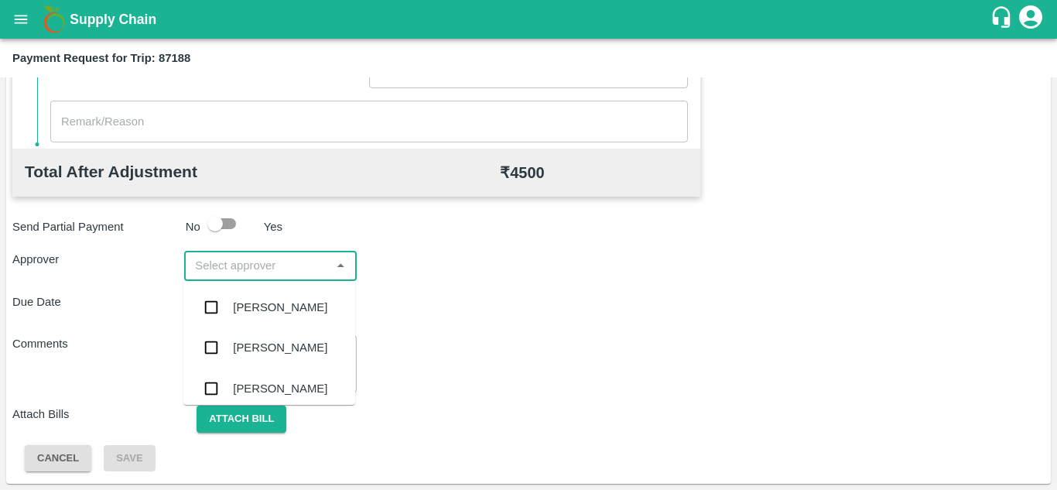
click at [222, 265] on input "input" at bounding box center [257, 265] width 137 height 20
type input "PRASAD"
click at [274, 296] on div "[PERSON_NAME]" at bounding box center [269, 307] width 172 height 40
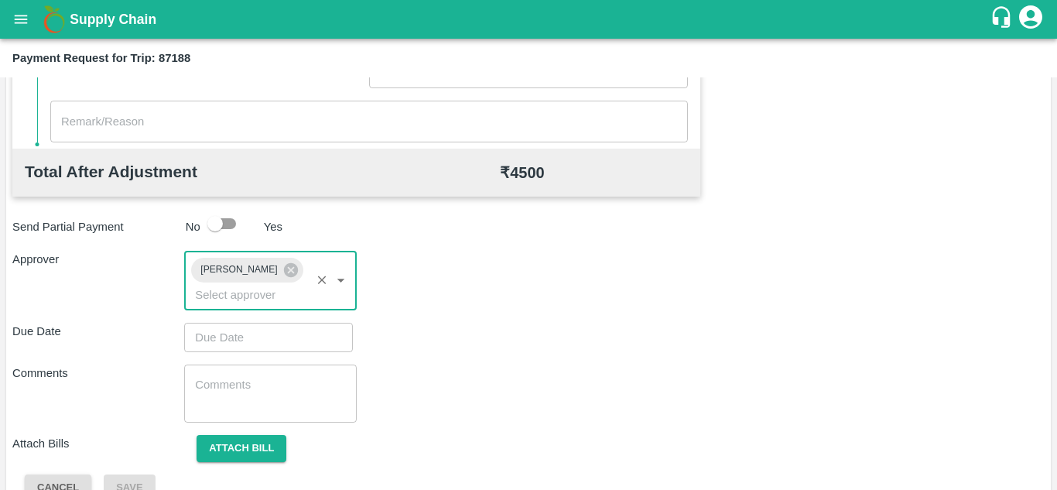
type input "DD/MM/YYYY hh:mm aa"
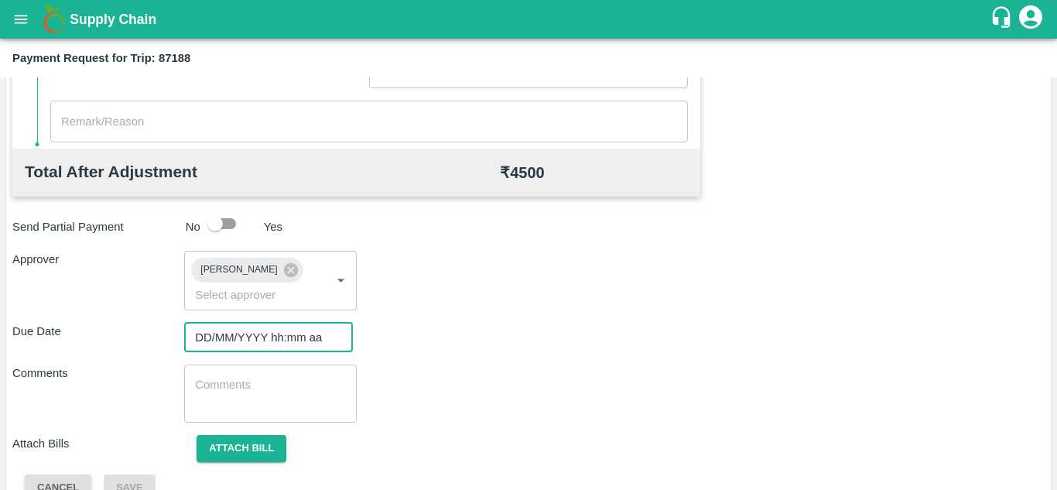
click at [208, 339] on input "DD/MM/YYYY hh:mm aa" at bounding box center [263, 337] width 158 height 29
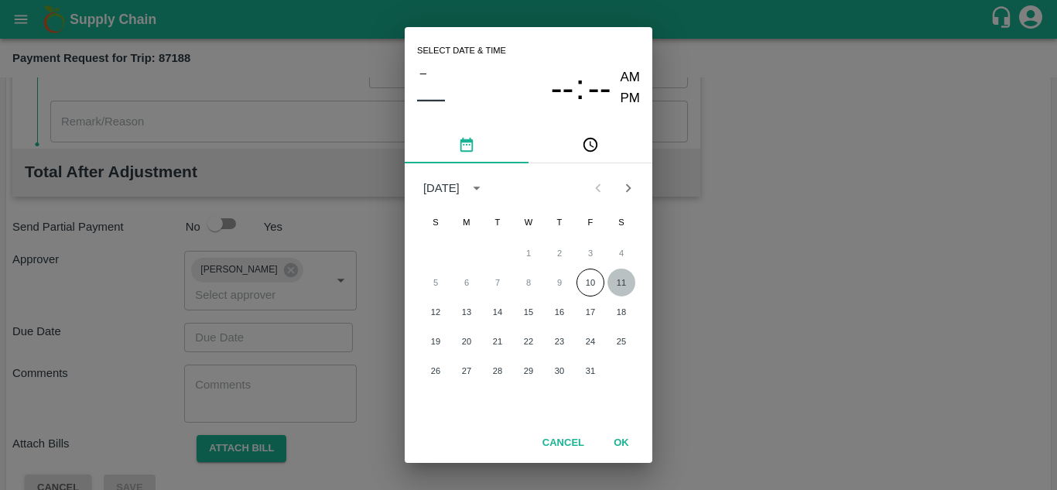
click at [622, 286] on button "11" at bounding box center [622, 283] width 28 height 28
type input "[DATE] 12:00 AM"
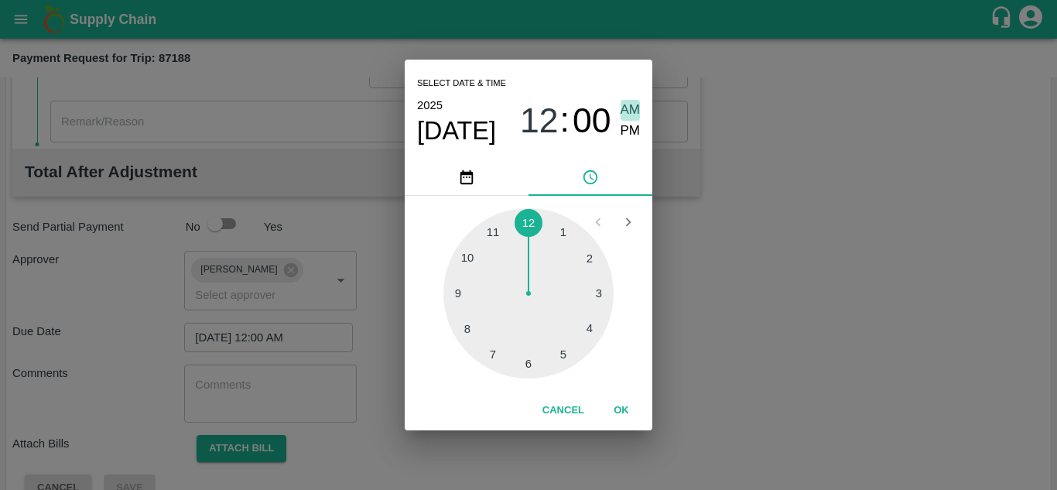
click at [630, 116] on span "AM" at bounding box center [631, 110] width 20 height 21
click at [621, 402] on button "OK" at bounding box center [622, 410] width 50 height 27
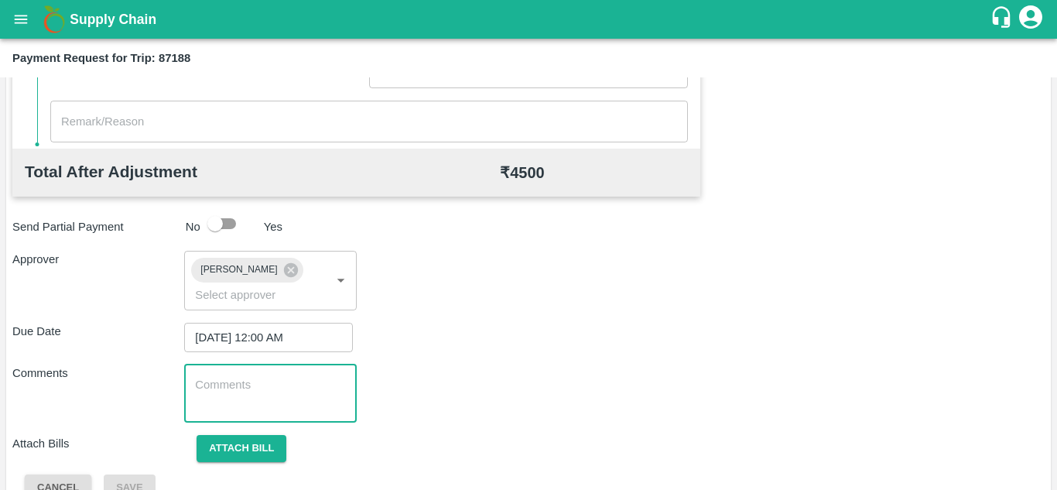
click at [248, 387] on textarea at bounding box center [270, 393] width 150 height 33
paste textarea "Transport Bill"
type textarea "Transport Bill"
click at [546, 321] on div "Total Transportation Cost ₹ 4500 Advance payment - ₹ Additional Charges(+) Inam…" at bounding box center [528, 112] width 1032 height 779
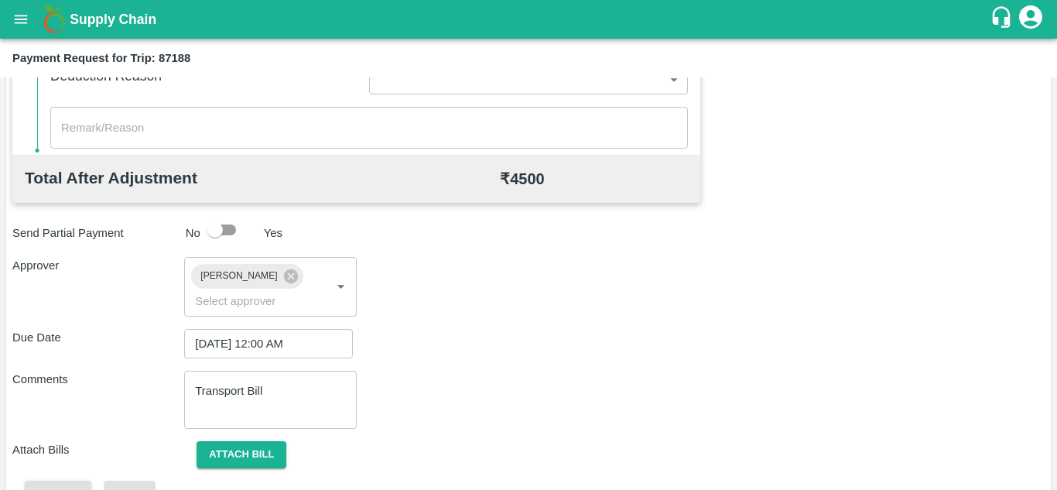
scroll to position [734, 0]
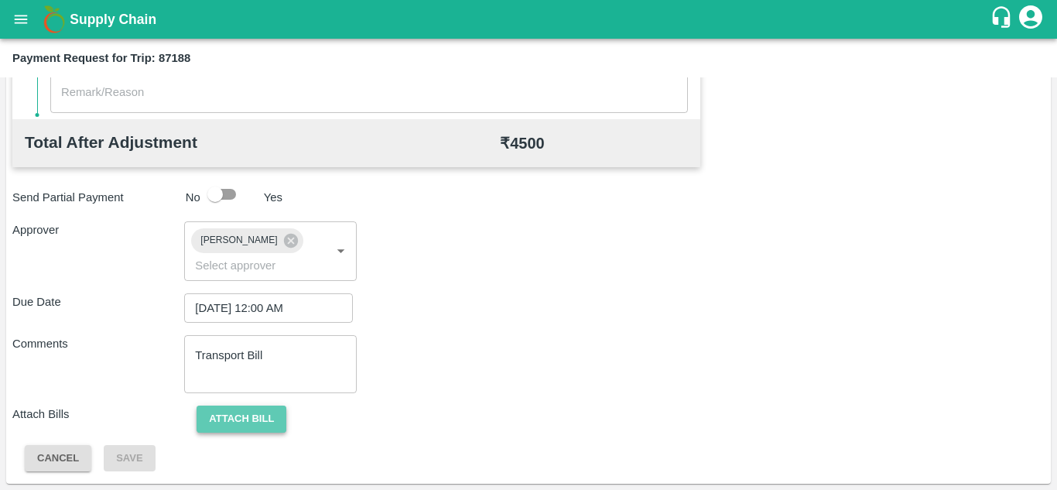
click at [227, 413] on button "Attach bill" at bounding box center [242, 419] width 90 height 27
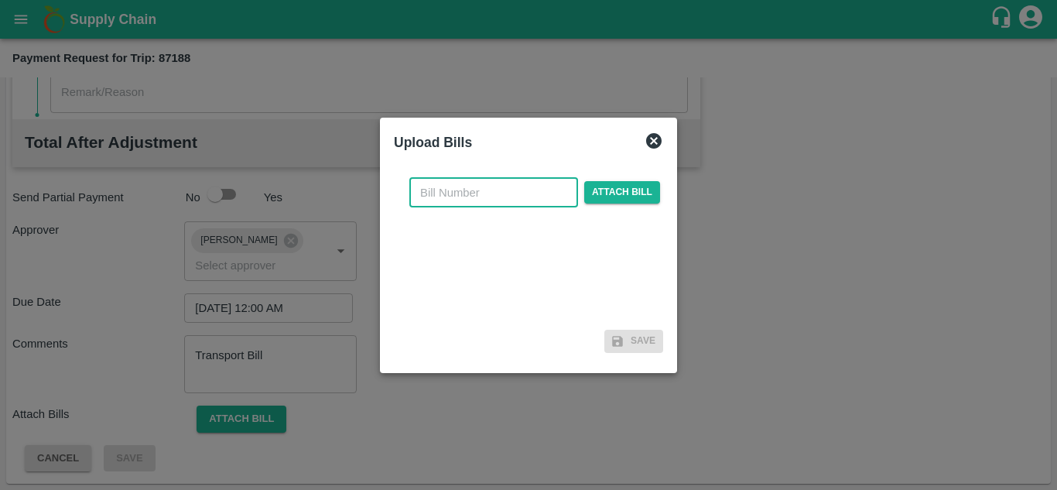
click at [442, 189] on input "text" at bounding box center [493, 192] width 169 height 29
type input "PA/TR/64"
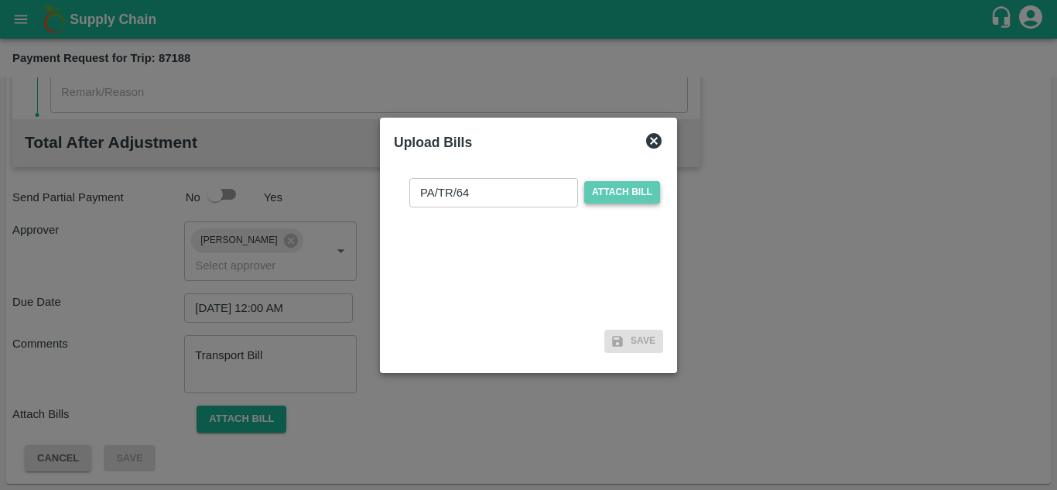
click at [624, 192] on span "Attach bill" at bounding box center [622, 192] width 76 height 22
click at [0, 0] on input "Attach bill" at bounding box center [0, 0] width 0 height 0
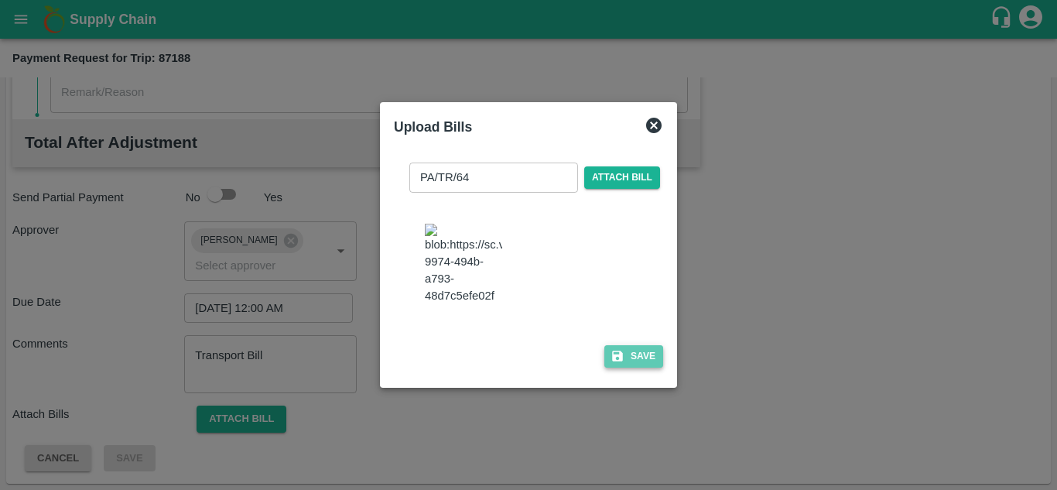
click at [645, 368] on button "Save" at bounding box center [633, 356] width 59 height 22
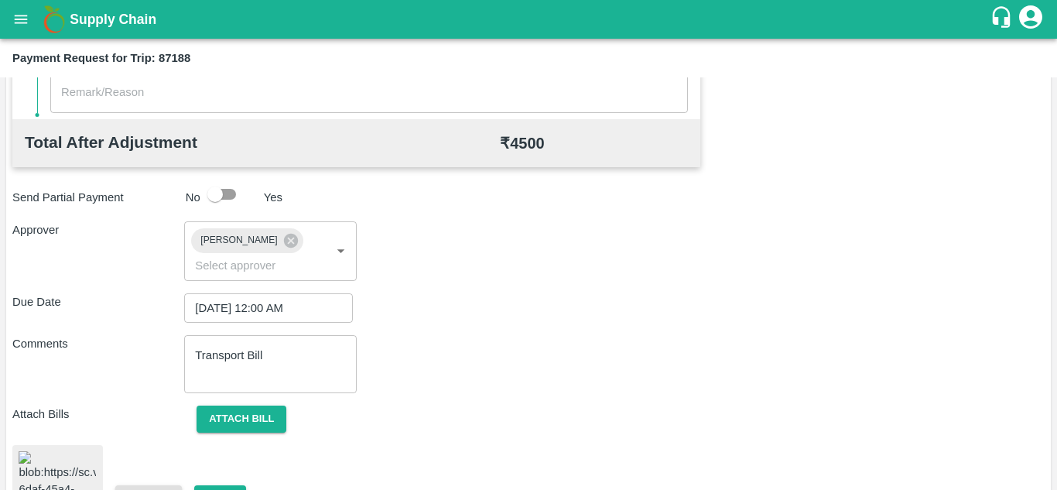
scroll to position [848, 0]
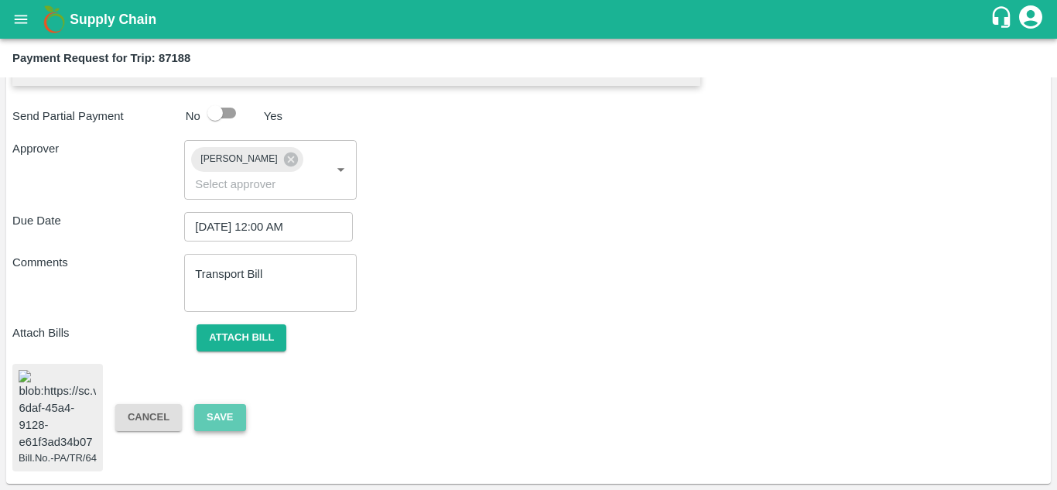
click at [221, 404] on button "Save" at bounding box center [219, 417] width 51 height 27
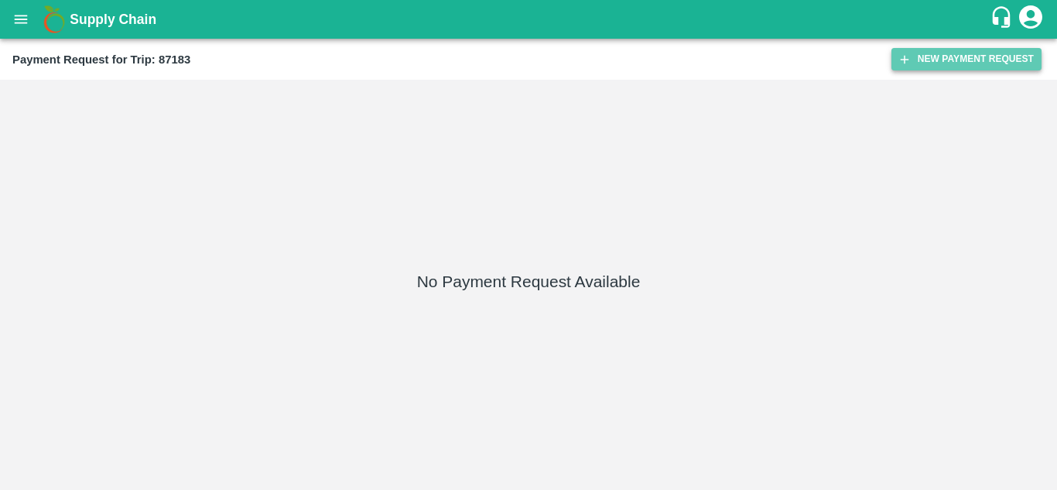
click at [963, 57] on button "New Payment Request" at bounding box center [967, 59] width 150 height 22
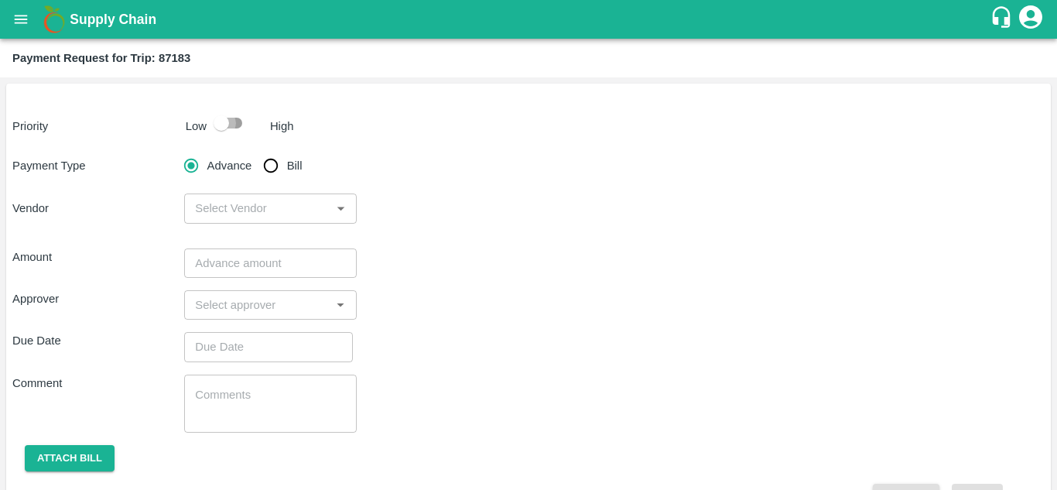
click at [241, 123] on input "checkbox" at bounding box center [221, 122] width 88 height 29
checkbox input "true"
click at [263, 158] on input "Bill" at bounding box center [270, 165] width 31 height 31
radio input "true"
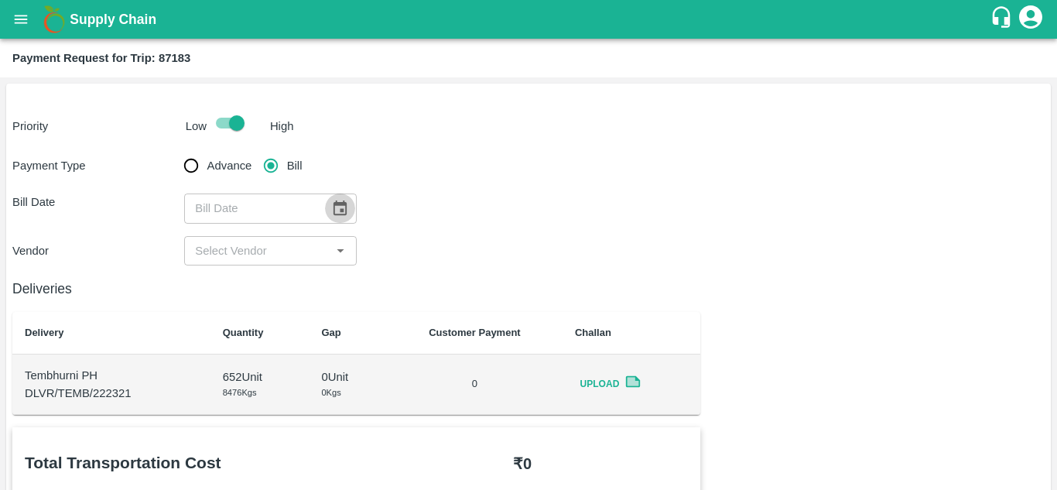
click at [339, 200] on icon "Choose date" at bounding box center [339, 208] width 17 height 17
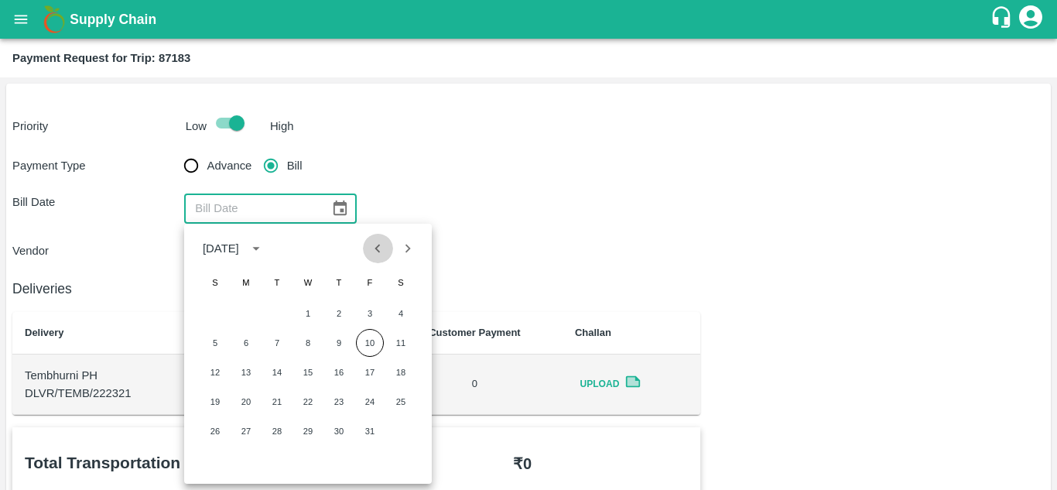
click at [368, 256] on button "Previous month" at bounding box center [377, 248] width 29 height 29
click at [243, 314] on button "1" at bounding box center [246, 314] width 28 height 28
type input "01/09/2025"
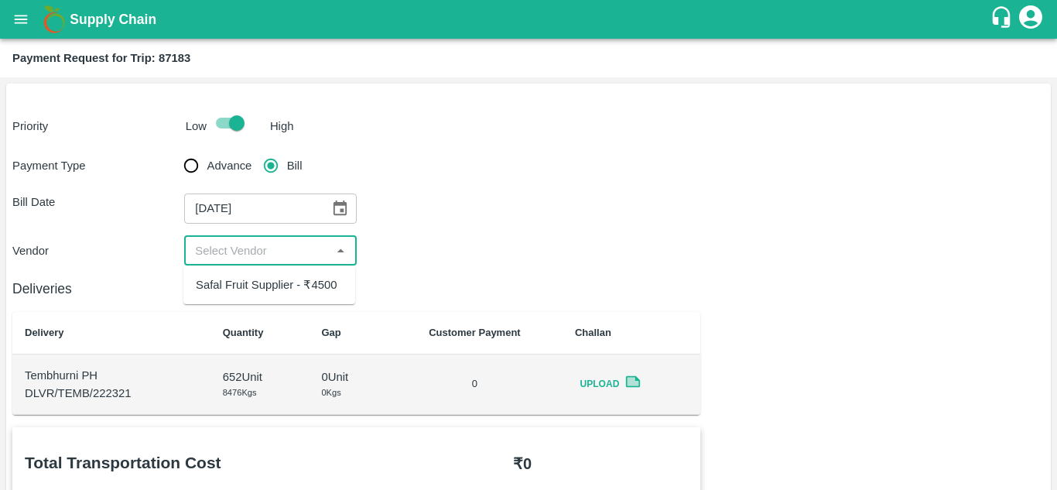
drag, startPoint x: 264, startPoint y: 250, endPoint x: 254, endPoint y: 294, distance: 45.2
click at [254, 294] on body "Supply Chain Payment Request for Trip: 87183 Priority Low High Payment Type Adv…" at bounding box center [528, 245] width 1057 height 490
click at [254, 294] on div "Safal Fruit Supplier - ₹4500" at bounding box center [269, 285] width 172 height 26
type input "Safal Fruit Supplier - ₹4500"
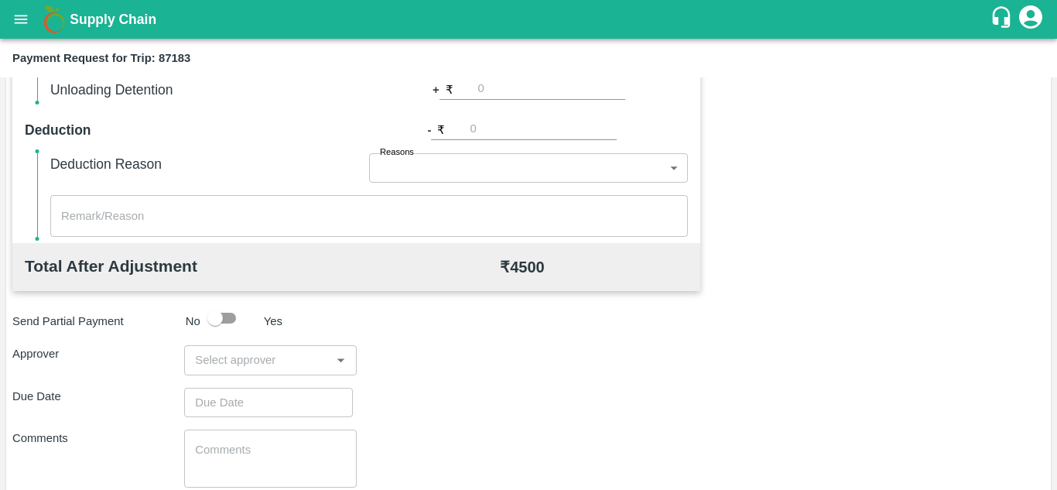
scroll to position [611, 0]
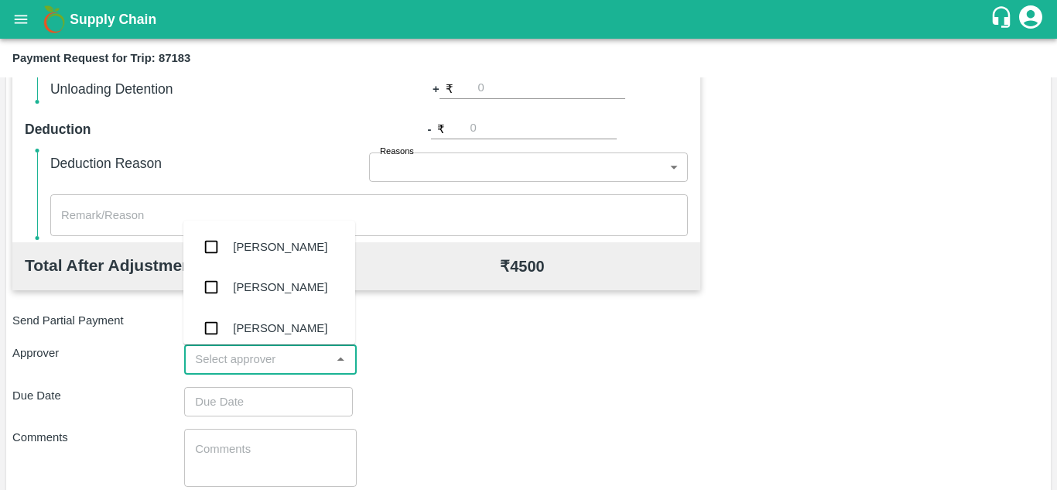
click at [235, 369] on input "input" at bounding box center [257, 359] width 137 height 20
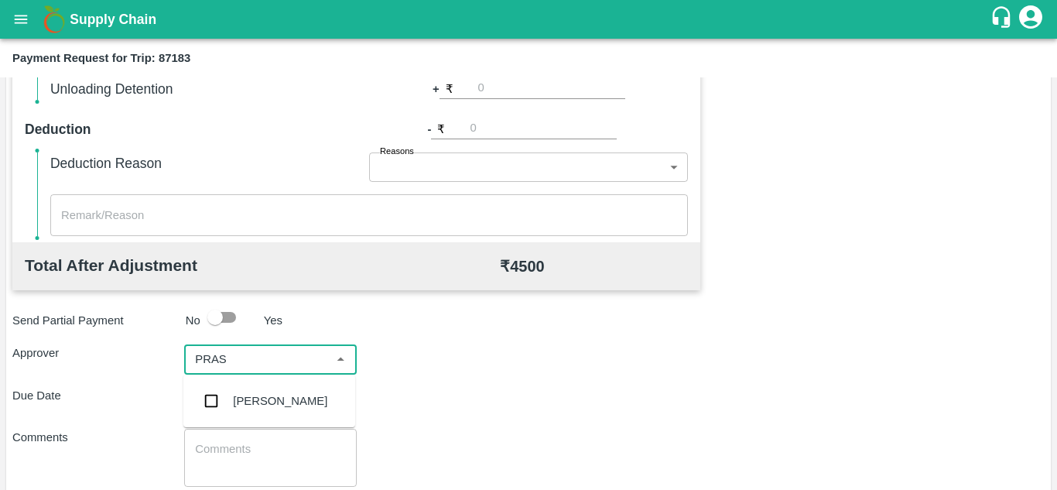
type input "PRASA"
click at [269, 398] on div "[PERSON_NAME]" at bounding box center [280, 400] width 94 height 17
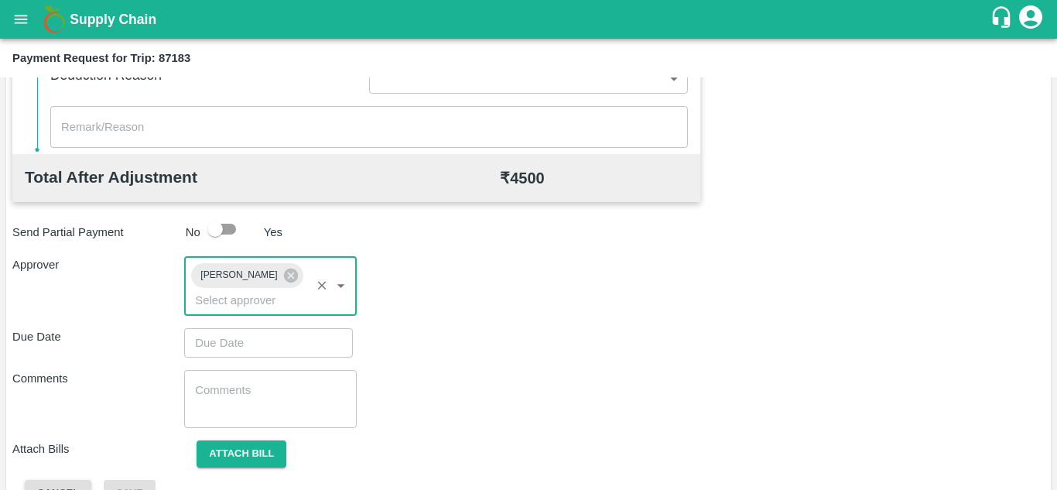
scroll to position [734, 0]
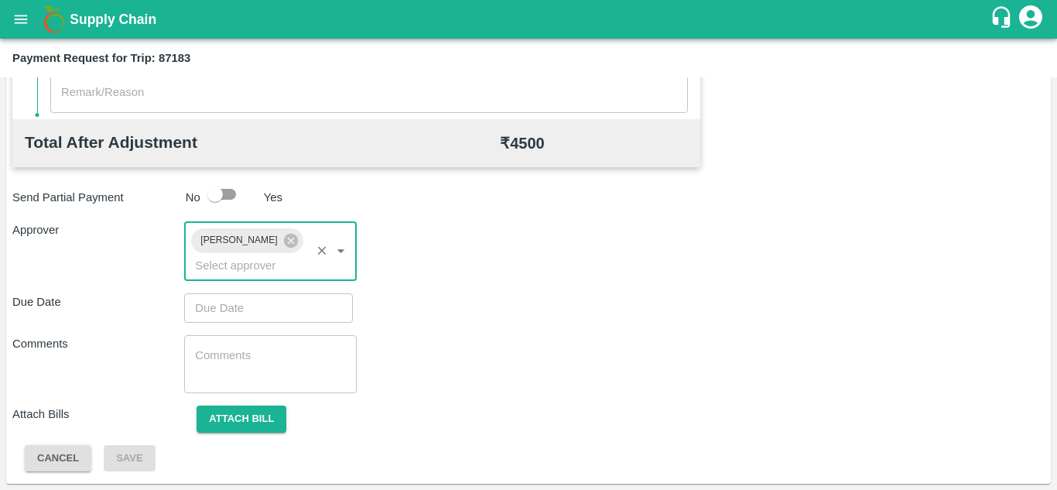
type input "DD/MM/YYYY hh:mm aa"
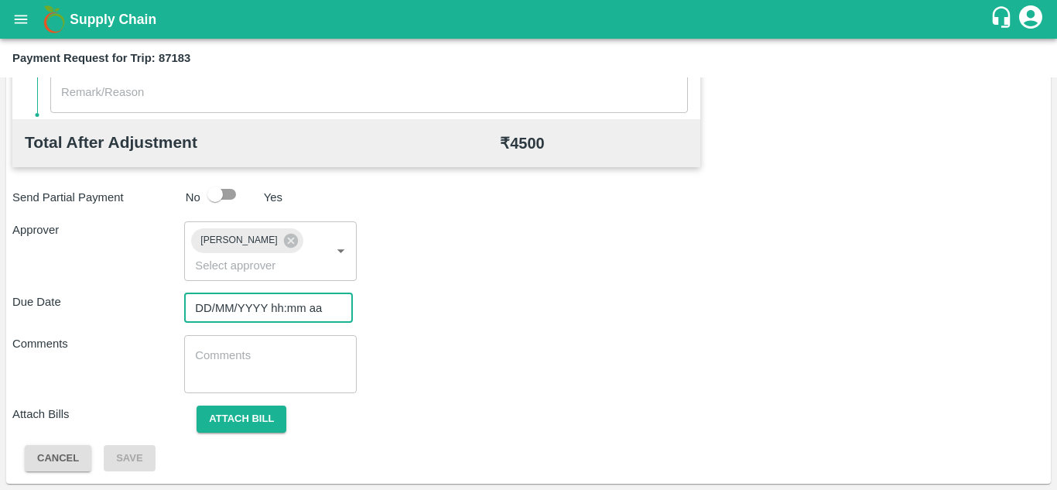
click at [257, 312] on input "DD/MM/YYYY hh:mm aa" at bounding box center [263, 307] width 158 height 29
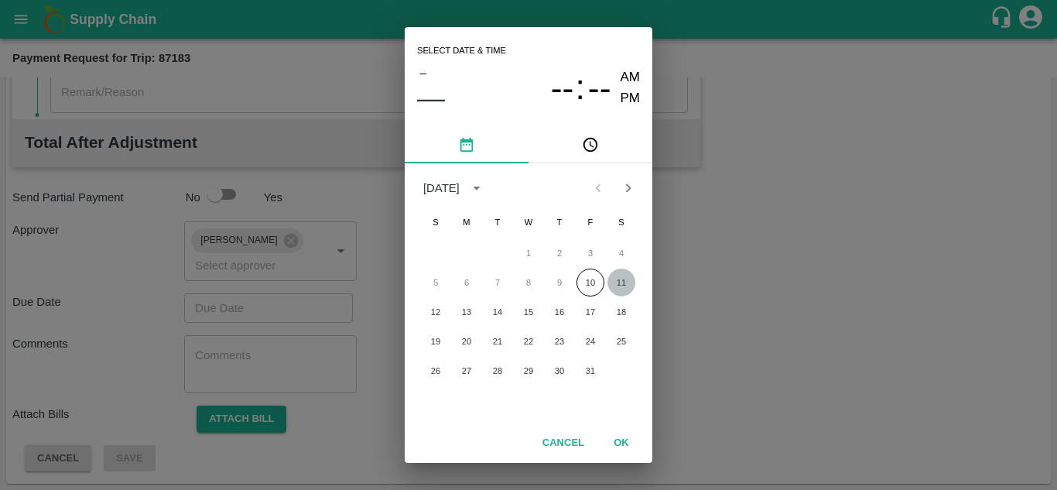
click at [612, 280] on button "11" at bounding box center [622, 283] width 28 height 28
type input "[DATE] 12:00 AM"
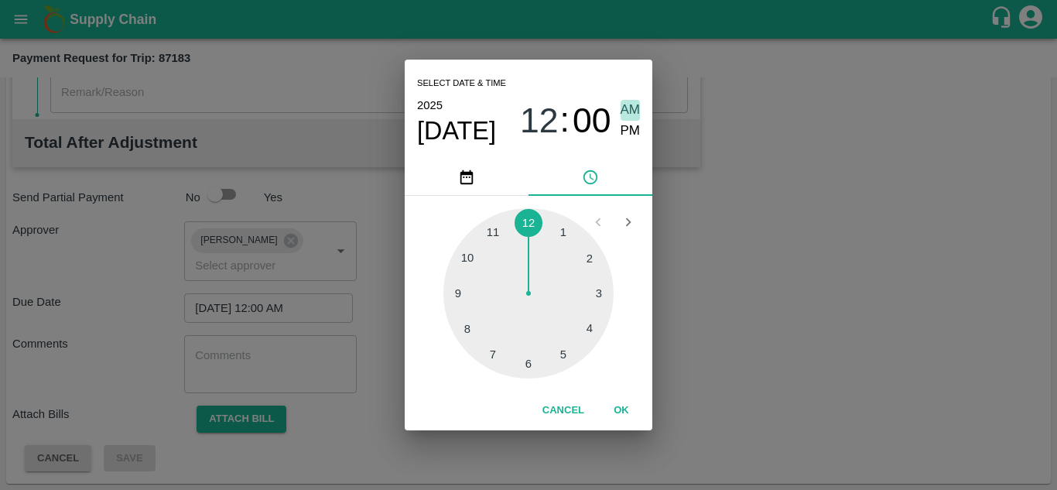
click at [628, 108] on span "AM" at bounding box center [631, 110] width 20 height 21
click at [625, 413] on button "OK" at bounding box center [622, 410] width 50 height 27
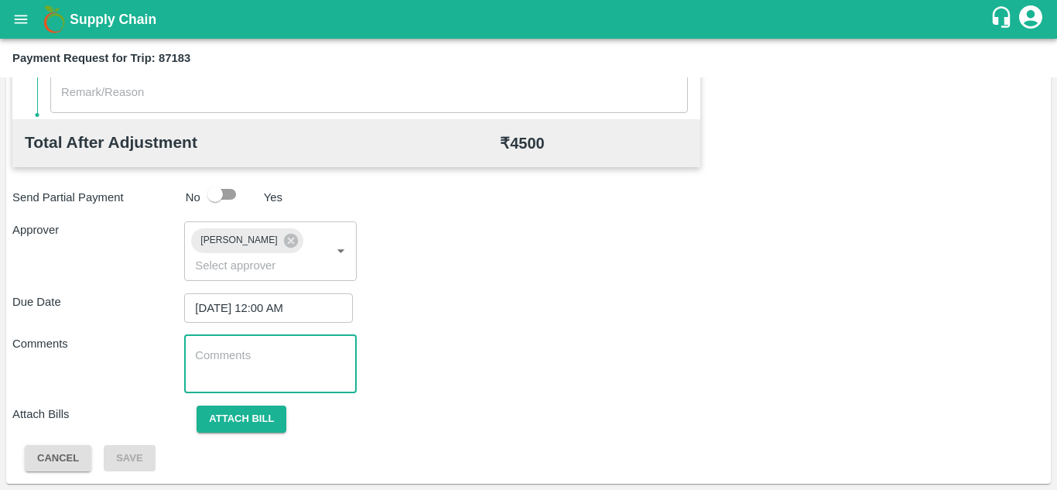
click at [237, 348] on textarea at bounding box center [270, 364] width 150 height 33
paste textarea "Transport Bill"
type textarea "Transport Bill"
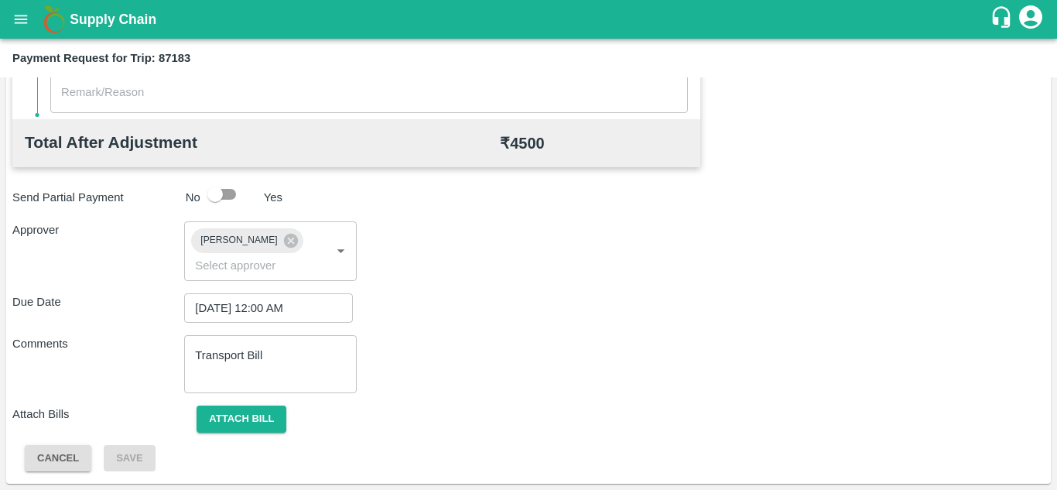
click at [485, 354] on div "Comments Transport Bill x ​" at bounding box center [528, 364] width 1032 height 58
click at [229, 420] on button "Attach bill" at bounding box center [242, 419] width 90 height 27
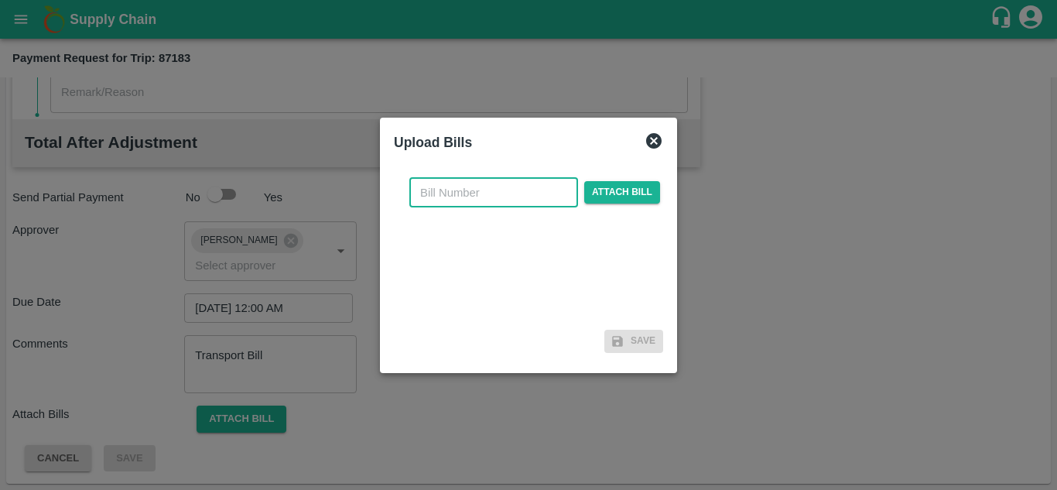
click at [433, 196] on input "text" at bounding box center [493, 192] width 169 height 29
type input "SAFAL-552"
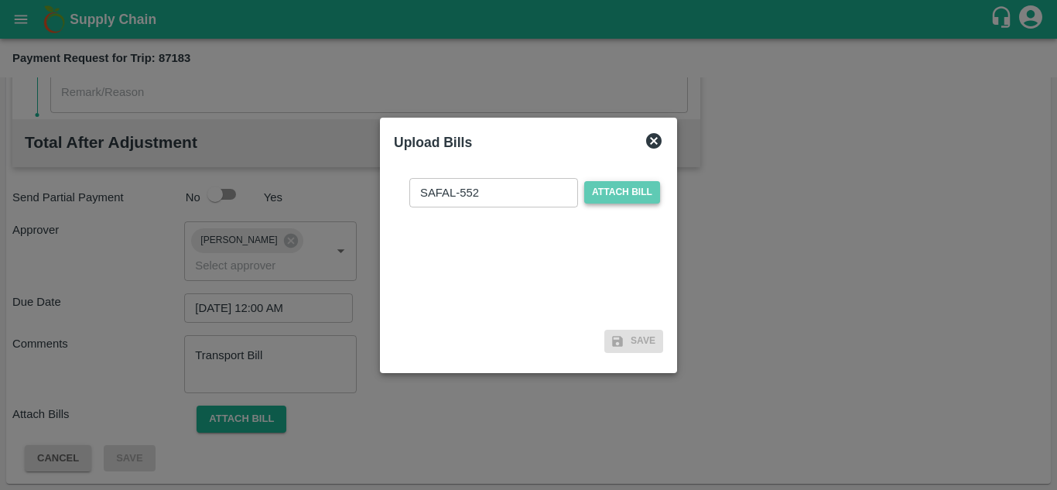
click at [625, 184] on span "Attach bill" at bounding box center [622, 192] width 76 height 22
click at [0, 0] on input "Attach bill" at bounding box center [0, 0] width 0 height 0
click at [620, 197] on span "Attach bill" at bounding box center [622, 192] width 76 height 22
click at [0, 0] on input "Attach bill" at bounding box center [0, 0] width 0 height 0
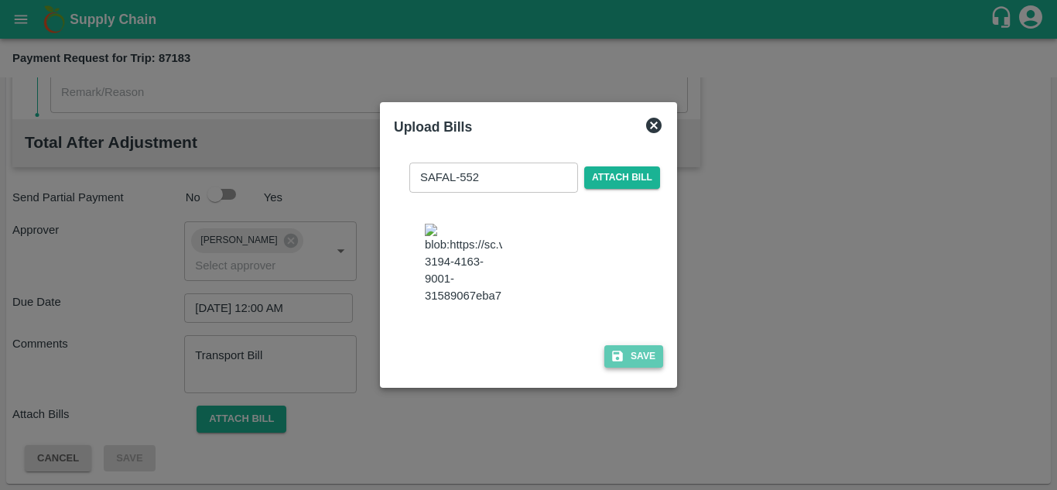
click at [635, 368] on button "Save" at bounding box center [633, 356] width 59 height 22
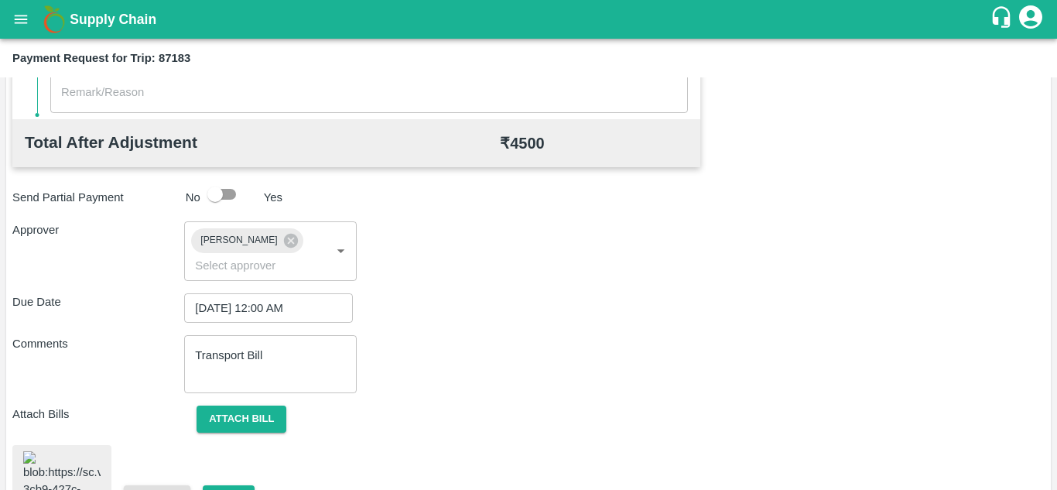
scroll to position [837, 0]
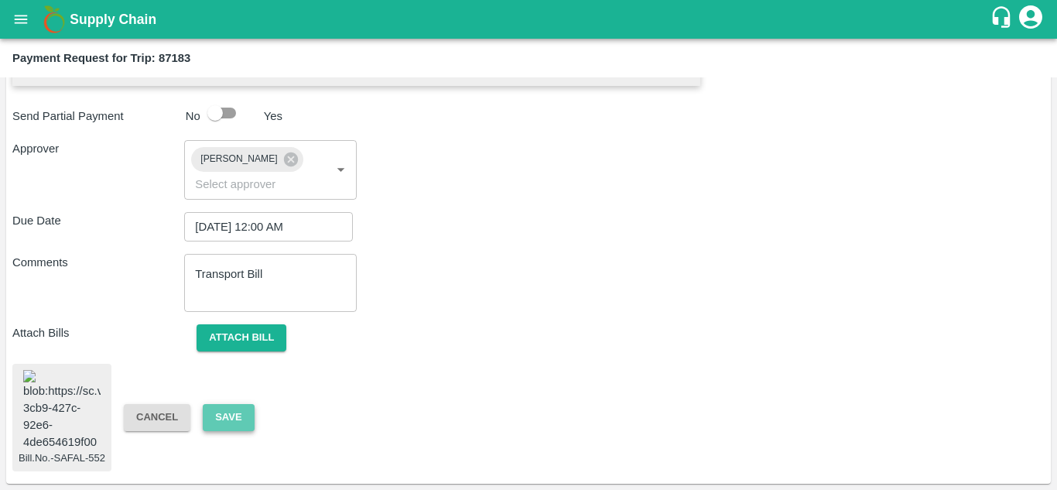
click at [227, 405] on button "Save" at bounding box center [228, 417] width 51 height 27
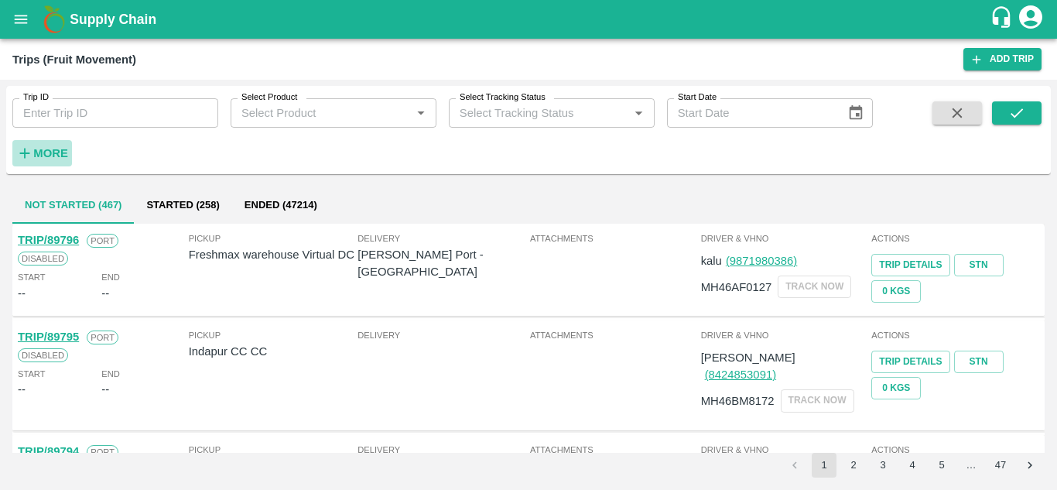
click at [53, 147] on strong "More" at bounding box center [50, 153] width 35 height 12
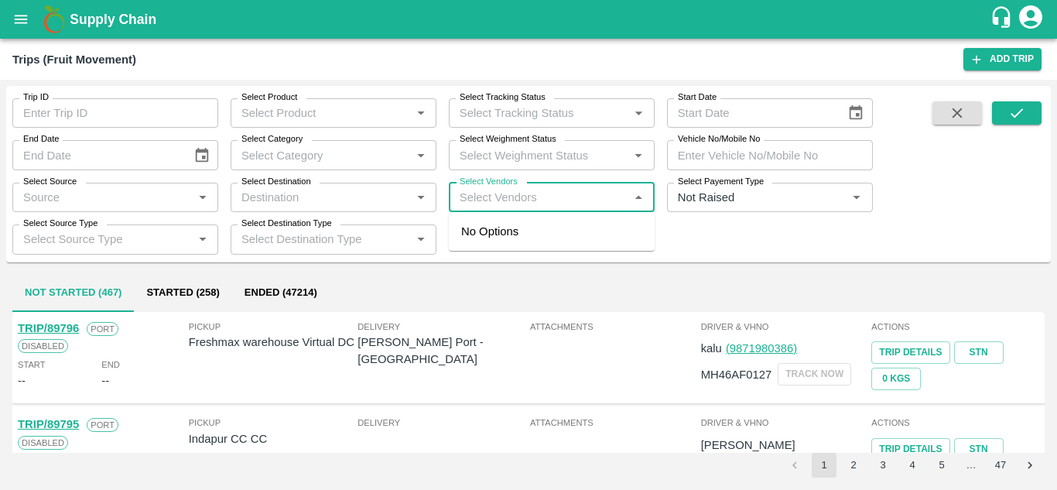
click at [484, 197] on input "Select Vendors" at bounding box center [539, 197] width 171 height 20
type input "[PERSON_NAME]"
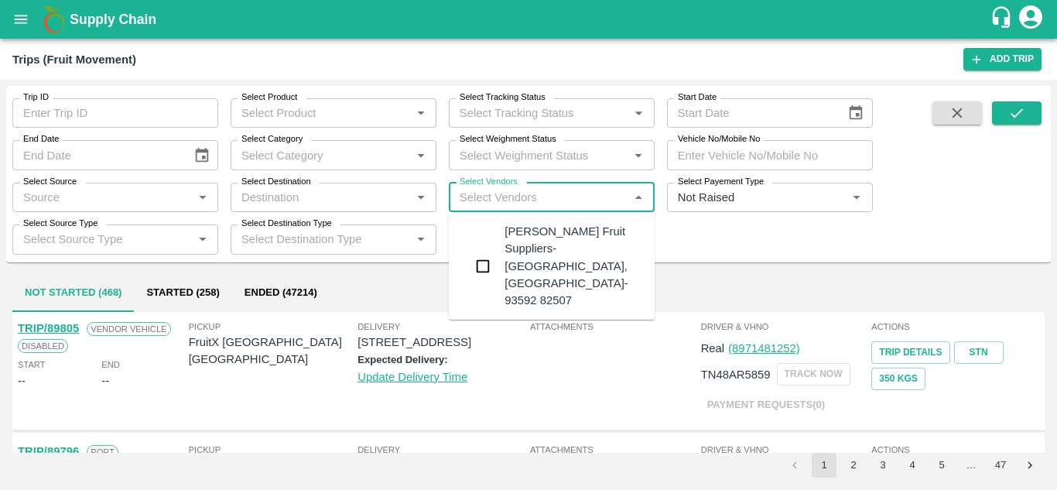
click at [572, 237] on div "[PERSON_NAME] Fruit Suppliers-[GEOGRAPHIC_DATA], [GEOGRAPHIC_DATA]- 93592 82507" at bounding box center [574, 266] width 138 height 86
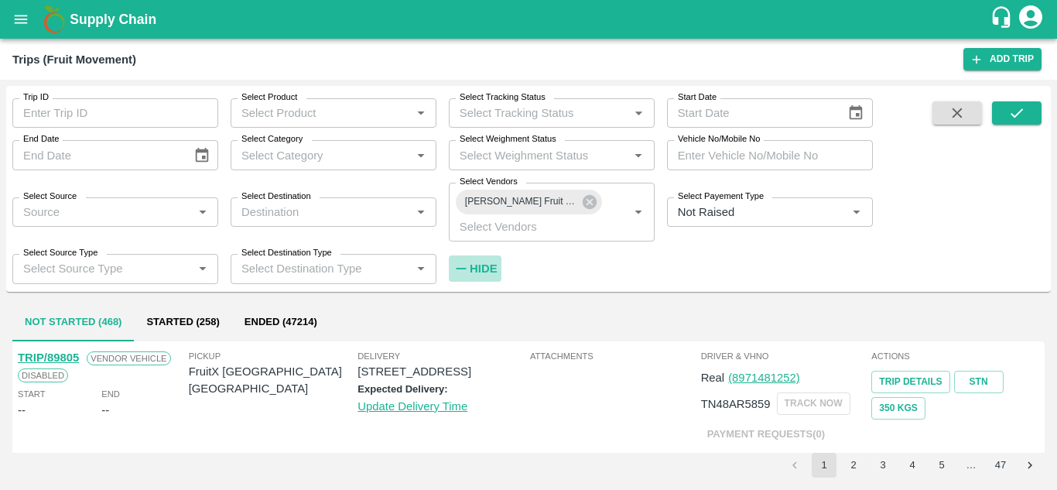
click at [486, 269] on strong "Hide" at bounding box center [483, 268] width 27 height 12
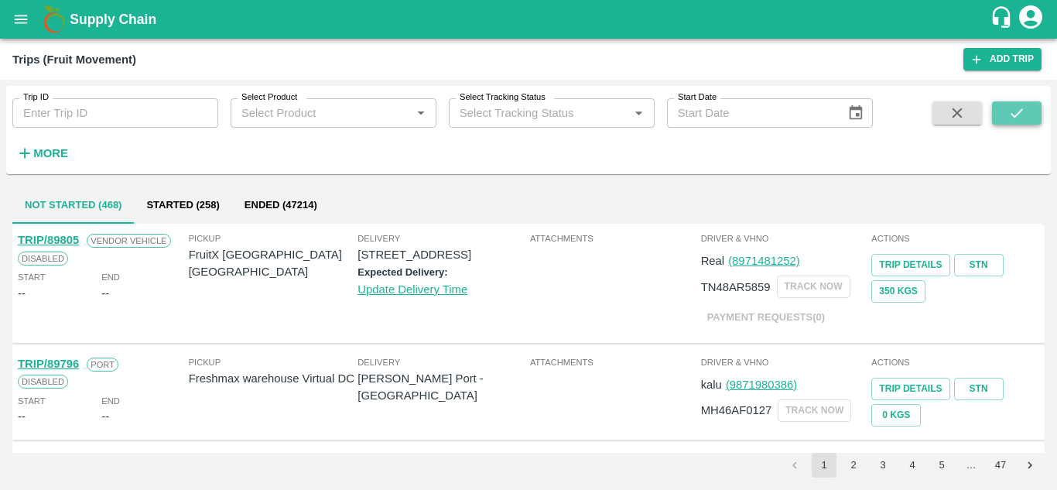
click at [1003, 108] on button "submit" at bounding box center [1017, 112] width 50 height 23
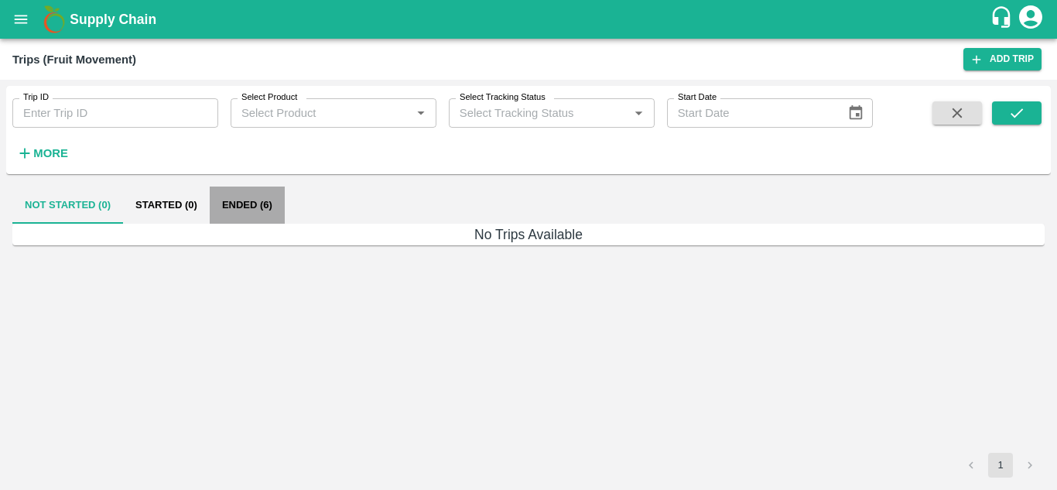
click at [219, 204] on button "Ended (6)" at bounding box center [247, 205] width 75 height 37
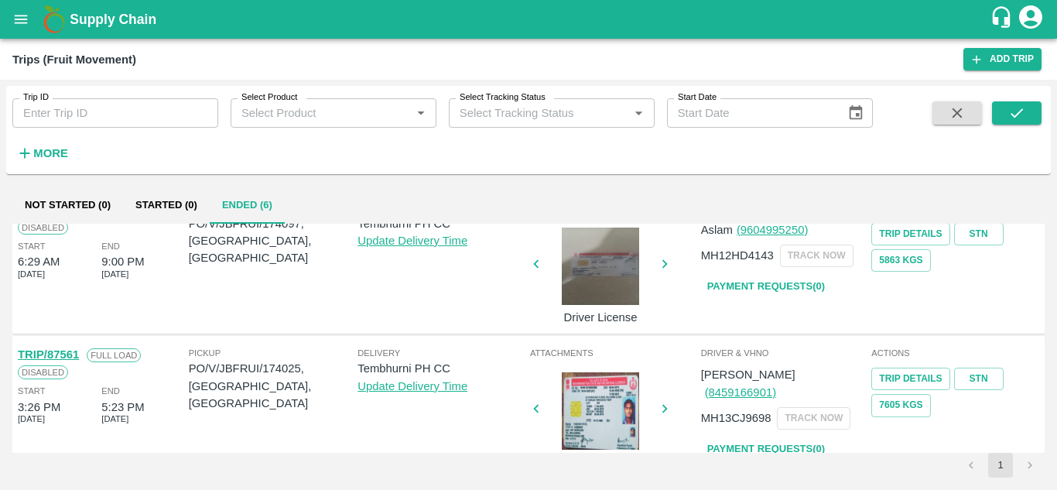
scroll to position [615, 0]
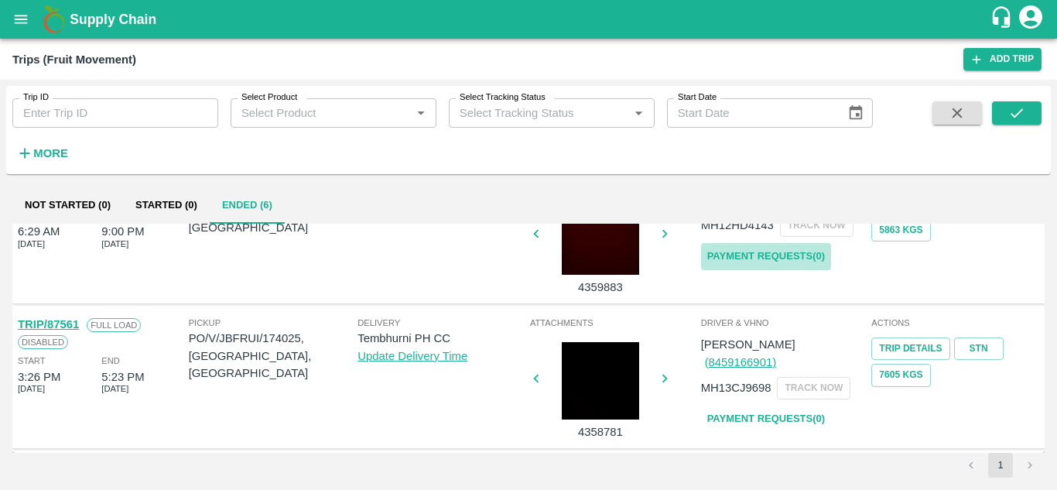
click at [814, 253] on link "Payment Requests( 0 )" at bounding box center [766, 256] width 130 height 27
click at [1029, 108] on button "submit" at bounding box center [1017, 112] width 50 height 23
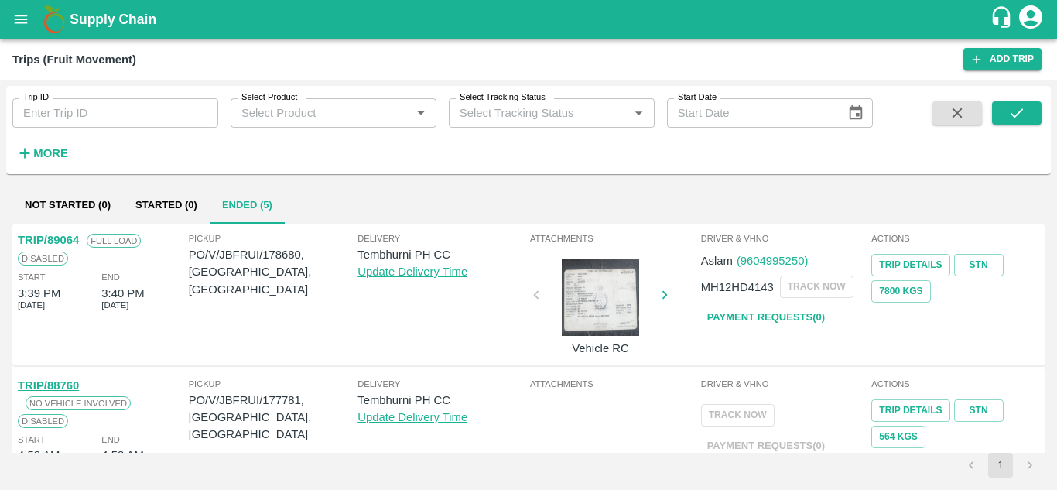
scroll to position [469, 0]
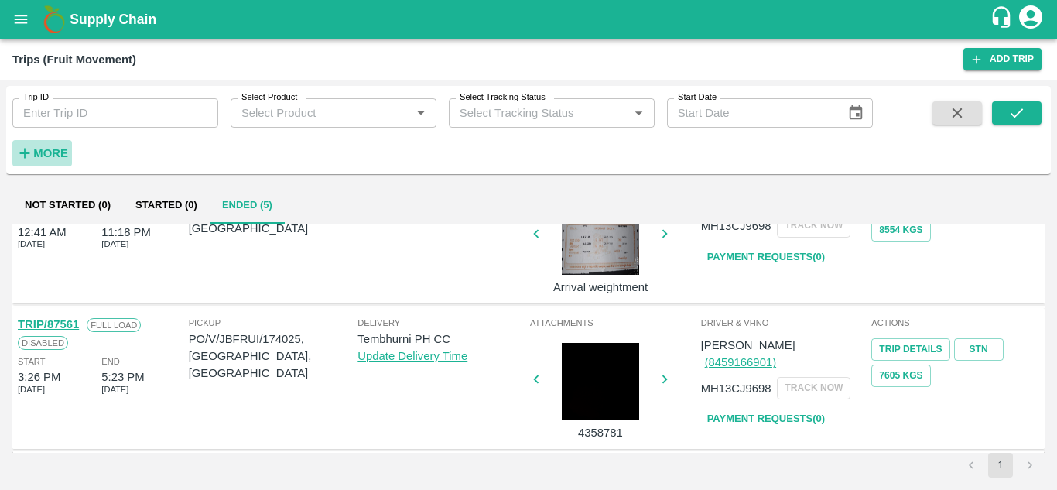
click at [53, 159] on strong "More" at bounding box center [50, 153] width 35 height 12
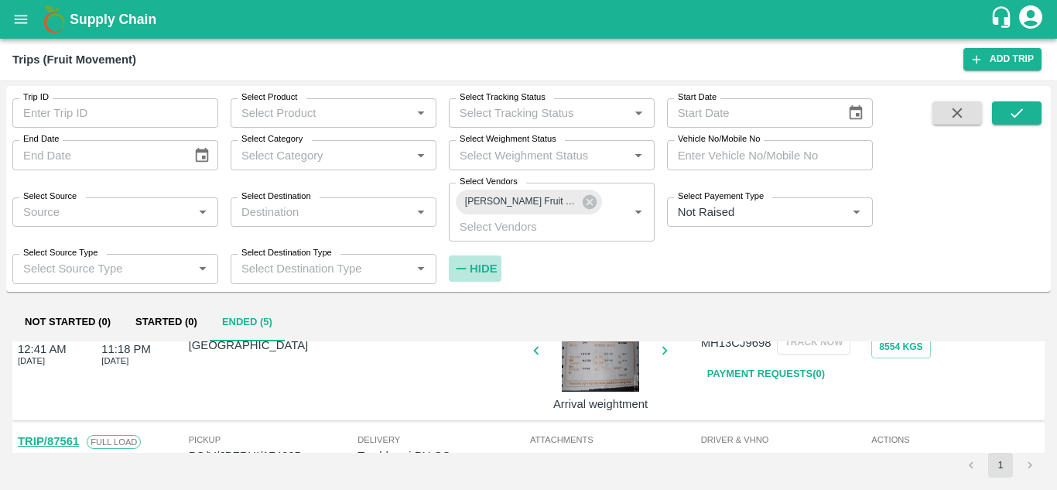
click at [481, 266] on strong "Hide" at bounding box center [483, 268] width 27 height 12
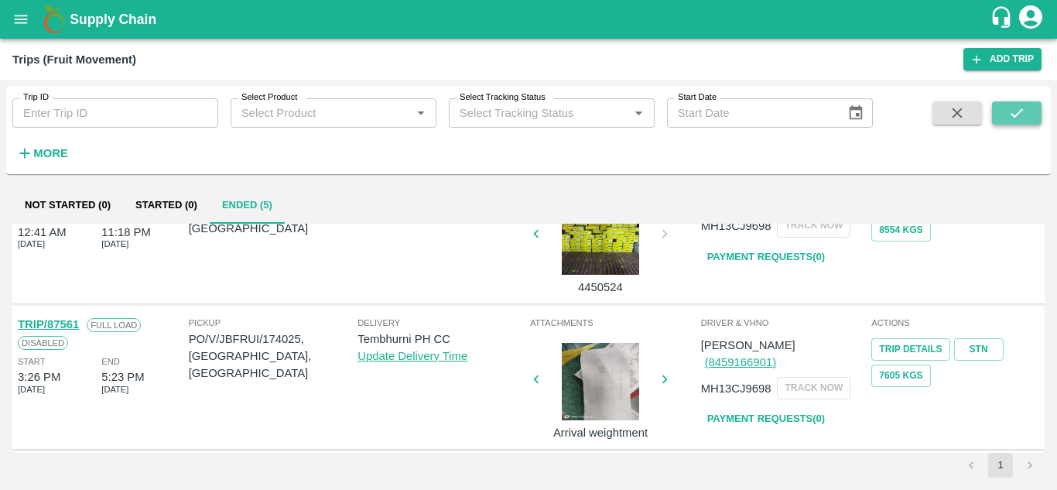
click at [1023, 113] on icon "submit" at bounding box center [1016, 112] width 17 height 17
click at [788, 406] on link "Payment Requests( 0 )" at bounding box center [766, 419] width 130 height 27
click at [1037, 121] on button "submit" at bounding box center [1017, 112] width 50 height 23
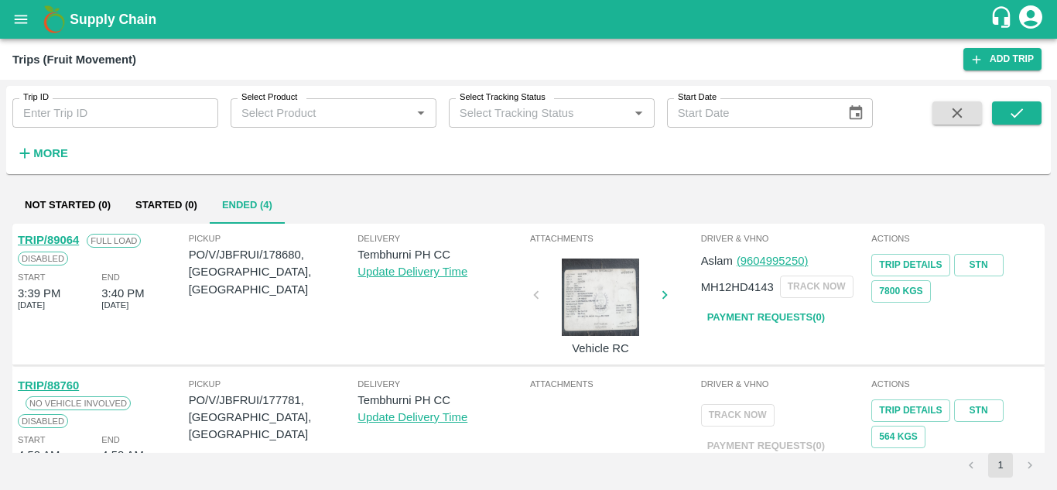
scroll to position [324, 0]
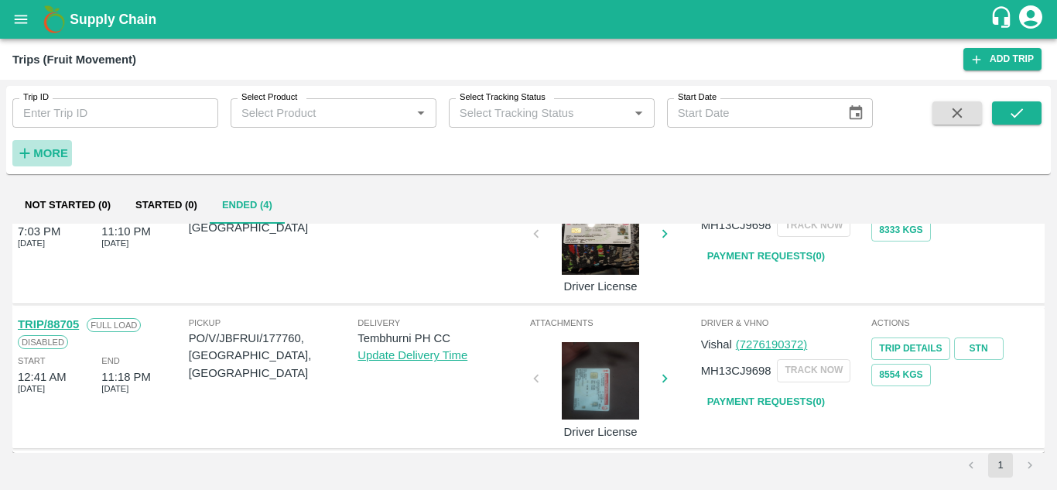
click at [60, 146] on h6 "More" at bounding box center [50, 153] width 35 height 20
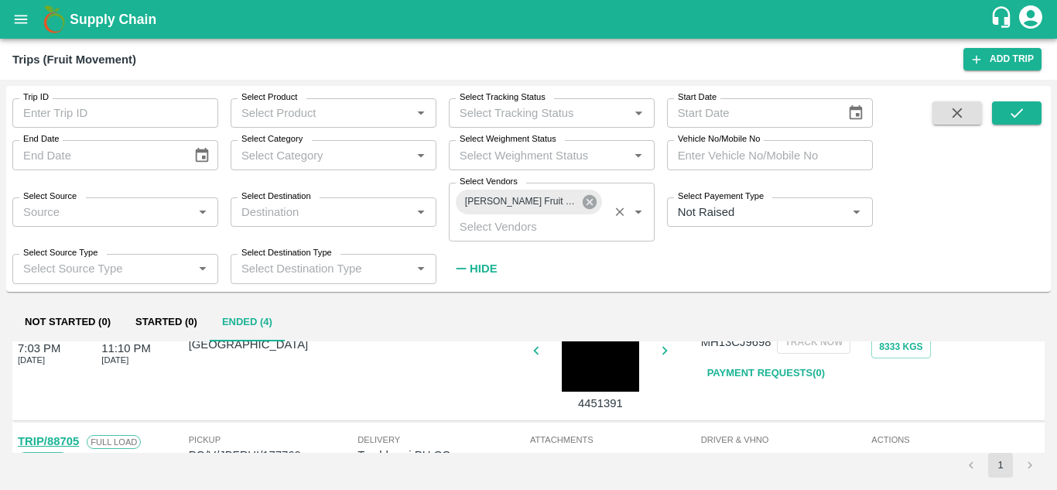
click at [589, 201] on icon at bounding box center [589, 201] width 17 height 17
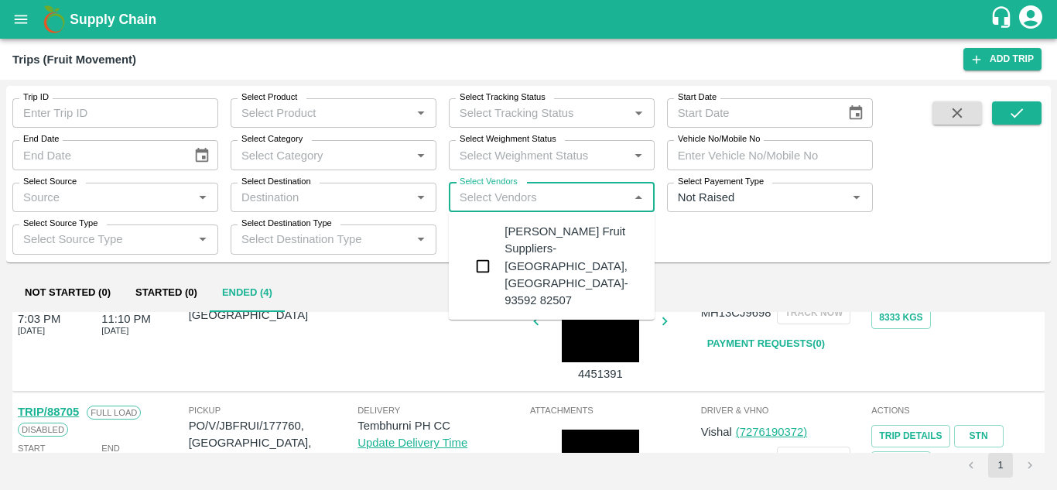
click at [477, 198] on input "Select Vendors" at bounding box center [539, 197] width 171 height 20
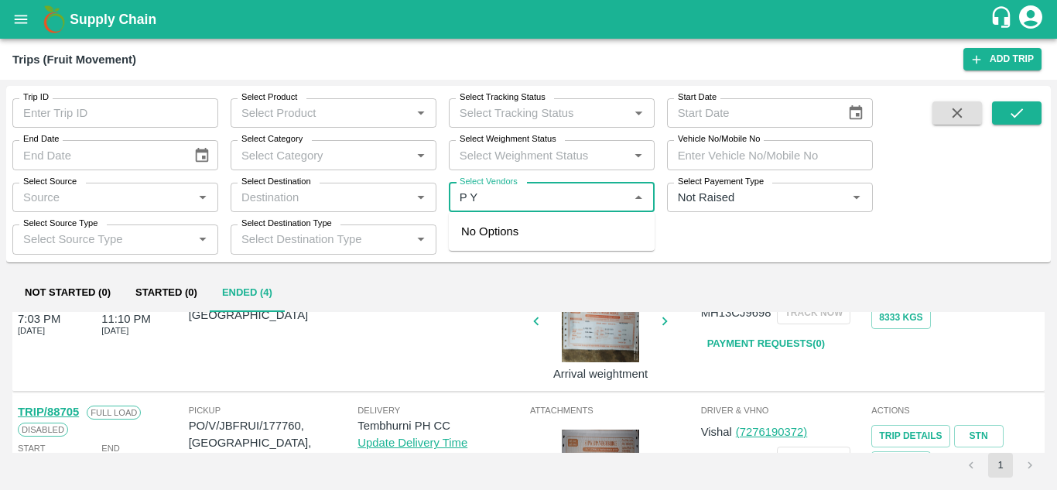
type input "P Y"
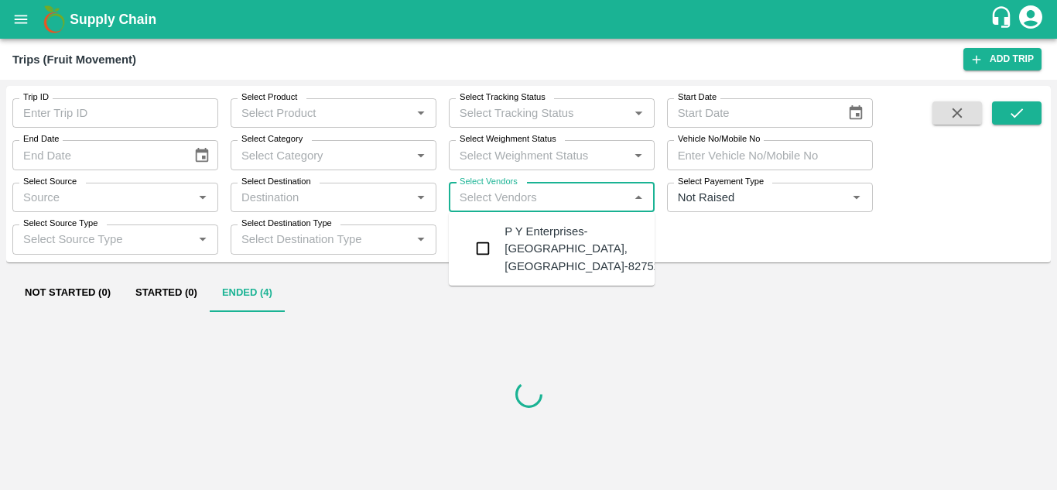
click at [540, 227] on div "P Y Enterprises-Kandar, Solapur-8275274400" at bounding box center [598, 249] width 187 height 52
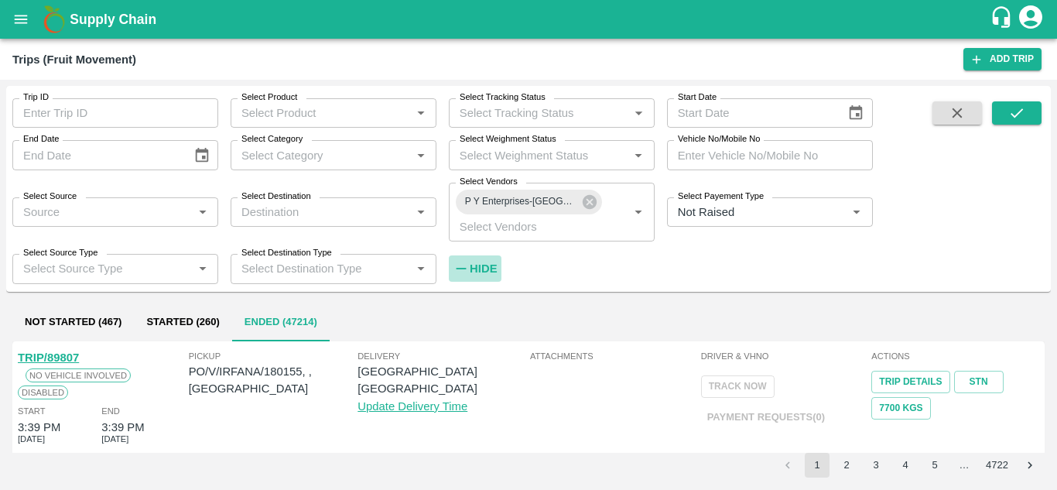
click at [482, 265] on strong "Hide" at bounding box center [483, 268] width 27 height 12
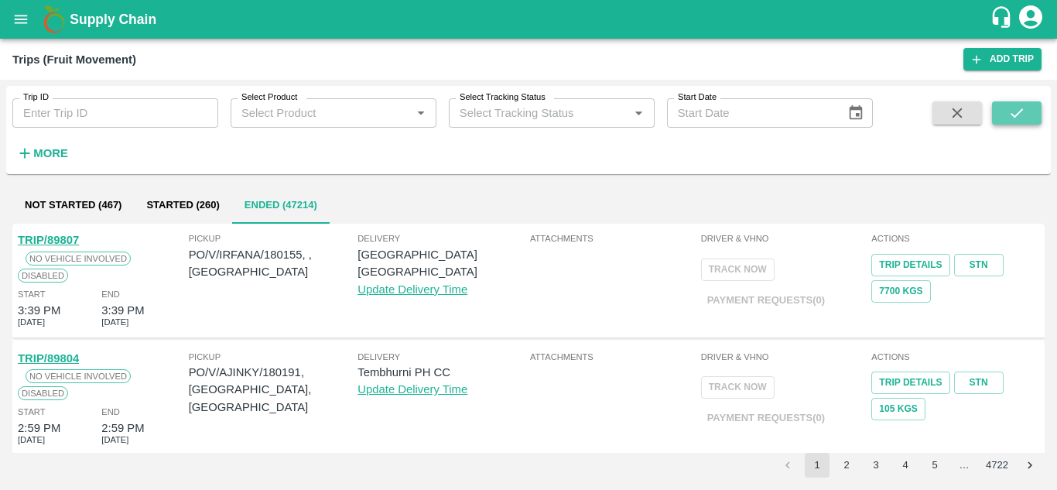
click at [1020, 118] on icon "submit" at bounding box center [1016, 112] width 17 height 17
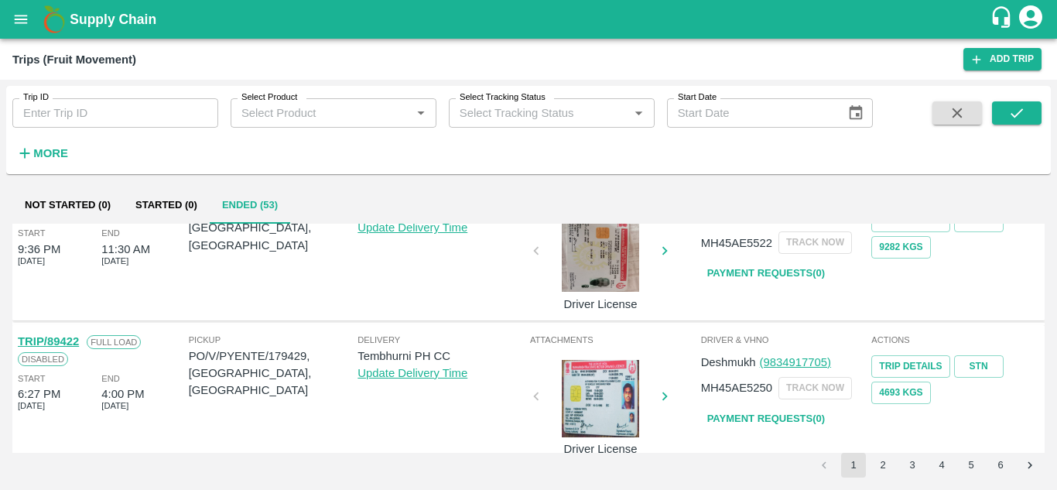
scroll to position [1113, 0]
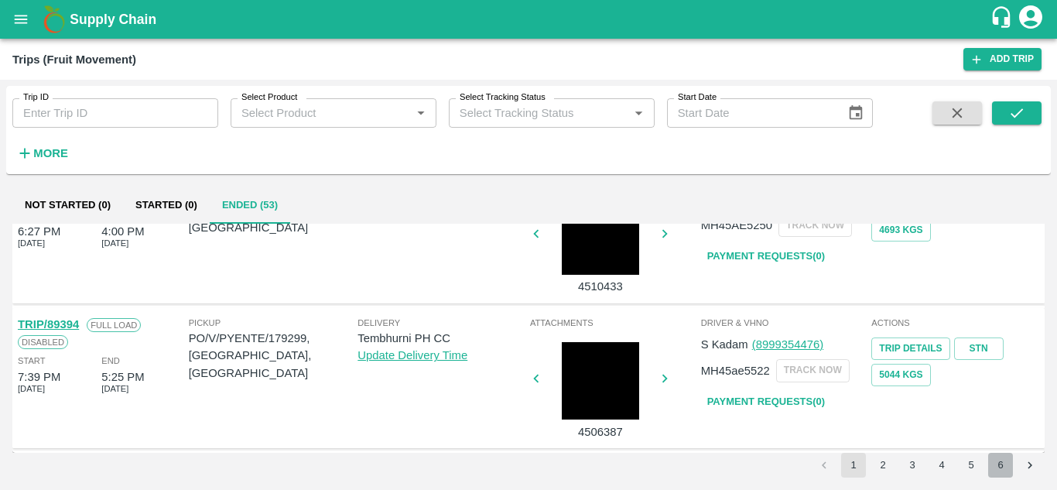
click at [1003, 463] on button "6" at bounding box center [1000, 465] width 25 height 25
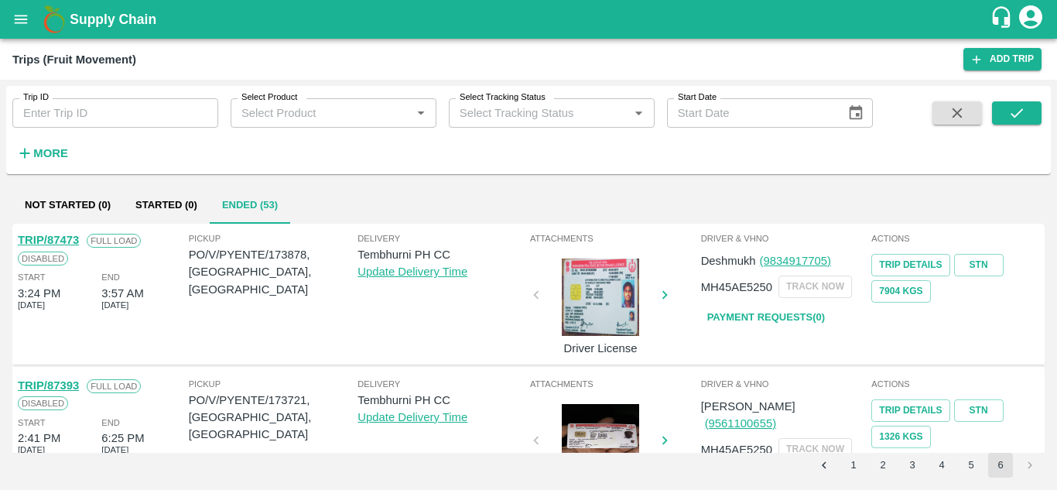
scroll to position [207, 0]
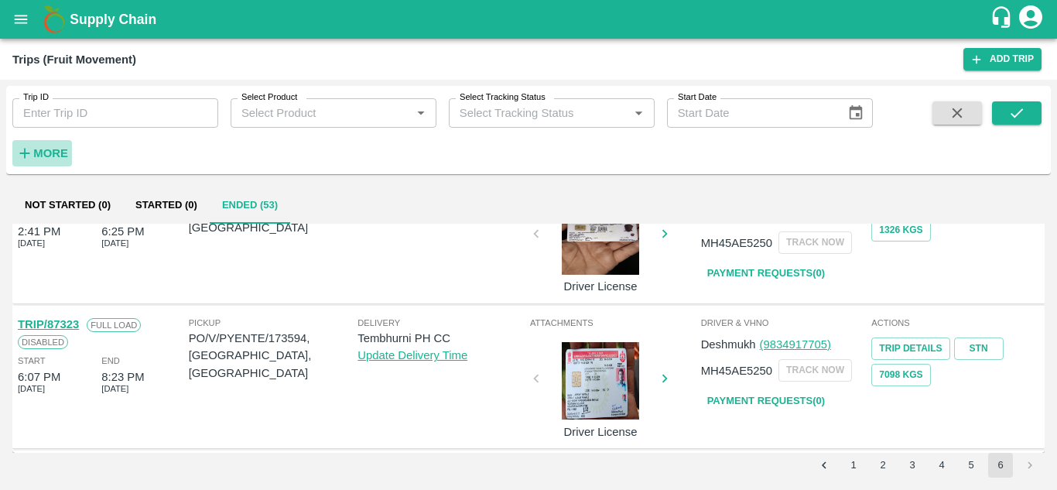
click at [66, 152] on strong "More" at bounding box center [50, 153] width 35 height 12
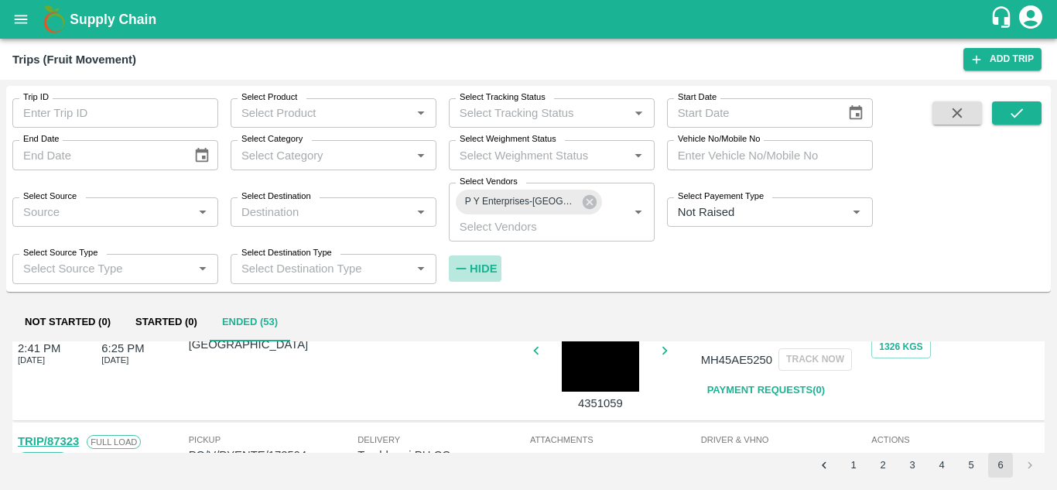
click at [478, 276] on h6 "Hide" at bounding box center [483, 269] width 27 height 20
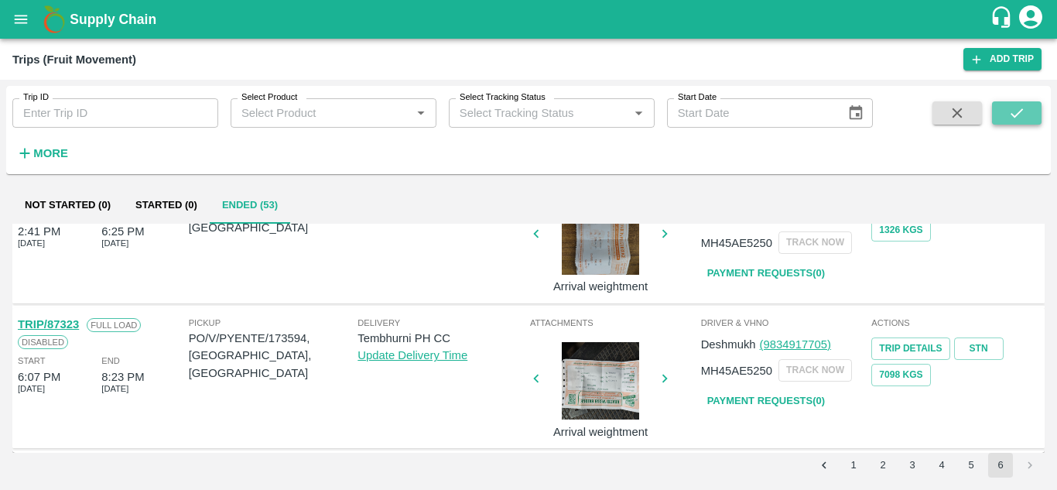
click at [1015, 109] on icon "submit" at bounding box center [1016, 112] width 17 height 17
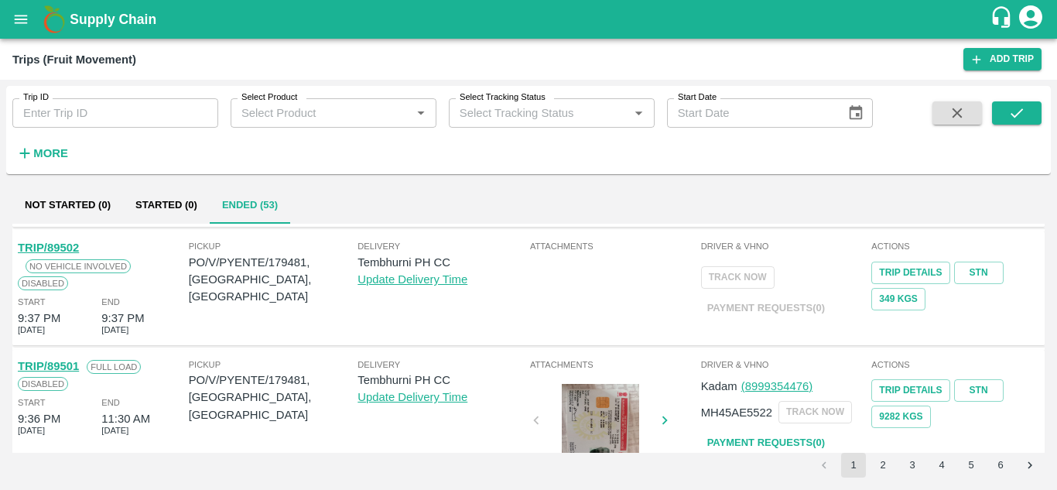
scroll to position [818, 0]
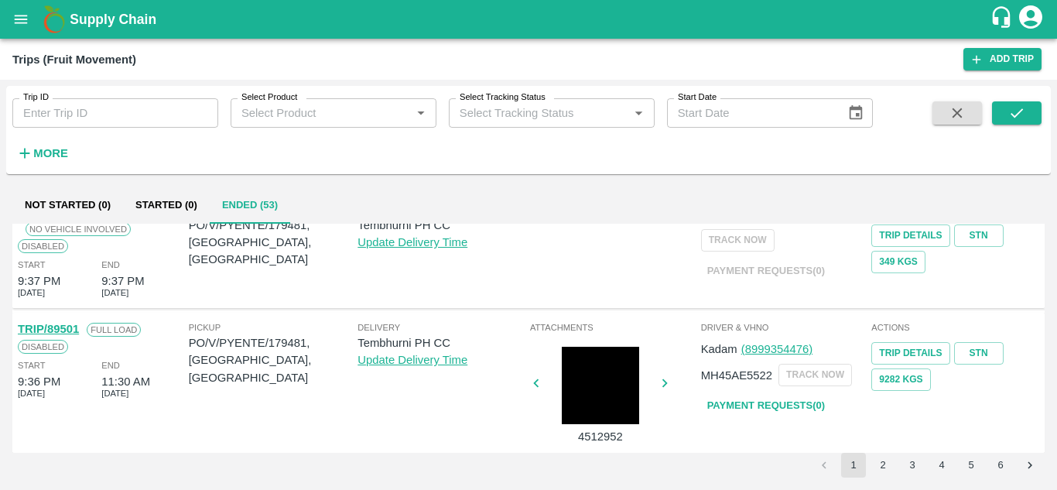
click at [975, 466] on button "5" at bounding box center [971, 465] width 25 height 25
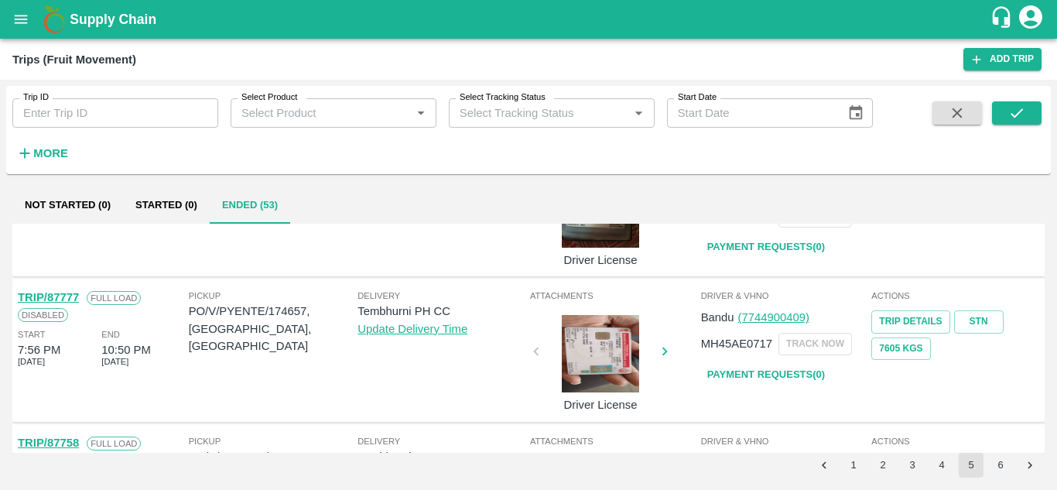
scroll to position [1140, 0]
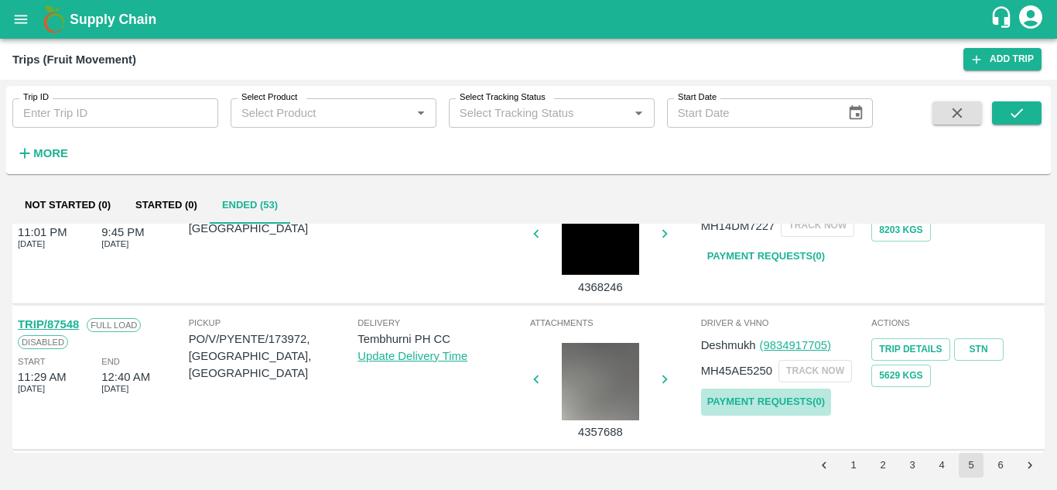
click at [754, 402] on link "Payment Requests( 0 )" at bounding box center [766, 402] width 130 height 27
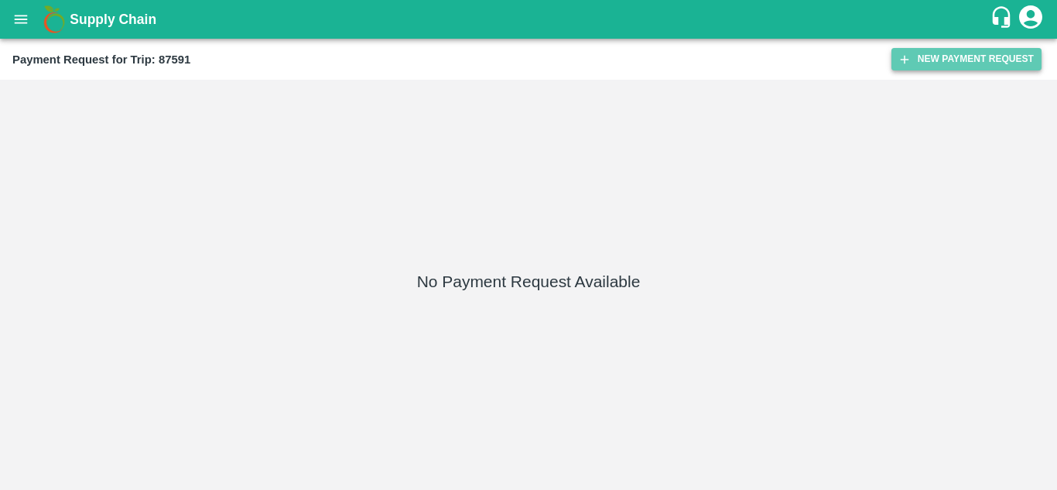
click at [963, 59] on button "New Payment Request" at bounding box center [967, 59] width 150 height 22
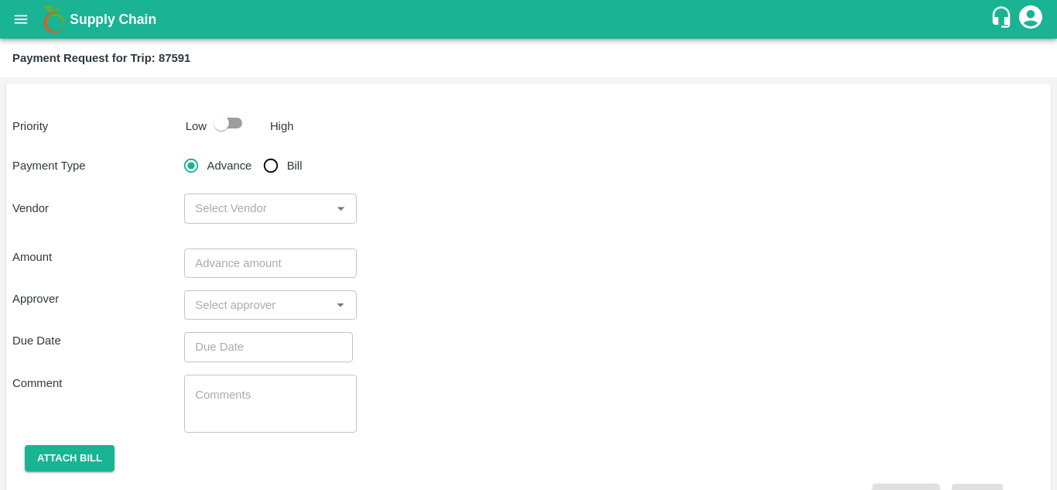
click at [243, 119] on input "checkbox" at bounding box center [221, 122] width 88 height 29
checkbox input "true"
click at [277, 163] on input "Bill" at bounding box center [270, 165] width 31 height 31
radio input "true"
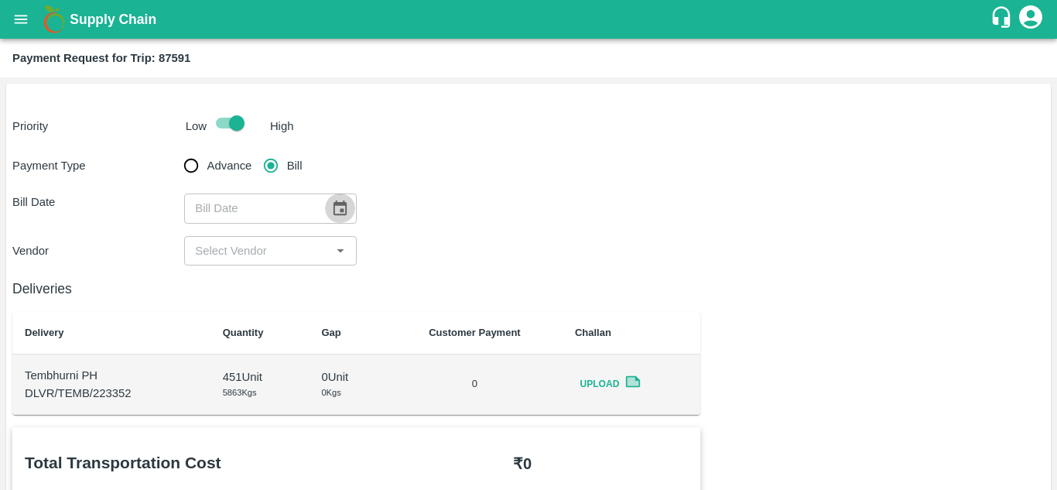
click at [338, 197] on button "Choose date" at bounding box center [339, 207] width 29 height 29
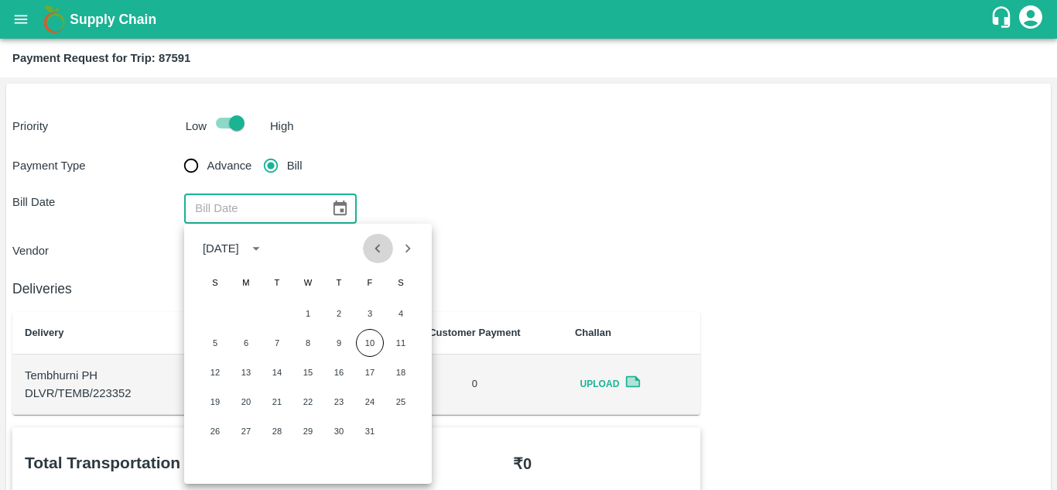
click at [372, 241] on icon "Previous month" at bounding box center [377, 248] width 17 height 17
click at [401, 307] on button "6" at bounding box center [401, 314] width 28 height 28
type input "[DATE]"
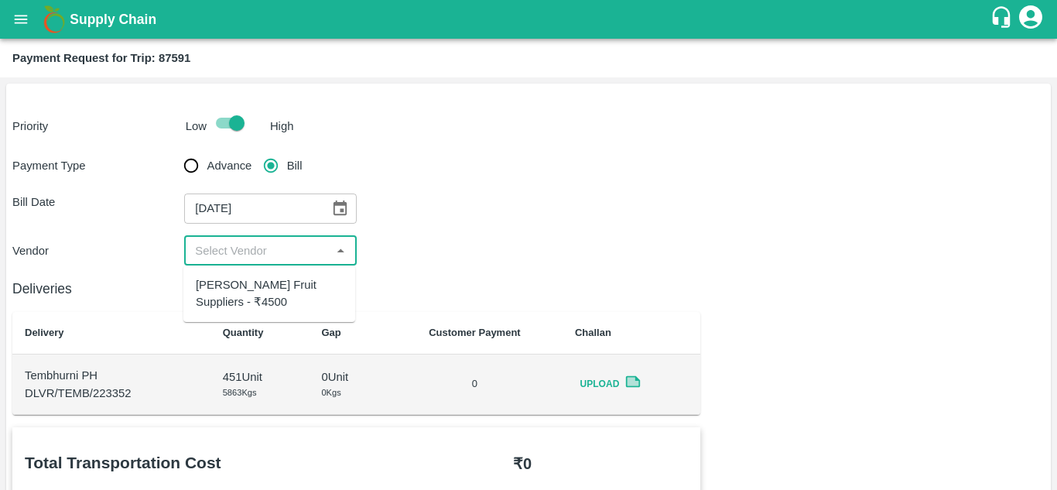
drag, startPoint x: 290, startPoint y: 249, endPoint x: 278, endPoint y: 283, distance: 35.5
click at [278, 283] on body "Supply Chain Payment Request for Trip: 87591 Priority Low High Payment Type Adv…" at bounding box center [528, 245] width 1057 height 490
click at [278, 283] on div "[PERSON_NAME] Fruit Suppliers - ₹4500" at bounding box center [269, 293] width 147 height 35
type input "[PERSON_NAME] Fruit Suppliers - ₹4500"
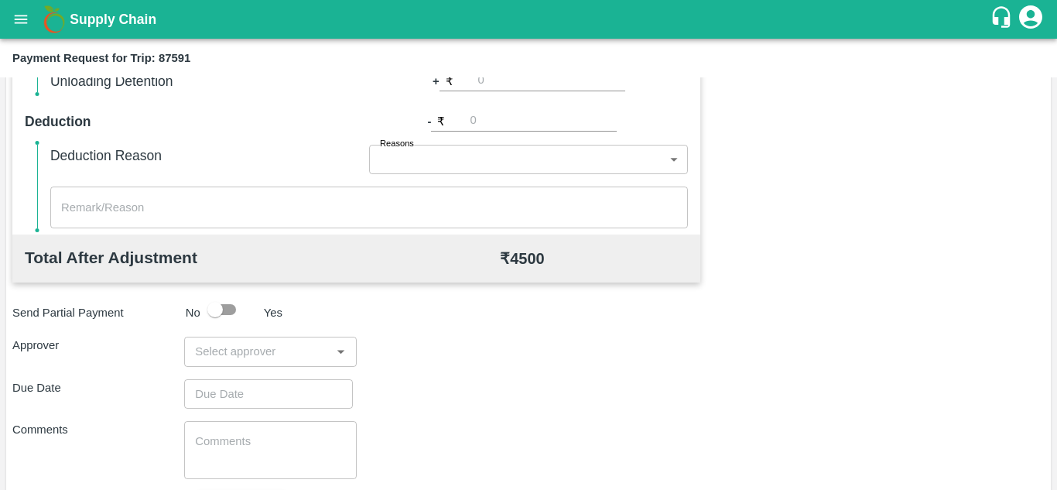
scroll to position [620, 0]
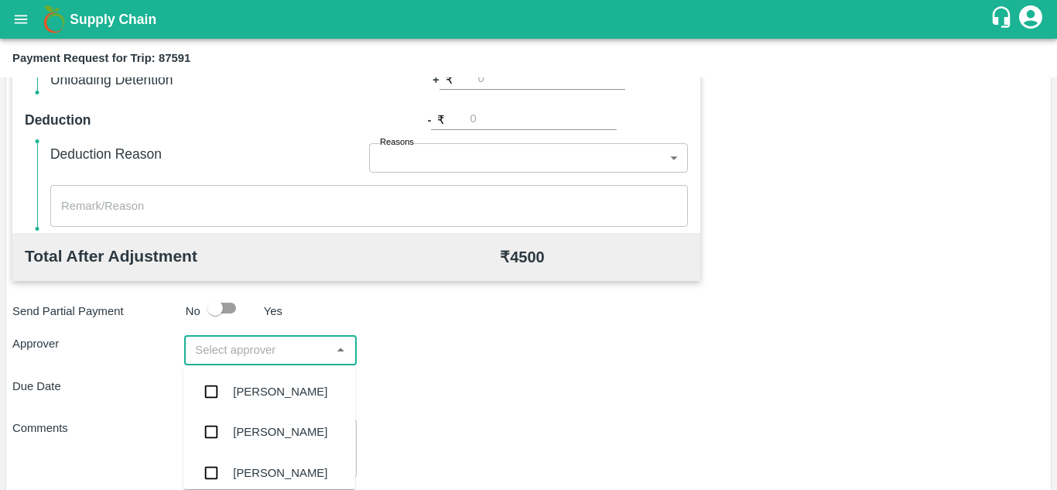
click at [255, 344] on input "input" at bounding box center [257, 350] width 137 height 20
type input "PRASA"
click at [293, 393] on div "[PERSON_NAME]" at bounding box center [280, 391] width 94 height 17
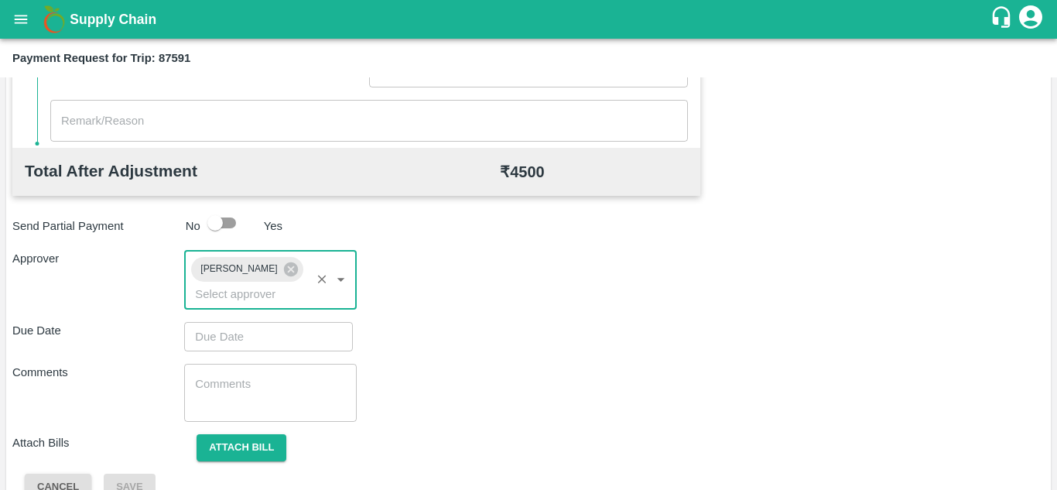
scroll to position [734, 0]
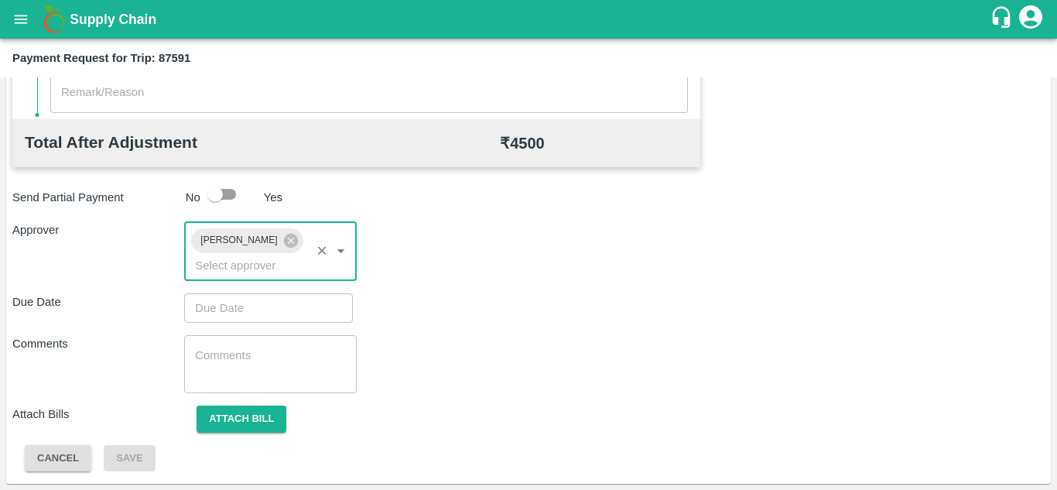
type input "DD/MM/YYYY hh:mm aa"
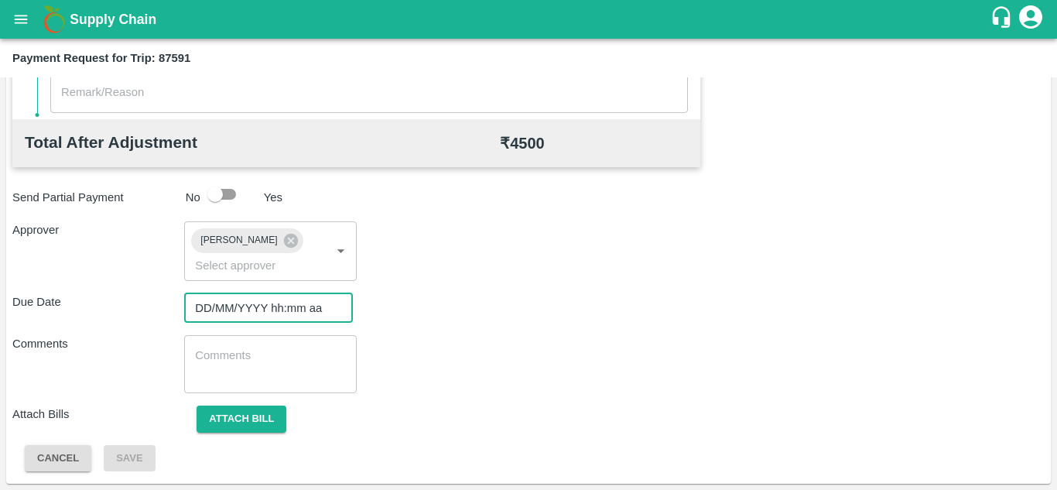
click at [232, 312] on input "DD/MM/YYYY hh:mm aa" at bounding box center [263, 307] width 158 height 29
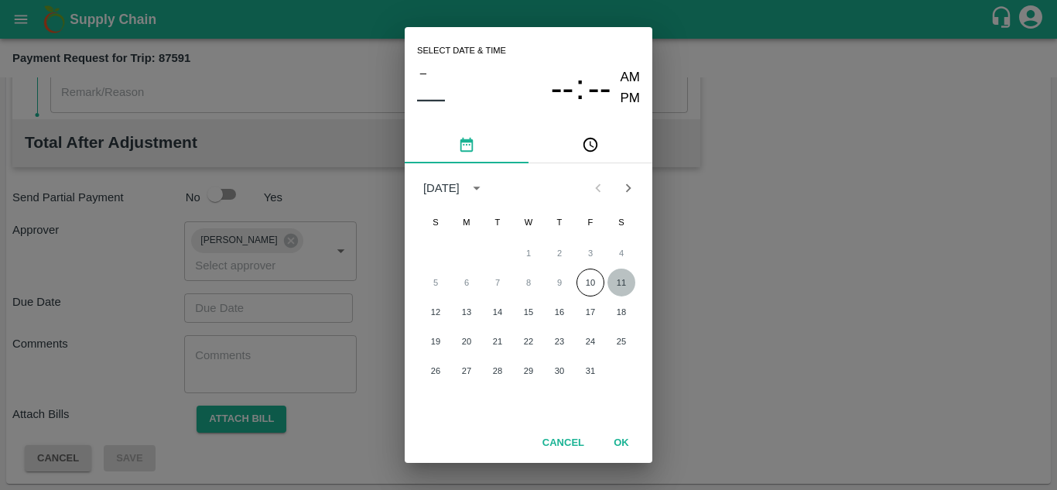
click at [618, 283] on button "11" at bounding box center [622, 283] width 28 height 28
type input "[DATE] 12:00 AM"
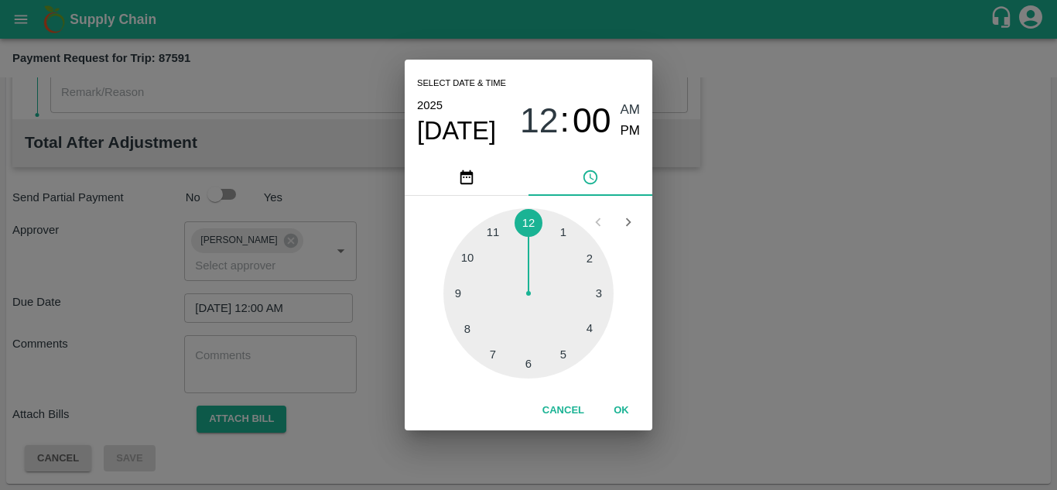
click at [634, 105] on span "AM" at bounding box center [631, 110] width 20 height 21
click at [623, 410] on button "OK" at bounding box center [622, 410] width 50 height 27
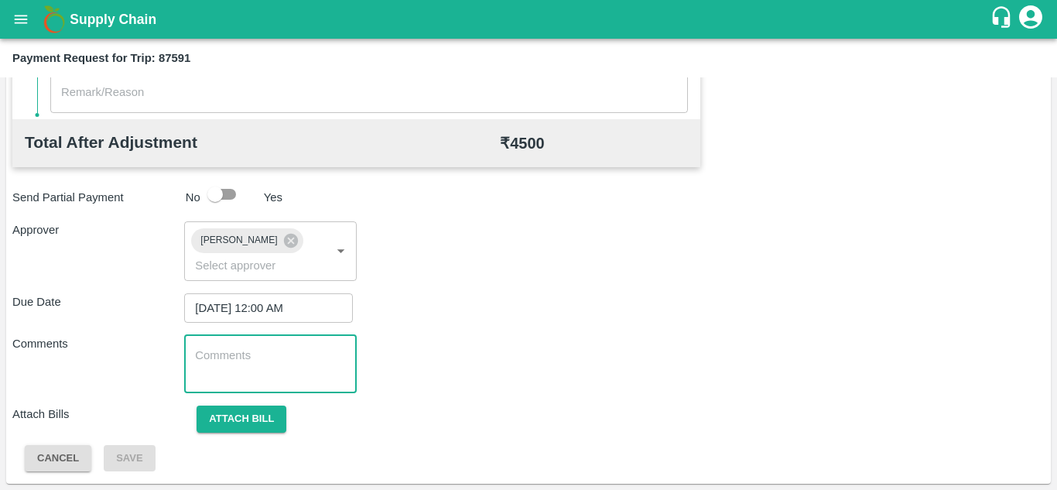
click at [218, 357] on textarea at bounding box center [270, 364] width 150 height 33
paste textarea "Transport Bill"
type textarea "Transport Bill"
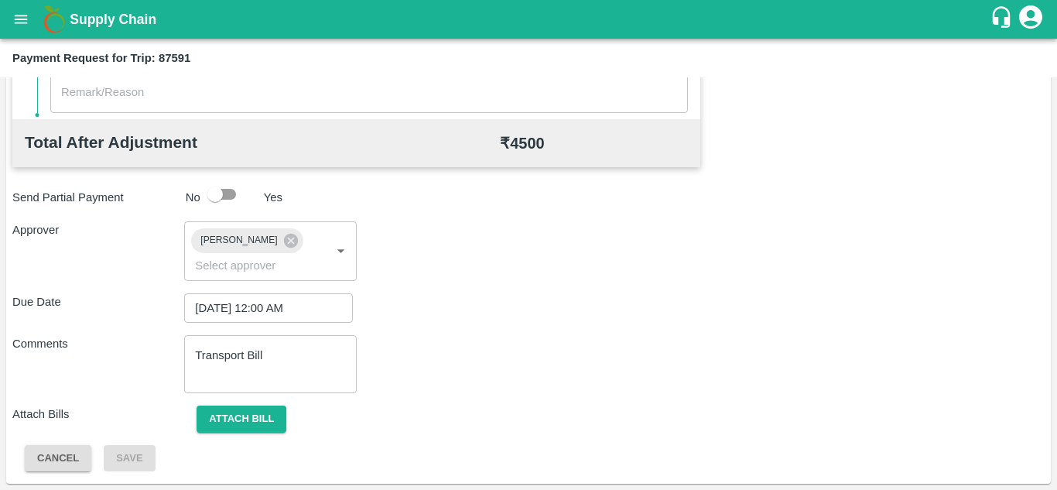
click at [503, 330] on div "Total Transportation Cost ₹ 4500 Advance payment - ₹ Additional Charges(+) Inam…" at bounding box center [528, 83] width 1032 height 779
click at [255, 413] on button "Attach bill" at bounding box center [242, 419] width 90 height 27
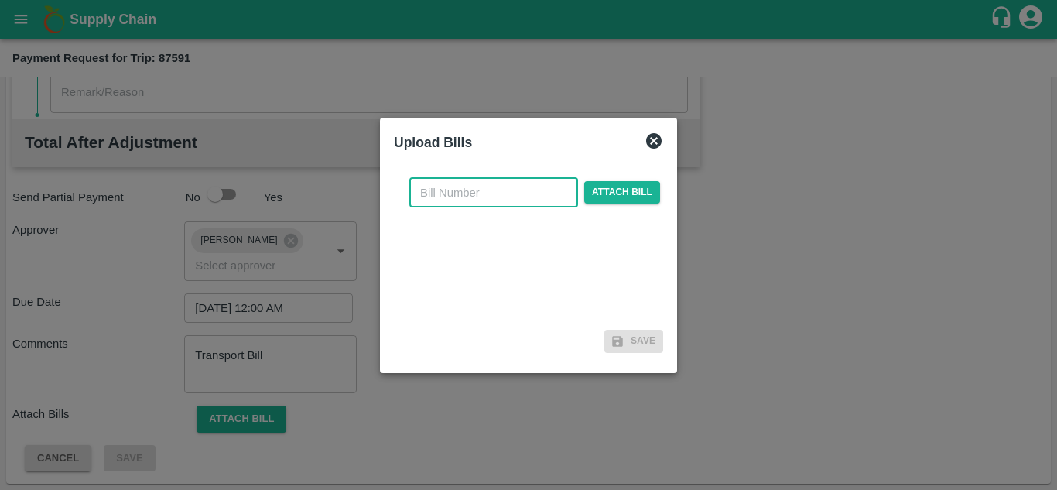
click at [430, 187] on input "text" at bounding box center [493, 192] width 169 height 29
type input "274"
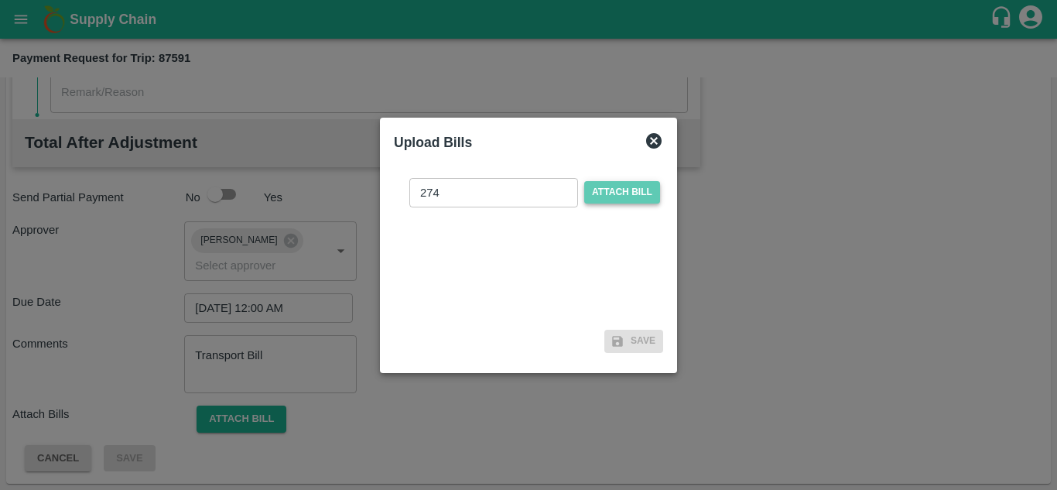
click at [603, 185] on span "Attach bill" at bounding box center [622, 192] width 76 height 22
click at [0, 0] on input "Attach bill" at bounding box center [0, 0] width 0 height 0
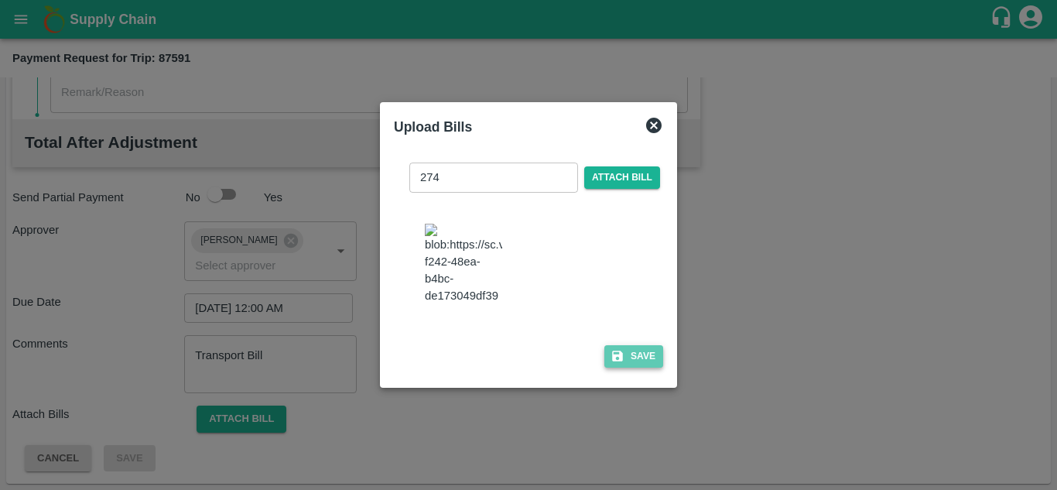
click at [625, 368] on button "Save" at bounding box center [633, 356] width 59 height 22
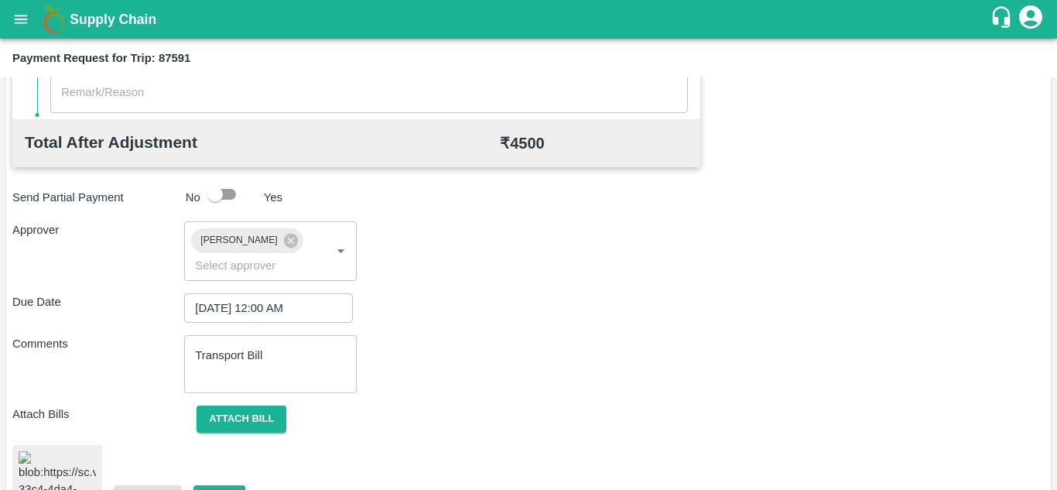
scroll to position [845, 0]
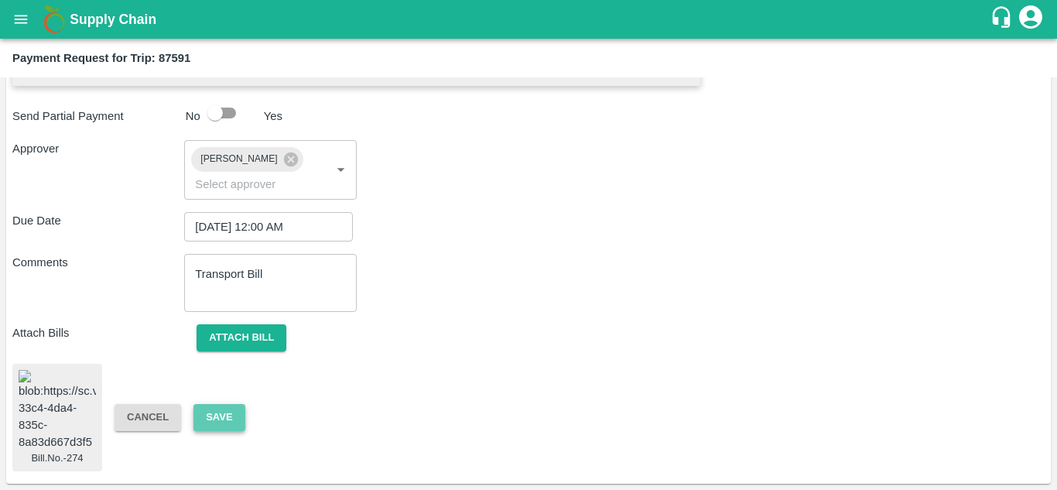
click at [222, 404] on button "Save" at bounding box center [218, 417] width 51 height 27
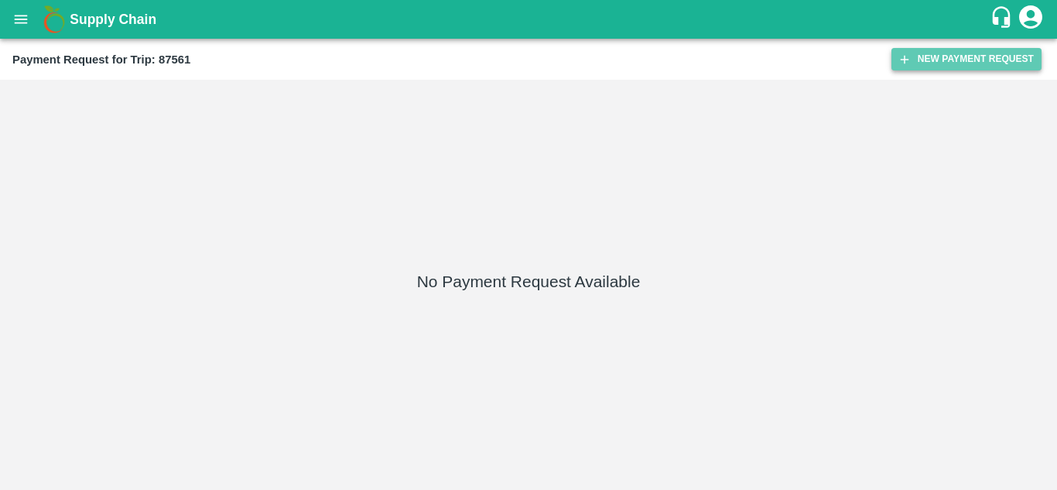
click at [965, 51] on button "New Payment Request" at bounding box center [967, 59] width 150 height 22
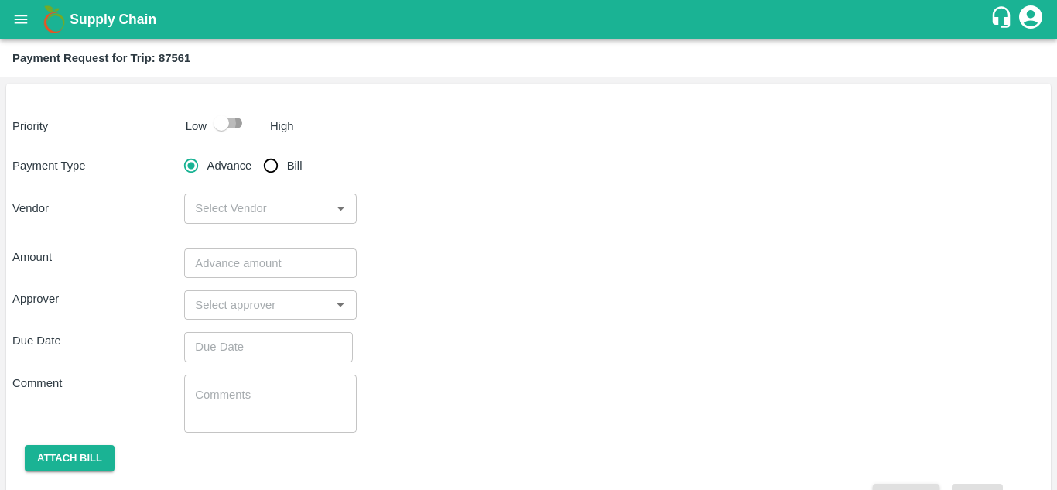
click at [236, 115] on input "checkbox" at bounding box center [221, 122] width 88 height 29
checkbox input "true"
click at [270, 166] on input "Bill" at bounding box center [270, 165] width 31 height 31
radio input "true"
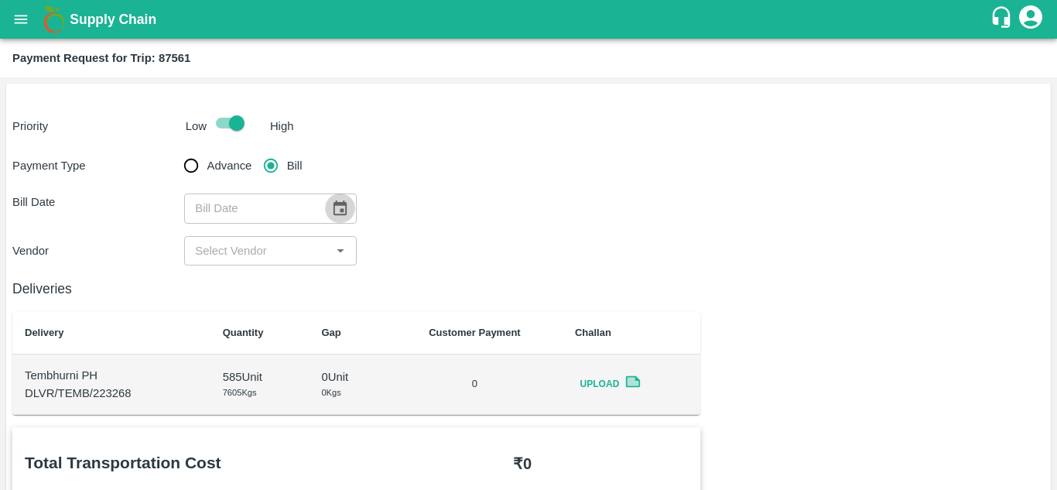
click at [344, 204] on icon "Choose date" at bounding box center [340, 207] width 13 height 15
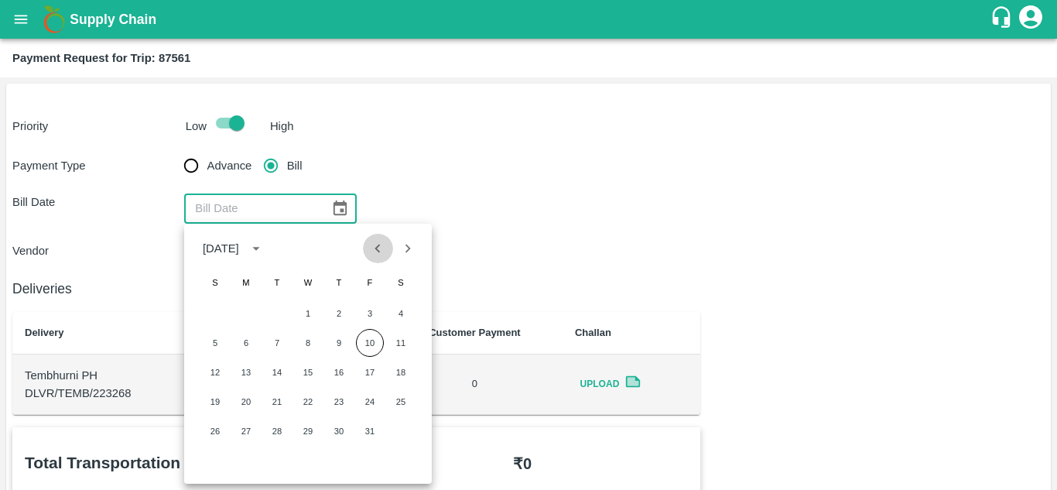
click at [381, 252] on icon "Previous month" at bounding box center [377, 248] width 17 height 17
click at [400, 312] on button "6" at bounding box center [401, 314] width 28 height 28
type input "[DATE]"
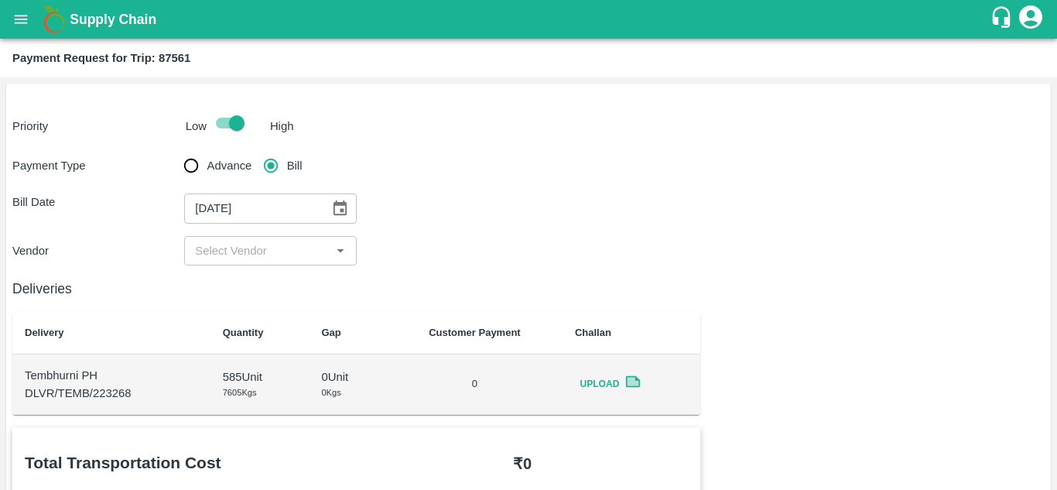
click at [259, 234] on div "Payment Type Advance Bill Bill Date [DATE] ​ Vendor ​" at bounding box center [528, 207] width 1032 height 115
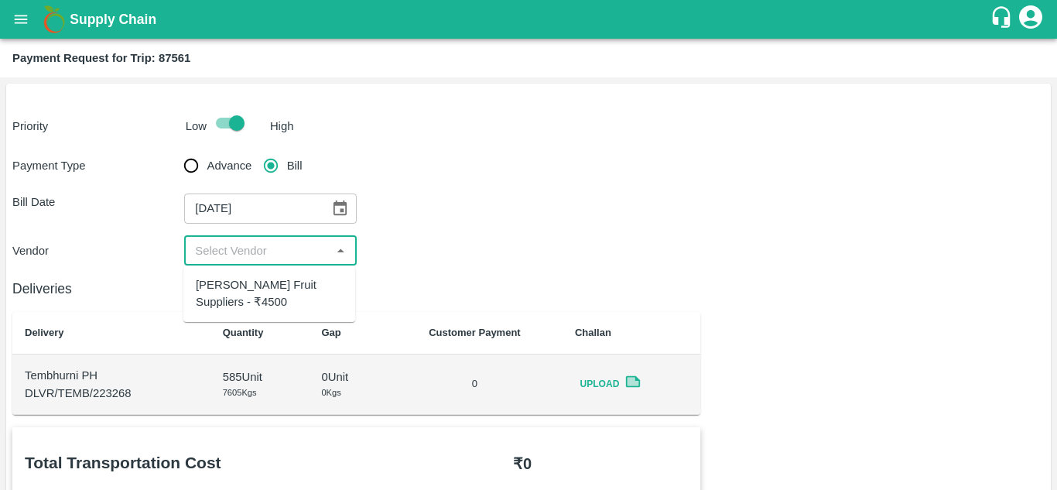
click at [250, 245] on input "input" at bounding box center [257, 251] width 137 height 20
click at [241, 280] on div "[PERSON_NAME] Fruit Suppliers - ₹4500" at bounding box center [269, 293] width 147 height 35
type input "[PERSON_NAME] Fruit Suppliers - ₹4500"
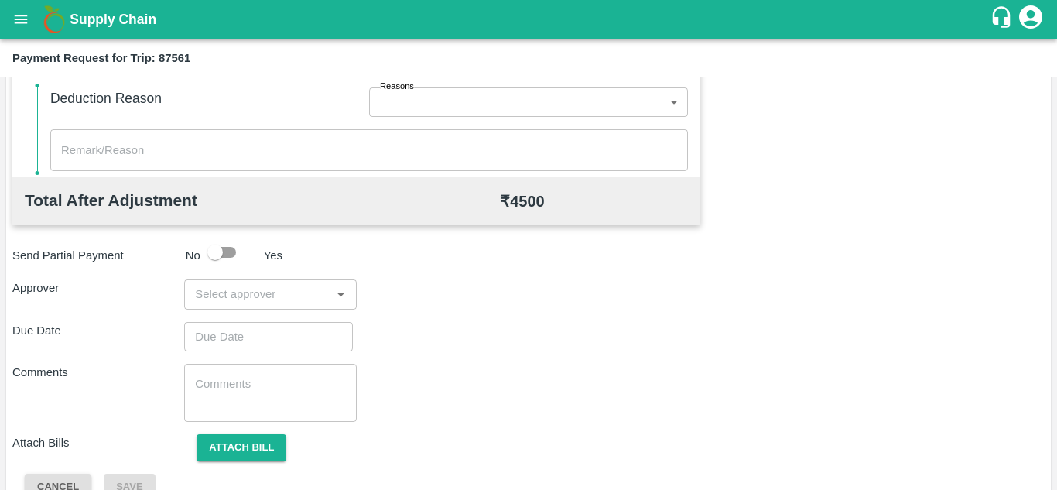
scroll to position [676, 0]
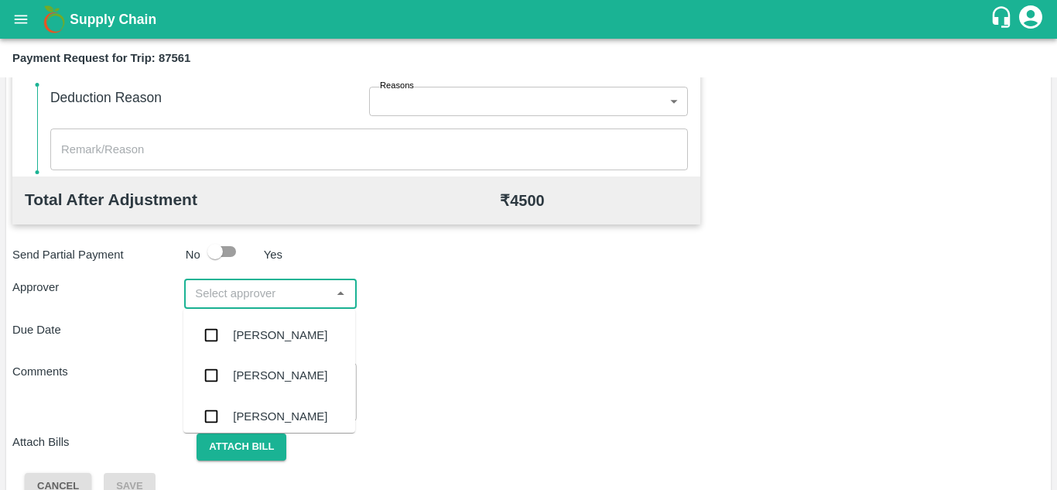
click at [226, 301] on input "input" at bounding box center [257, 293] width 137 height 20
type input "PRASA"
click at [265, 327] on div "[PERSON_NAME]" at bounding box center [280, 335] width 94 height 17
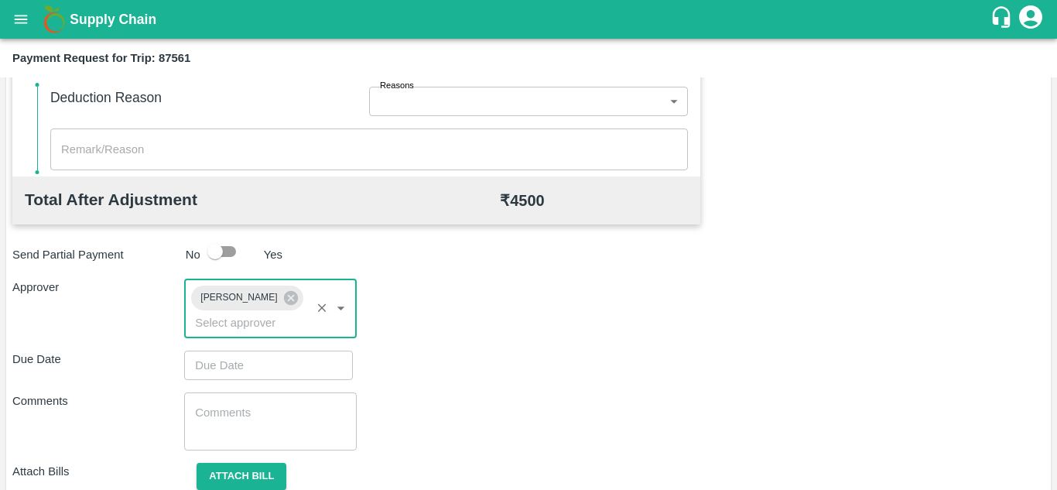
type input "DD/MM/YYYY hh:mm aa"
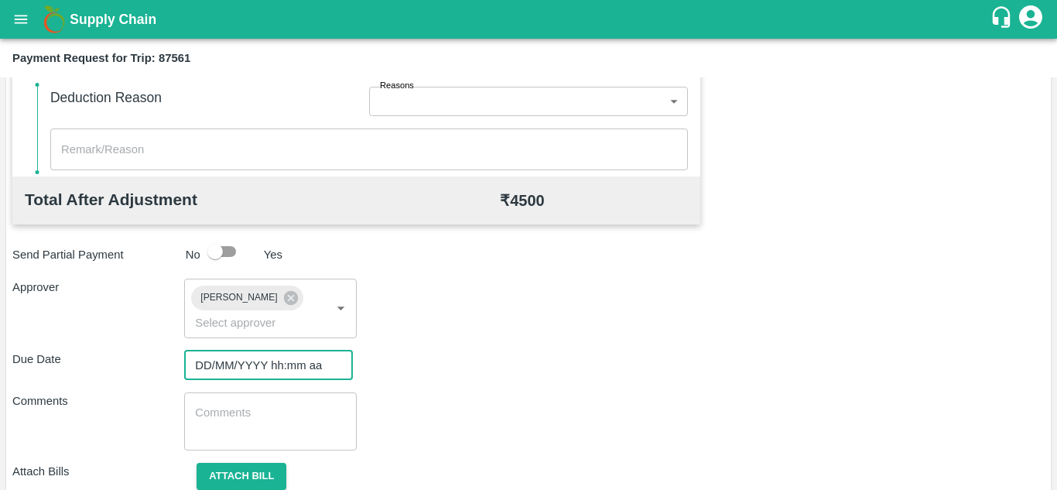
click at [207, 361] on input "DD/MM/YYYY hh:mm aa" at bounding box center [263, 365] width 158 height 29
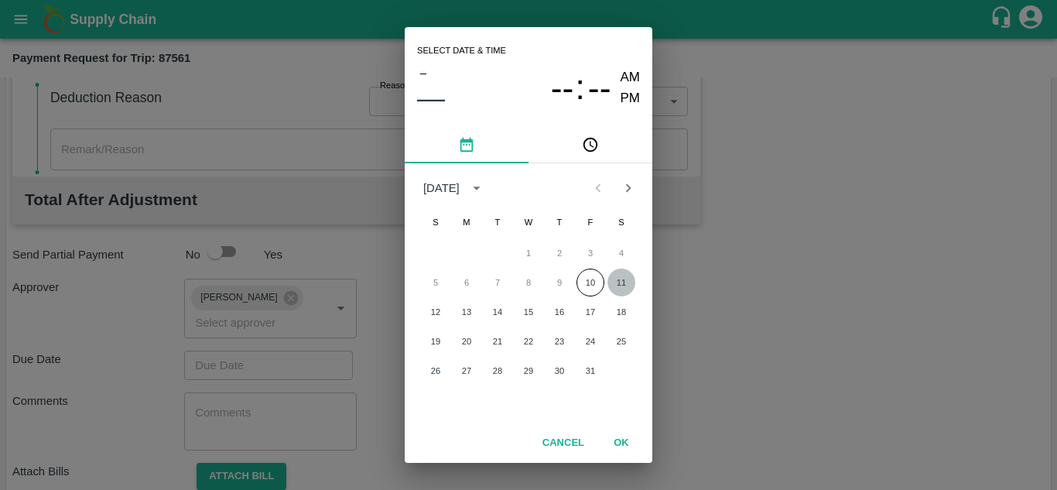
click at [618, 285] on button "11" at bounding box center [622, 283] width 28 height 28
type input "[DATE] 12:00 AM"
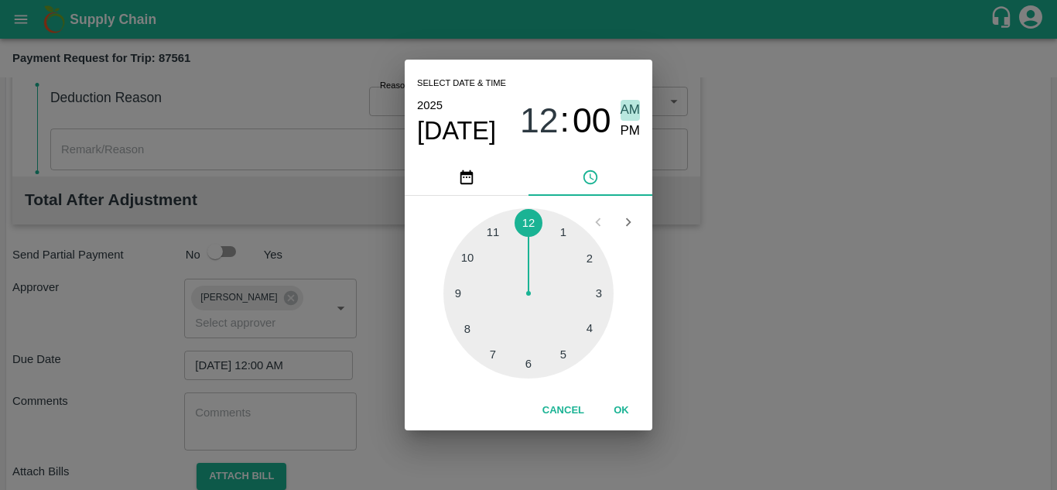
click at [632, 106] on span "AM" at bounding box center [631, 110] width 20 height 21
click at [622, 406] on button "OK" at bounding box center [622, 410] width 50 height 27
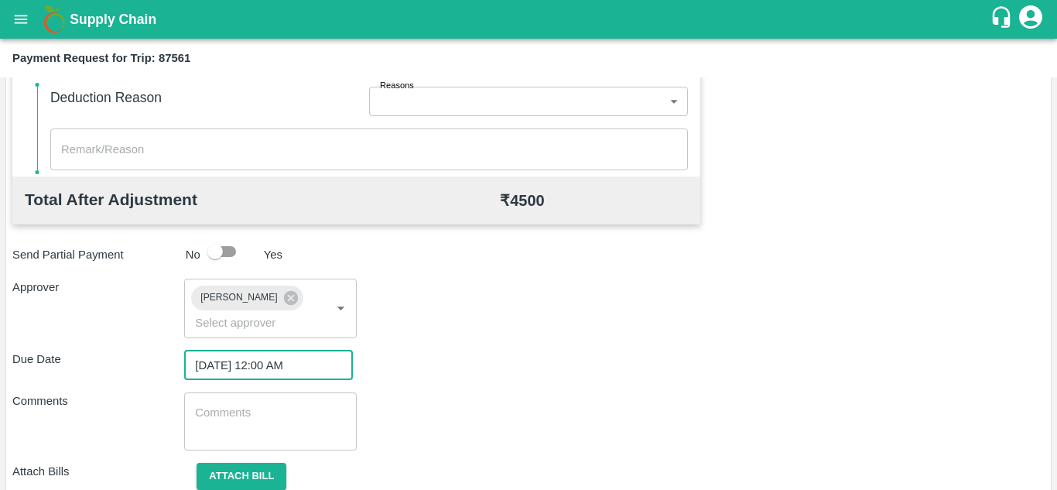
scroll to position [734, 0]
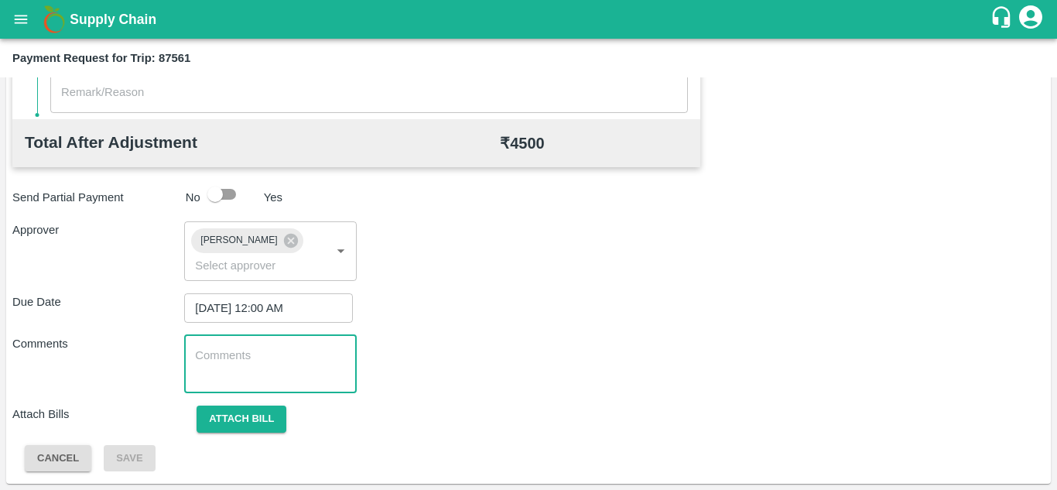
click at [209, 364] on textarea at bounding box center [270, 364] width 150 height 33
paste textarea "Transport Bill"
type textarea "Transport Bill"
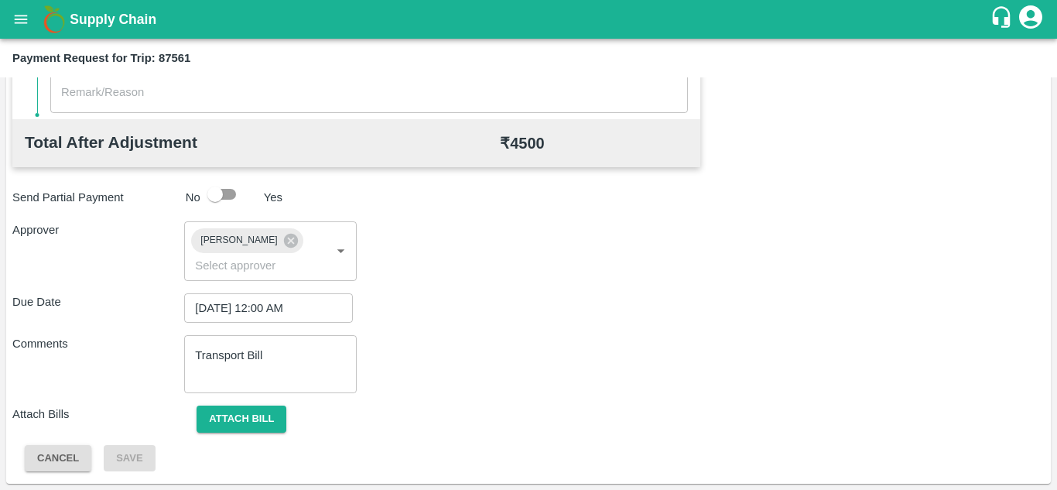
click at [464, 363] on div "Comments Transport Bill x ​" at bounding box center [528, 364] width 1032 height 58
click at [247, 418] on button "Attach bill" at bounding box center [242, 419] width 90 height 27
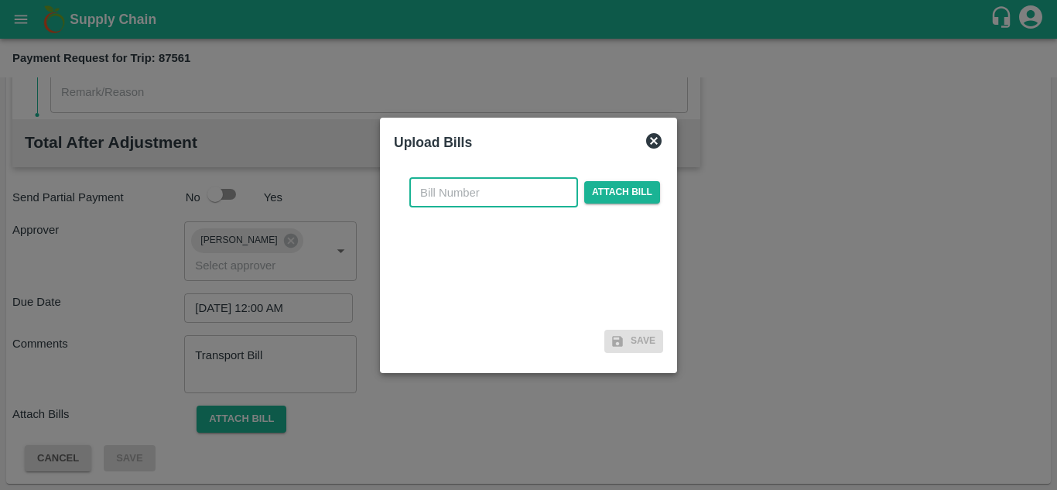
click at [475, 191] on input "text" at bounding box center [493, 192] width 169 height 29
type input "273"
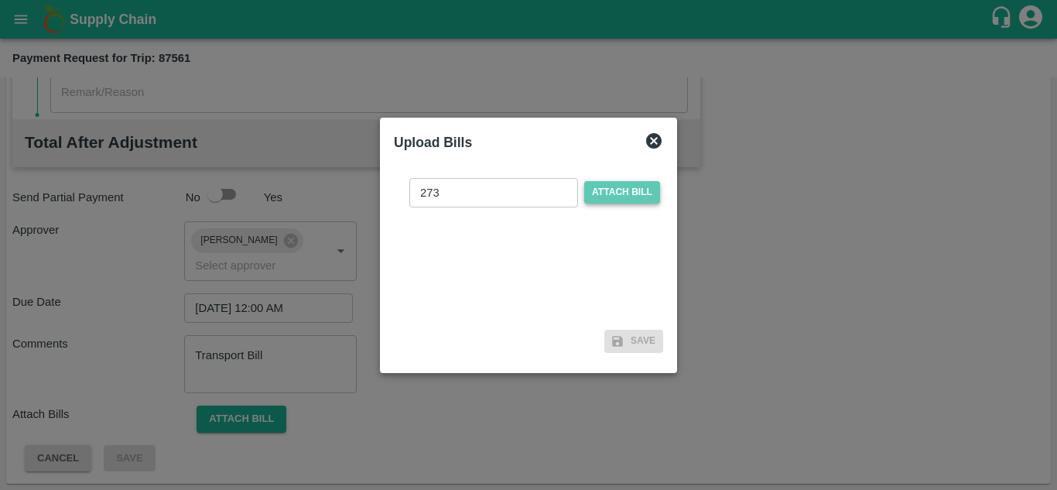
click at [632, 190] on span "Attach bill" at bounding box center [622, 192] width 76 height 22
click at [0, 0] on input "Attach bill" at bounding box center [0, 0] width 0 height 0
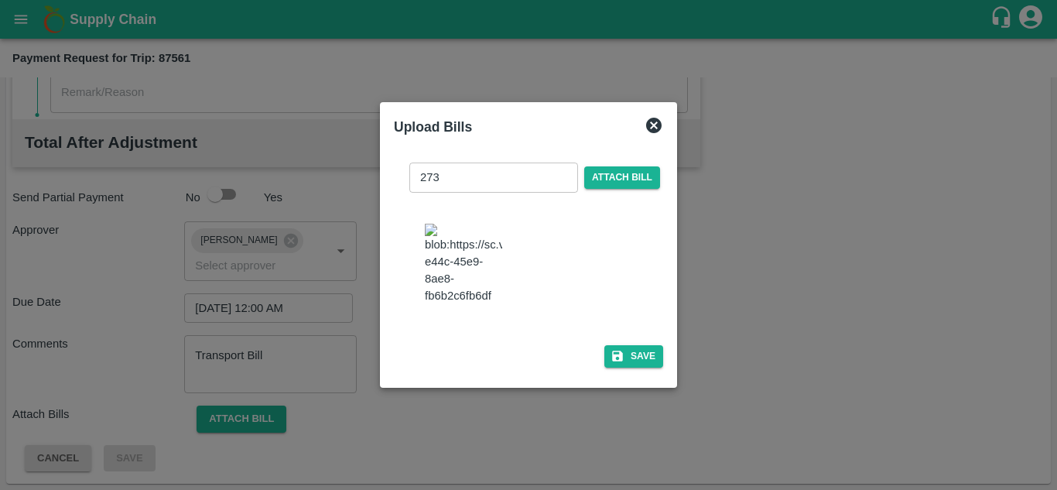
click at [468, 276] on img at bounding box center [463, 264] width 77 height 81
click at [628, 368] on button "Save" at bounding box center [633, 356] width 59 height 22
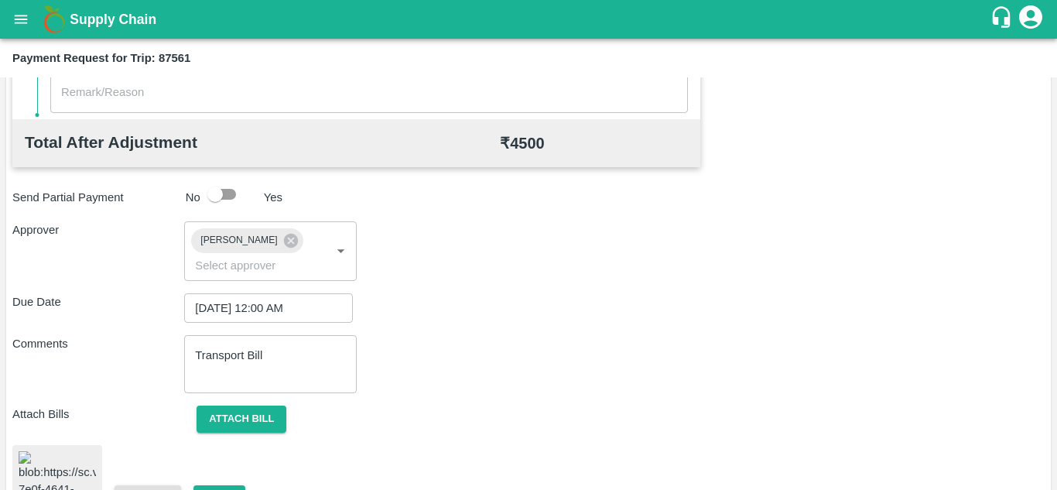
scroll to position [846, 0]
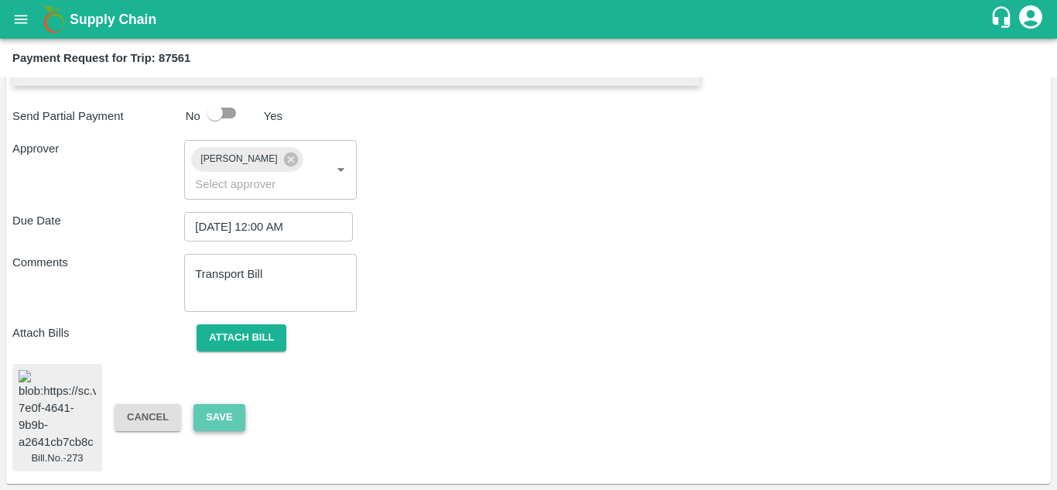
click at [224, 404] on button "Save" at bounding box center [218, 417] width 51 height 27
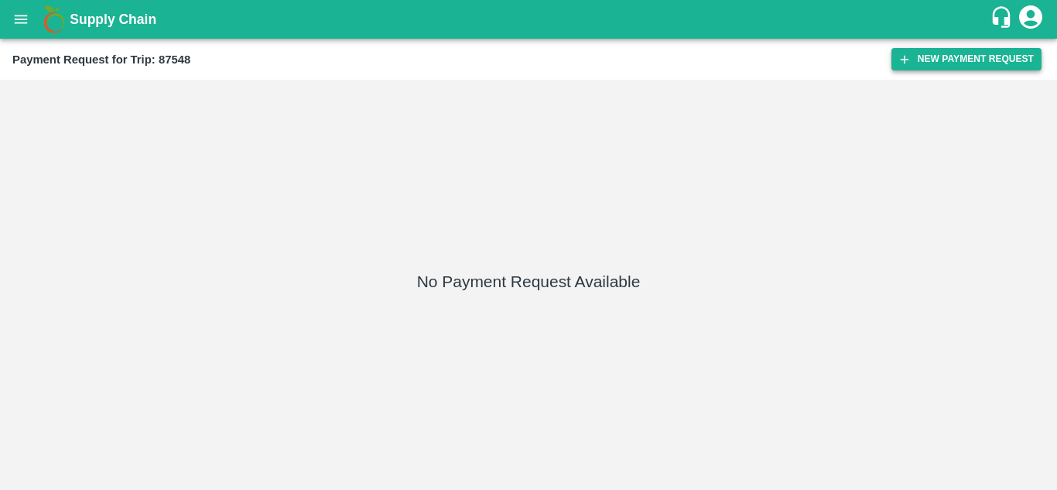
drag, startPoint x: 985, startPoint y: 43, endPoint x: 937, endPoint y: 67, distance: 53.7
click at [937, 67] on div "Payment Request for Trip: 87548 New Payment Request" at bounding box center [528, 59] width 1057 height 41
click at [937, 67] on button "New Payment Request" at bounding box center [967, 59] width 150 height 22
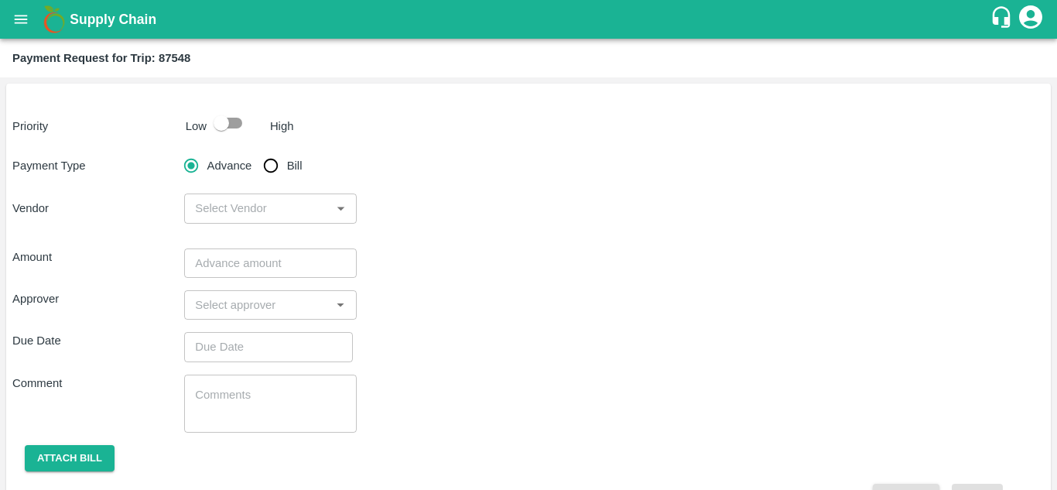
click at [236, 121] on input "checkbox" at bounding box center [221, 122] width 88 height 29
checkbox input "true"
click at [271, 163] on input "Bill" at bounding box center [270, 165] width 31 height 31
radio input "true"
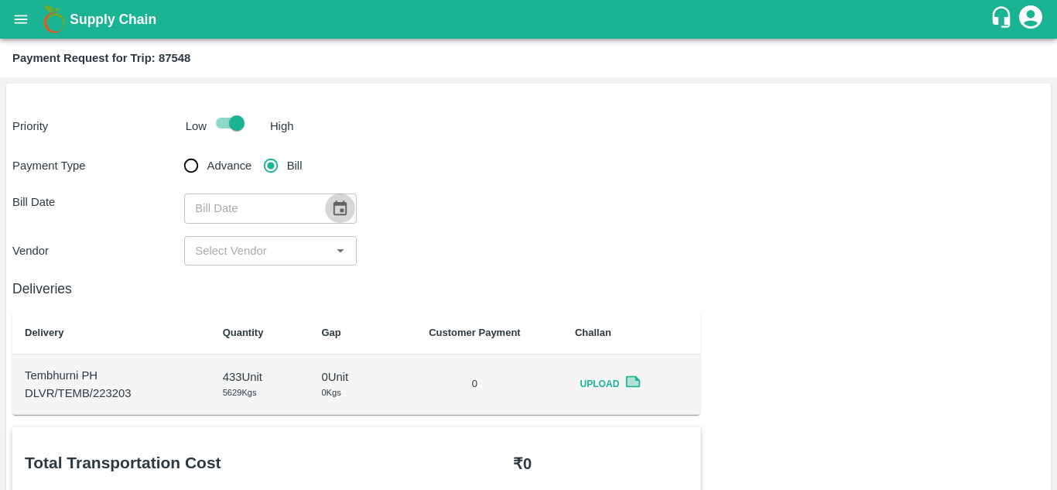
click at [344, 210] on icon "Choose date" at bounding box center [339, 208] width 17 height 17
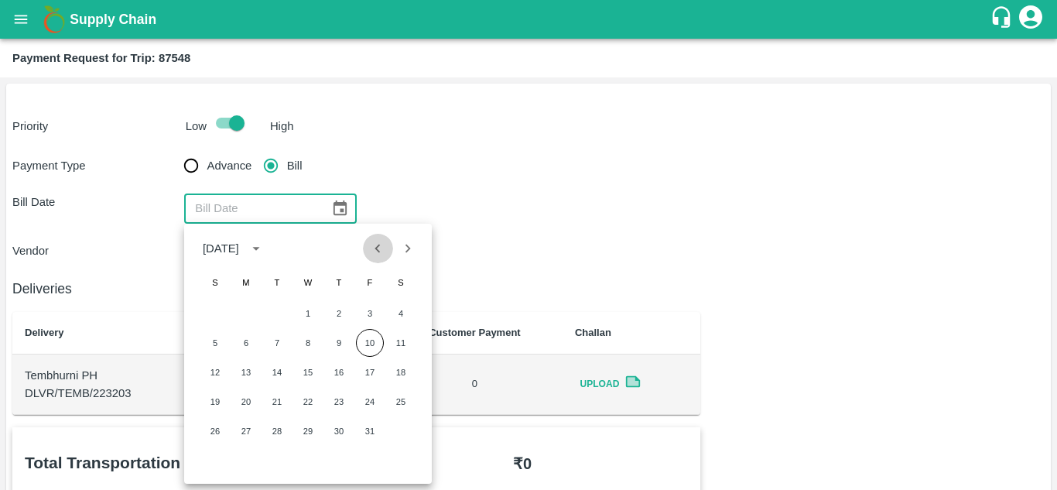
click at [382, 252] on icon "Previous month" at bounding box center [377, 248] width 17 height 17
click at [396, 314] on button "6" at bounding box center [401, 314] width 28 height 28
type input "[DATE]"
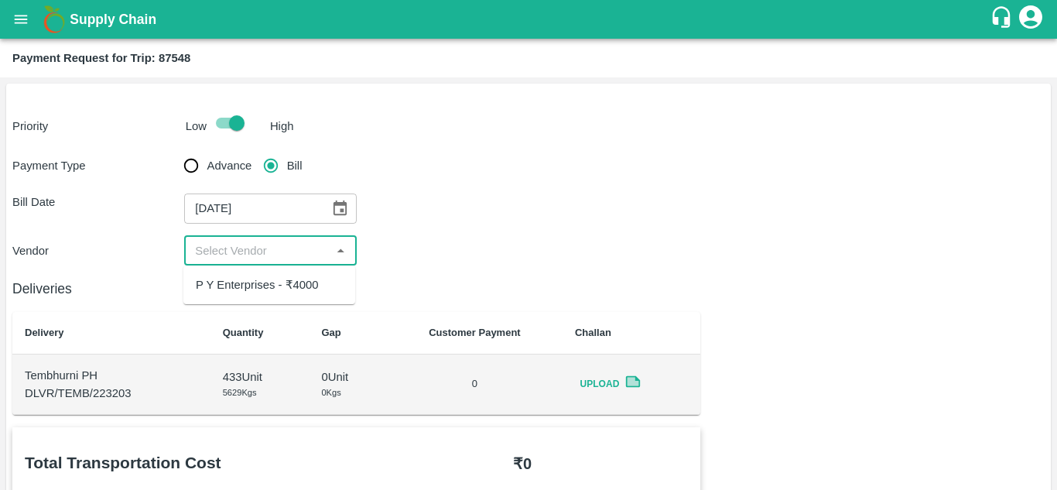
drag, startPoint x: 245, startPoint y: 248, endPoint x: 230, endPoint y: 296, distance: 49.4
click at [230, 296] on body "Supply Chain Payment Request for Trip: 87548 Priority Low High Payment Type Adv…" at bounding box center [528, 245] width 1057 height 490
click at [230, 296] on div "P Y Enterprises - ₹4000" at bounding box center [269, 285] width 172 height 26
type input "P Y Enterprises - ₹4000"
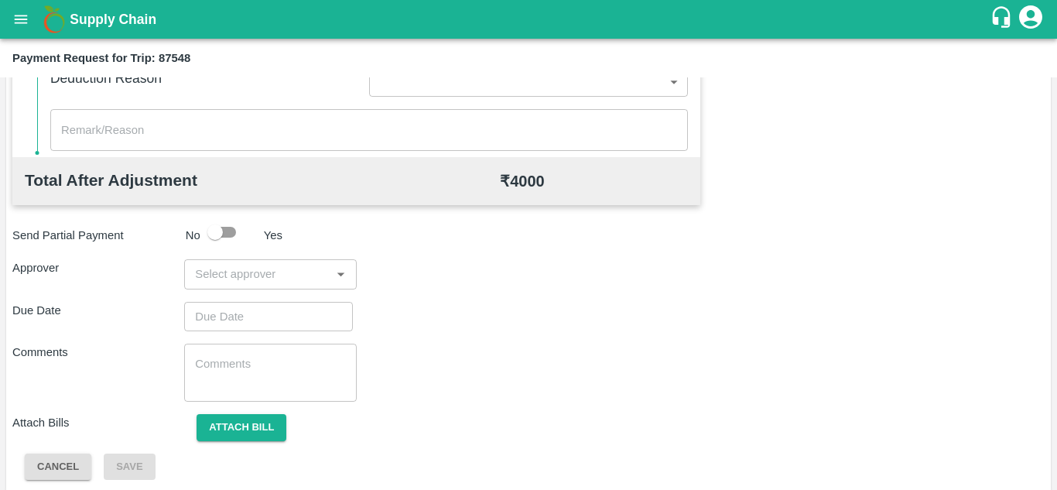
scroll to position [704, 0]
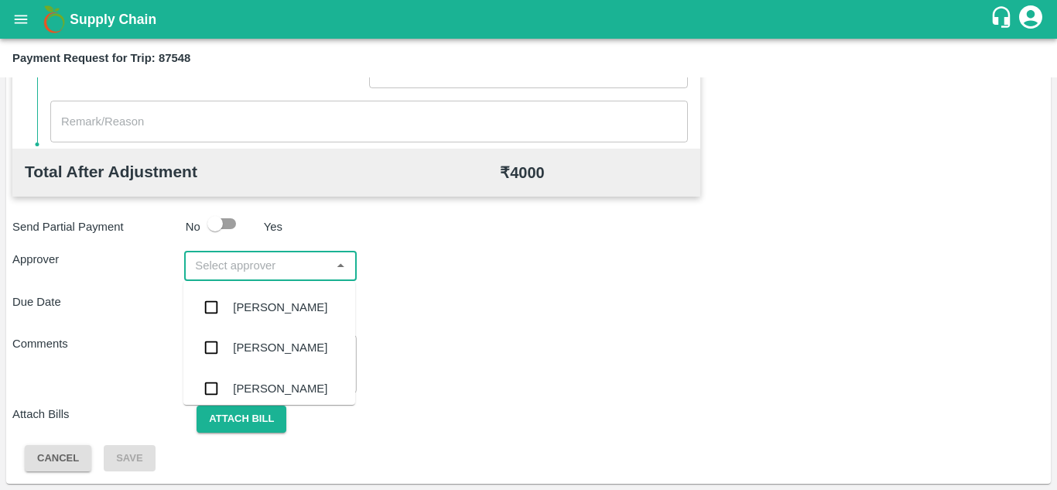
click at [225, 261] on input "input" at bounding box center [257, 265] width 137 height 20
type input "PRASA"
click at [268, 308] on div "[PERSON_NAME]" at bounding box center [280, 307] width 94 height 17
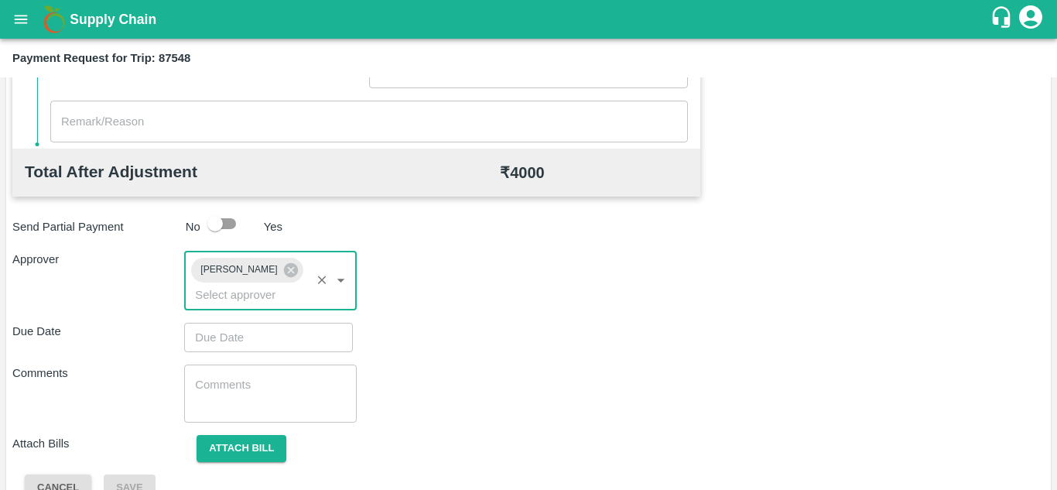
type input "DD/MM/YYYY hh:mm aa"
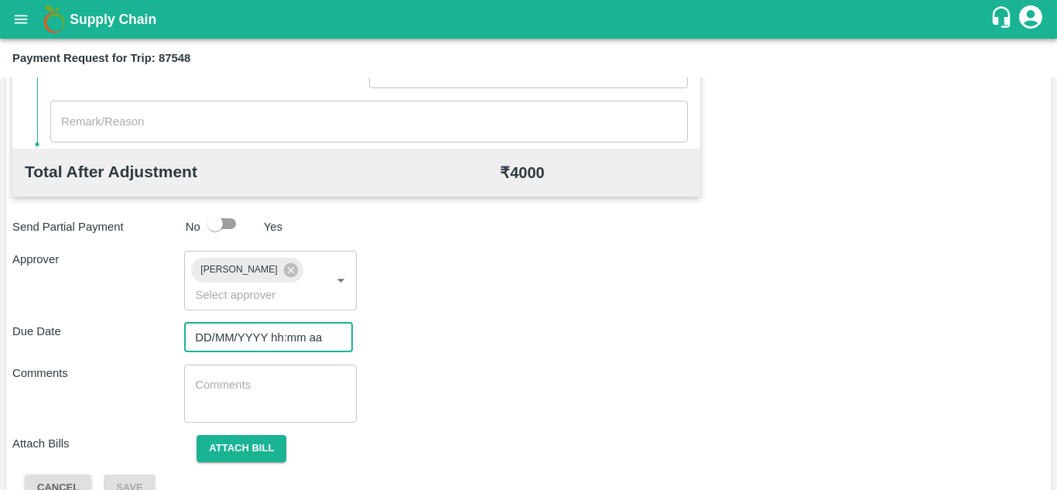
click at [238, 327] on input "DD/MM/YYYY hh:mm aa" at bounding box center [263, 337] width 158 height 29
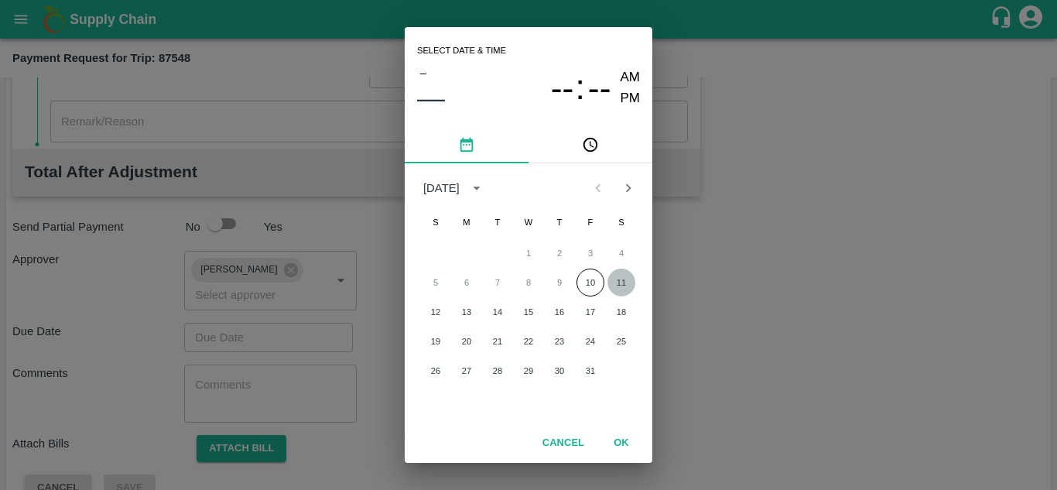
click at [620, 285] on button "11" at bounding box center [622, 283] width 28 height 28
type input "[DATE] 12:00 AM"
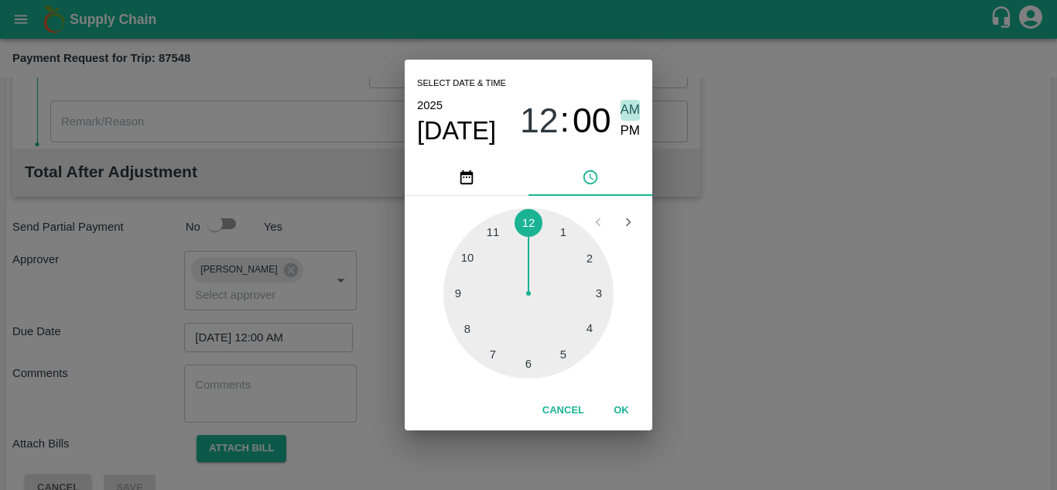
click at [631, 105] on span "AM" at bounding box center [631, 110] width 20 height 21
click at [618, 409] on button "OK" at bounding box center [622, 410] width 50 height 27
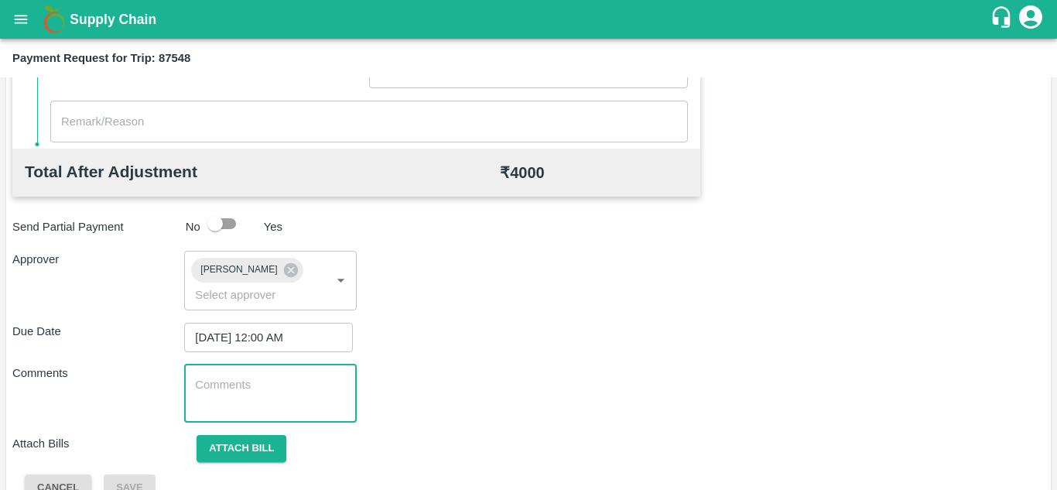
click at [286, 401] on textarea at bounding box center [270, 393] width 150 height 33
paste textarea "Transport Bill"
type textarea "Transport Bill"
click at [495, 365] on div "Comments Transport Bill x ​" at bounding box center [528, 394] width 1032 height 58
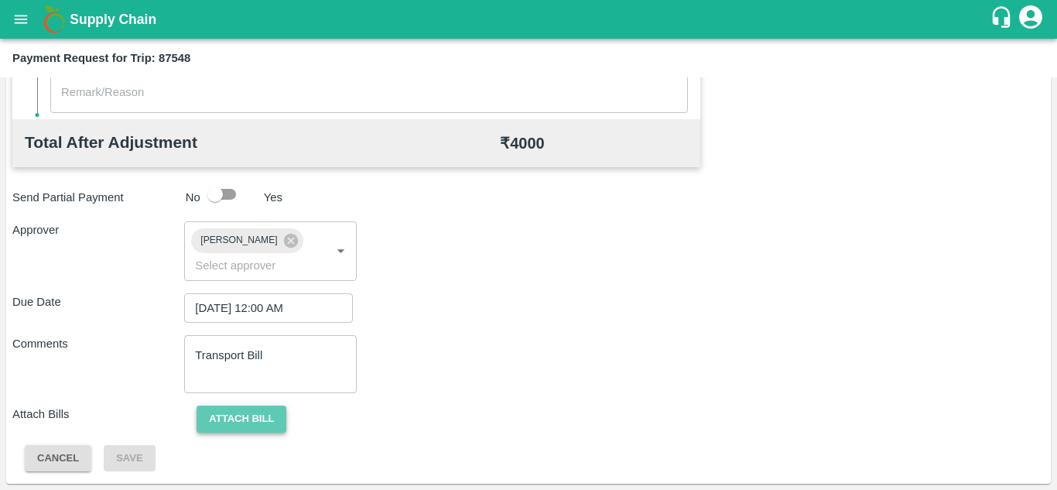
click at [252, 411] on button "Attach bill" at bounding box center [242, 419] width 90 height 27
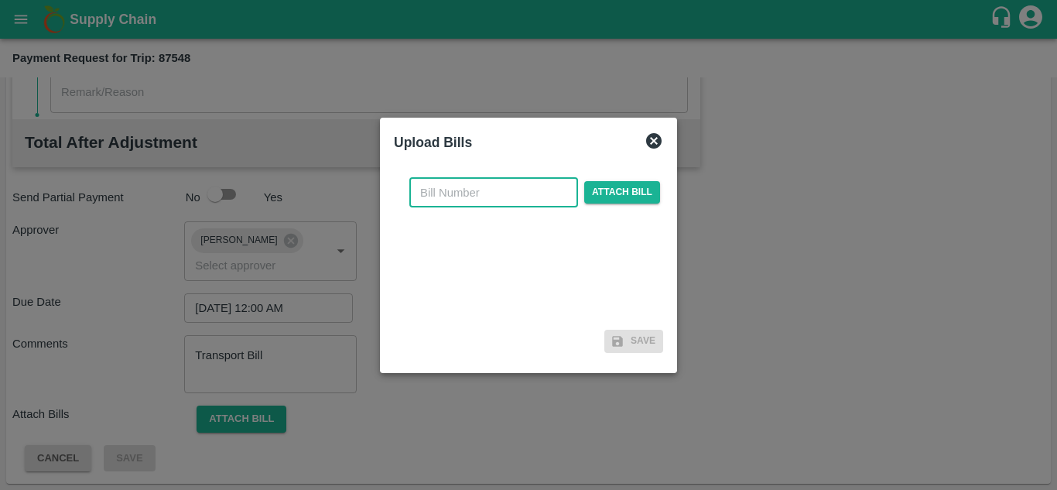
click at [437, 189] on input "text" at bounding box center [493, 192] width 169 height 29
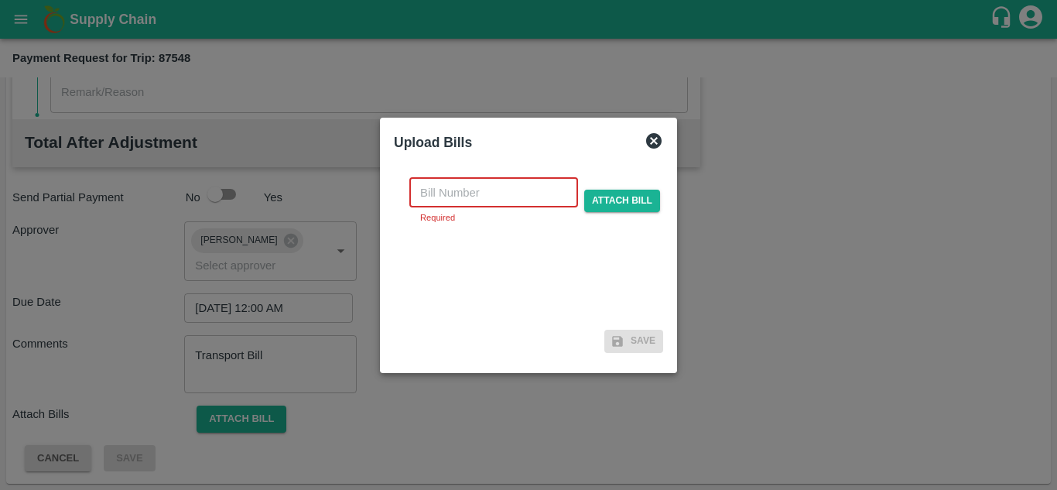
click at [443, 192] on input "text" at bounding box center [493, 192] width 169 height 29
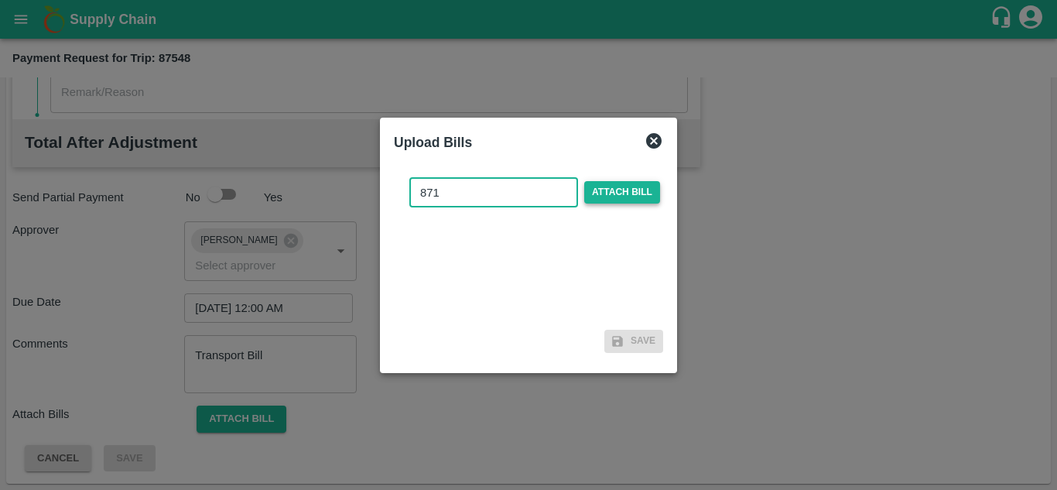
type input "871"
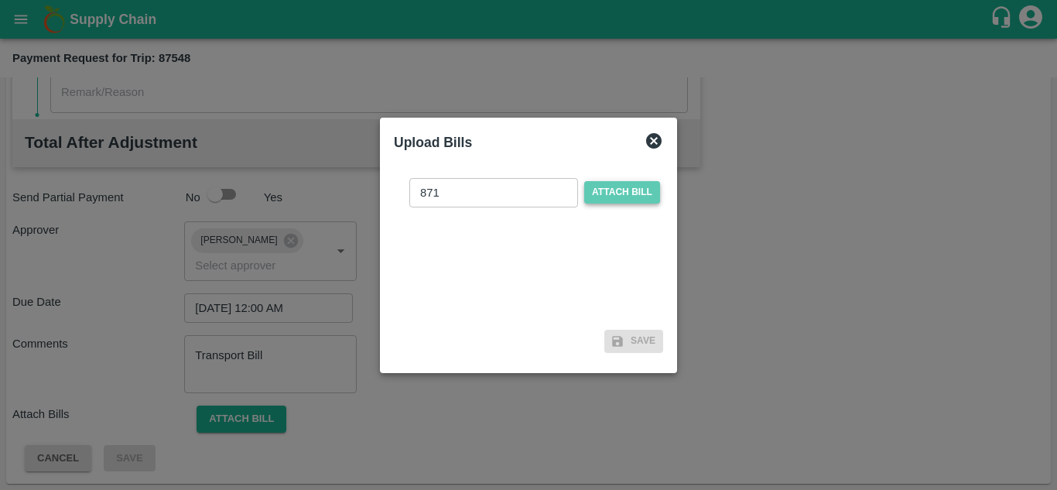
click at [595, 196] on span "Attach bill" at bounding box center [622, 192] width 76 height 22
click at [0, 0] on input "Attach bill" at bounding box center [0, 0] width 0 height 0
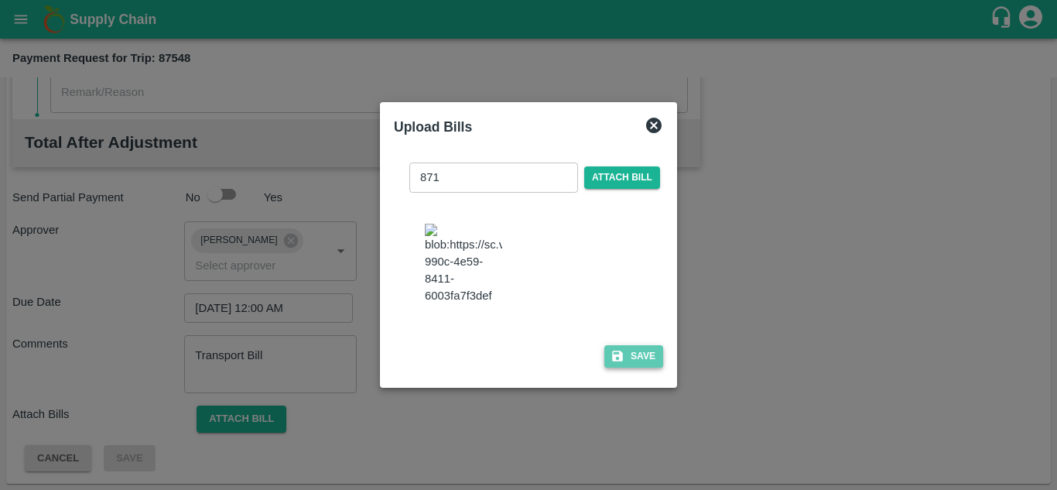
click at [652, 368] on button "Save" at bounding box center [633, 356] width 59 height 22
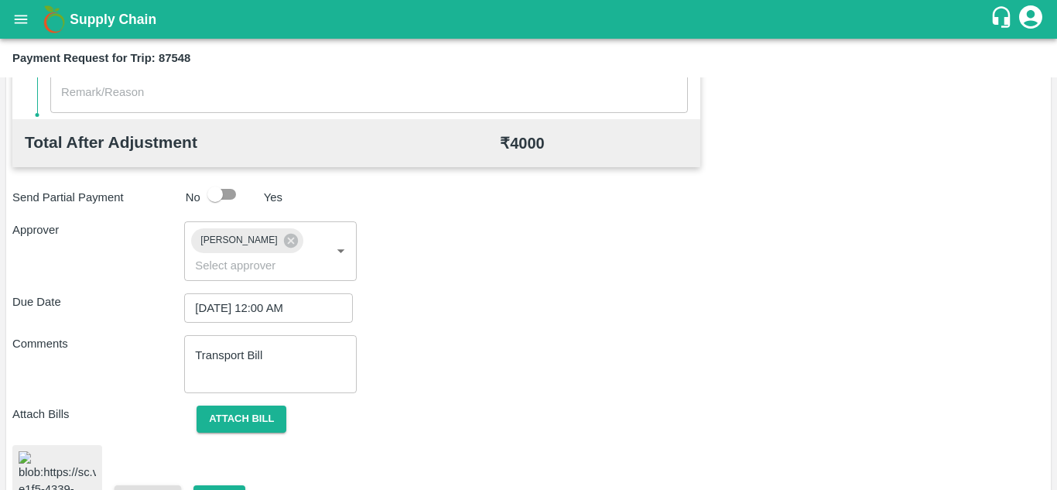
scroll to position [840, 0]
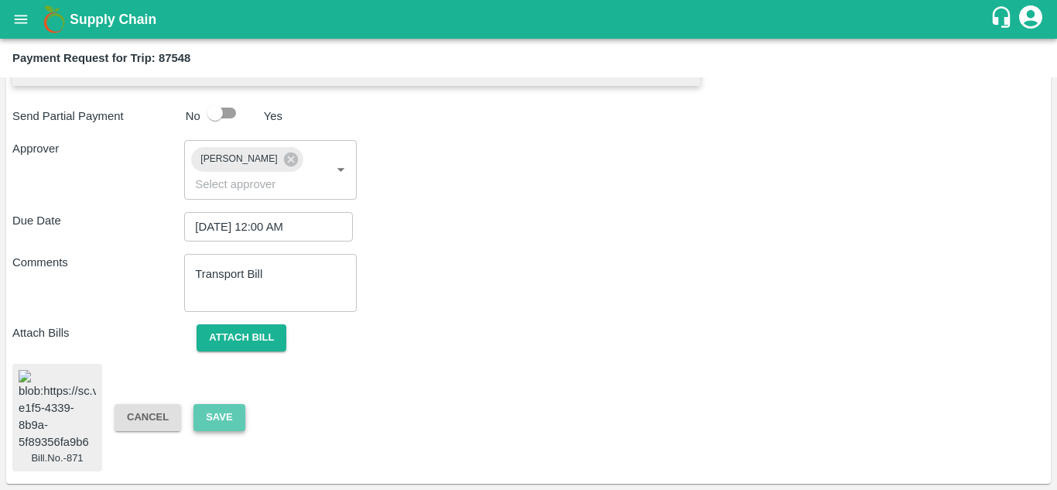
click at [227, 404] on button "Save" at bounding box center [218, 417] width 51 height 27
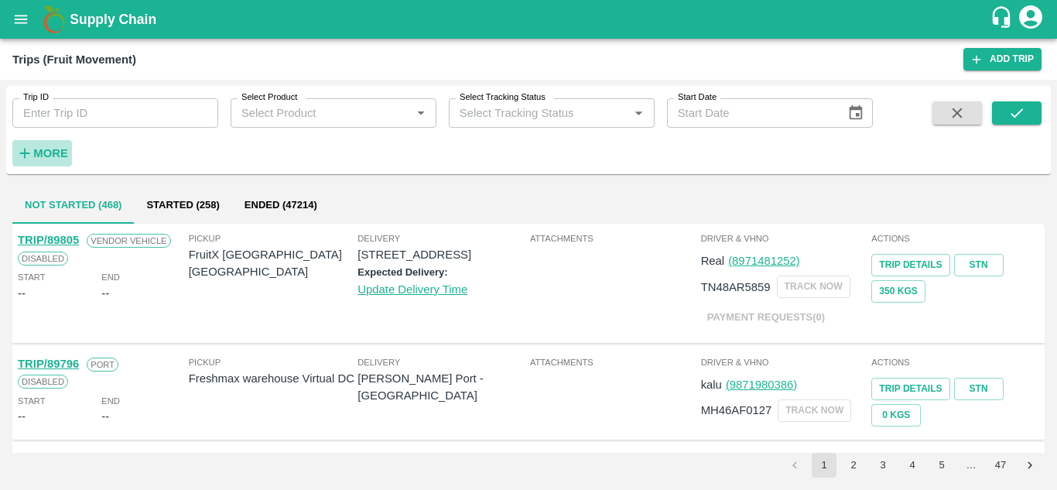
click at [52, 156] on strong "More" at bounding box center [50, 153] width 35 height 12
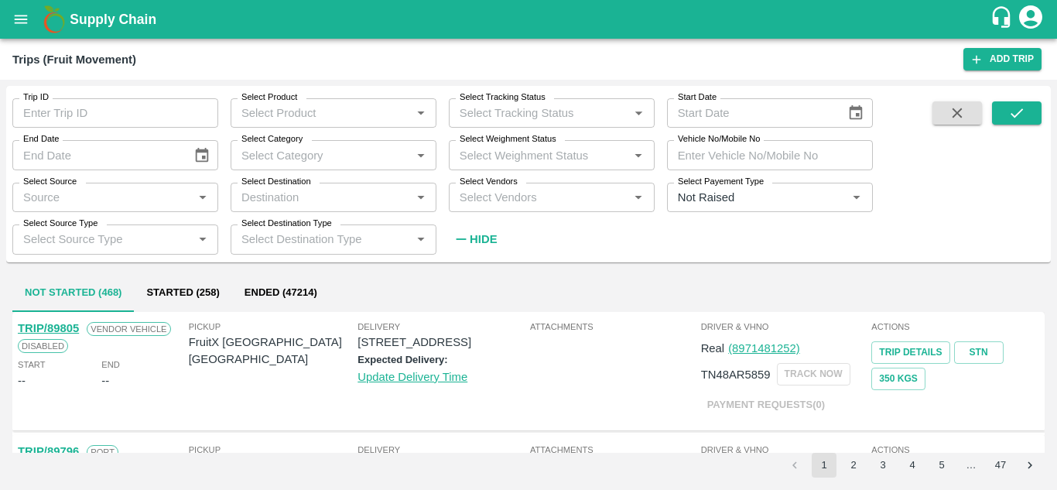
click at [489, 200] on input "Select Vendors" at bounding box center [539, 197] width 171 height 20
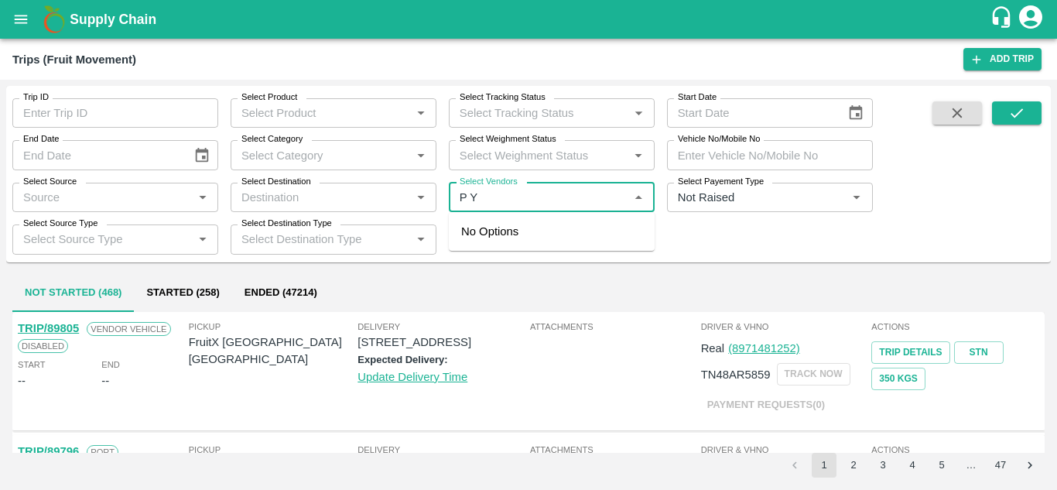
type input "P Y"
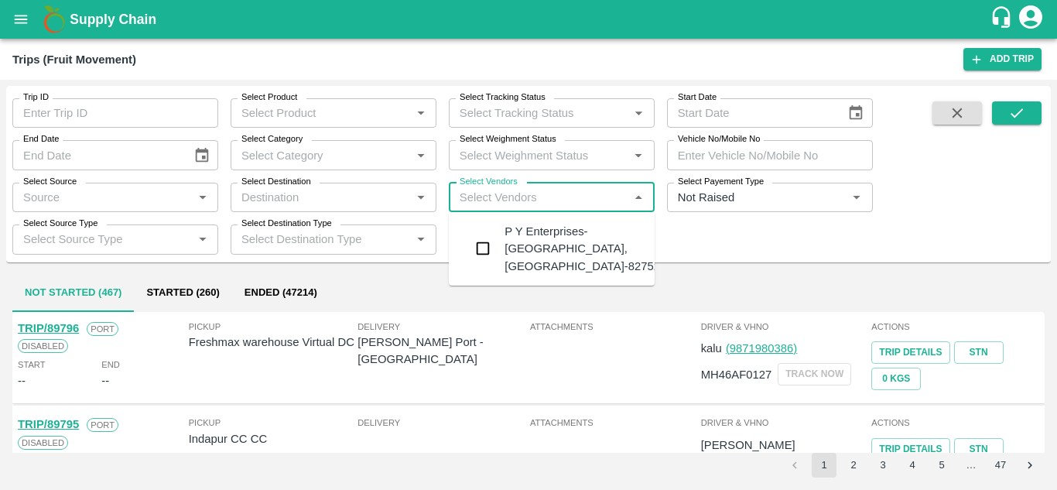
click at [553, 238] on div "P Y Enterprises-[GEOGRAPHIC_DATA], [GEOGRAPHIC_DATA]-8275274400" at bounding box center [598, 249] width 187 height 52
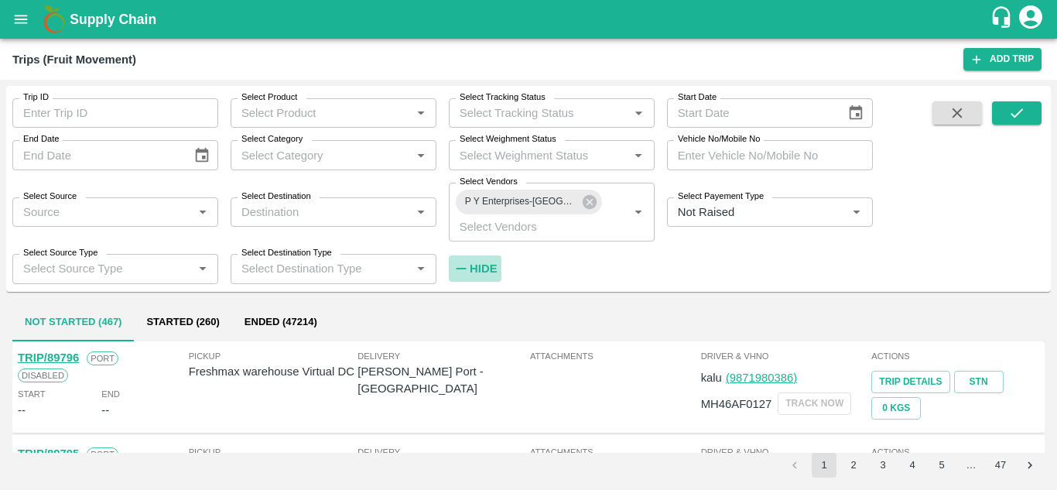
click at [488, 262] on h6 "Hide" at bounding box center [483, 269] width 27 height 20
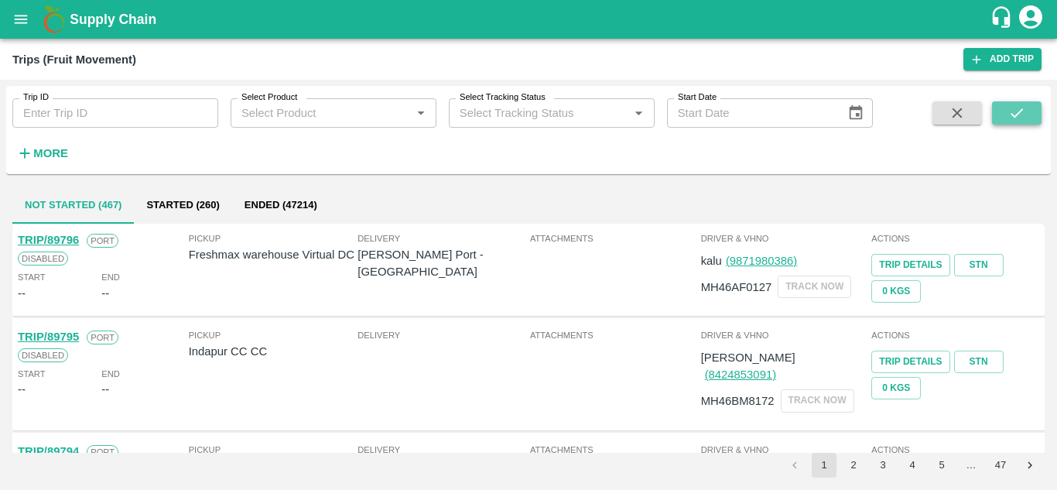
click at [1016, 106] on icon "submit" at bounding box center [1016, 112] width 17 height 17
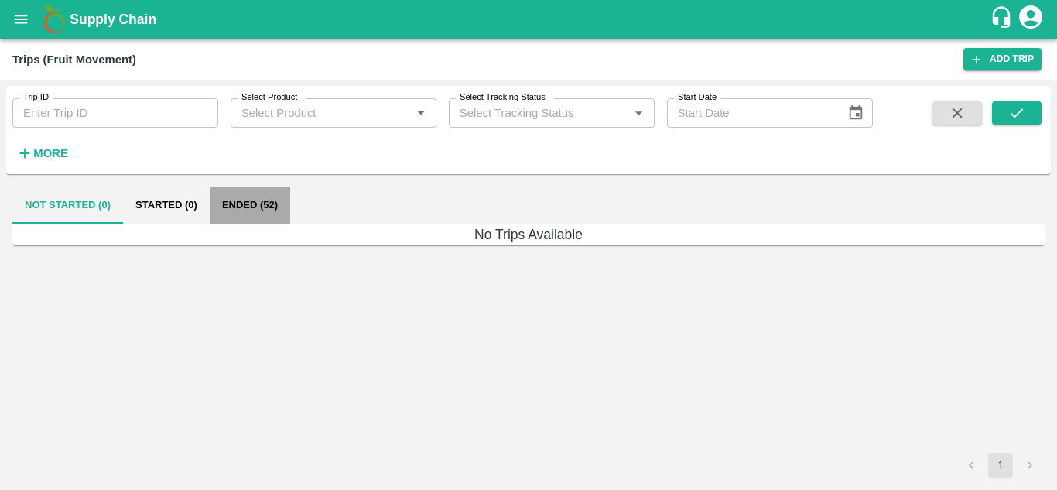
click at [241, 204] on button "Ended (52)" at bounding box center [250, 205] width 80 height 37
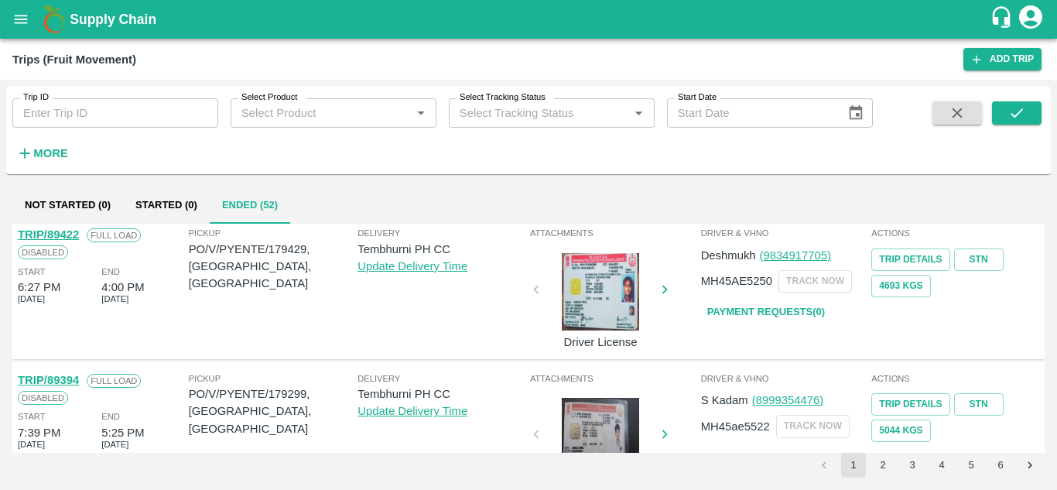
scroll to position [1113, 0]
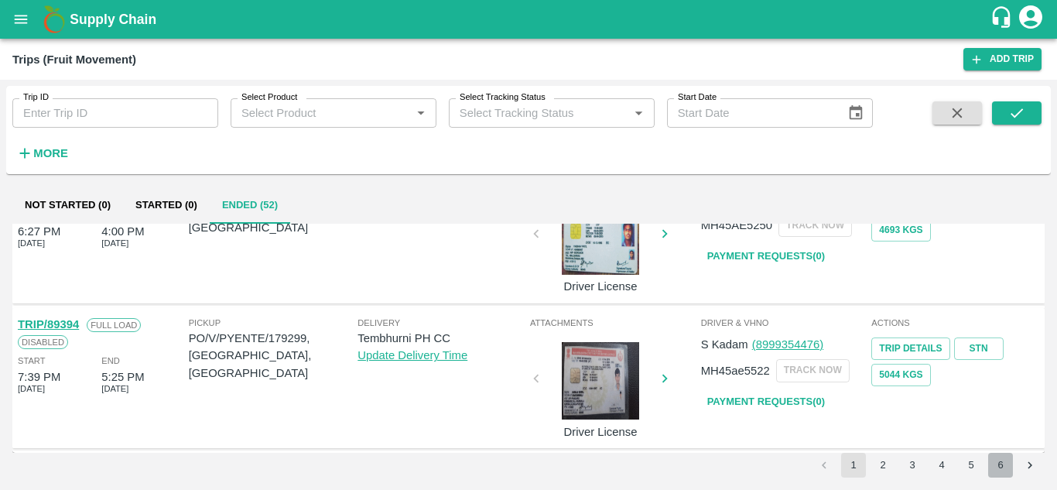
click at [1004, 465] on button "6" at bounding box center [1000, 465] width 25 height 25
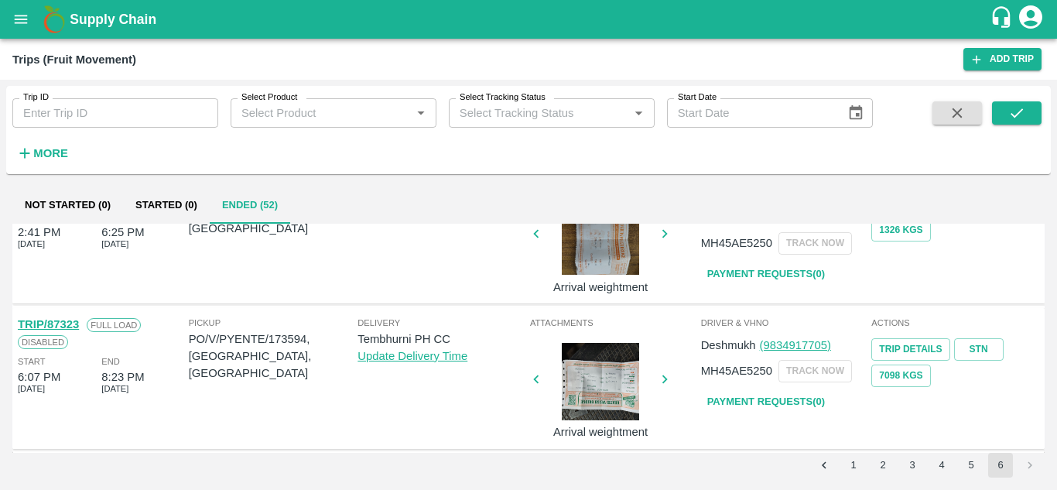
scroll to position [0, 0]
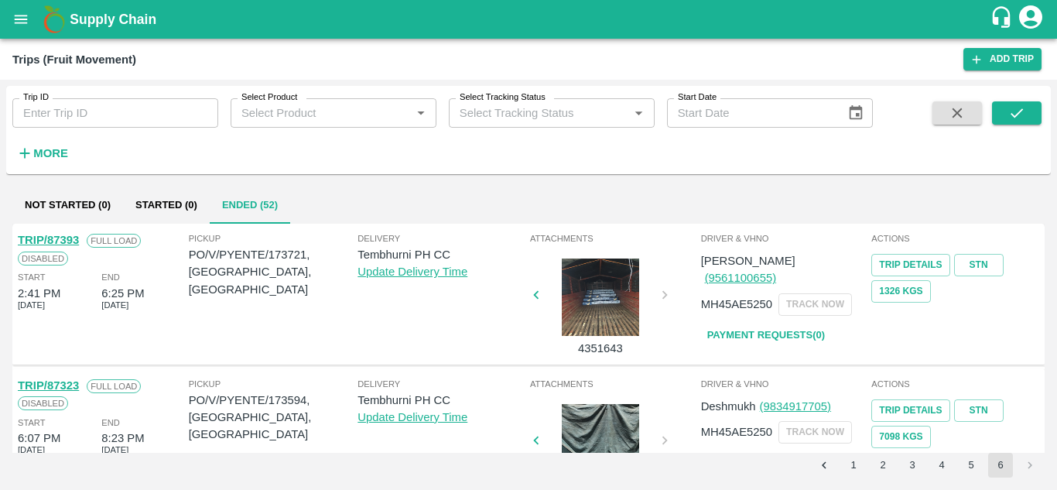
click at [960, 464] on button "5" at bounding box center [971, 465] width 25 height 25
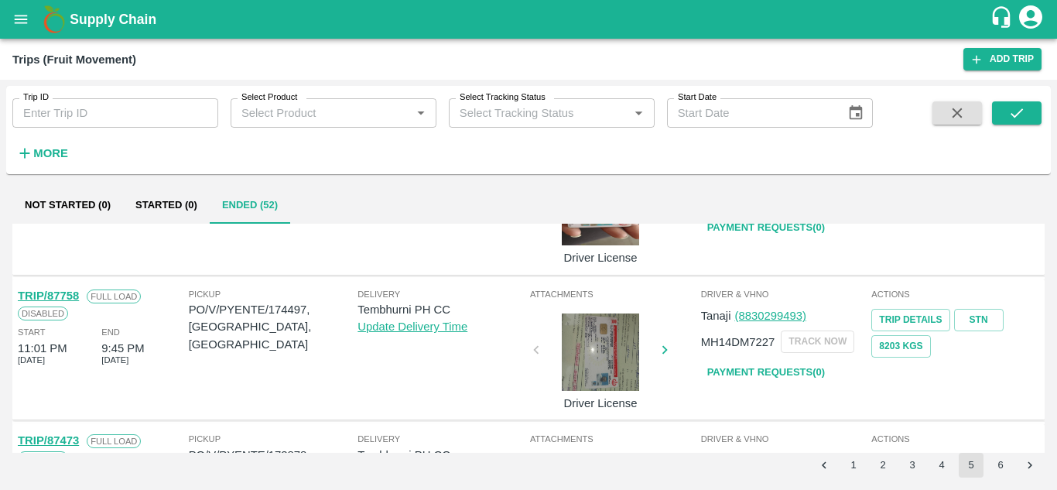
scroll to position [1140, 0]
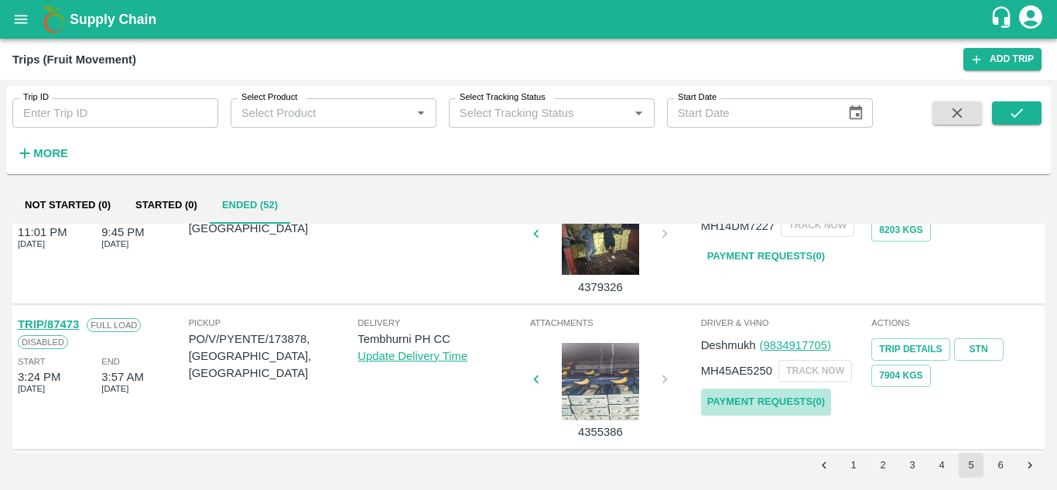
click at [783, 397] on link "Payment Requests( 0 )" at bounding box center [766, 402] width 130 height 27
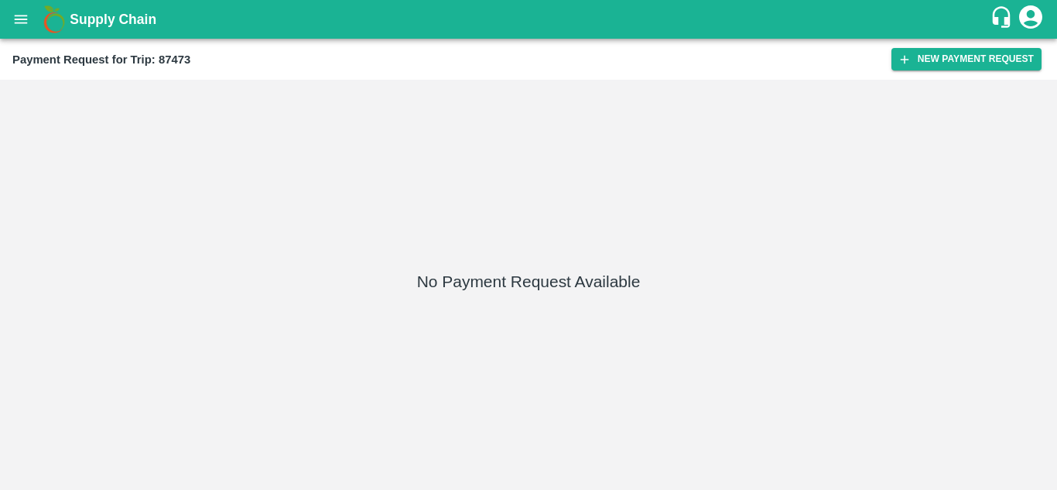
click at [943, 46] on div "Payment Request for Trip: 87473 New Payment Request" at bounding box center [528, 59] width 1057 height 41
click at [930, 50] on button "New Payment Request" at bounding box center [967, 59] width 150 height 22
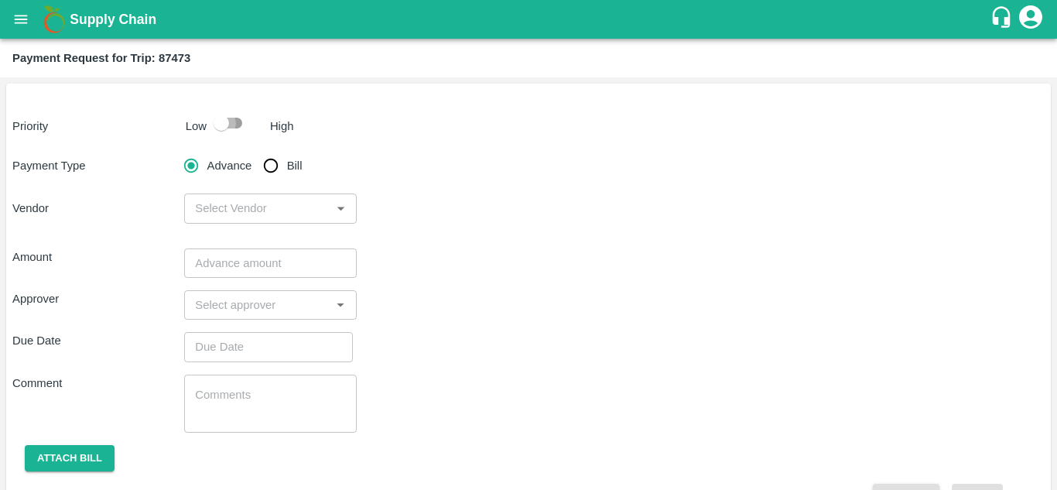
click at [241, 122] on input "checkbox" at bounding box center [221, 122] width 88 height 29
checkbox input "true"
click at [267, 159] on input "Bill" at bounding box center [270, 165] width 31 height 31
radio input "true"
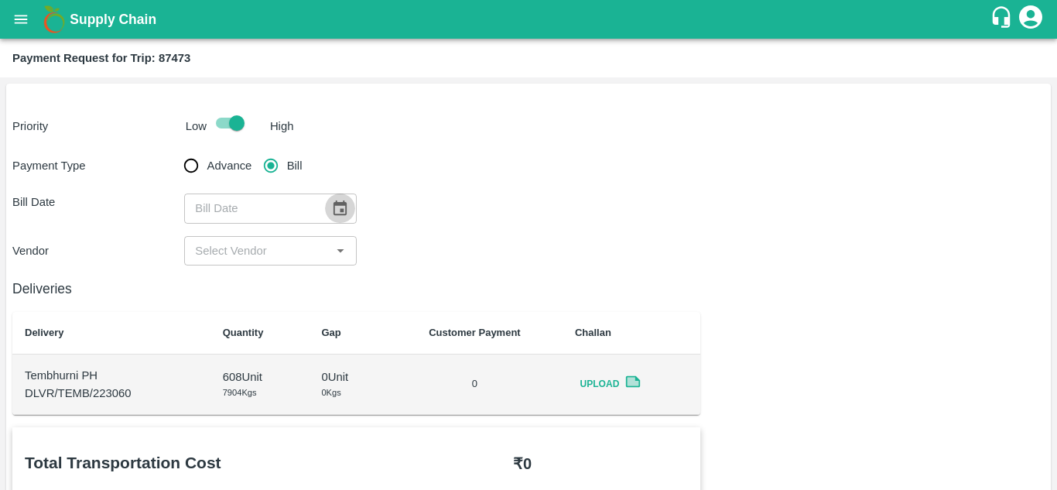
click at [341, 207] on icon "Choose date" at bounding box center [339, 208] width 17 height 17
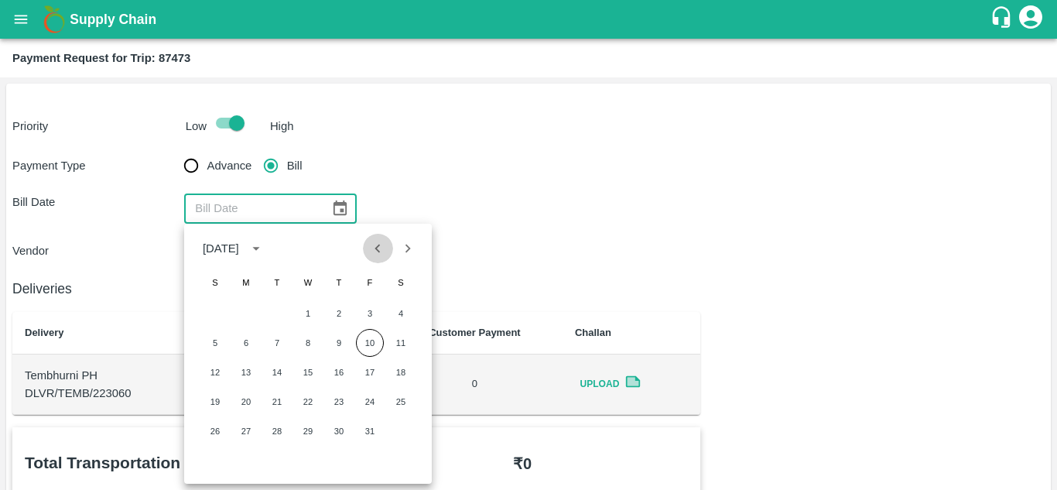
click at [382, 250] on icon "Previous month" at bounding box center [377, 248] width 17 height 17
click at [374, 313] on button "5" at bounding box center [370, 314] width 28 height 28
type input "05/09/2025"
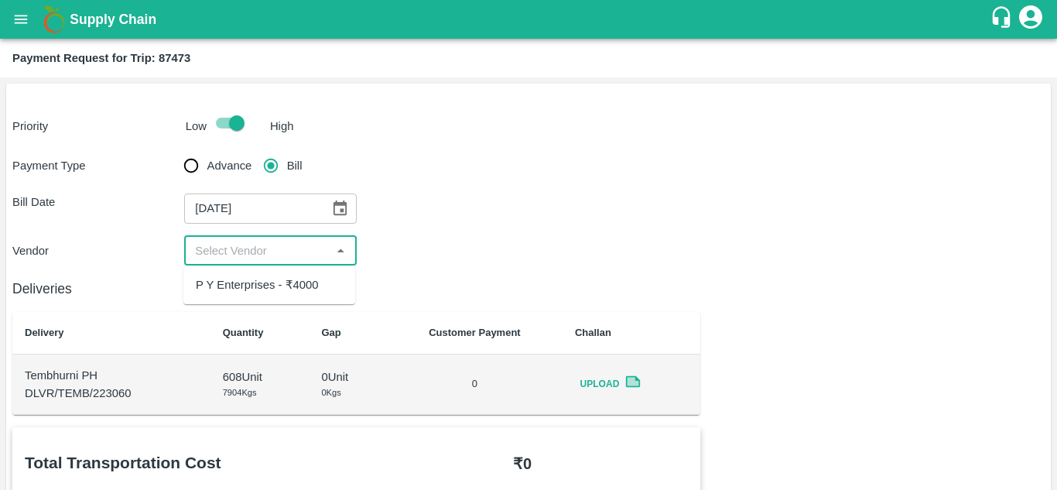
drag, startPoint x: 300, startPoint y: 253, endPoint x: 272, endPoint y: 287, distance: 44.0
click at [272, 287] on body "Supply Chain Payment Request for Trip: 87473 Priority Low High Payment Type Adv…" at bounding box center [528, 245] width 1057 height 490
click at [272, 287] on div "P Y Enterprises - ₹4000" at bounding box center [257, 284] width 123 height 17
type input "P Y Enterprises - ₹4000"
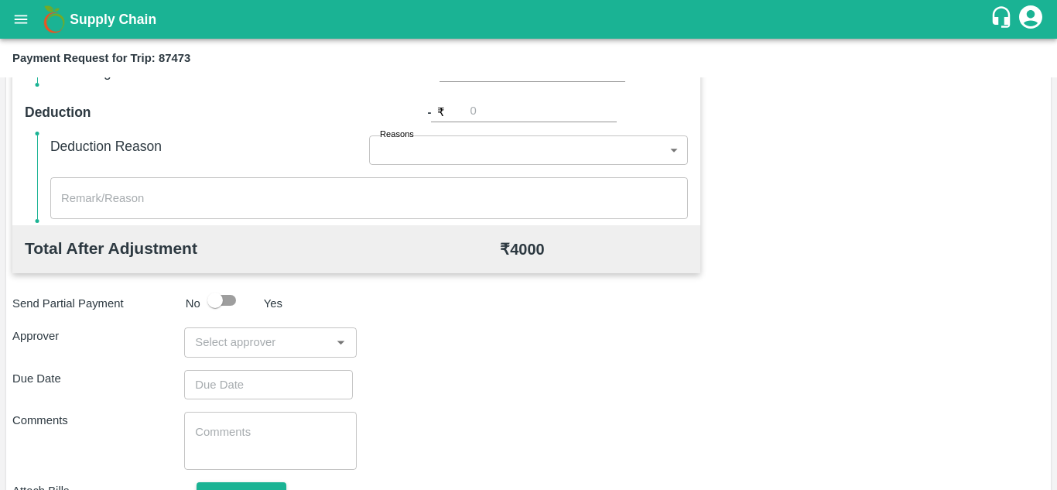
scroll to position [704, 0]
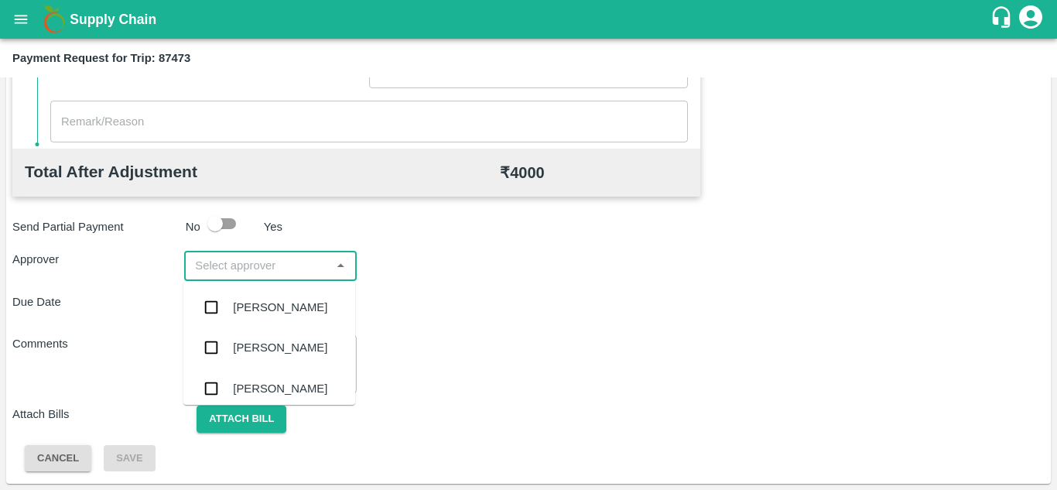
click at [219, 269] on input "input" at bounding box center [257, 265] width 137 height 20
type input "PRASA"
click at [262, 309] on div "[PERSON_NAME]" at bounding box center [280, 307] width 94 height 17
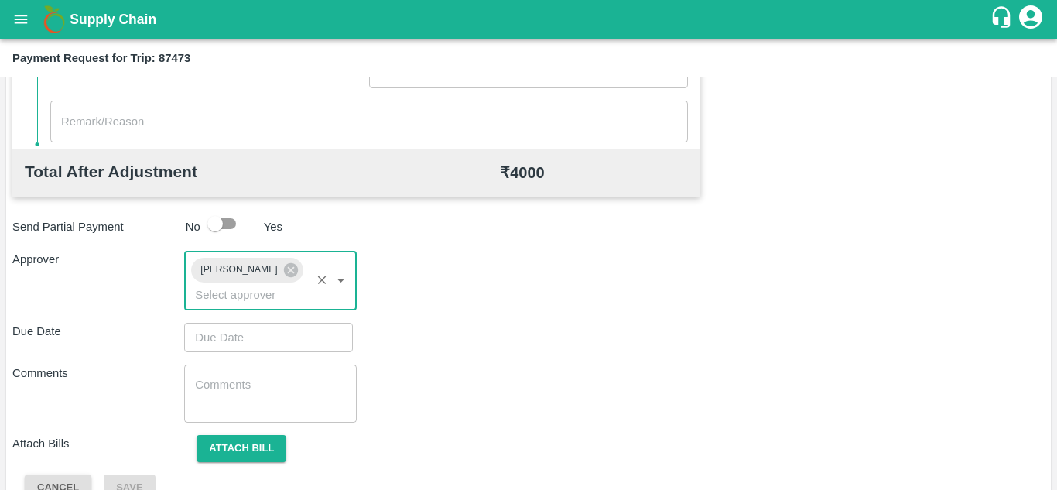
type input "DD/MM/YYYY hh:mm aa"
click at [214, 337] on input "DD/MM/YYYY hh:mm aa" at bounding box center [263, 337] width 158 height 29
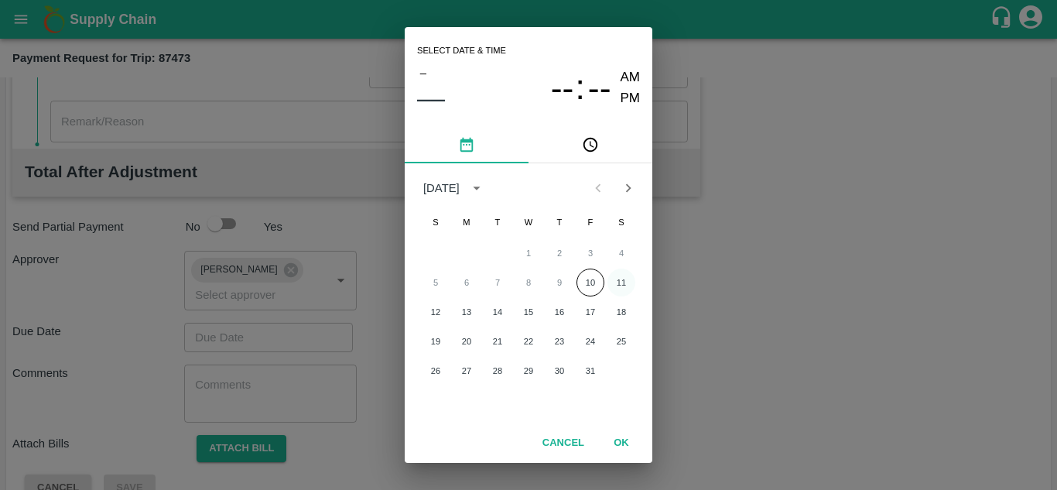
click at [615, 286] on button "11" at bounding box center [622, 283] width 28 height 28
type input "[DATE] 12:00 AM"
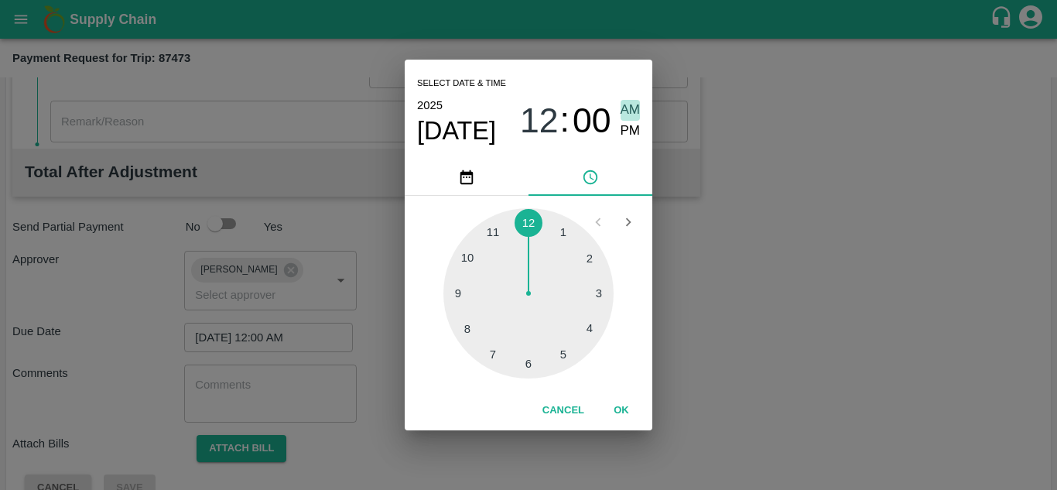
click at [628, 109] on span "AM" at bounding box center [631, 110] width 20 height 21
click at [627, 411] on button "OK" at bounding box center [622, 410] width 50 height 27
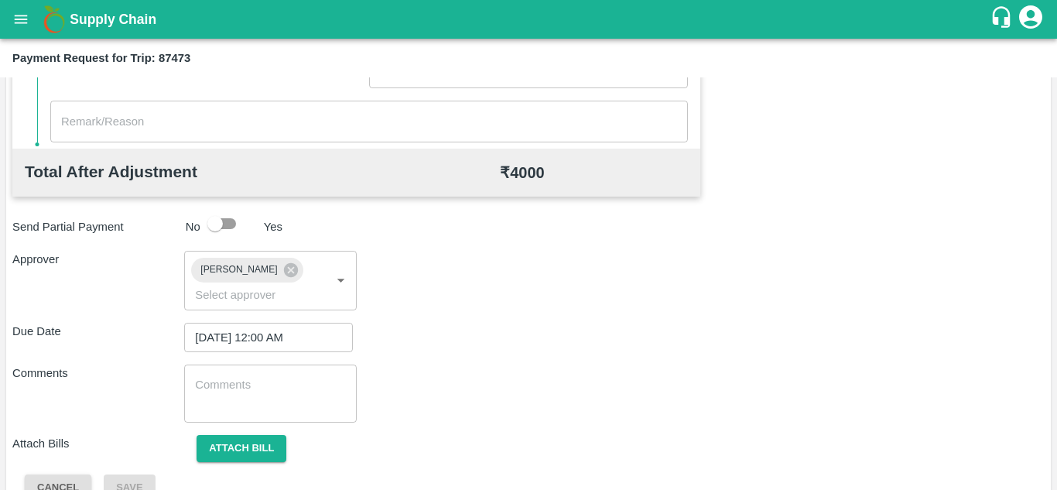
click at [212, 412] on div "x ​" at bounding box center [270, 394] width 172 height 58
paste textarea "Transport Bill"
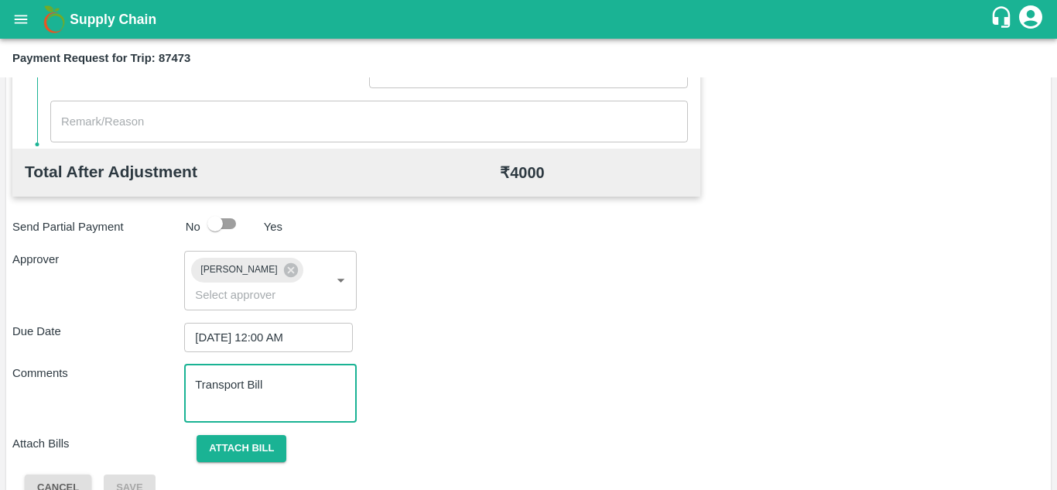
type textarea "Transport Bill"
click at [461, 328] on div "Due Date 11/10/2025 12:00 AM ​" at bounding box center [528, 337] width 1032 height 29
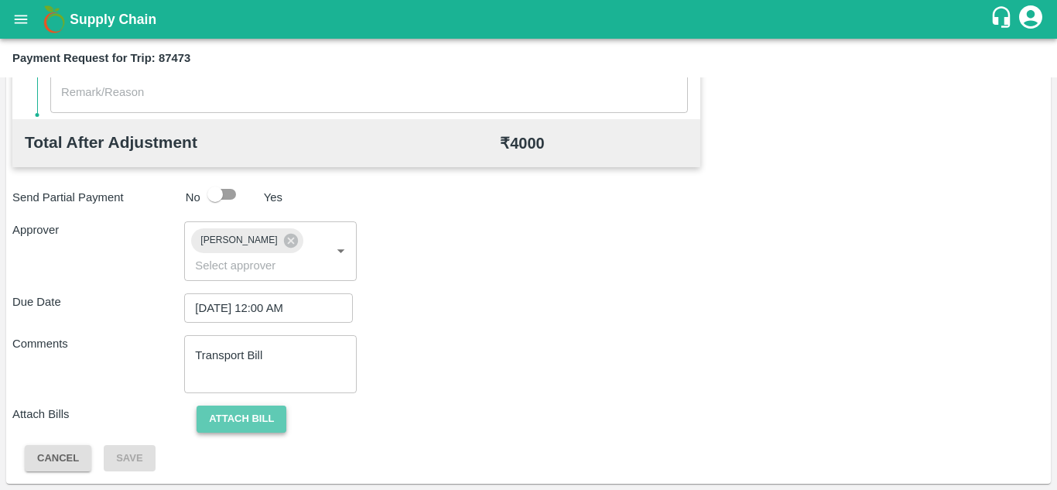
click at [273, 407] on button "Attach bill" at bounding box center [242, 419] width 90 height 27
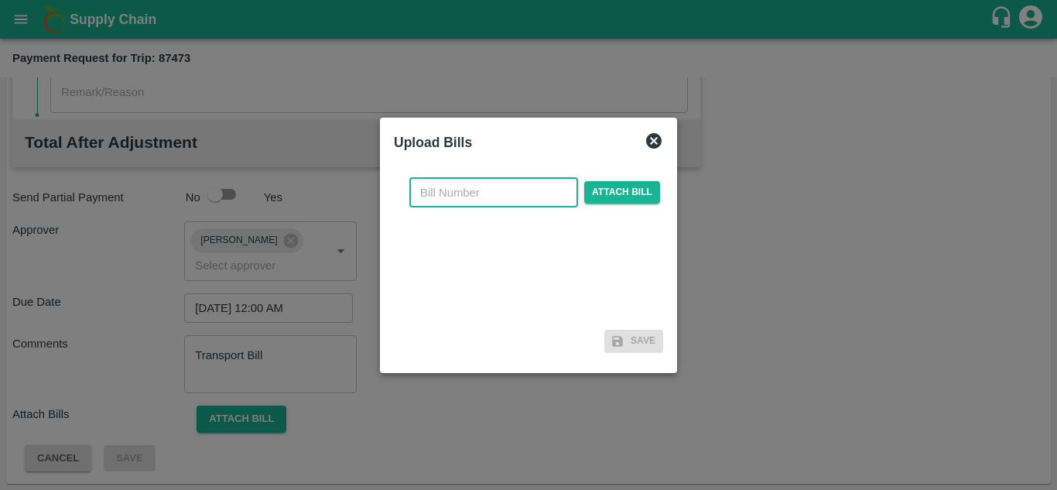
click at [437, 204] on input "text" at bounding box center [493, 192] width 169 height 29
type input "869"
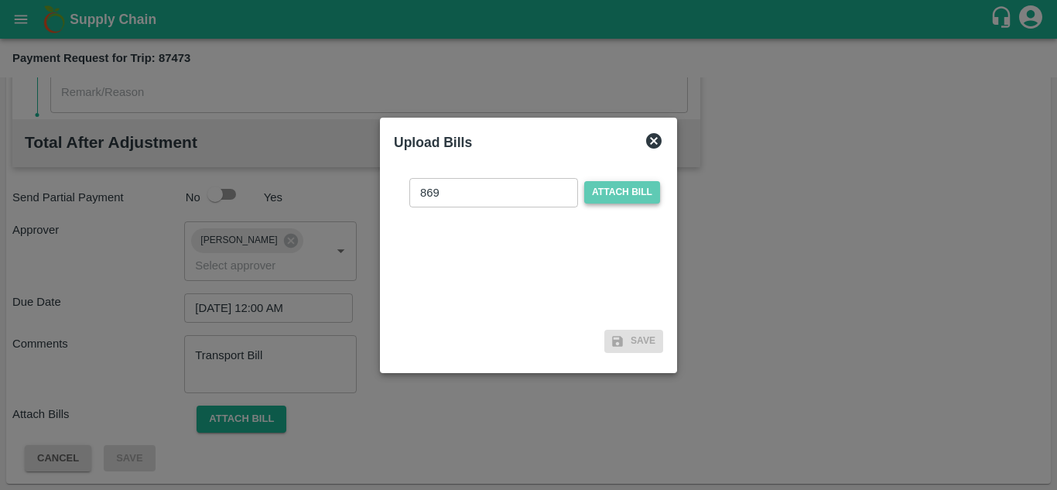
click at [631, 193] on span "Attach bill" at bounding box center [622, 192] width 76 height 22
click at [0, 0] on input "Attach bill" at bounding box center [0, 0] width 0 height 0
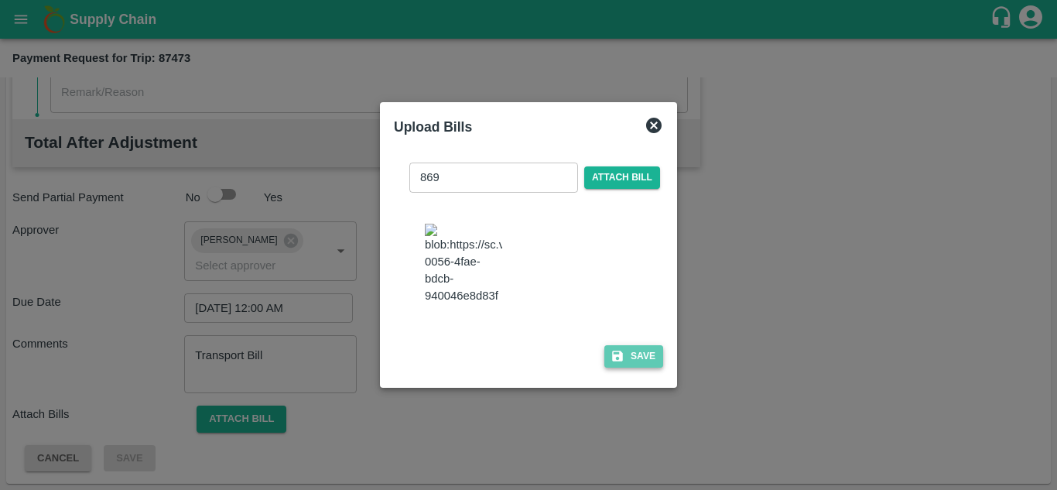
click at [649, 359] on button "Save" at bounding box center [633, 356] width 59 height 22
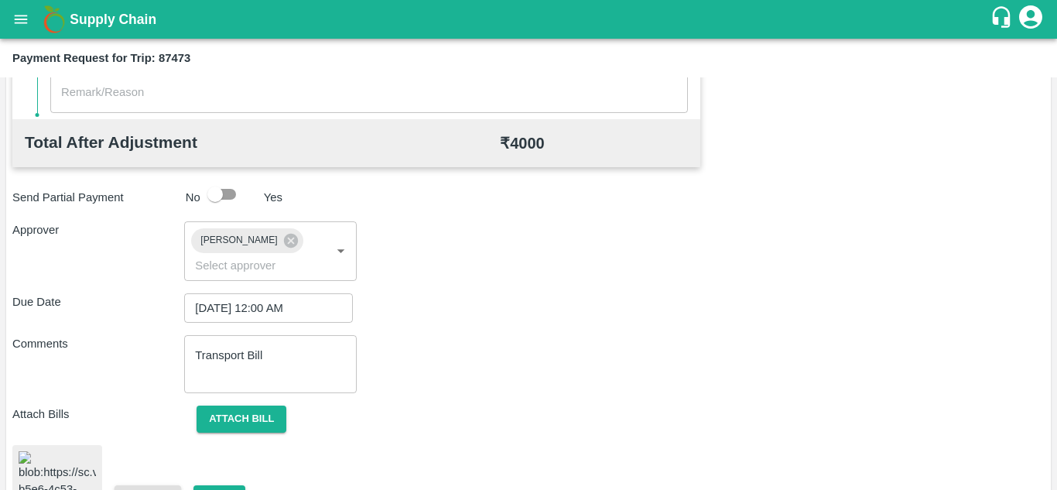
scroll to position [837, 0]
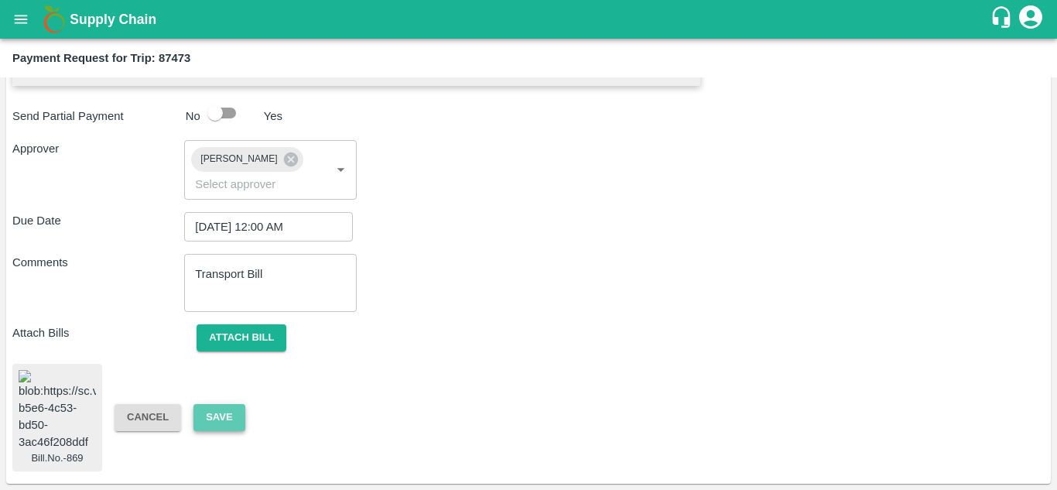
click at [228, 404] on button "Save" at bounding box center [218, 417] width 51 height 27
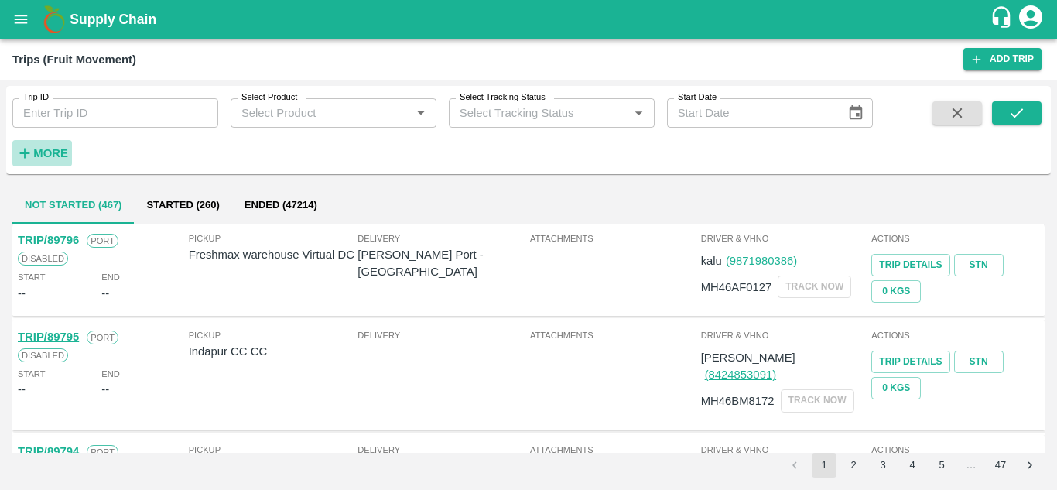
click at [42, 152] on strong "More" at bounding box center [50, 153] width 35 height 12
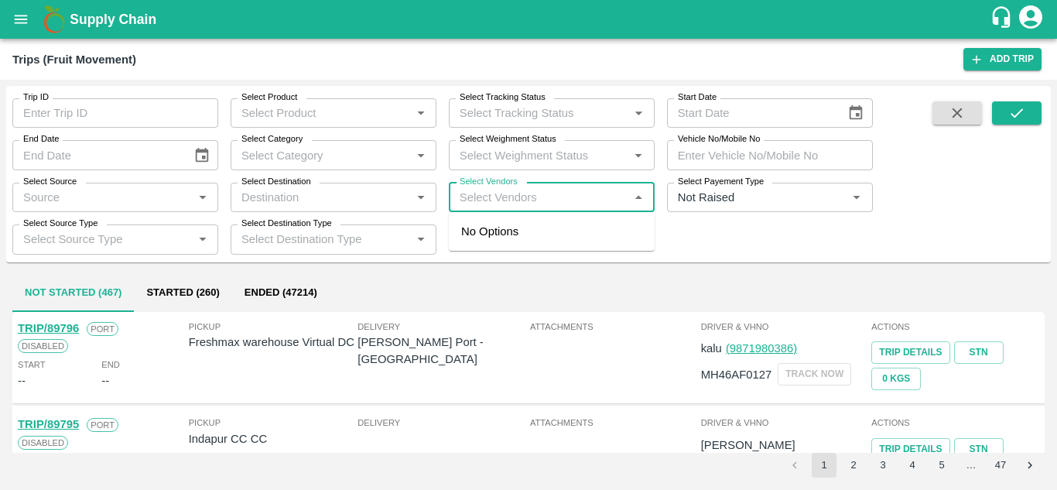
click at [458, 193] on input "Select Vendors" at bounding box center [539, 197] width 171 height 20
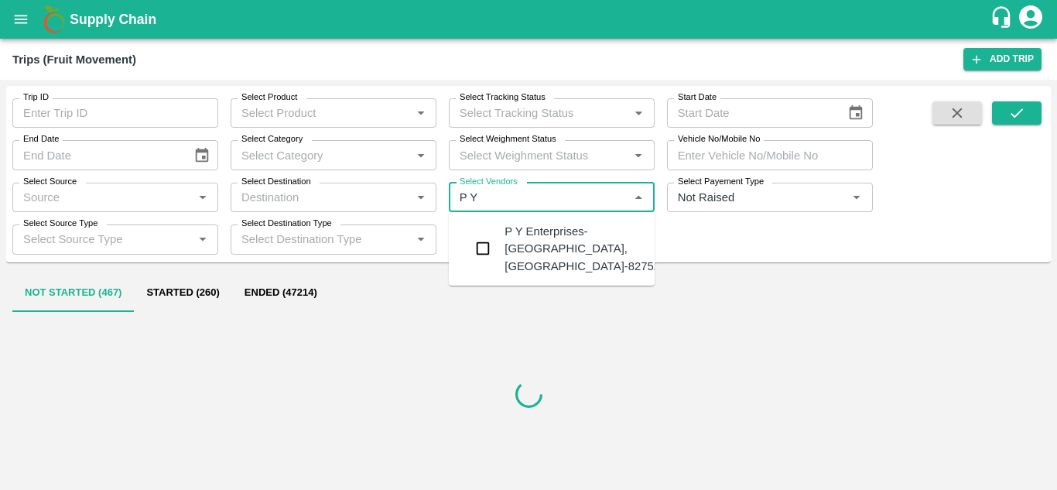
type input "[PERSON_NAME]"
click at [564, 243] on div "P Y Enterprises-[GEOGRAPHIC_DATA], [GEOGRAPHIC_DATA]-8275274400" at bounding box center [598, 249] width 187 height 52
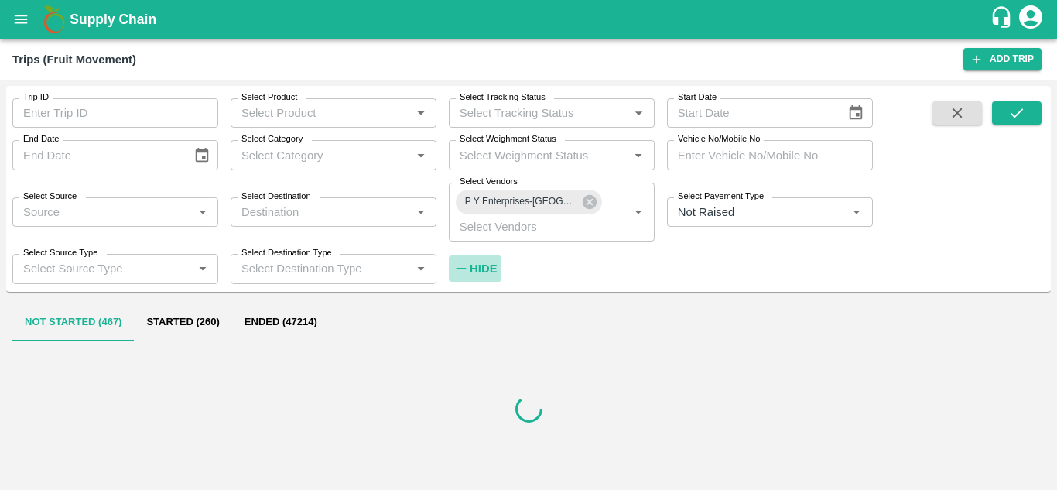
click at [478, 273] on strong "Hide" at bounding box center [483, 268] width 27 height 12
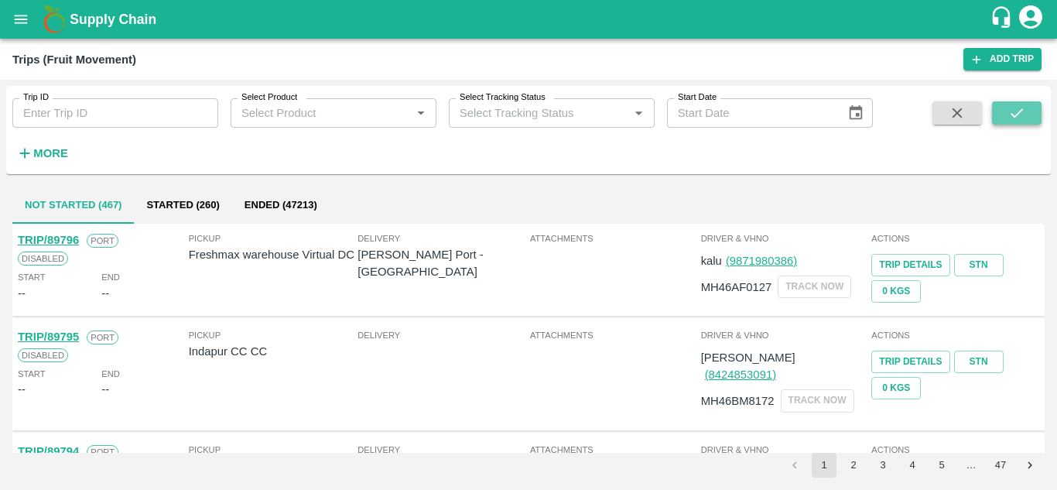
click at [1012, 112] on icon "submit" at bounding box center [1016, 112] width 17 height 17
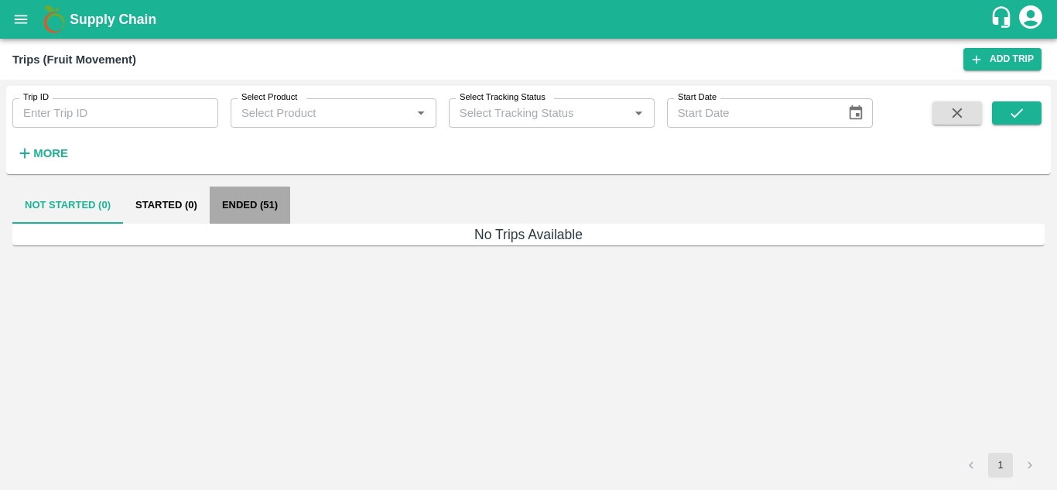
click at [249, 200] on button "Ended (51)" at bounding box center [250, 205] width 80 height 37
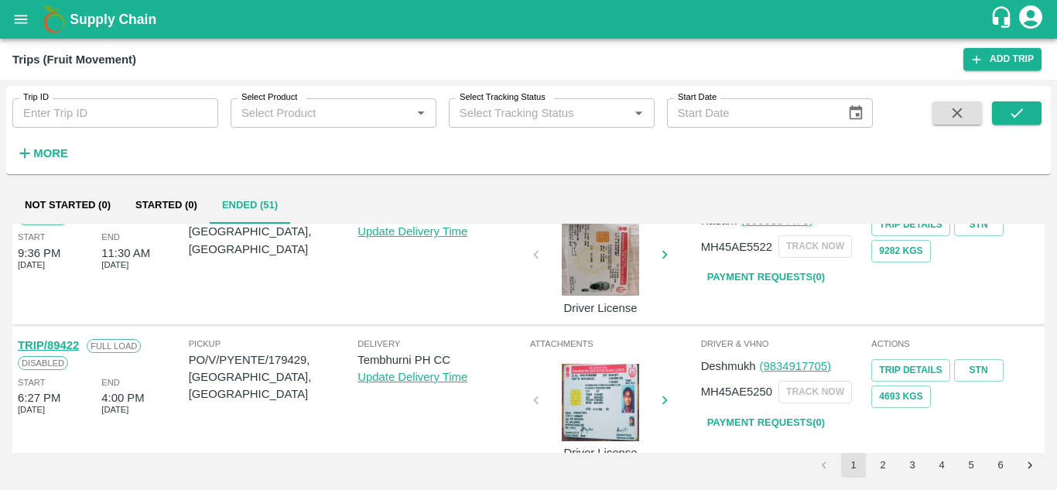
scroll to position [1113, 0]
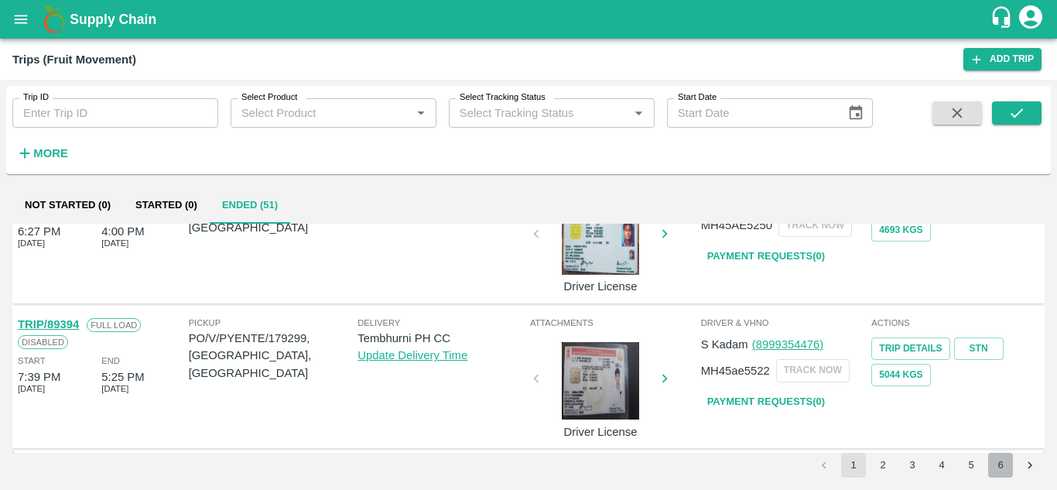
click at [1000, 464] on button "6" at bounding box center [1000, 465] width 25 height 25
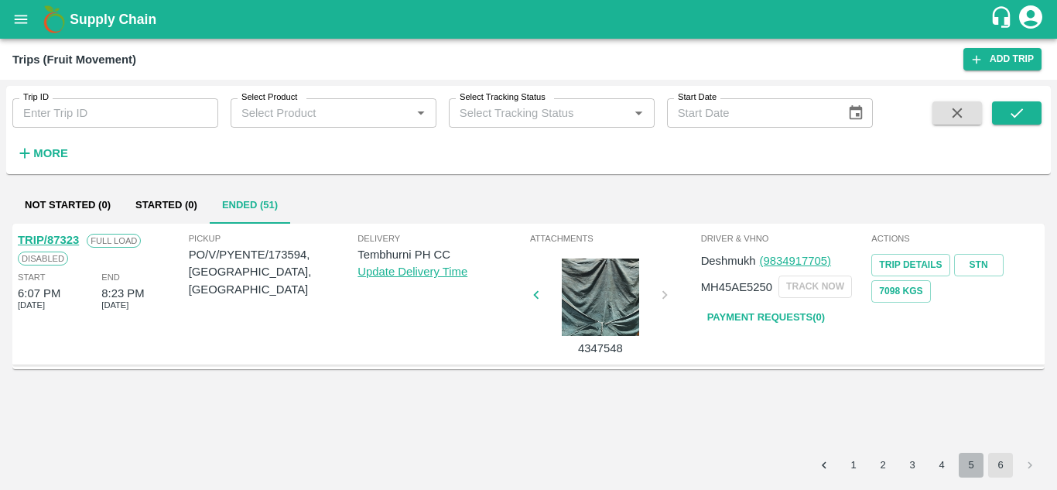
click at [974, 464] on button "5" at bounding box center [971, 465] width 25 height 25
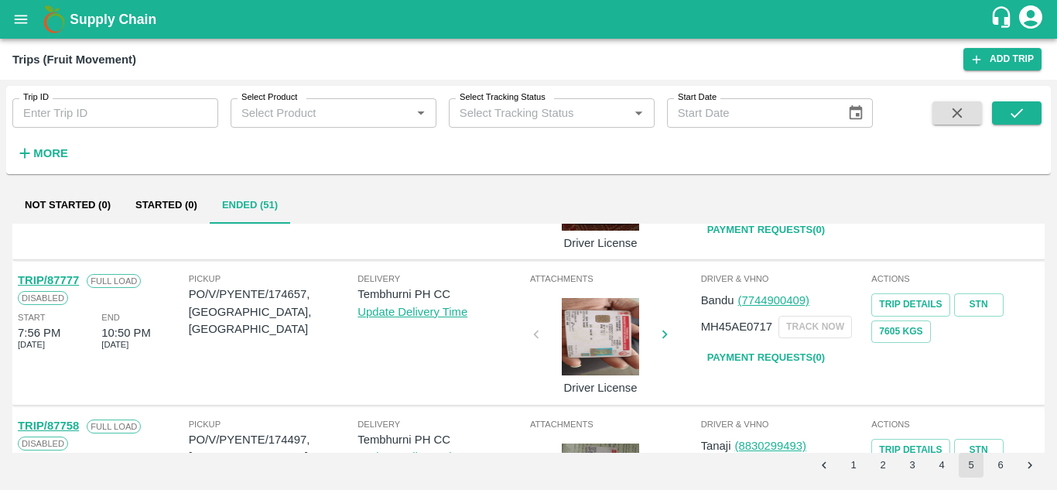
scroll to position [1140, 0]
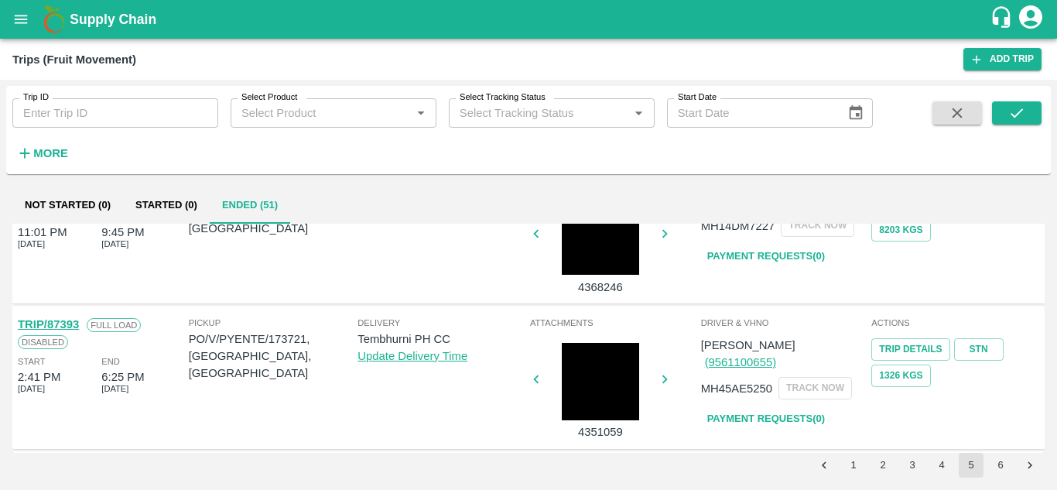
click at [786, 406] on link "Payment Requests( 0 )" at bounding box center [766, 419] width 130 height 27
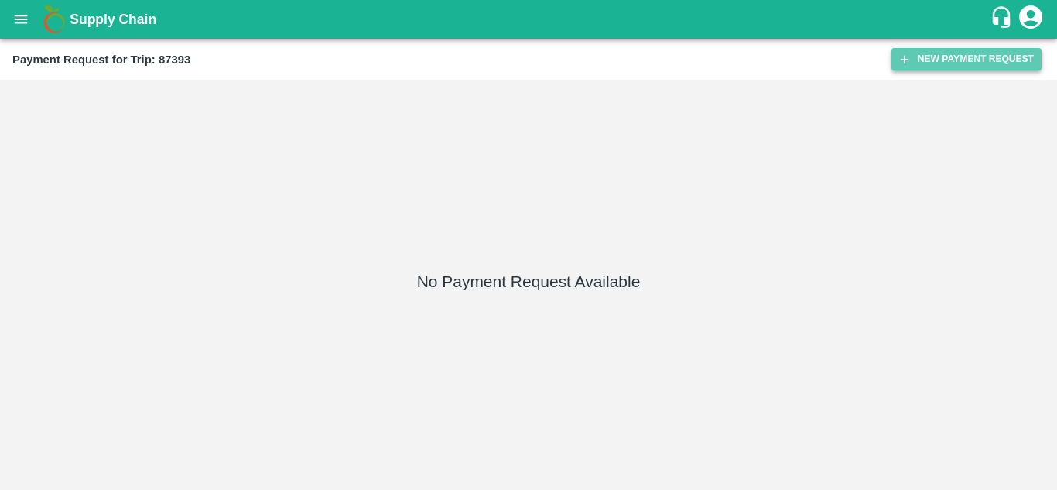
click at [960, 50] on button "New Payment Request" at bounding box center [967, 59] width 150 height 22
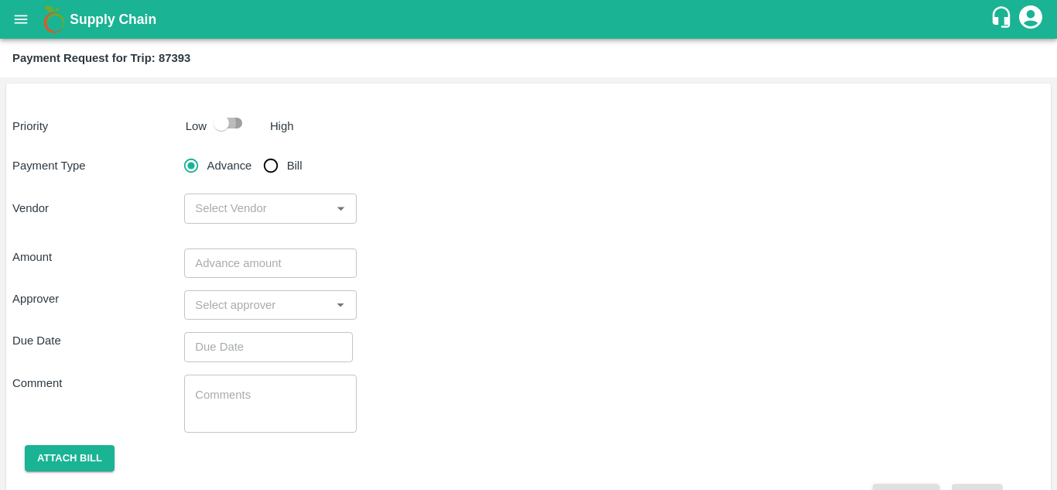
click at [237, 125] on input "checkbox" at bounding box center [221, 122] width 88 height 29
checkbox input "true"
click at [267, 168] on input "Bill" at bounding box center [270, 165] width 31 height 31
radio input "true"
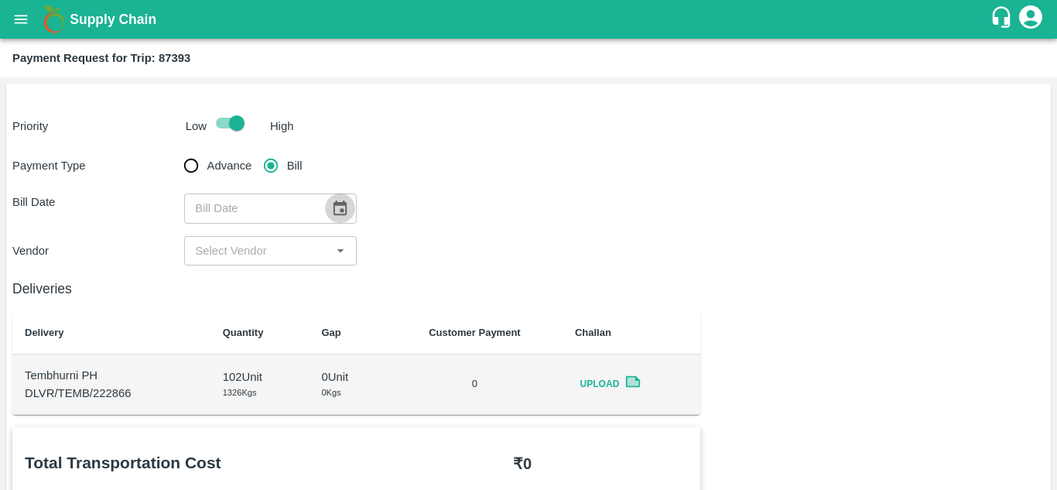
drag, startPoint x: 326, startPoint y: 204, endPoint x: 335, endPoint y: 209, distance: 10.4
click at [335, 209] on button "Choose date" at bounding box center [339, 207] width 29 height 29
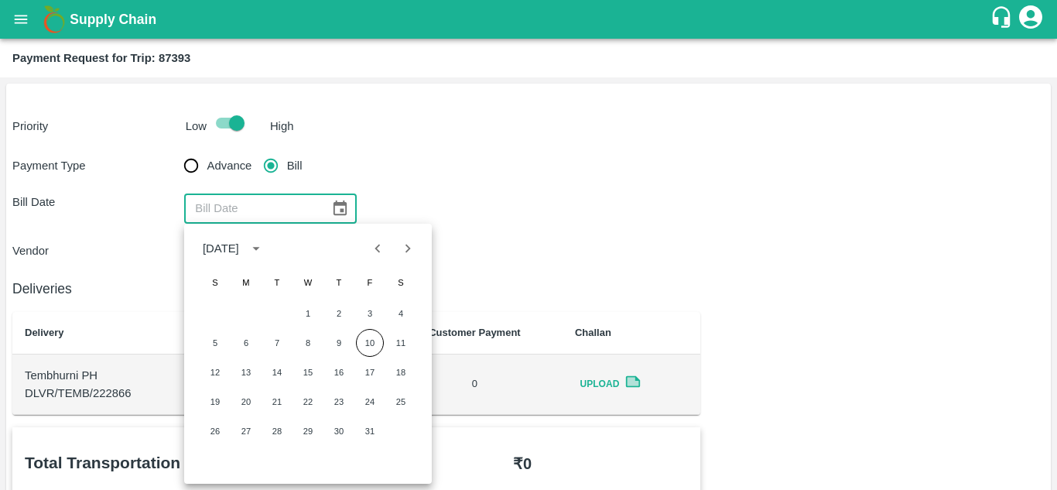
click at [335, 209] on icon "Choose date" at bounding box center [339, 208] width 17 height 17
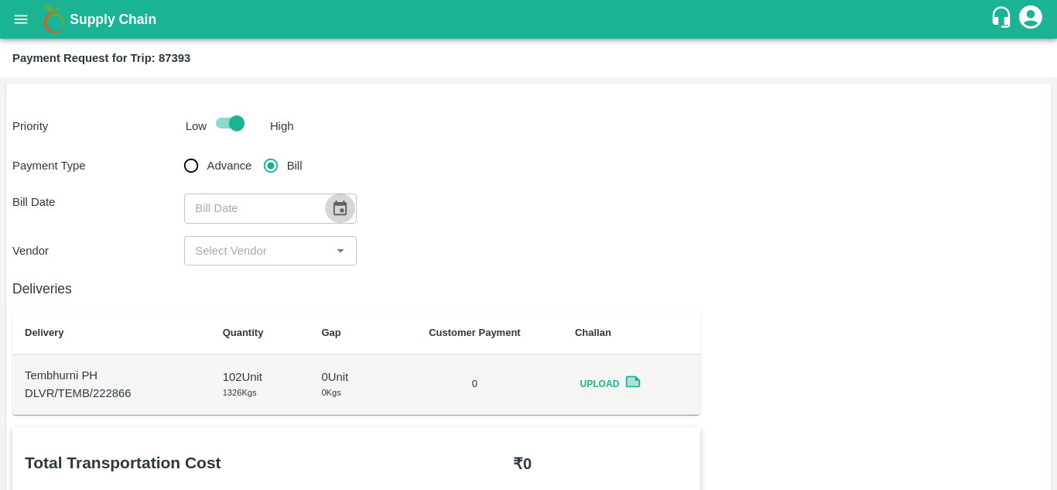
click at [335, 209] on icon "Choose date" at bounding box center [339, 208] width 17 height 17
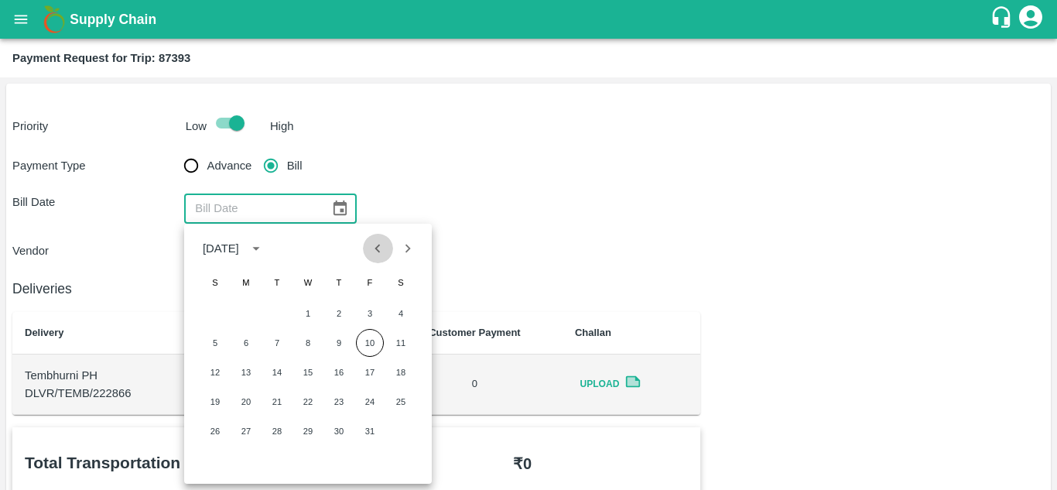
click at [372, 258] on button "Previous month" at bounding box center [377, 248] width 29 height 29
click at [335, 314] on button "4" at bounding box center [339, 314] width 28 height 28
type input "04/09/2025"
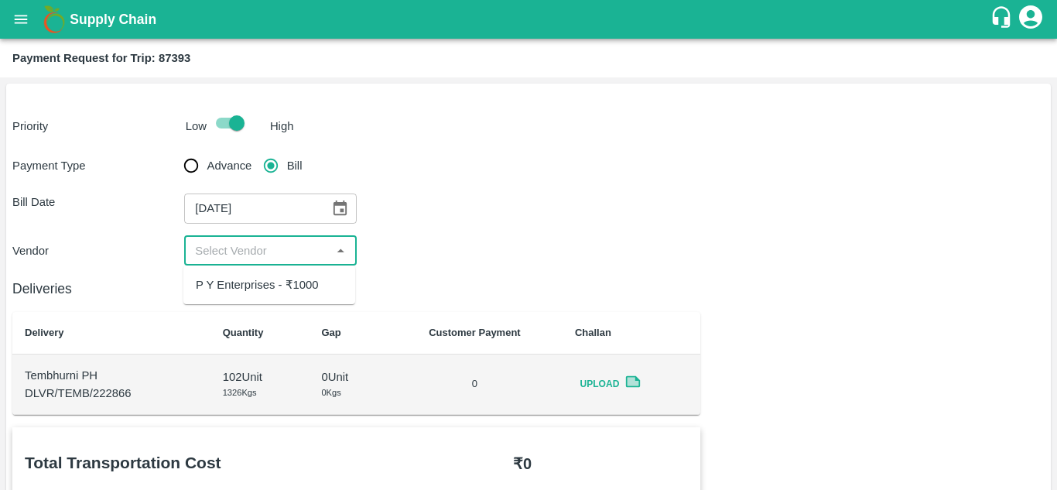
drag, startPoint x: 272, startPoint y: 255, endPoint x: 276, endPoint y: 288, distance: 33.4
click at [276, 288] on body "Supply Chain Payment Request for Trip: 87393 Priority Low High Payment Type Adv…" at bounding box center [528, 245] width 1057 height 490
click at [276, 288] on div "P Y Enterprises - ₹1000" at bounding box center [257, 284] width 123 height 17
type input "P Y Enterprises - ₹1000"
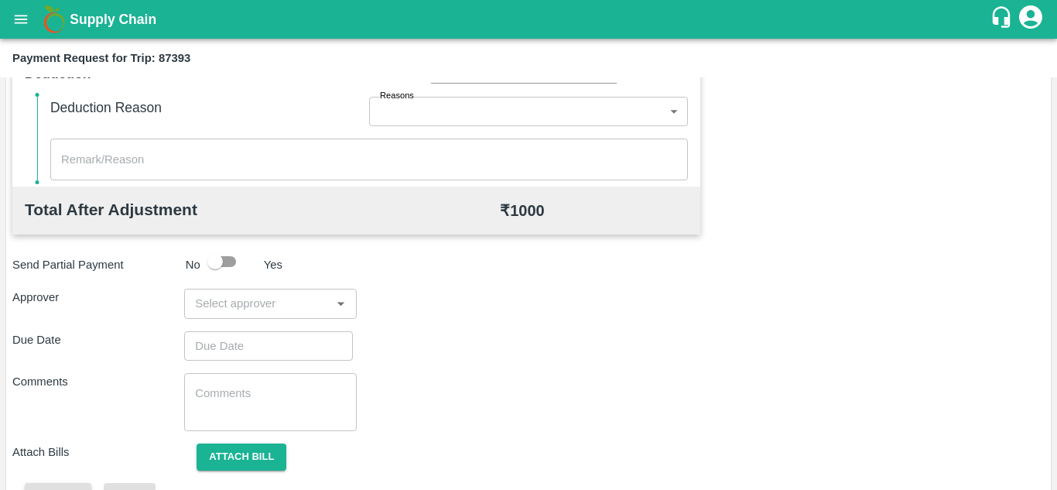
scroll to position [704, 0]
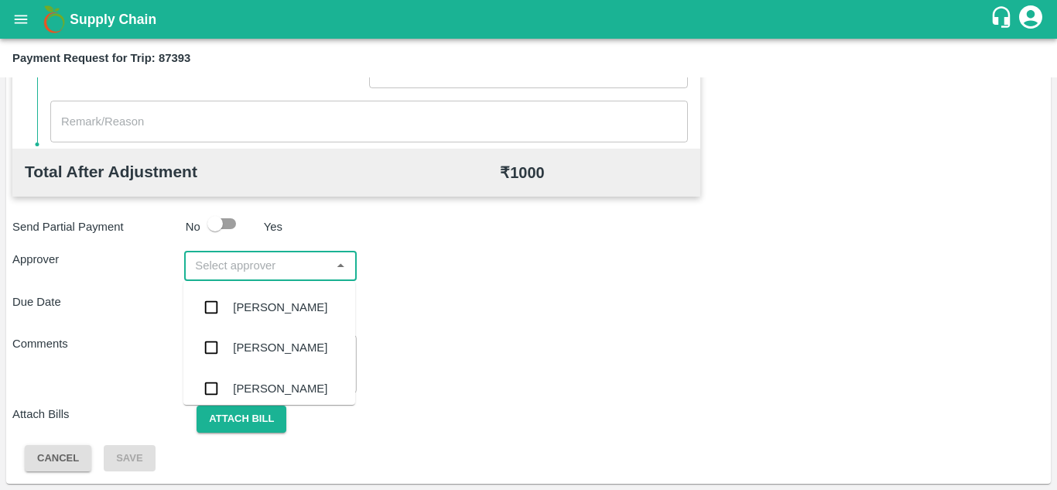
click at [238, 259] on input "input" at bounding box center [257, 265] width 137 height 20
type input "PRASA"
click at [276, 307] on div "Prasad Waghade" at bounding box center [280, 307] width 94 height 17
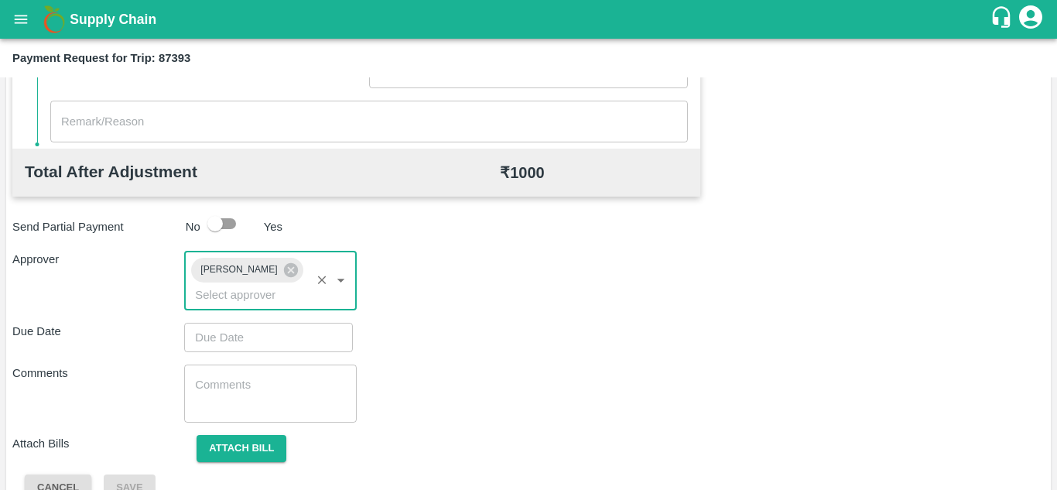
type input "DD/MM/YYYY hh:mm aa"
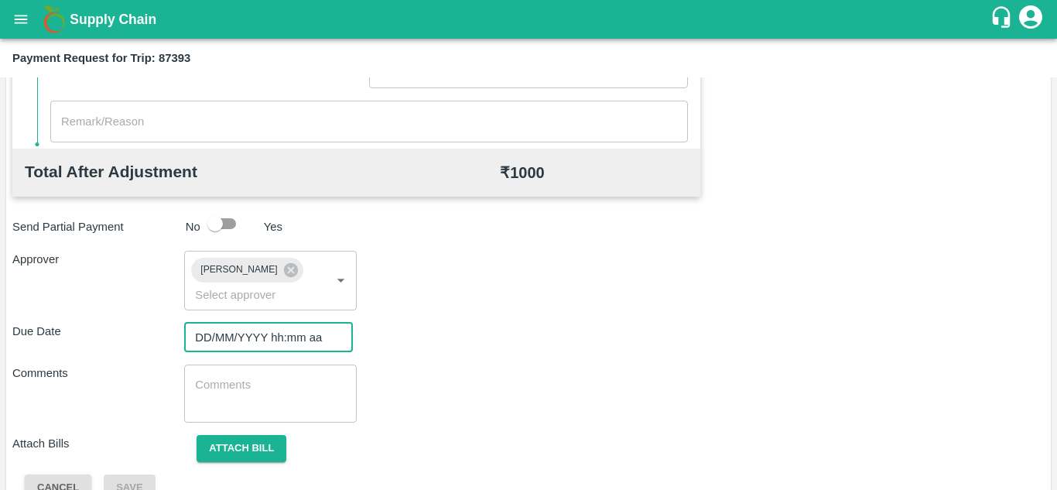
click at [211, 334] on input "DD/MM/YYYY hh:mm aa" at bounding box center [263, 337] width 158 height 29
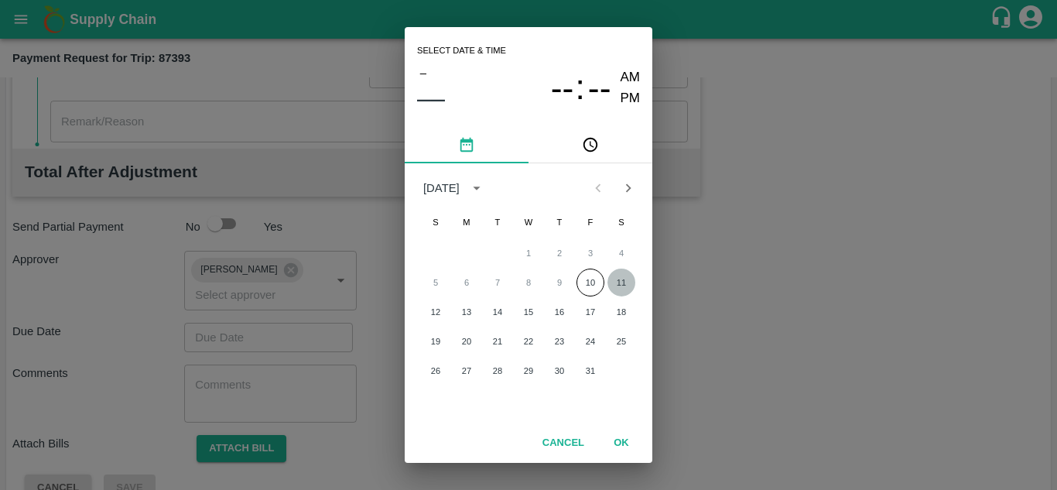
click at [618, 289] on button "11" at bounding box center [622, 283] width 28 height 28
type input "11/10/2025 12:00 AM"
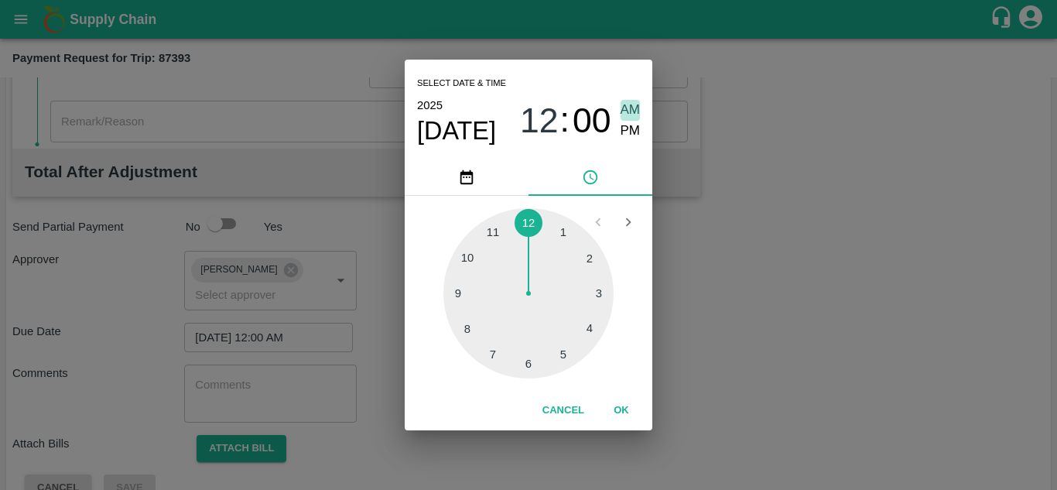
click at [629, 108] on span "AM" at bounding box center [631, 110] width 20 height 21
click at [620, 408] on button "OK" at bounding box center [622, 410] width 50 height 27
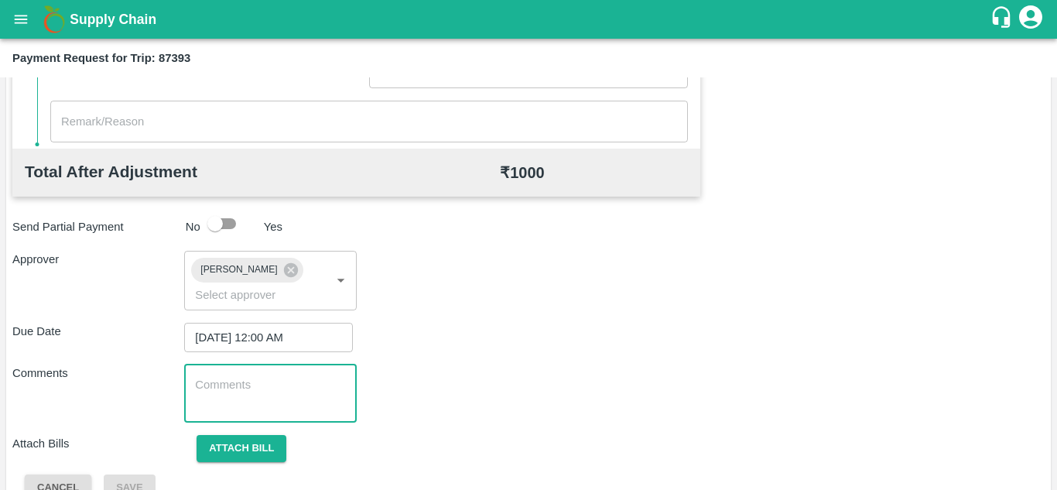
click at [303, 396] on textarea at bounding box center [270, 393] width 150 height 33
paste textarea "Transport Bill"
type textarea "Transport Bill"
click at [578, 343] on div "Due Date 11/10/2025 12:00 AM ​" at bounding box center [528, 337] width 1032 height 29
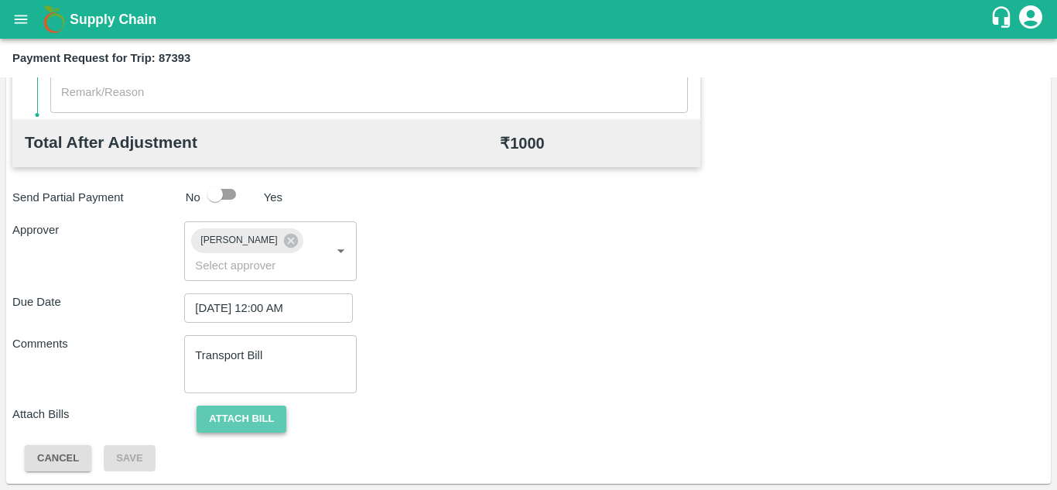
click at [259, 406] on button "Attach bill" at bounding box center [242, 419] width 90 height 27
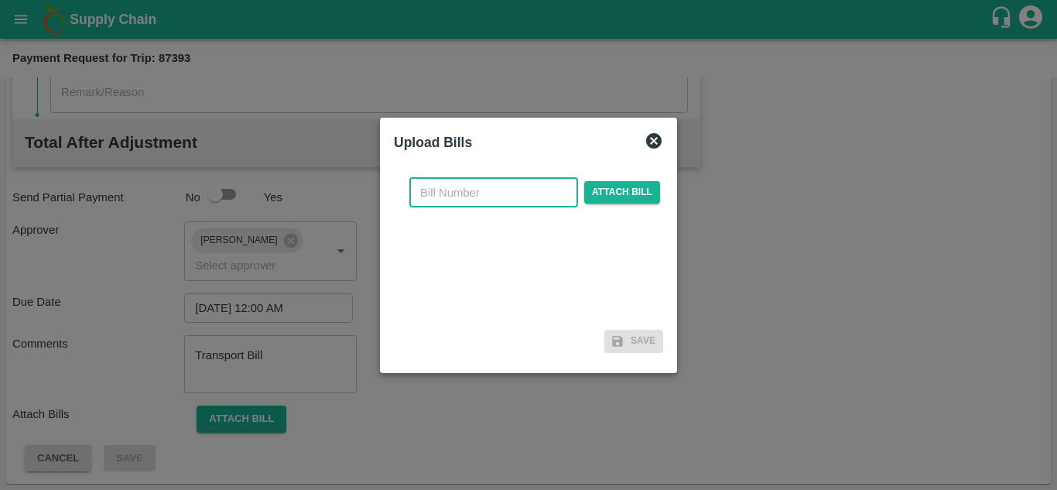
click at [437, 184] on input "text" at bounding box center [493, 192] width 169 height 29
type input "867"
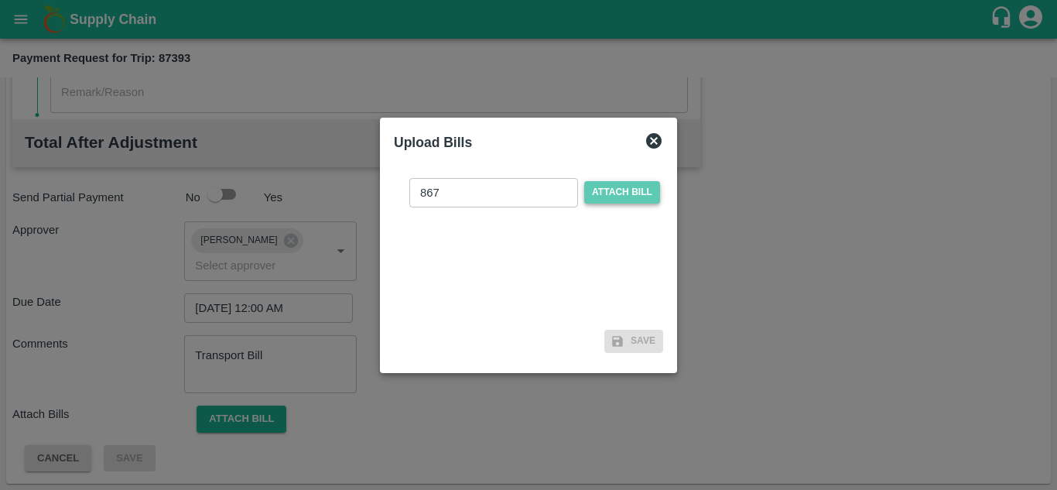
click at [604, 195] on span "Attach bill" at bounding box center [622, 192] width 76 height 22
click at [0, 0] on input "Attach bill" at bounding box center [0, 0] width 0 height 0
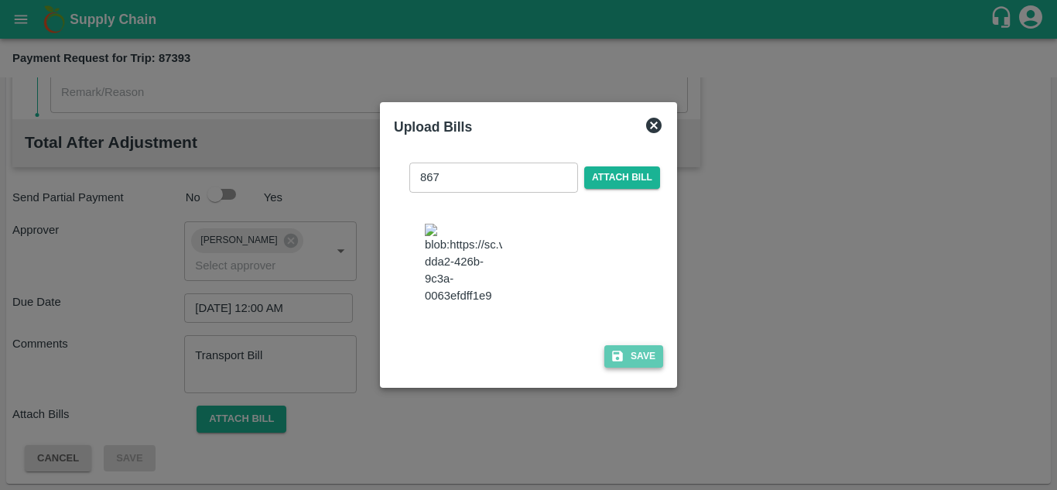
click at [640, 368] on button "Save" at bounding box center [633, 356] width 59 height 22
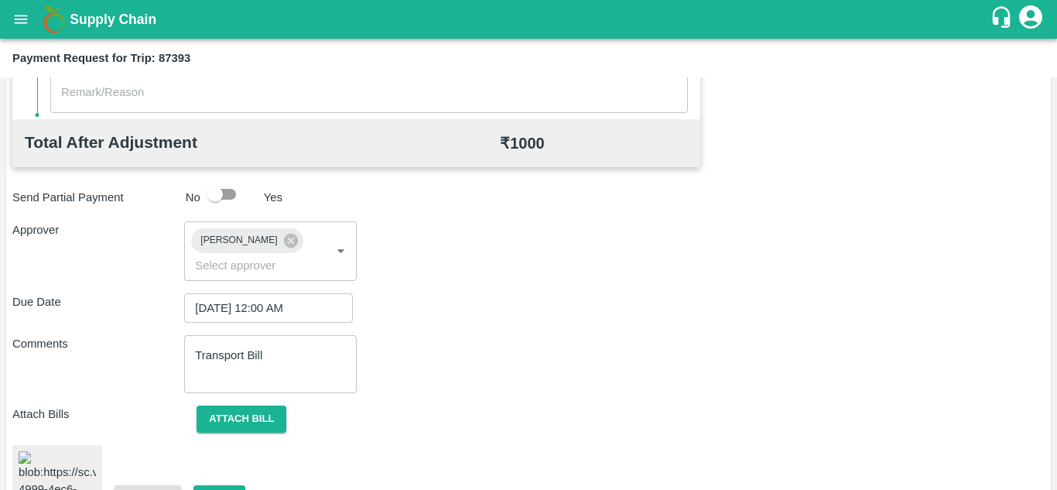
scroll to position [837, 0]
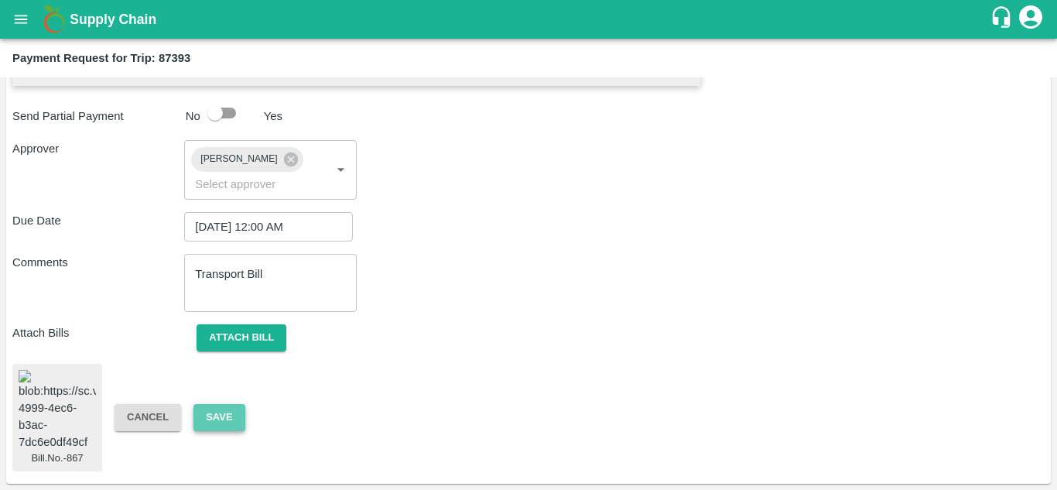
click at [217, 404] on button "Save" at bounding box center [218, 417] width 51 height 27
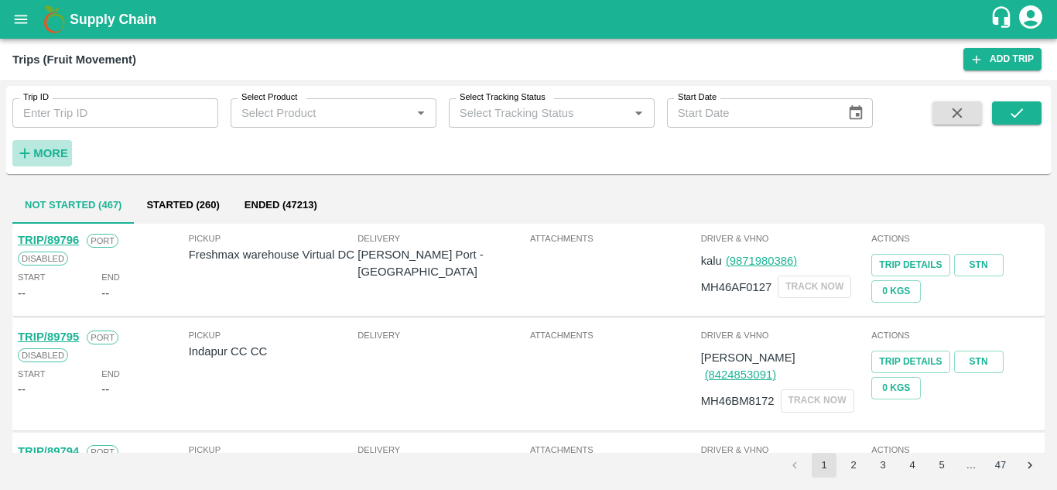
click at [55, 145] on h6 "More" at bounding box center [50, 153] width 35 height 20
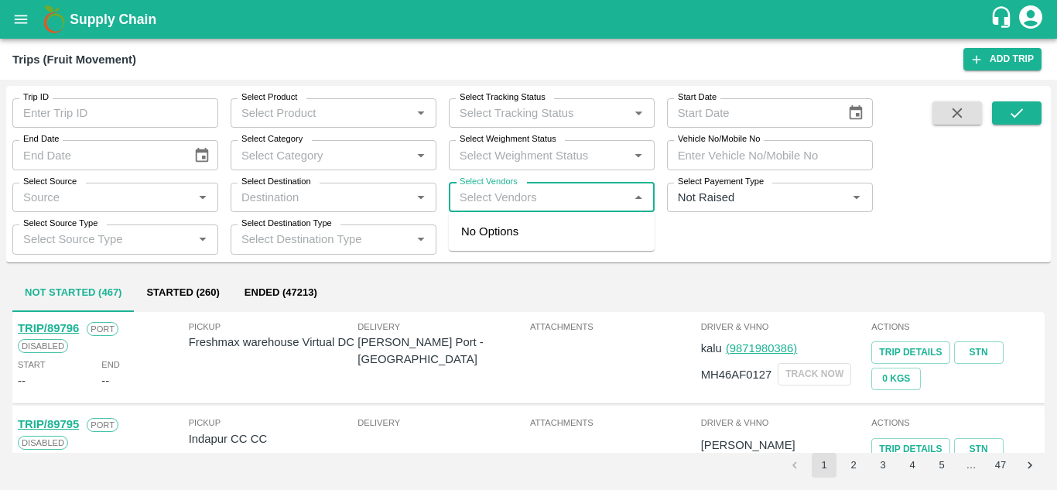
click at [526, 196] on input "Select Vendors" at bounding box center [539, 197] width 171 height 20
type input "P Y ENT"
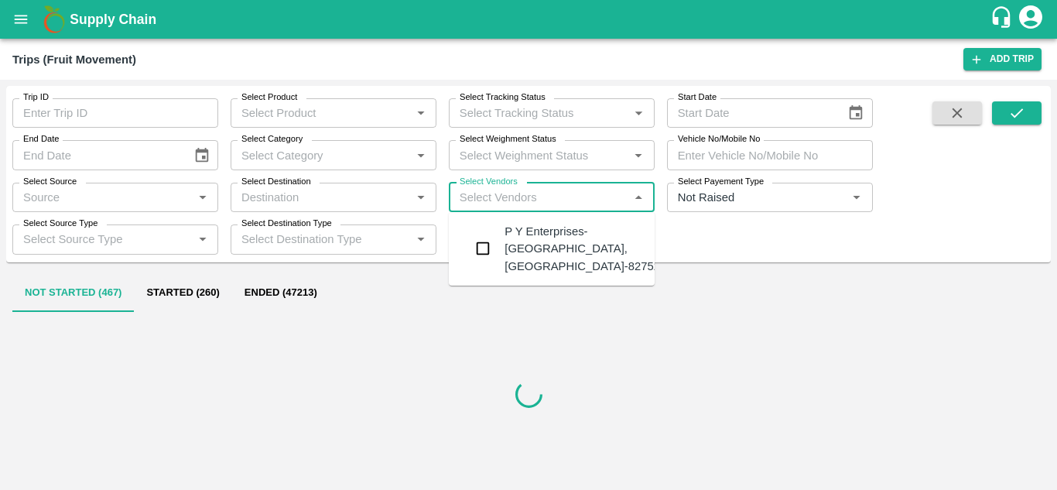
click at [554, 231] on div "P Y Enterprises-[GEOGRAPHIC_DATA], [GEOGRAPHIC_DATA]-8275274400" at bounding box center [598, 249] width 187 height 52
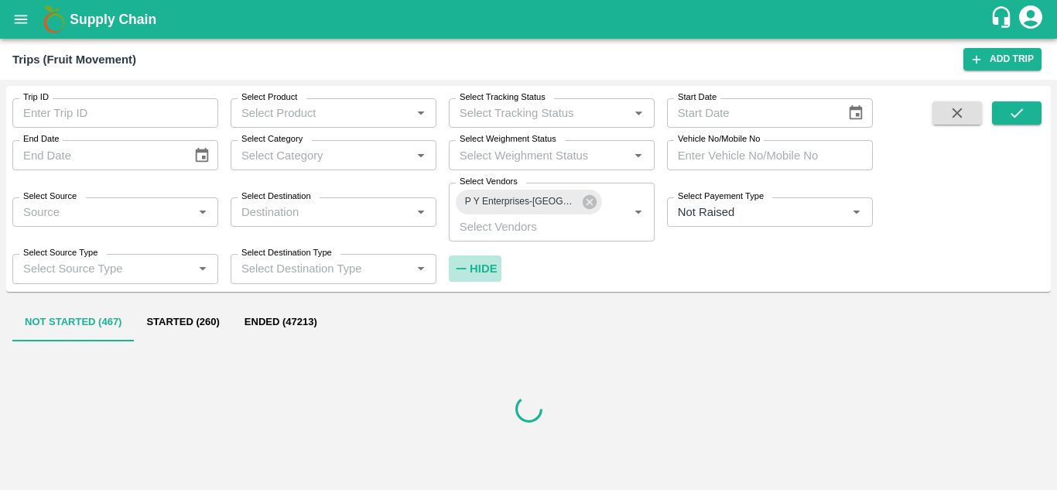
click at [485, 262] on strong "Hide" at bounding box center [483, 268] width 27 height 12
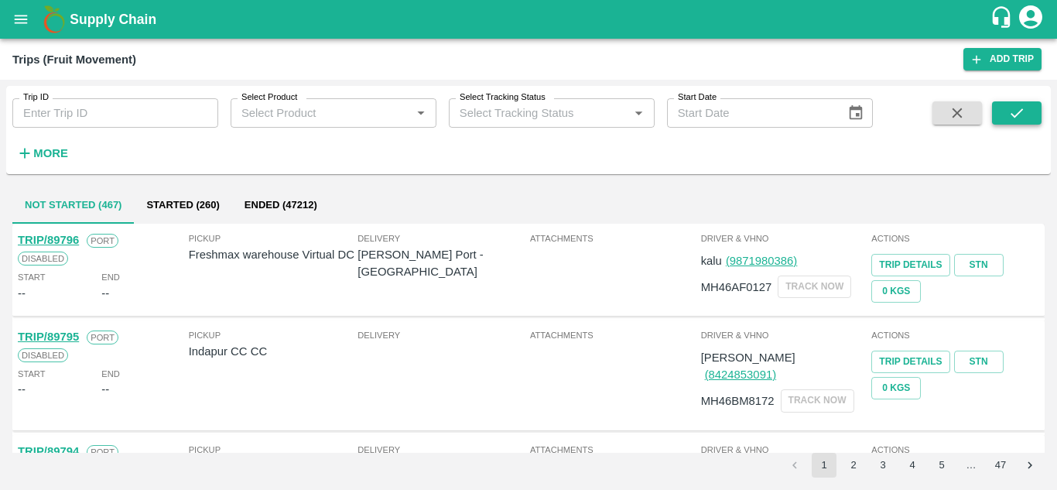
click at [1011, 111] on icon "submit" at bounding box center [1016, 112] width 17 height 17
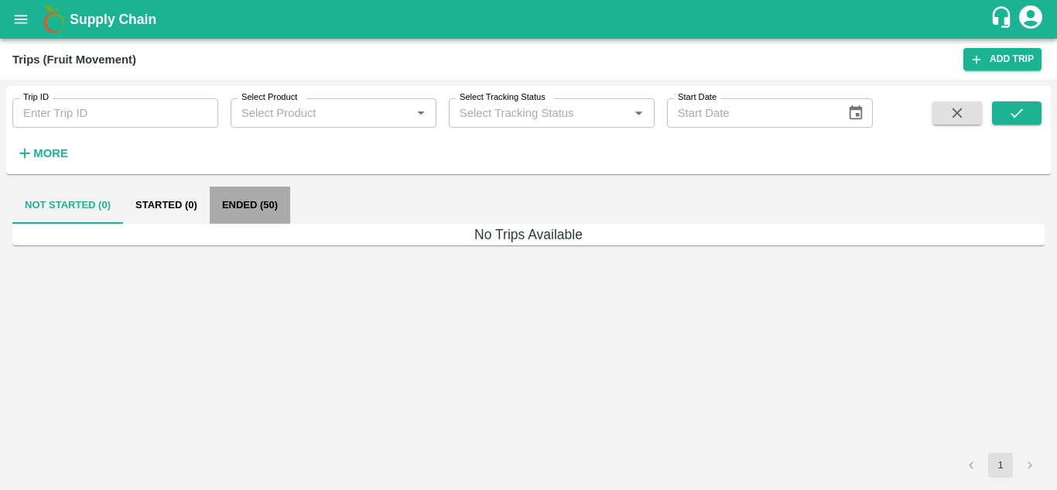
click at [242, 211] on button "Ended (50)" at bounding box center [250, 205] width 80 height 37
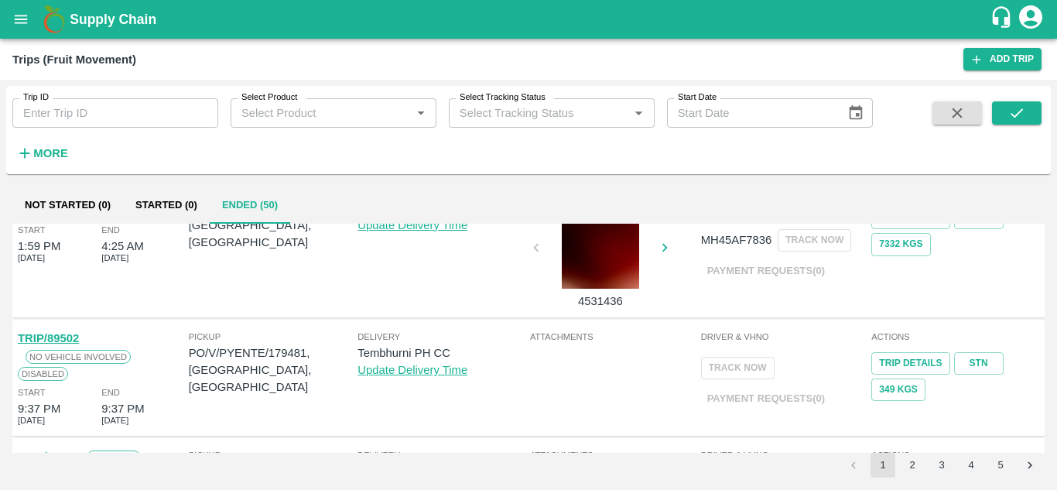
scroll to position [1113, 0]
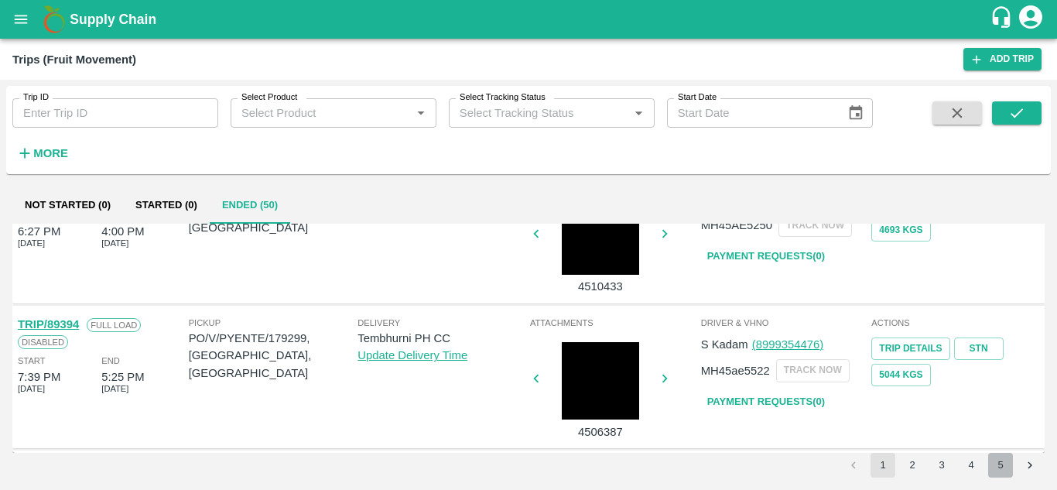
click at [1002, 461] on button "5" at bounding box center [1000, 465] width 25 height 25
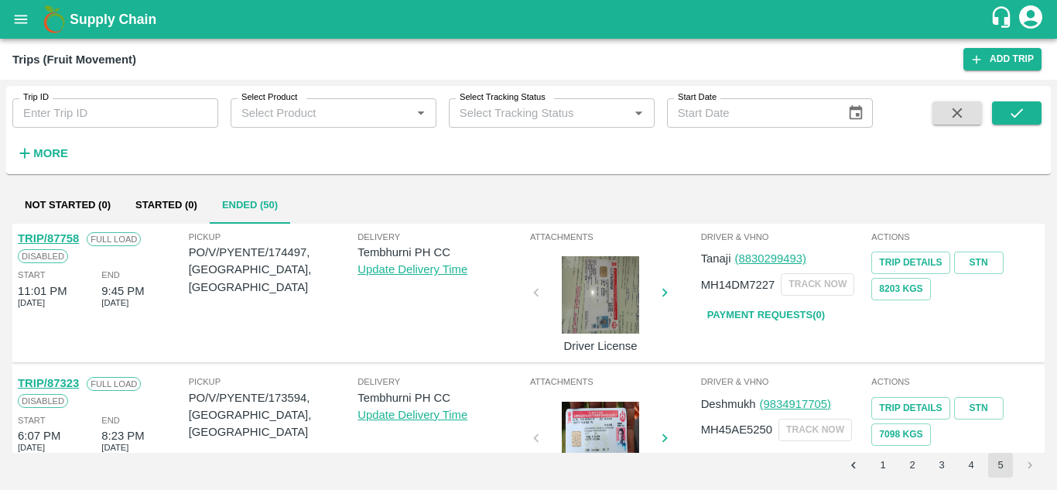
scroll to position [1140, 0]
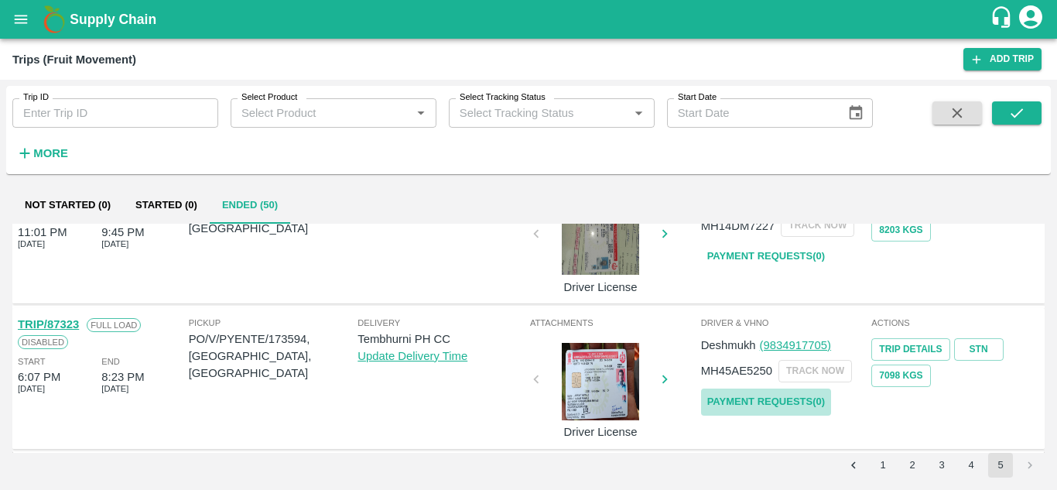
click at [786, 406] on link "Payment Requests( 0 )" at bounding box center [766, 402] width 130 height 27
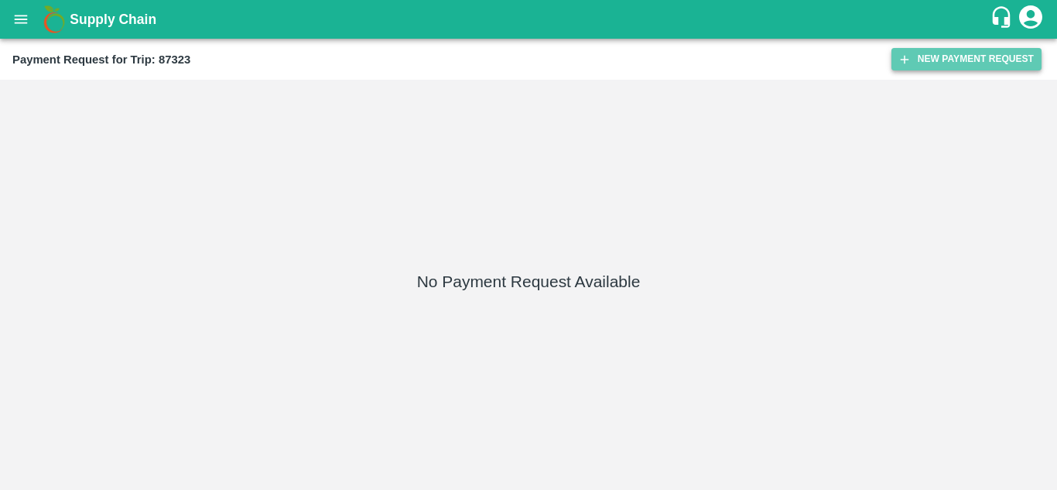
click at [947, 62] on button "New Payment Request" at bounding box center [967, 59] width 150 height 22
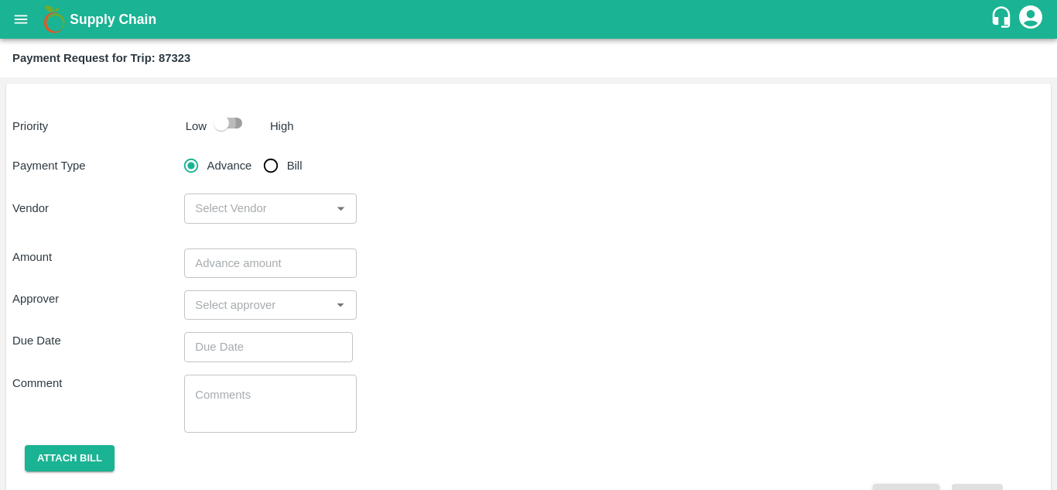
click at [235, 123] on input "checkbox" at bounding box center [221, 122] width 88 height 29
checkbox input "true"
click at [278, 172] on input "Bill" at bounding box center [270, 165] width 31 height 31
radio input "true"
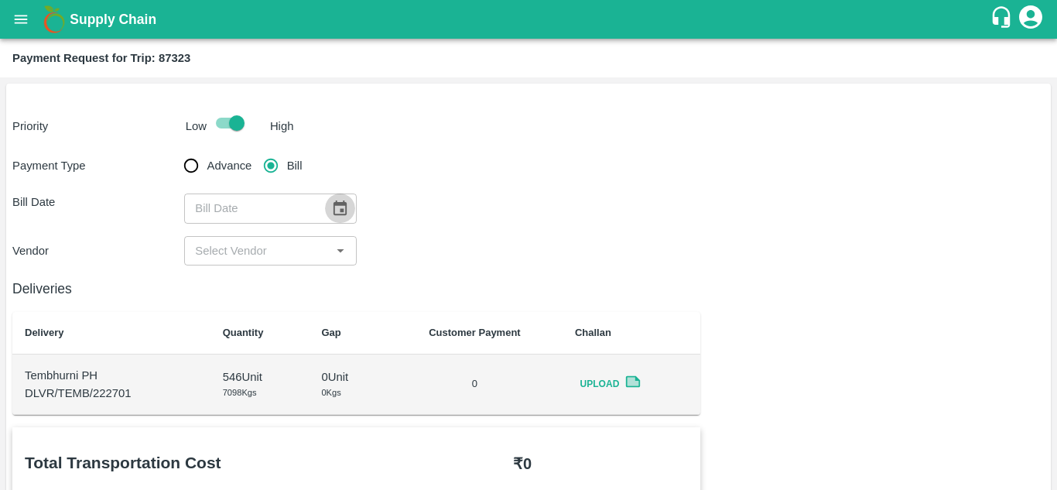
click at [336, 206] on icon "Choose date" at bounding box center [339, 208] width 17 height 17
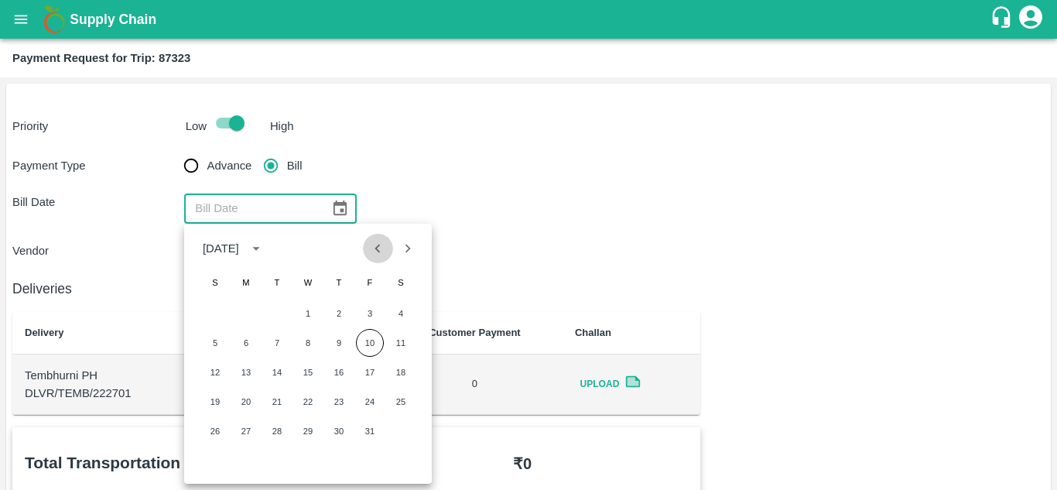
click at [382, 256] on icon "Previous month" at bounding box center [377, 248] width 17 height 17
click at [301, 313] on button "3" at bounding box center [308, 314] width 28 height 28
type input "[DATE]"
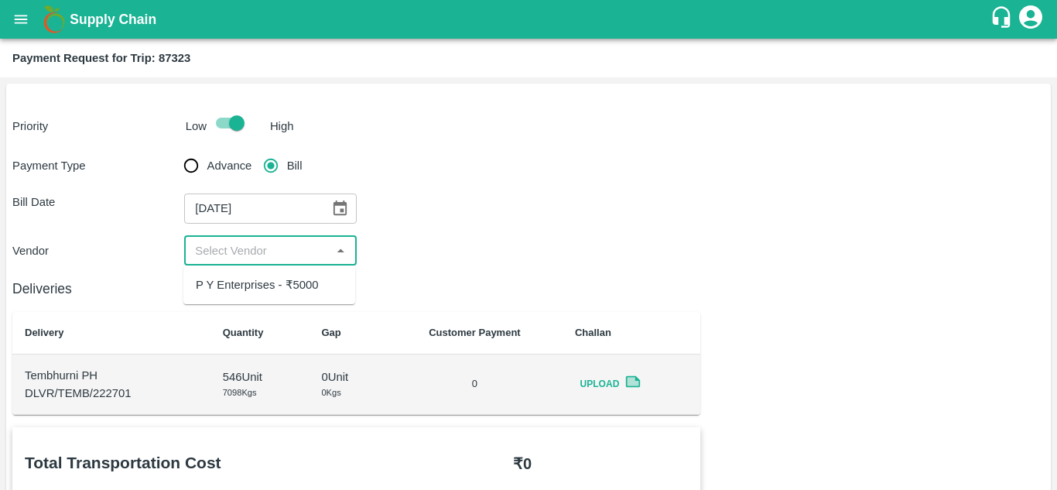
drag, startPoint x: 263, startPoint y: 255, endPoint x: 246, endPoint y: 287, distance: 36.7
click at [246, 287] on body "Supply Chain Payment Request for Trip: 87323 Priority Low High Payment Type Adv…" at bounding box center [528, 245] width 1057 height 490
click at [246, 287] on div "P Y Enterprises - ₹5000" at bounding box center [257, 284] width 123 height 17
type input "P Y Enterprises - ₹5000"
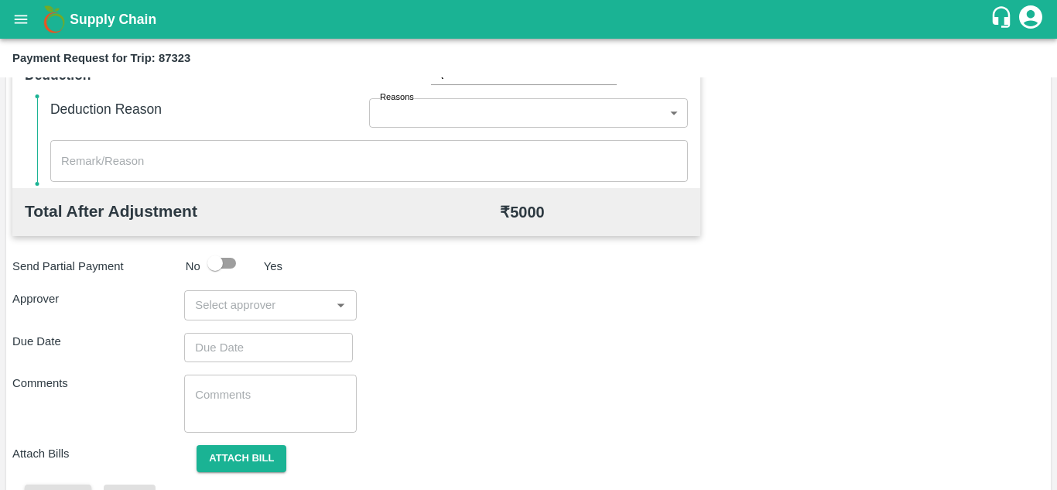
scroll to position [673, 0]
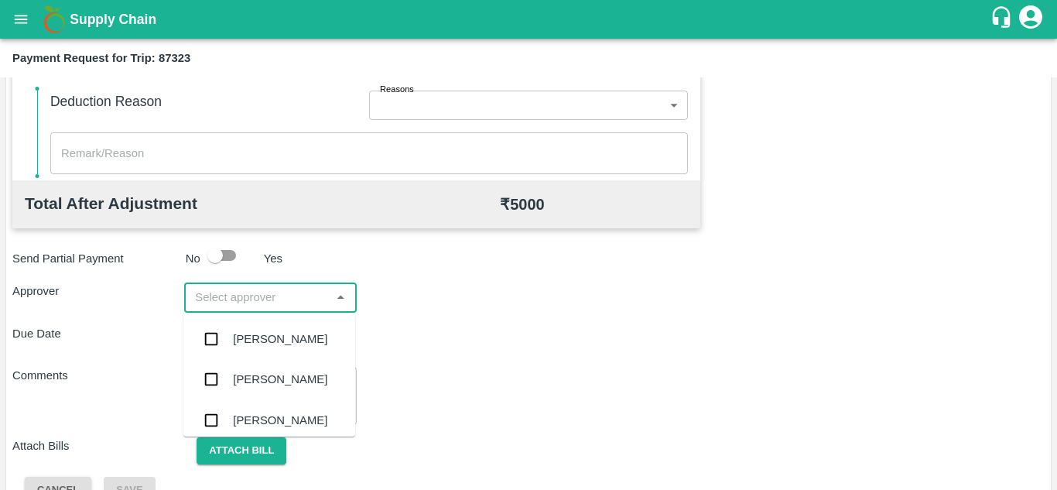
click at [217, 302] on input "input" at bounding box center [257, 297] width 137 height 20
type input "PRASA"
click at [275, 333] on div "[PERSON_NAME]" at bounding box center [280, 338] width 94 height 17
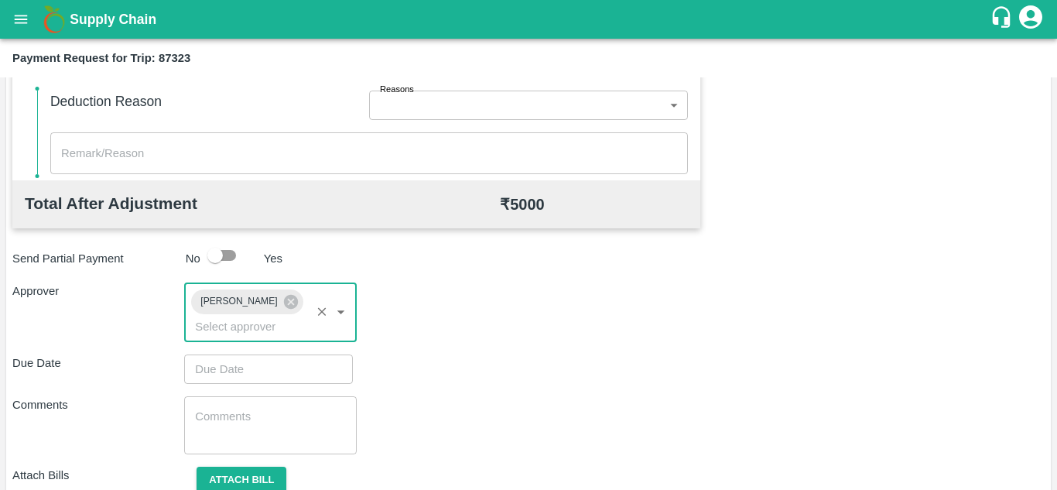
type input "DD/MM/YYYY hh:mm aa"
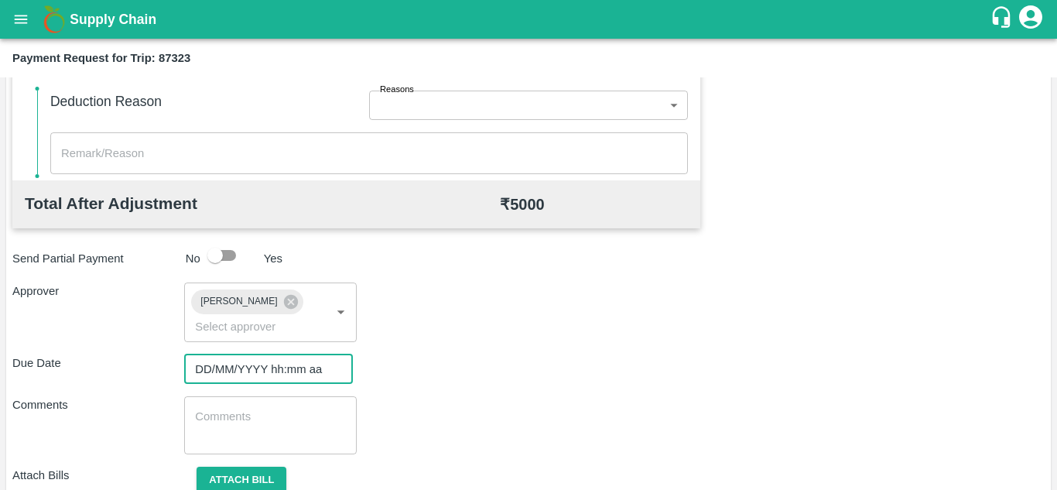
click at [224, 371] on input "DD/MM/YYYY hh:mm aa" at bounding box center [263, 368] width 158 height 29
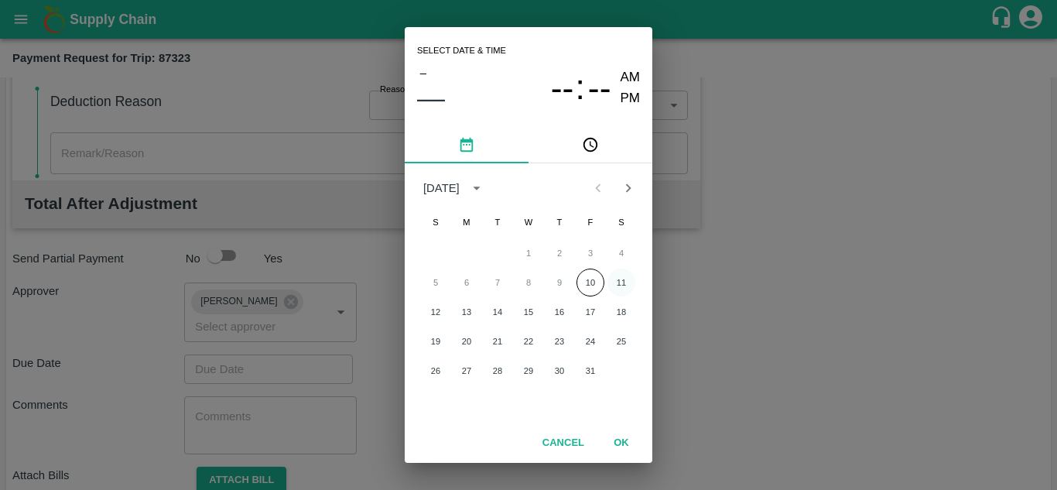
click at [617, 279] on button "11" at bounding box center [622, 283] width 28 height 28
type input "[DATE] 12:00 AM"
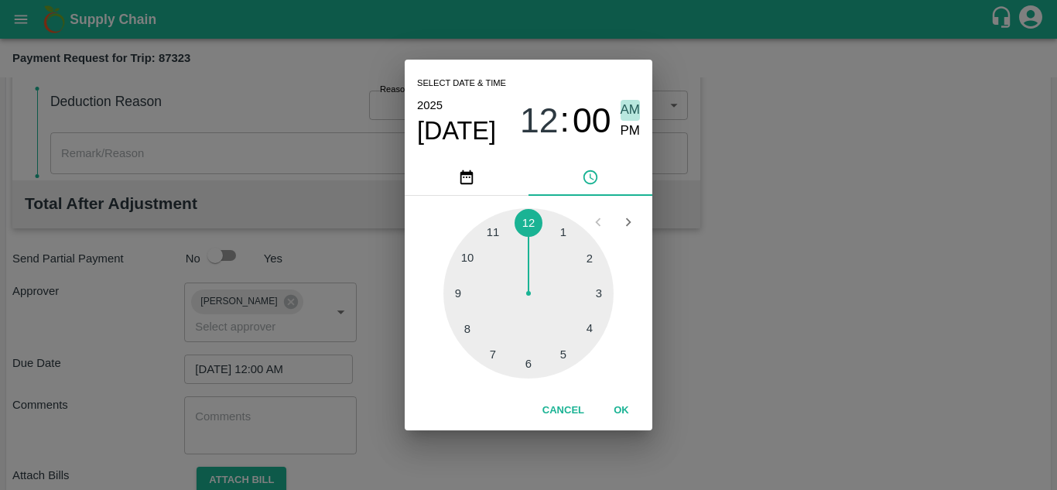
click at [627, 108] on span "AM" at bounding box center [631, 110] width 20 height 21
click at [622, 407] on button "OK" at bounding box center [622, 410] width 50 height 27
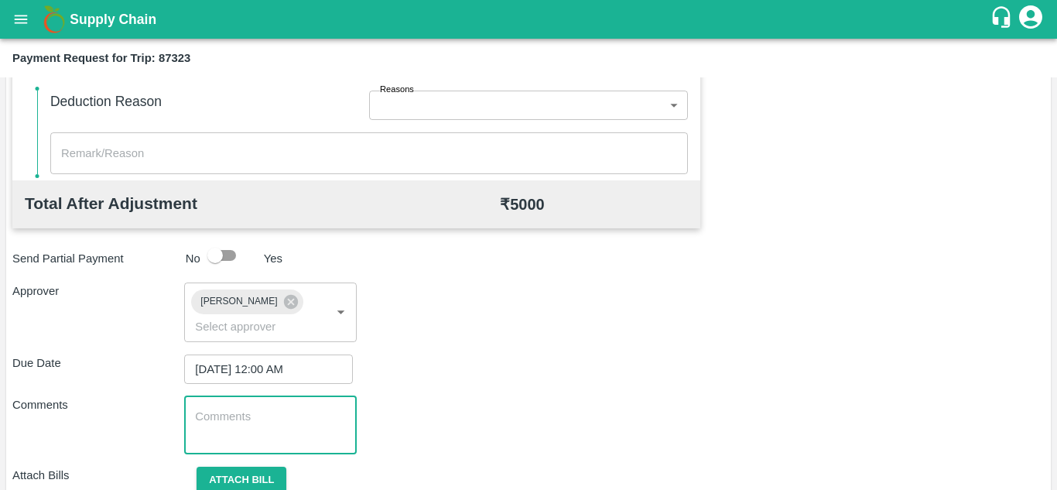
click at [203, 419] on textarea at bounding box center [270, 425] width 150 height 33
paste textarea "Transport Bill"
type textarea "Transport Bill"
click at [580, 316] on div "Approver [PERSON_NAME] ​" at bounding box center [528, 312] width 1032 height 59
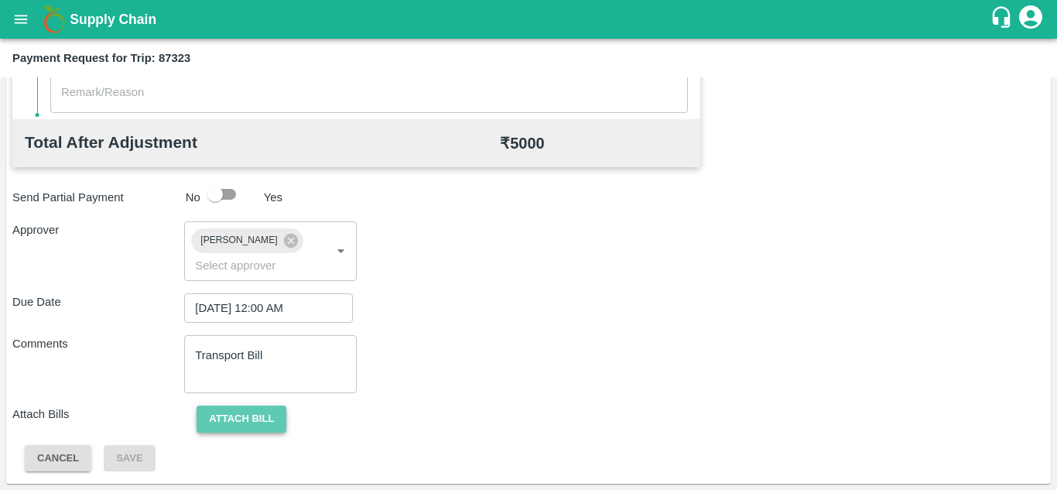
click at [259, 415] on button "Attach bill" at bounding box center [242, 419] width 90 height 27
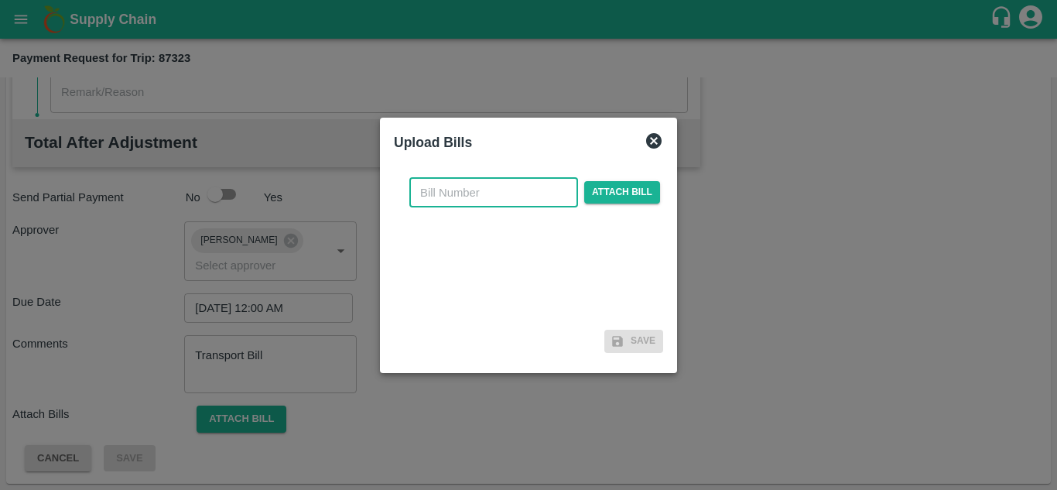
click at [454, 193] on input "text" at bounding box center [493, 192] width 169 height 29
type input "865"
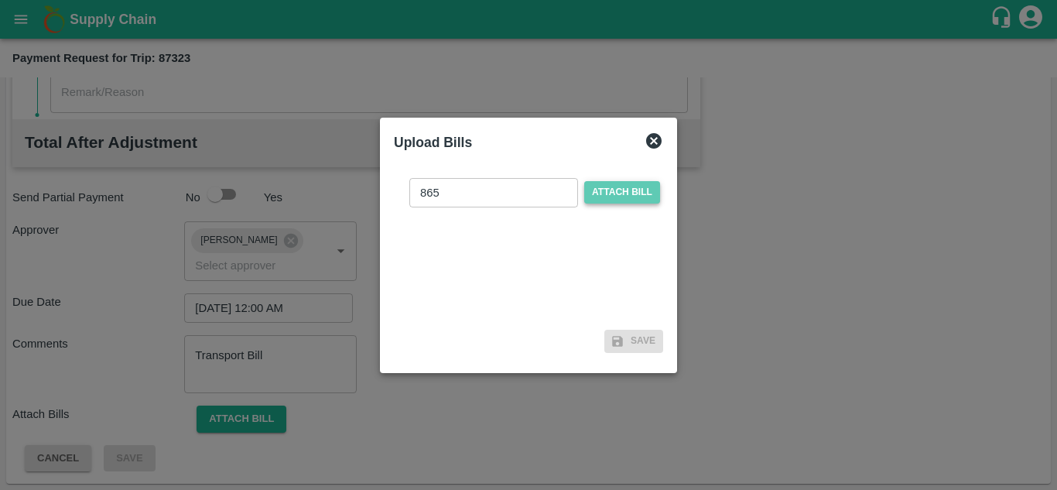
click at [605, 190] on span "Attach bill" at bounding box center [622, 192] width 76 height 22
click at [0, 0] on input "Attach bill" at bounding box center [0, 0] width 0 height 0
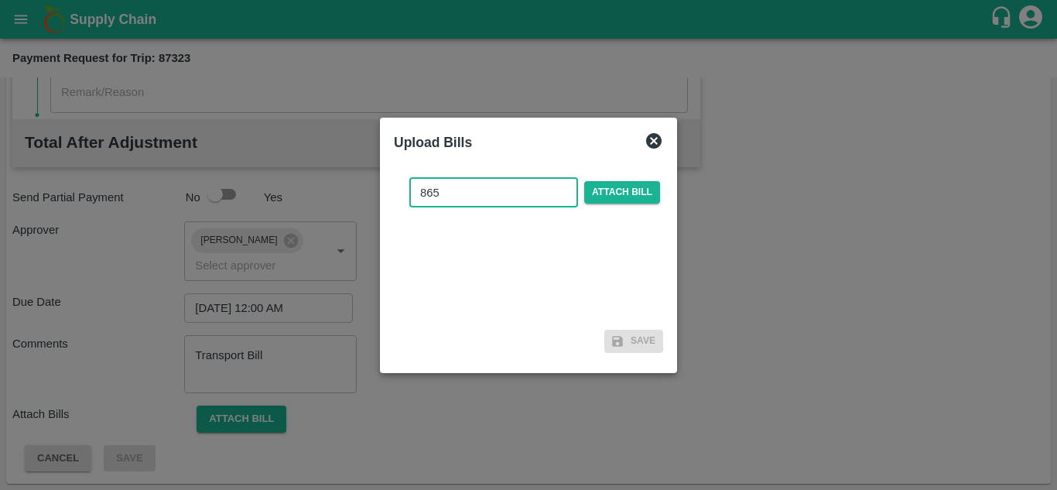
click at [456, 190] on input "865" at bounding box center [493, 192] width 169 height 29
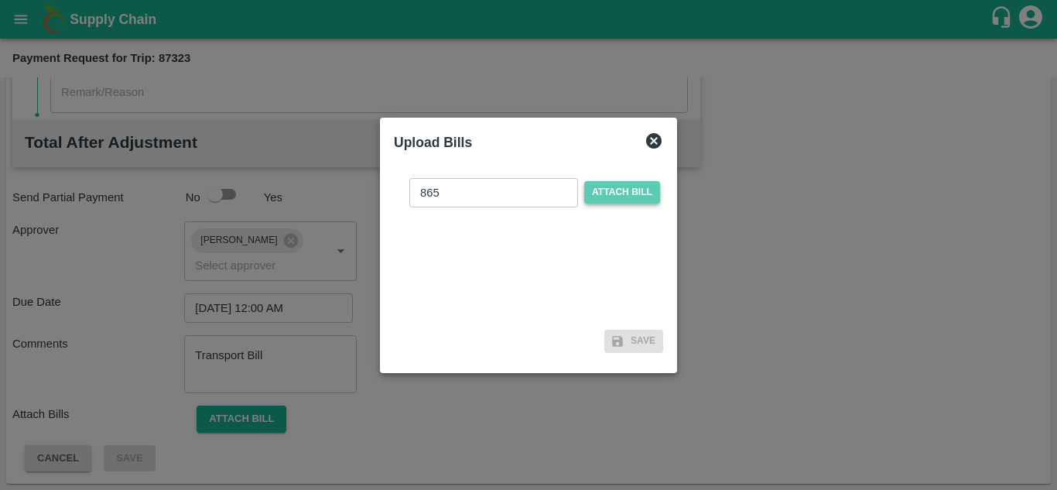
click at [614, 194] on span "Attach bill" at bounding box center [622, 192] width 76 height 22
click at [0, 0] on input "Attach bill" at bounding box center [0, 0] width 0 height 0
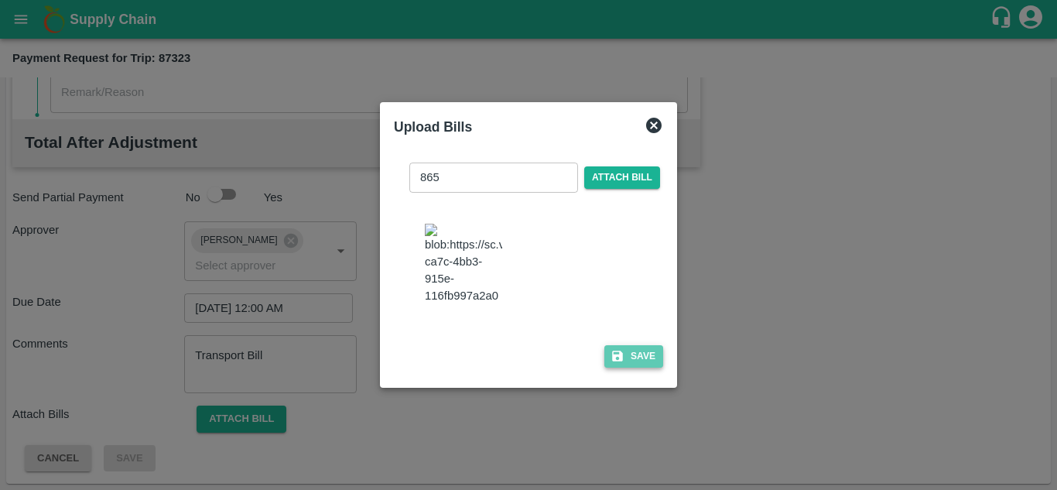
click at [631, 368] on button "Save" at bounding box center [633, 356] width 59 height 22
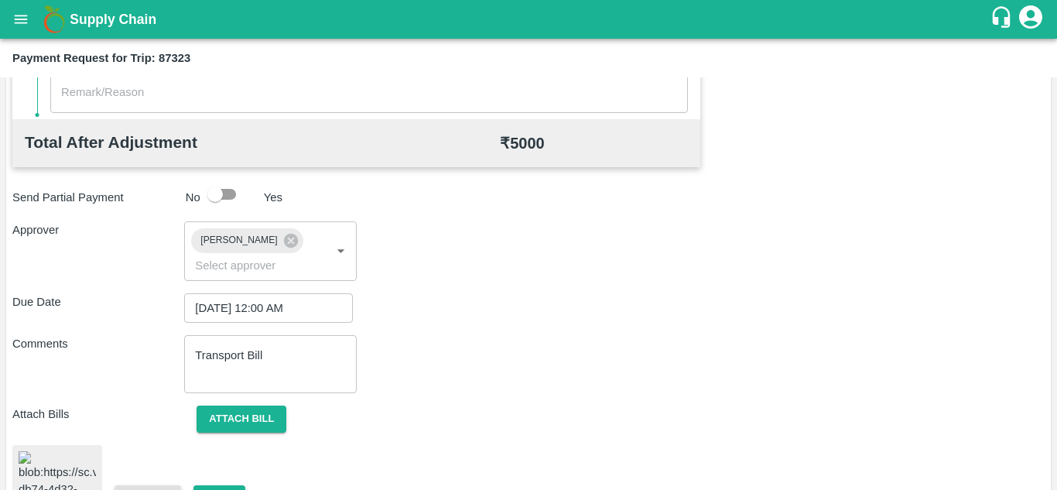
scroll to position [841, 0]
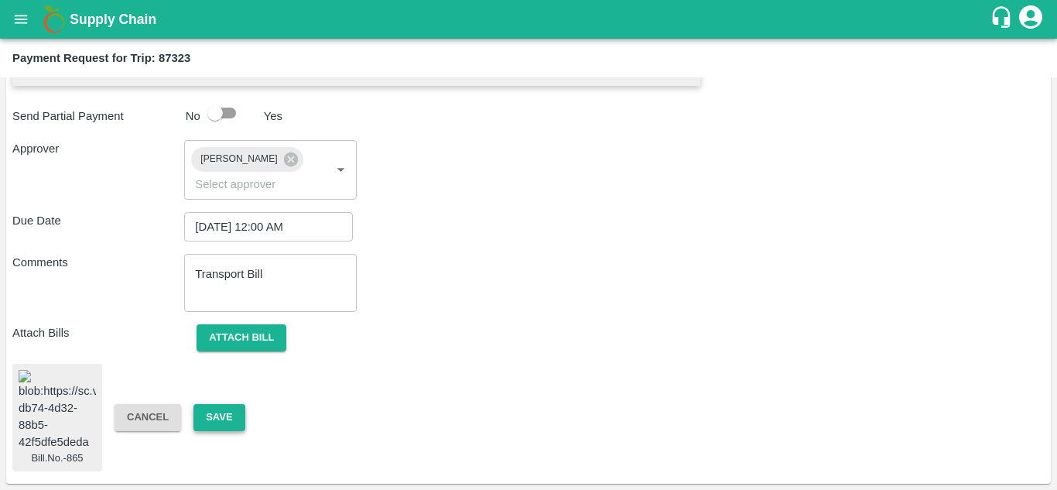
click at [221, 404] on button "Save" at bounding box center [218, 417] width 51 height 27
